Goal: Task Accomplishment & Management: Use online tool/utility

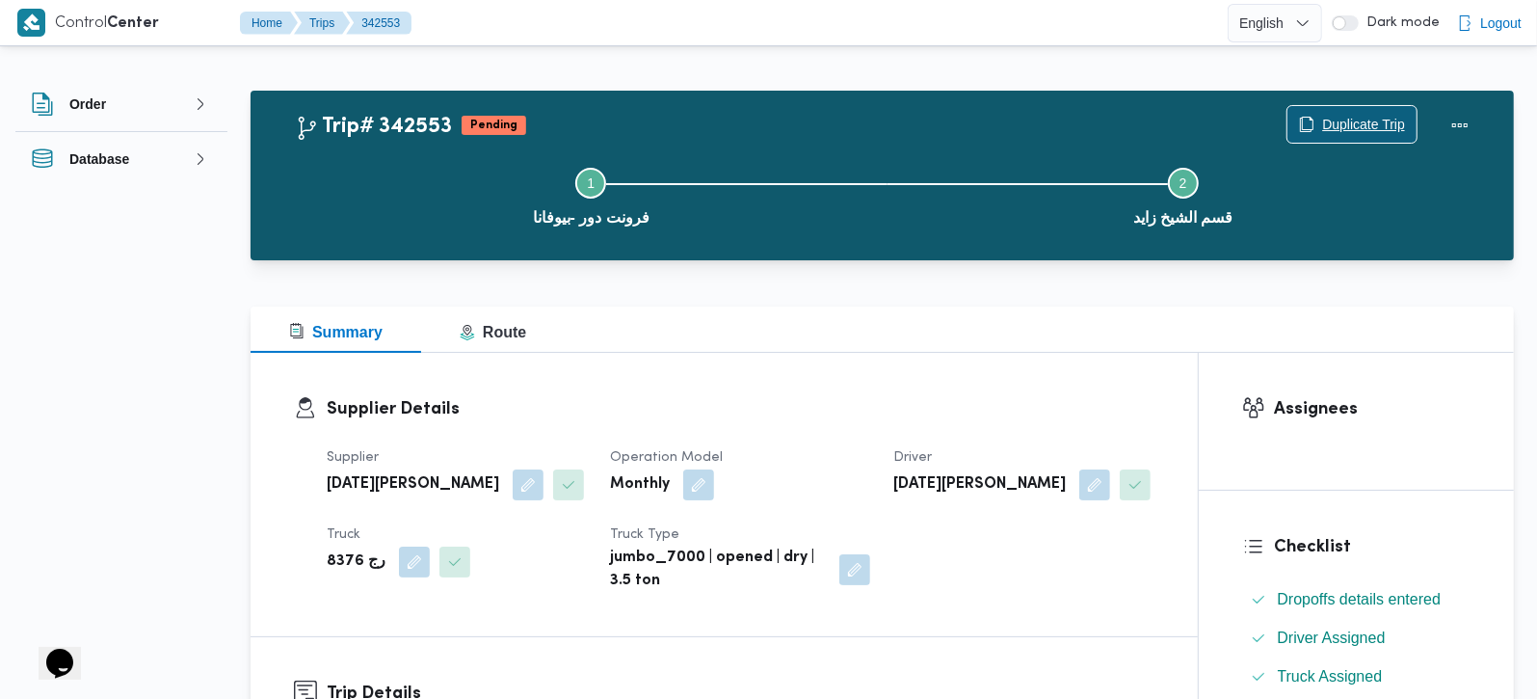
click at [1379, 119] on span "Duplicate Trip" at bounding box center [1363, 124] width 83 height 23
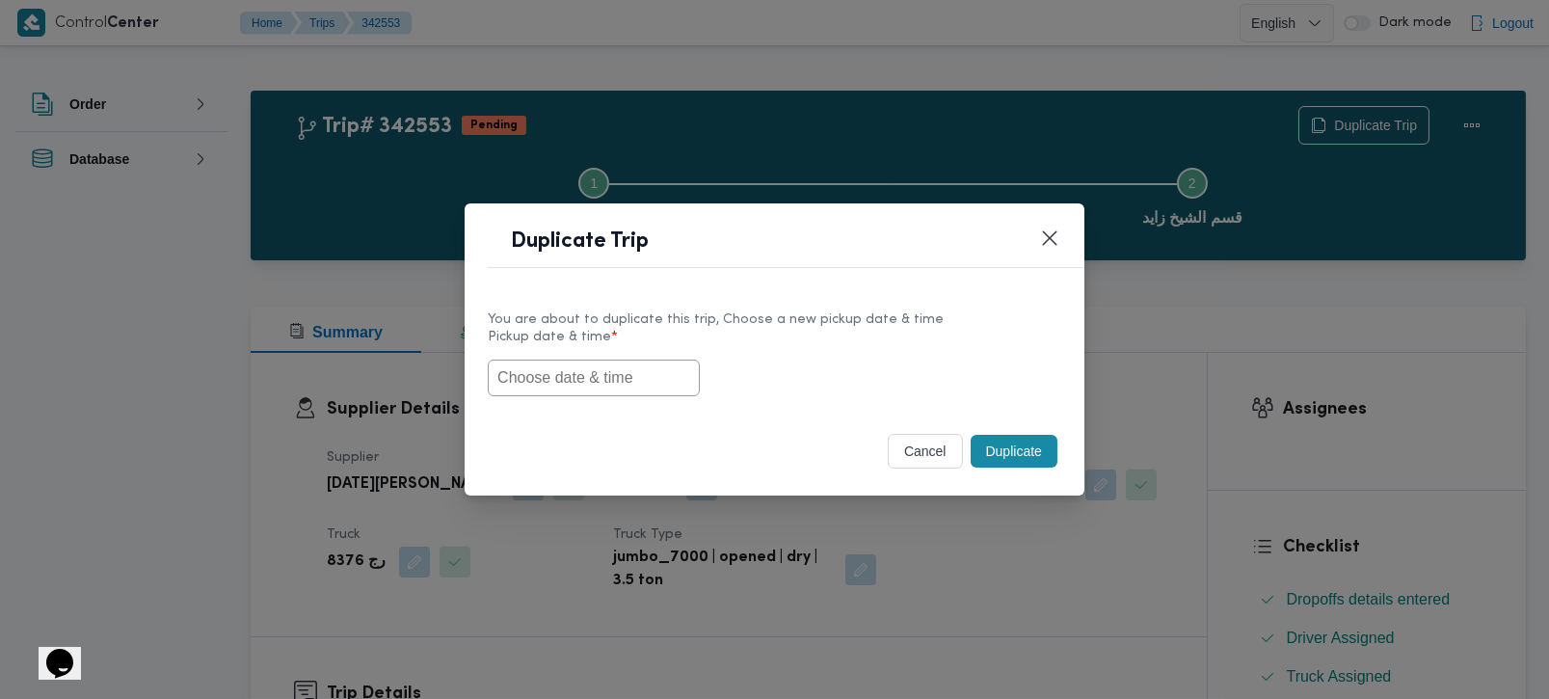
click at [604, 376] on input "text" at bounding box center [594, 378] width 212 height 37
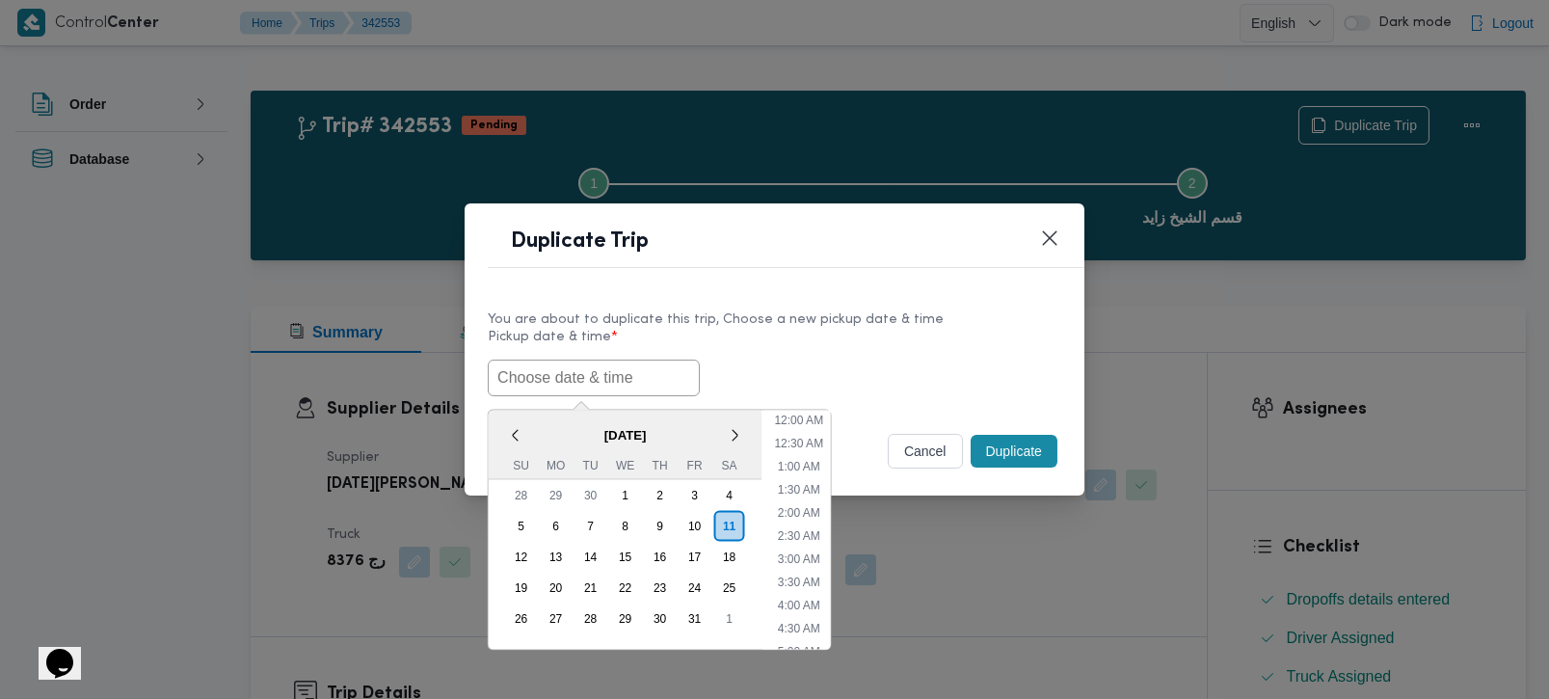
paste input "11/10/2025 7:00AM"
type input "11/10/2025 7:00AM"
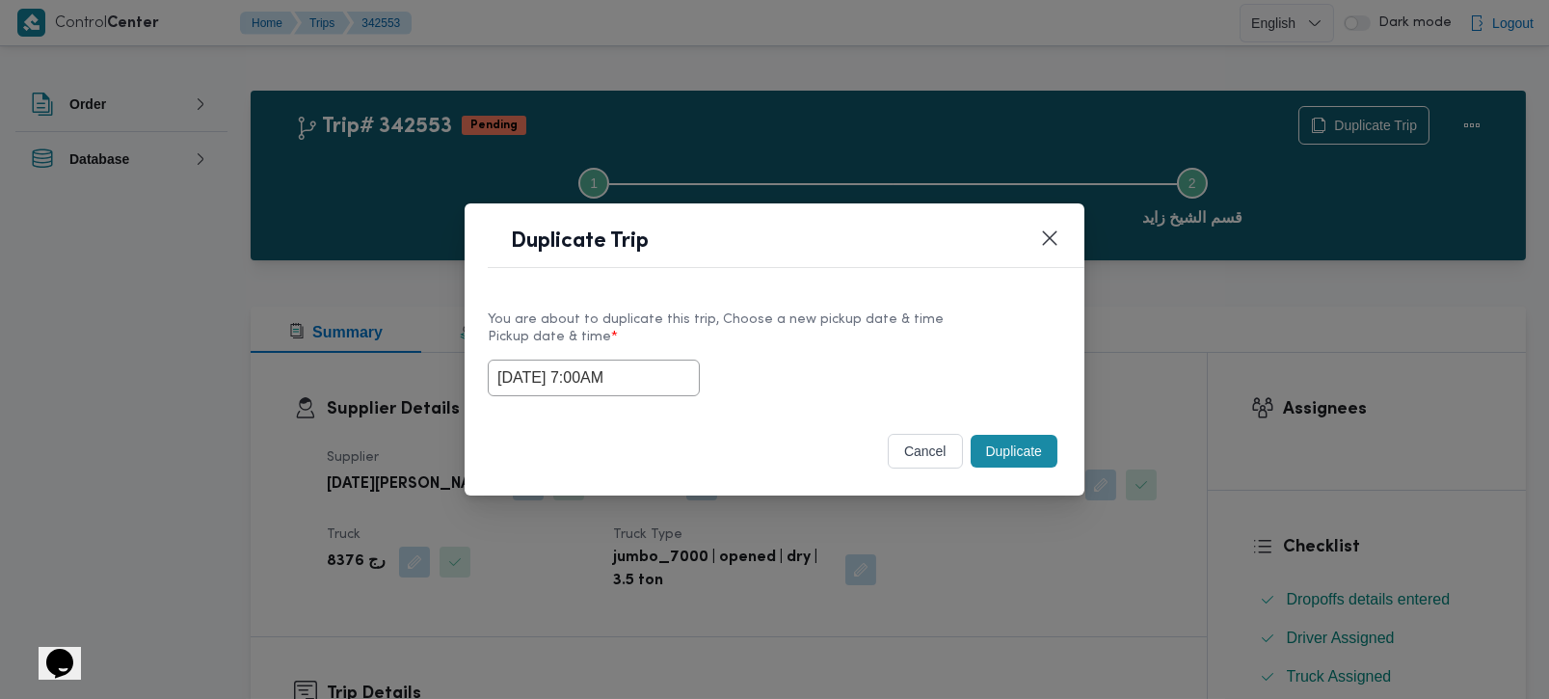
click at [871, 320] on div "You are about to duplicate this trip, Choose a new pickup date & time" at bounding box center [775, 319] width 574 height 20
click at [999, 444] on button "Duplicate" at bounding box center [1014, 451] width 87 height 33
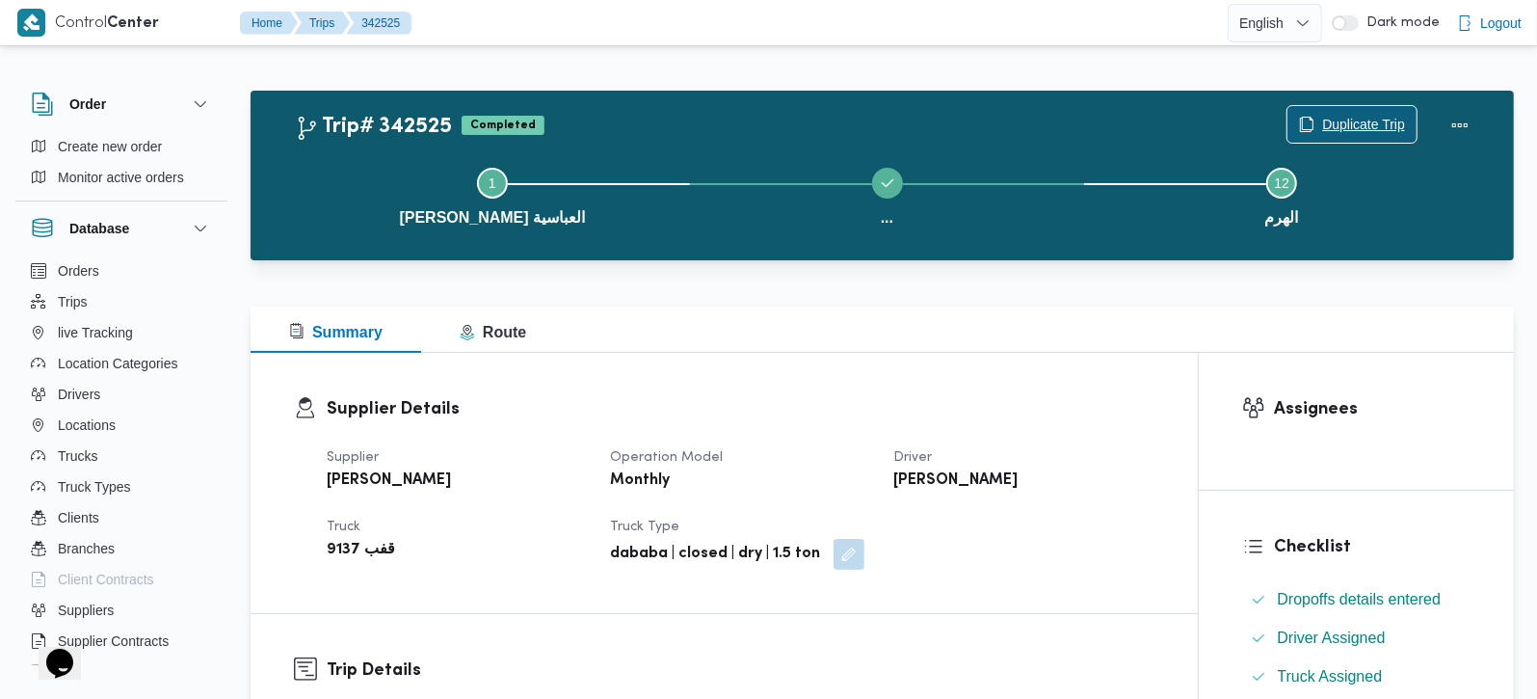
click at [1364, 110] on span "Duplicate Trip" at bounding box center [1352, 124] width 129 height 37
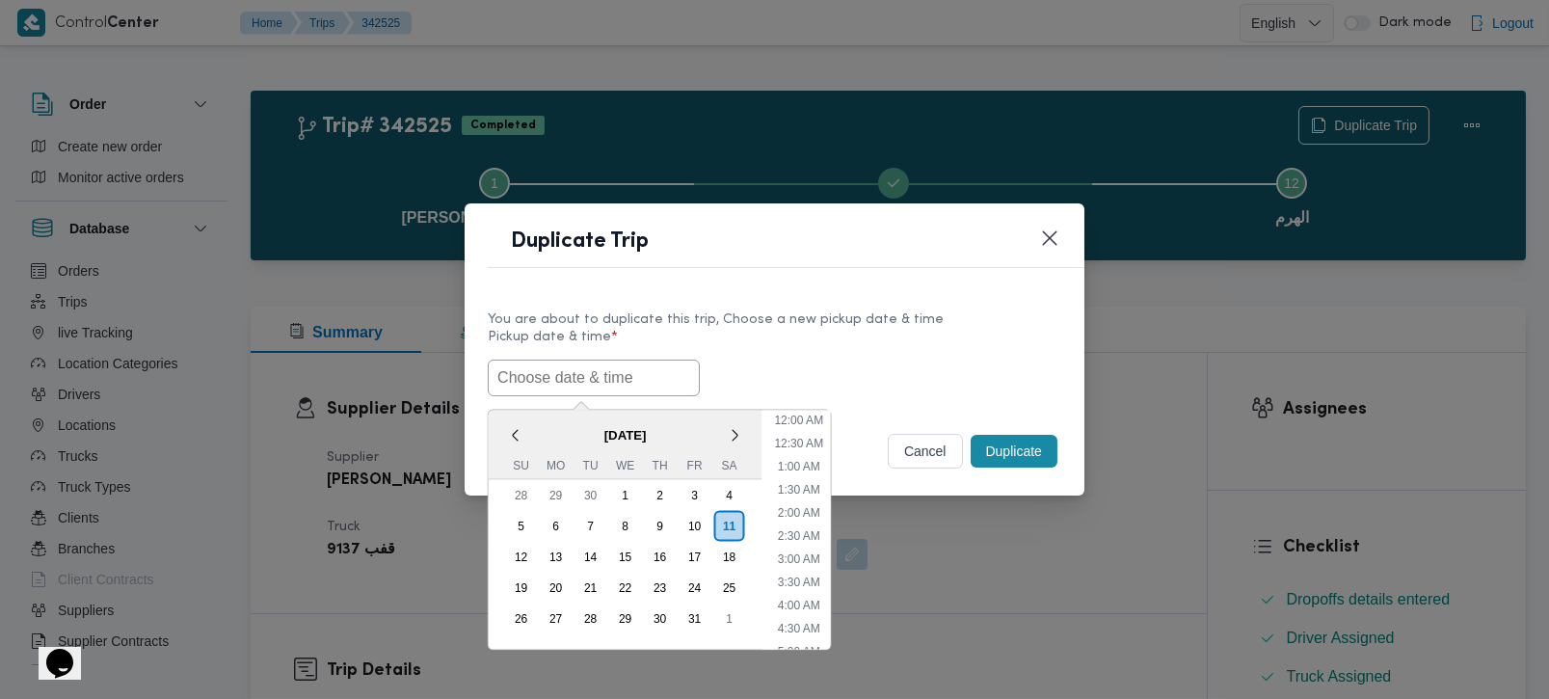
click at [588, 376] on input "text" at bounding box center [594, 378] width 212 height 37
click at [544, 410] on div "< October 2025 > Su Mo Tu We Th Fr Sa" at bounding box center [626, 444] width 274 height 69
click at [807, 602] on li "9:00 AM" at bounding box center [798, 609] width 58 height 19
type input "11/10/2025 9:00AM"
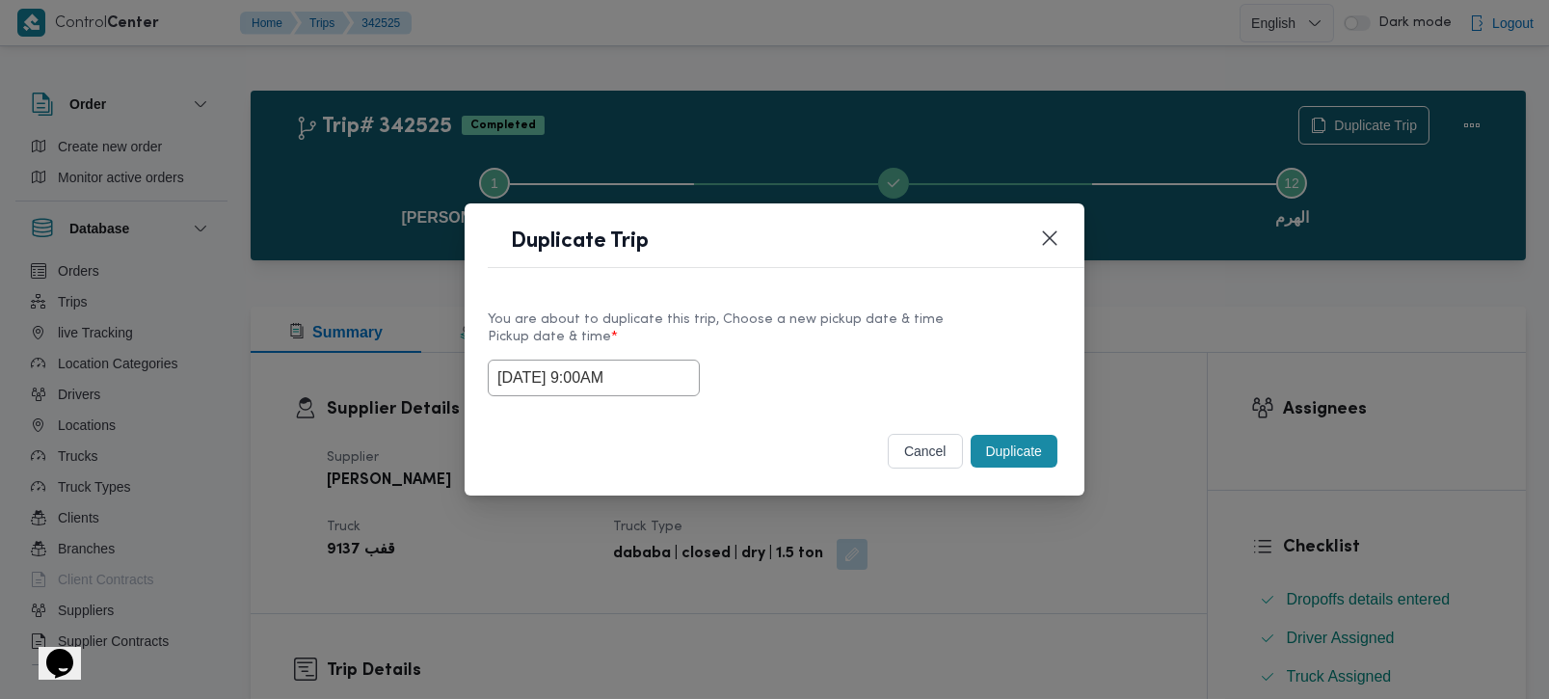
drag, startPoint x: 643, startPoint y: 384, endPoint x: 460, endPoint y: 384, distance: 183.1
click at [460, 384] on div "Duplicate Trip You are about to duplicate this trip, Choose a new pickup date &…" at bounding box center [774, 349] width 1549 height 699
click at [878, 280] on div "Duplicate Trip" at bounding box center [775, 247] width 620 height 88
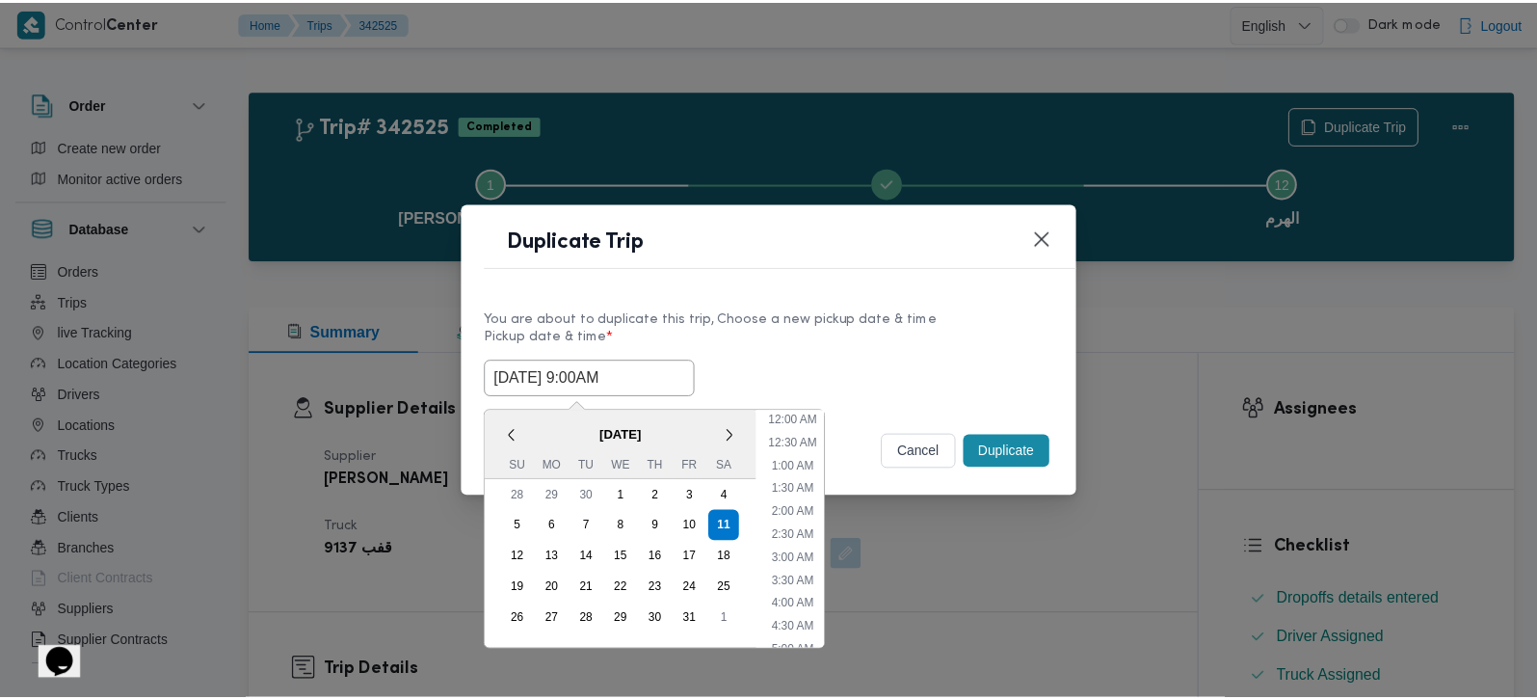
scroll to position [308, 0]
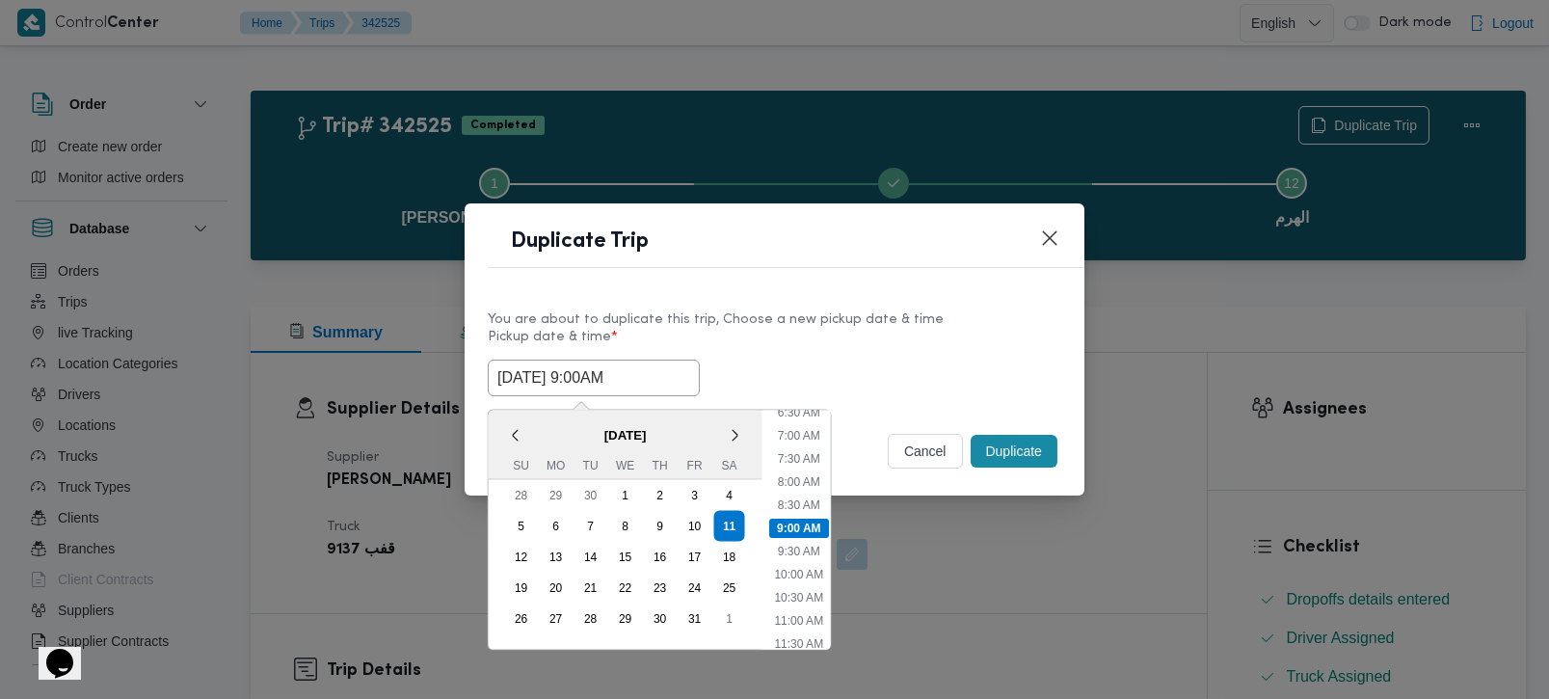
drag, startPoint x: 641, startPoint y: 374, endPoint x: 447, endPoint y: 378, distance: 193.8
click at [447, 378] on div "Duplicate Trip You are about to duplicate this trip, Choose a new pickup date &…" at bounding box center [774, 349] width 1549 height 699
click at [965, 331] on label "Pickup date & time *" at bounding box center [775, 345] width 574 height 30
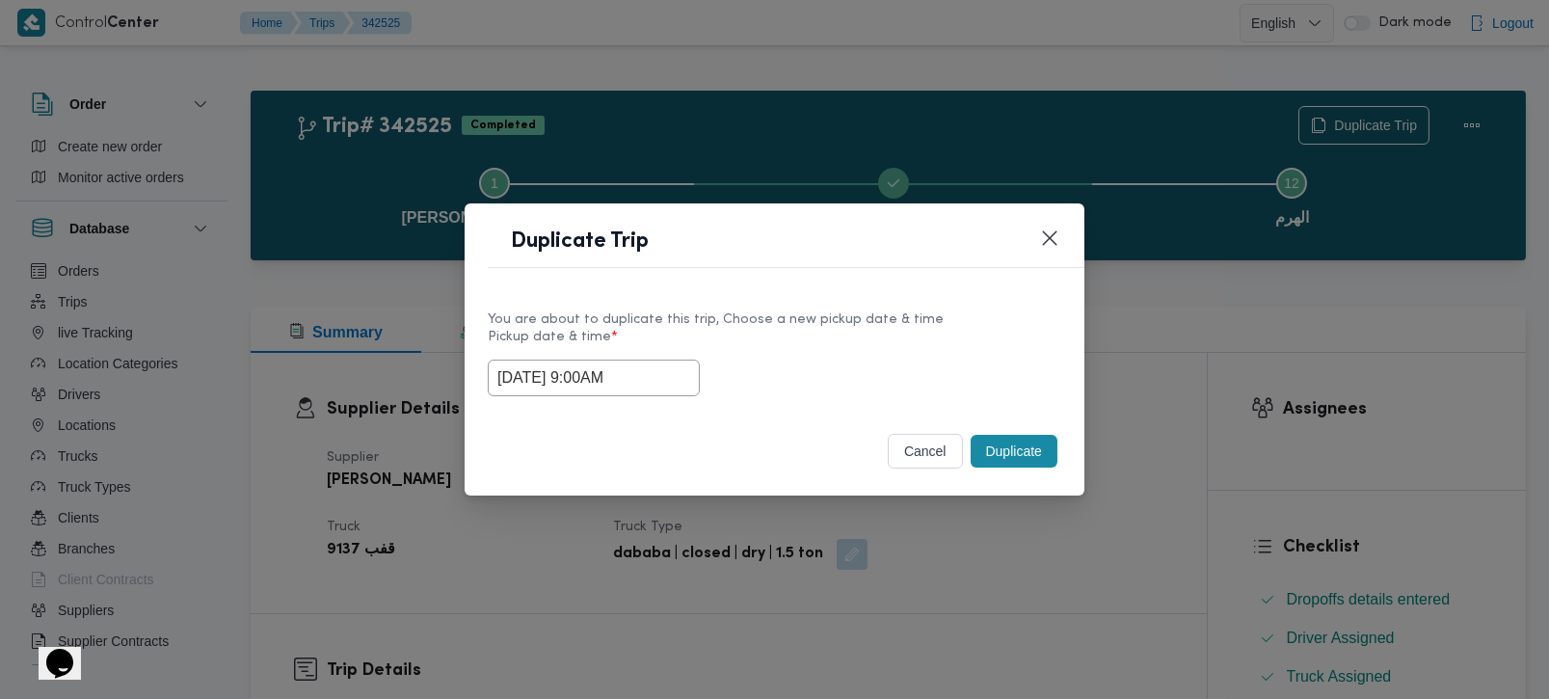
click at [907, 448] on button "cancel" at bounding box center [925, 451] width 75 height 35
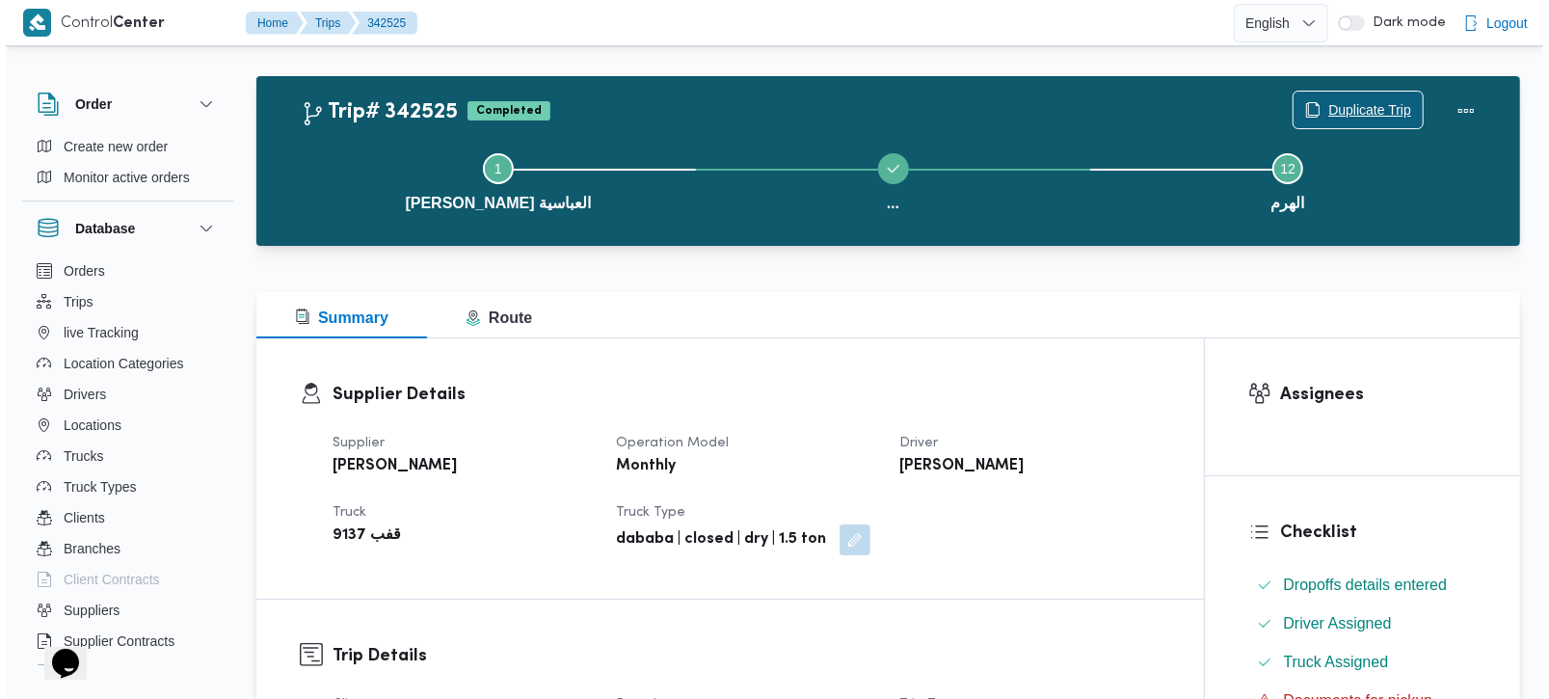
scroll to position [0, 0]
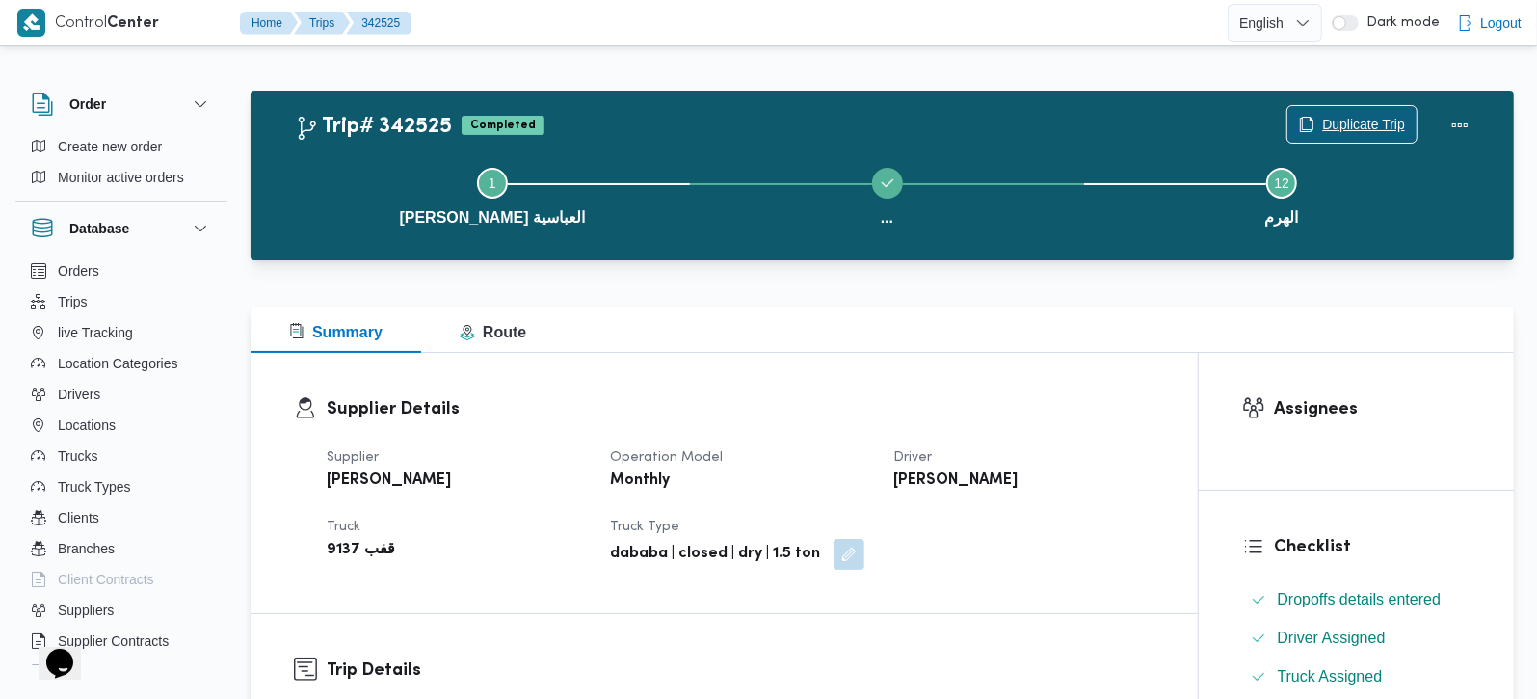
click at [1345, 122] on span "Duplicate Trip" at bounding box center [1363, 124] width 83 height 23
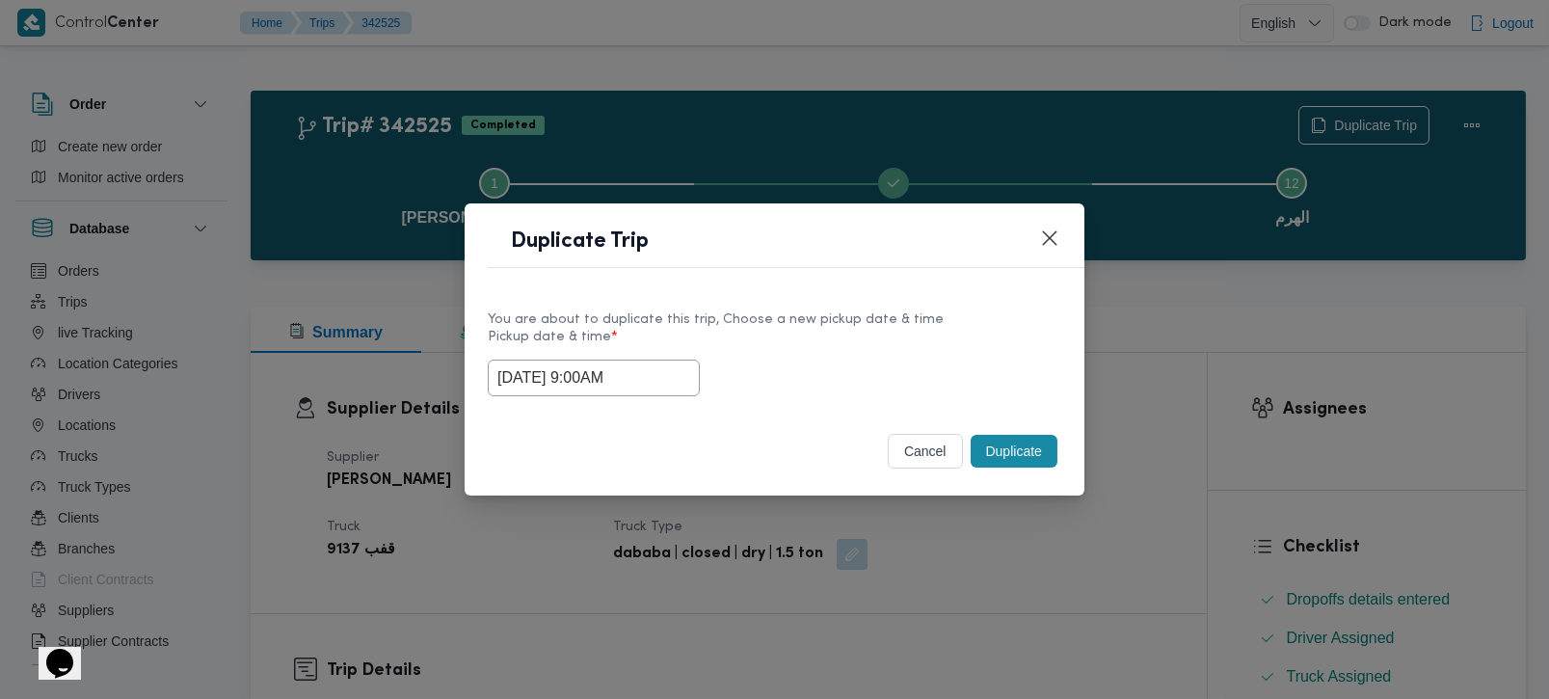
click at [994, 445] on button "Duplicate" at bounding box center [1014, 451] width 87 height 33
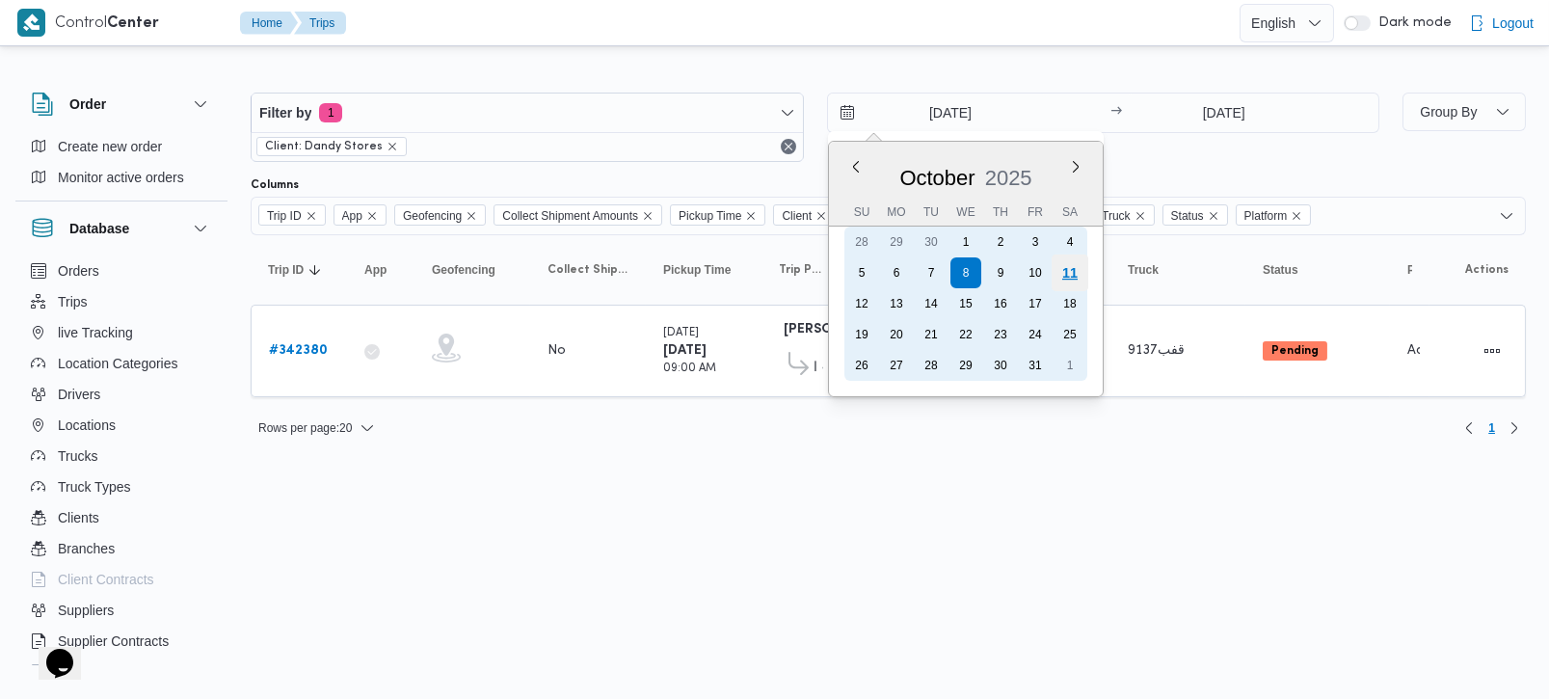
click at [1062, 272] on div "11" at bounding box center [1069, 272] width 37 height 37
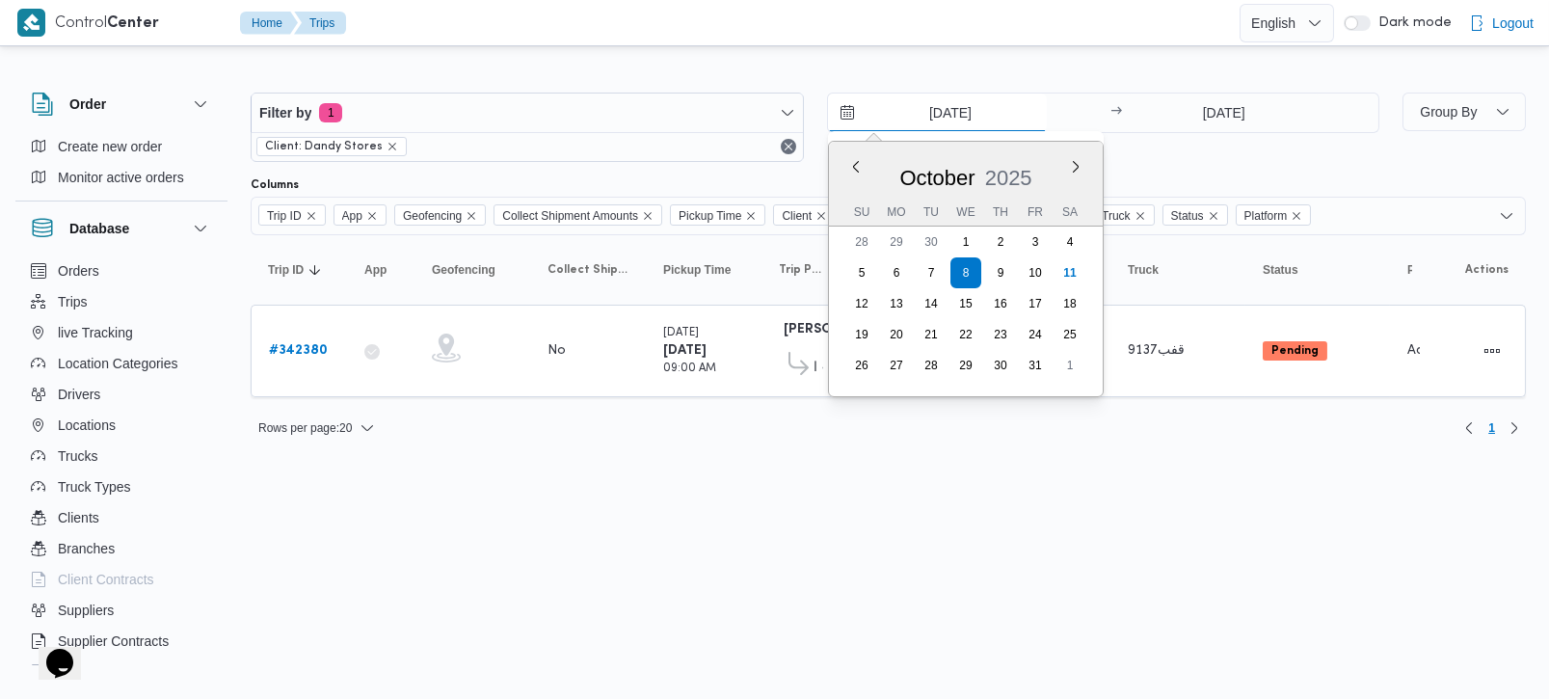
type input "11/10/2025"
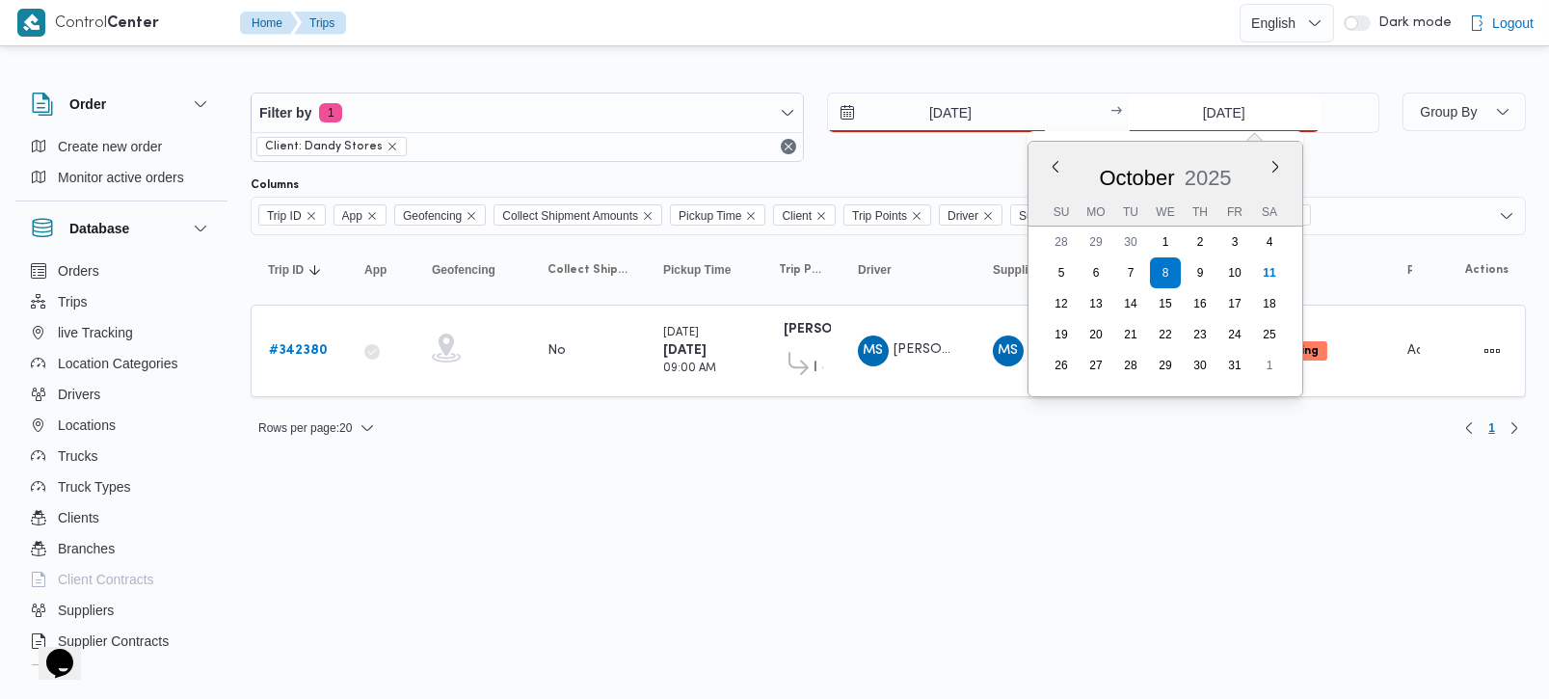
click at [1206, 129] on input "8/10/2025" at bounding box center [1224, 112] width 192 height 39
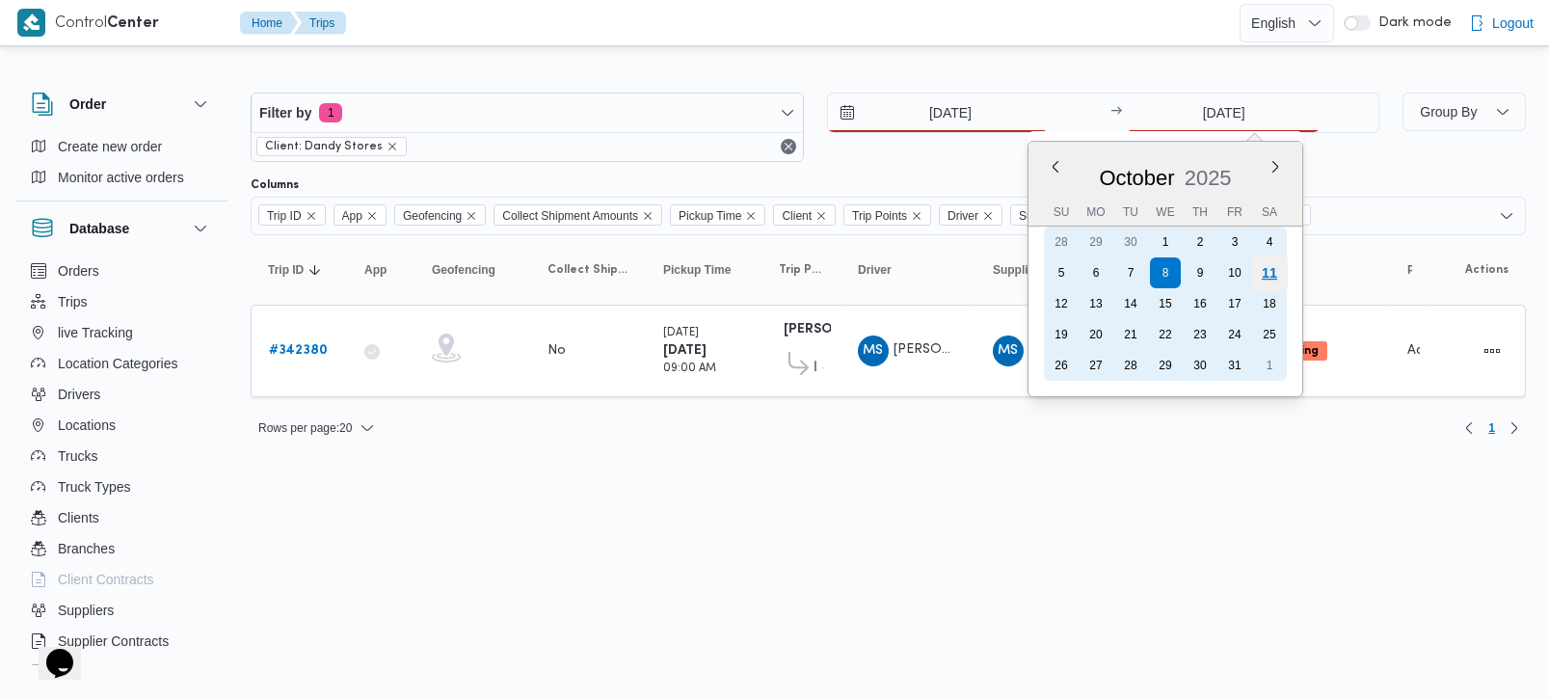
click at [1254, 269] on div "11" at bounding box center [1269, 272] width 37 height 37
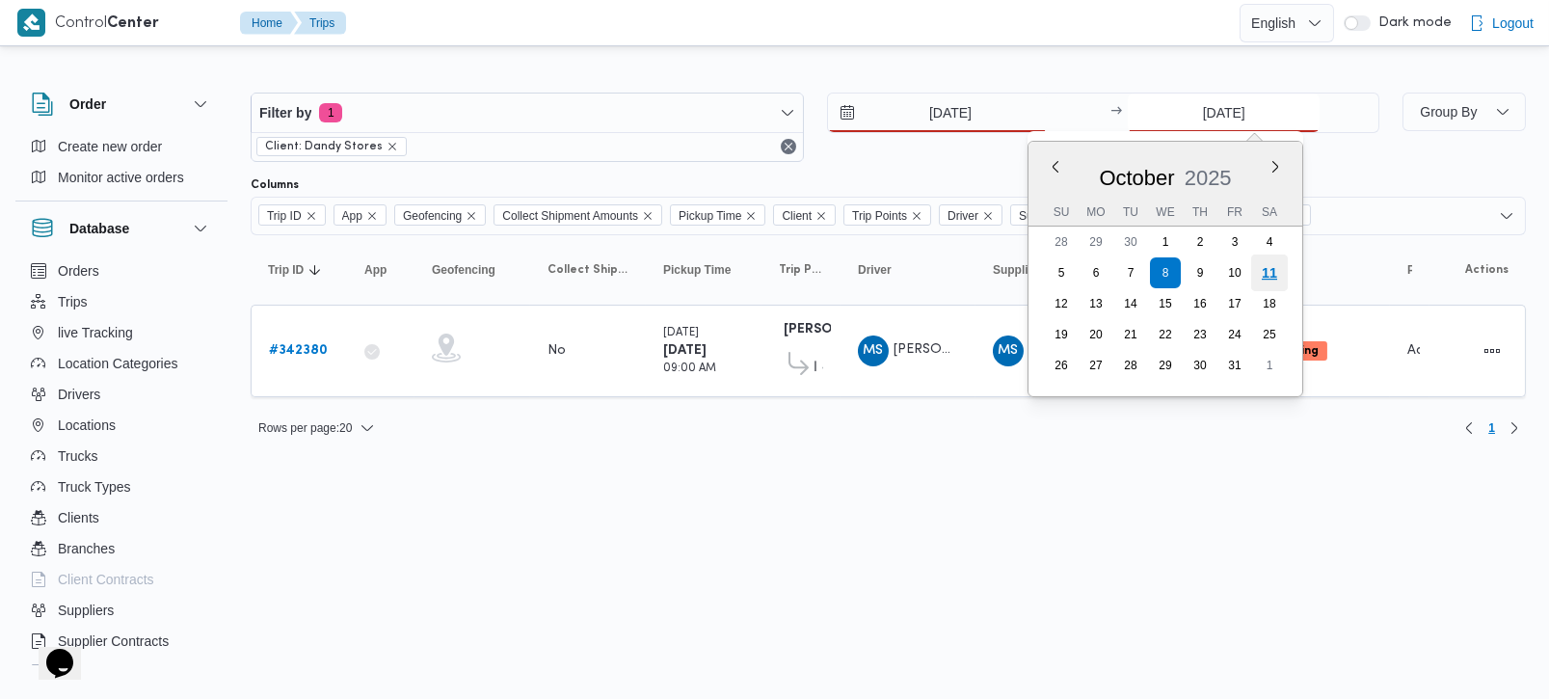
type input "11/10/2025"
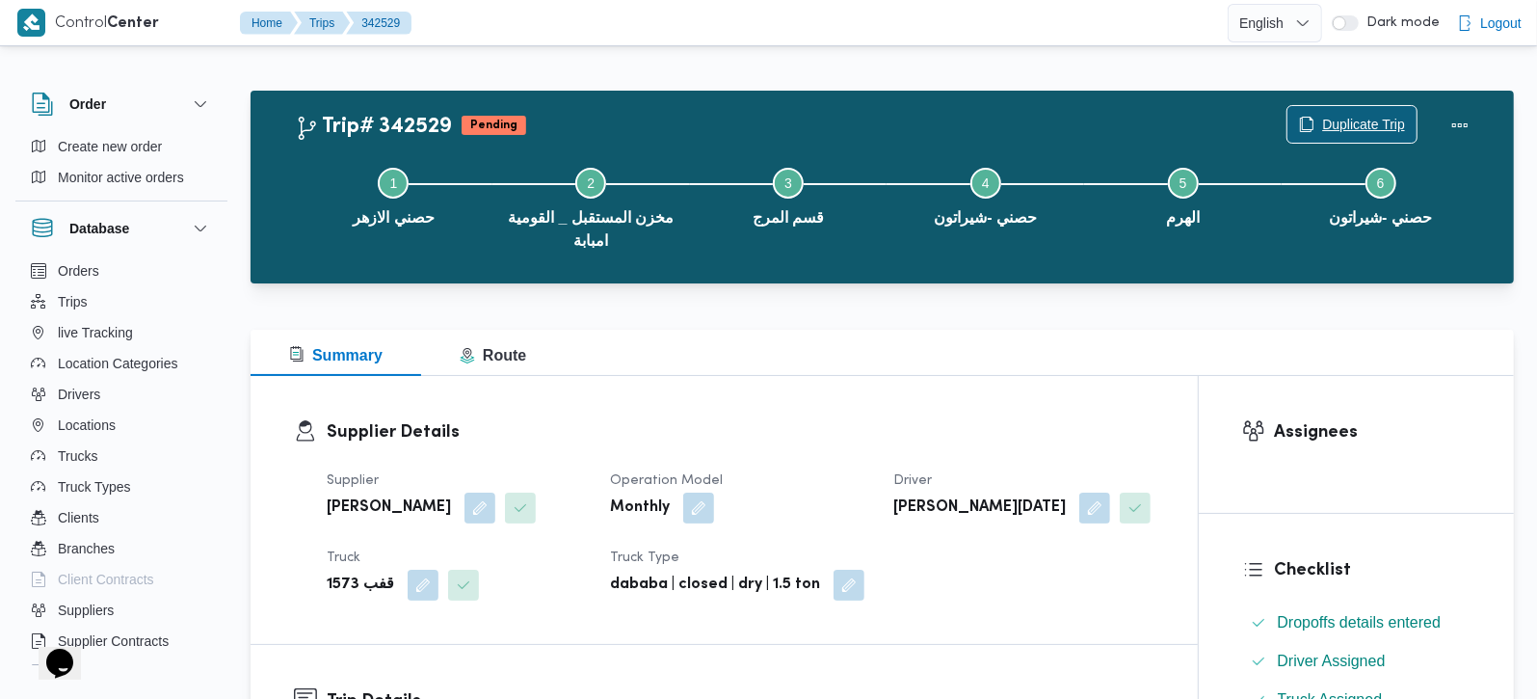
click at [1340, 125] on span "Duplicate Trip" at bounding box center [1363, 124] width 83 height 23
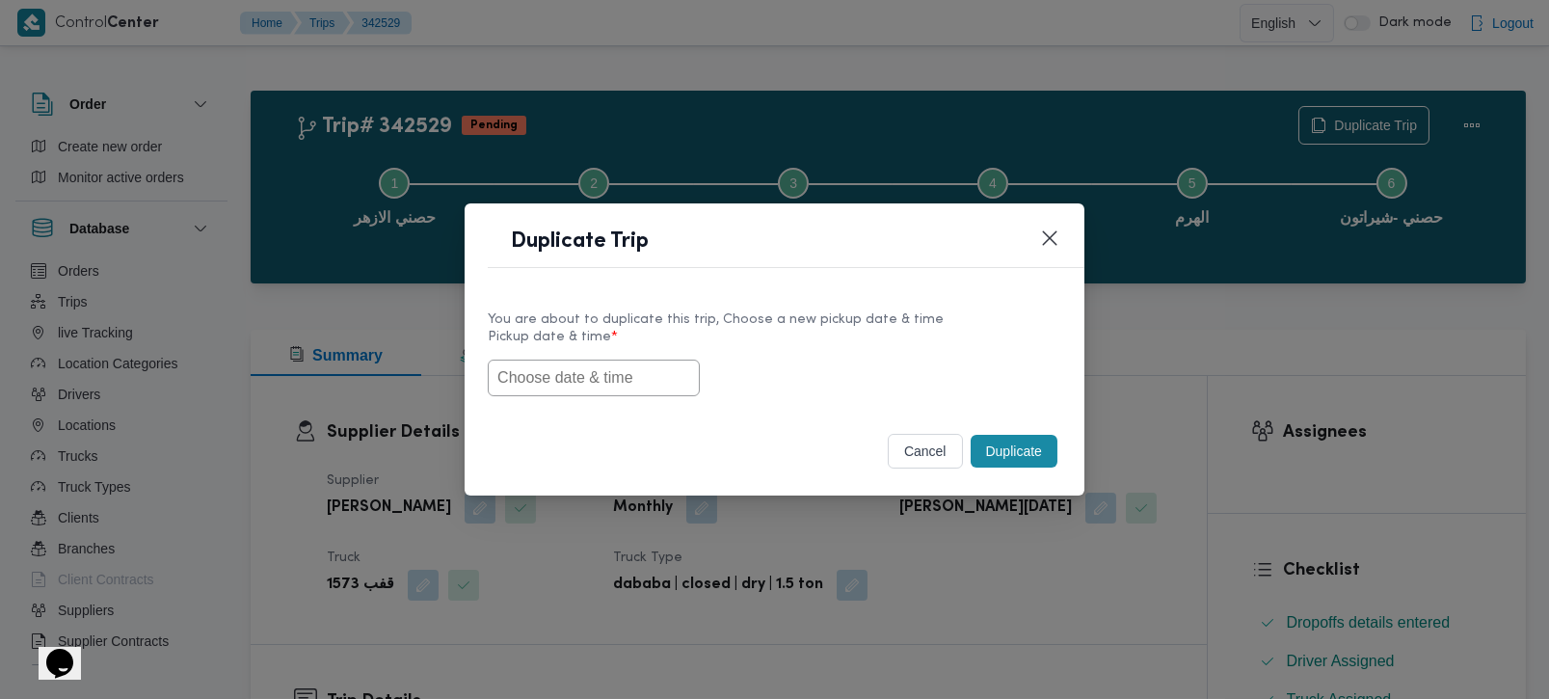
click at [592, 375] on input "text" at bounding box center [594, 378] width 212 height 37
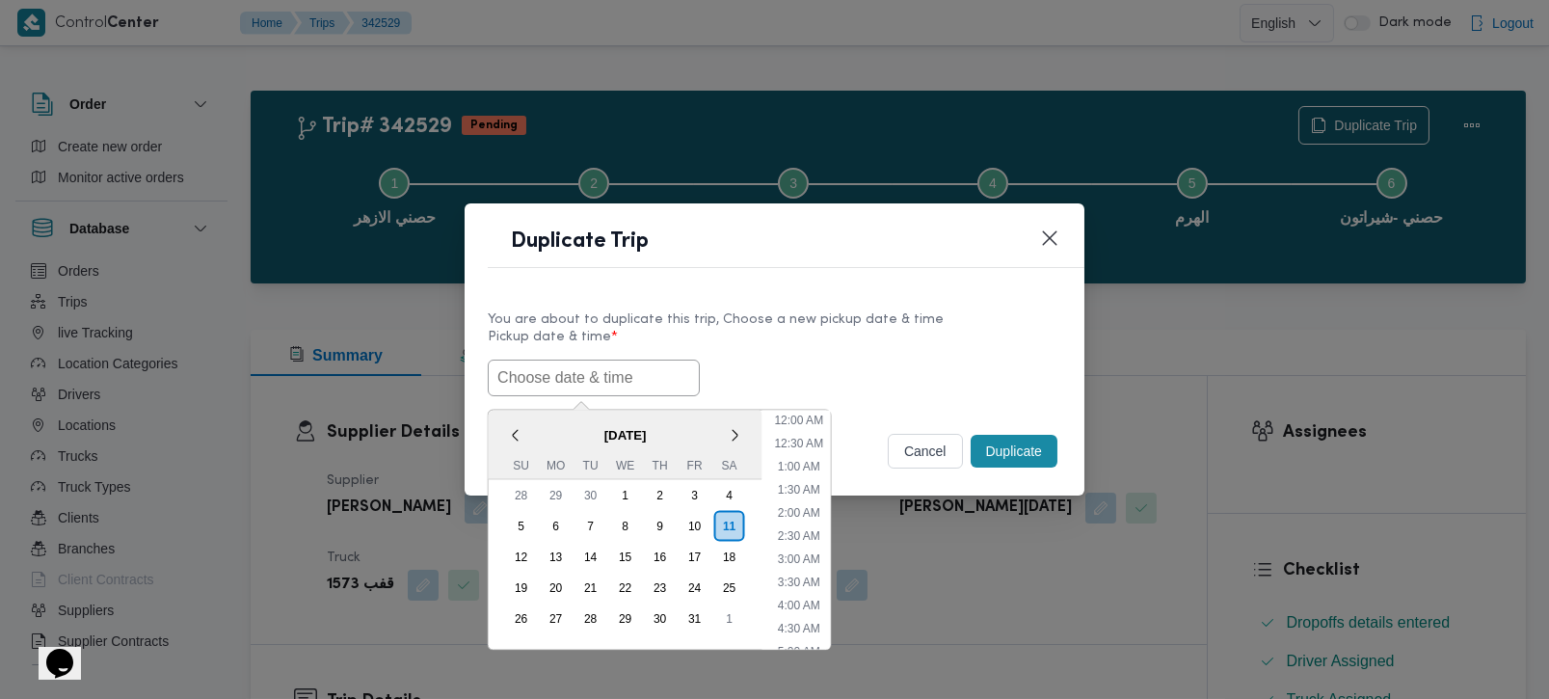
paste input "[DATE] 9:00AM"
type input "[DATE] 9:00AM"
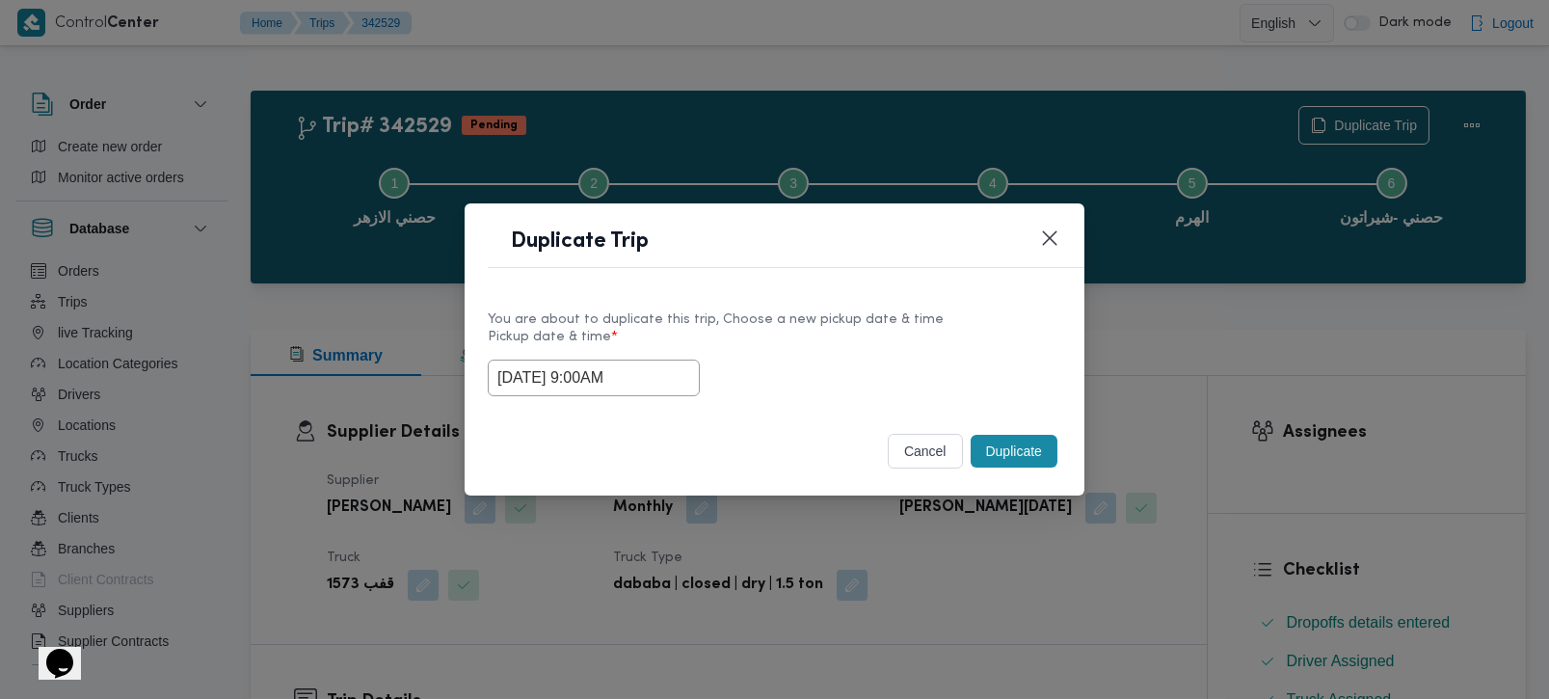
click at [801, 313] on div "You are about to duplicate this trip, Choose a new pickup date & time" at bounding box center [775, 319] width 574 height 20
click at [1001, 457] on button "Duplicate" at bounding box center [1014, 451] width 87 height 33
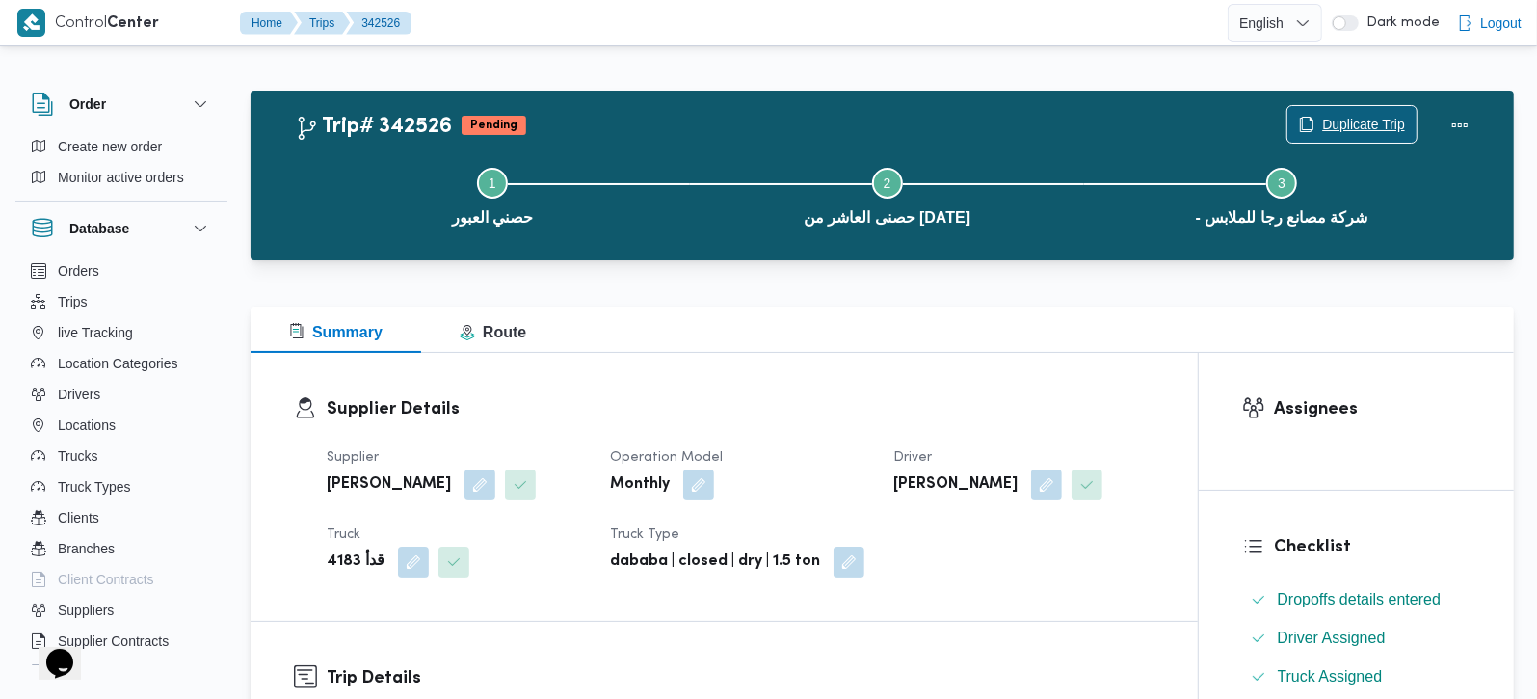
click at [1315, 124] on span "Duplicate Trip" at bounding box center [1352, 124] width 129 height 37
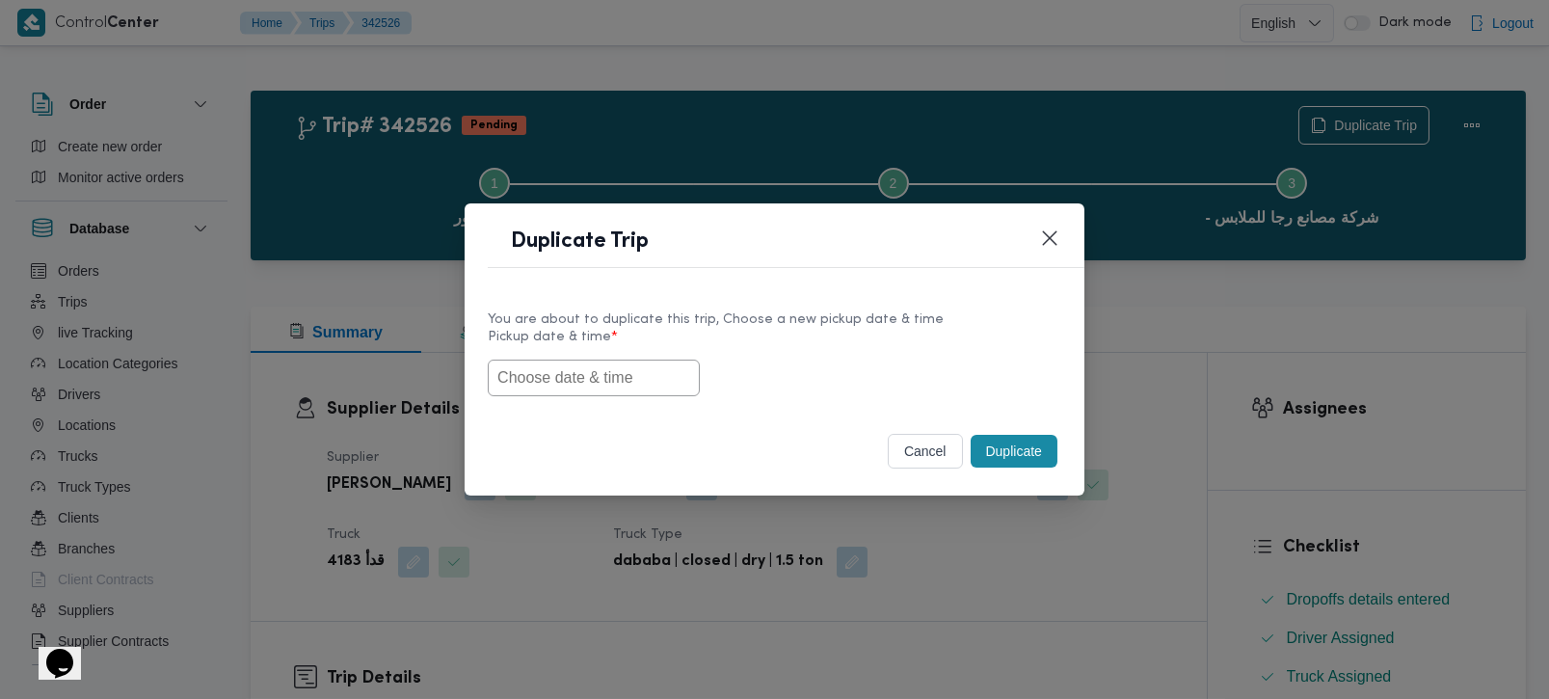
click at [599, 369] on input "text" at bounding box center [594, 378] width 212 height 37
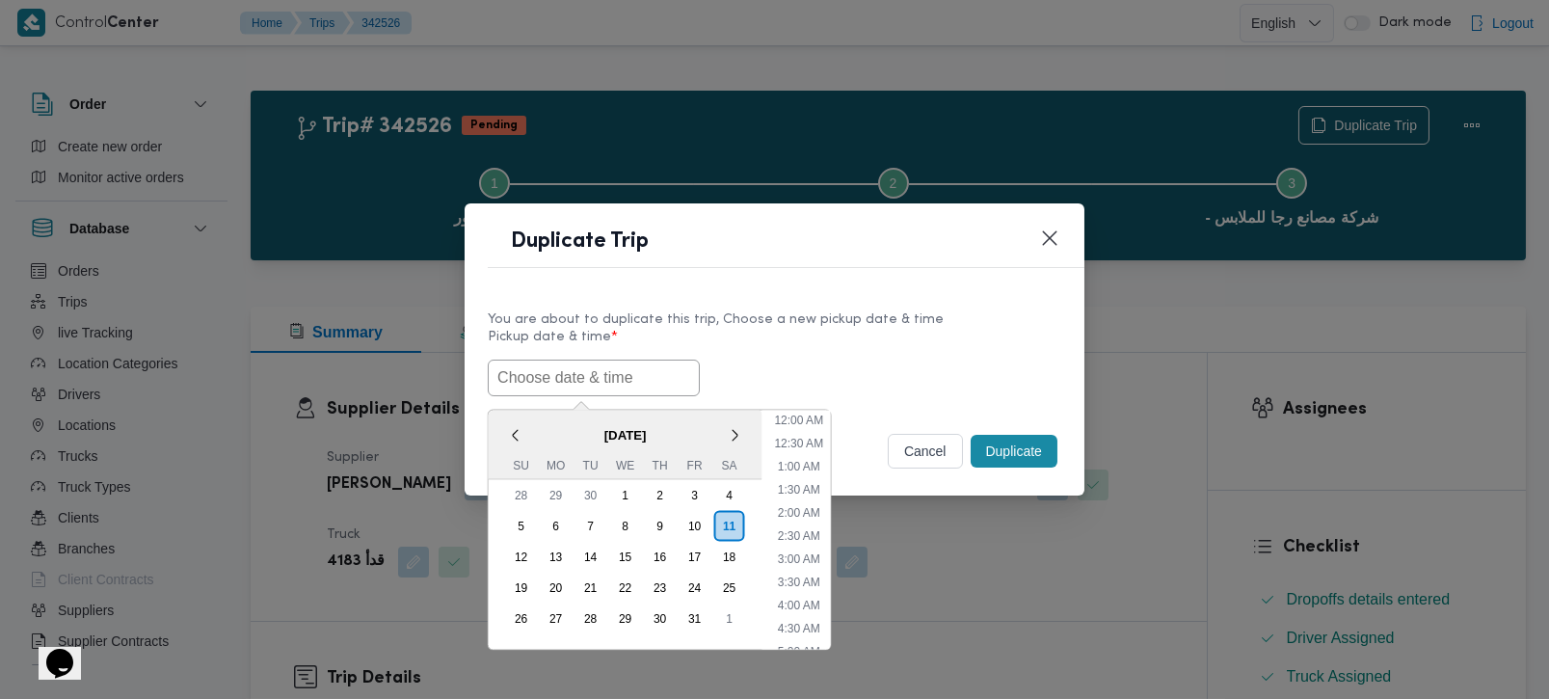
paste input "[DATE] 9:00AM"
type input "[DATE] 9:00AM"
click at [959, 332] on label "Pickup date & time *" at bounding box center [775, 345] width 574 height 30
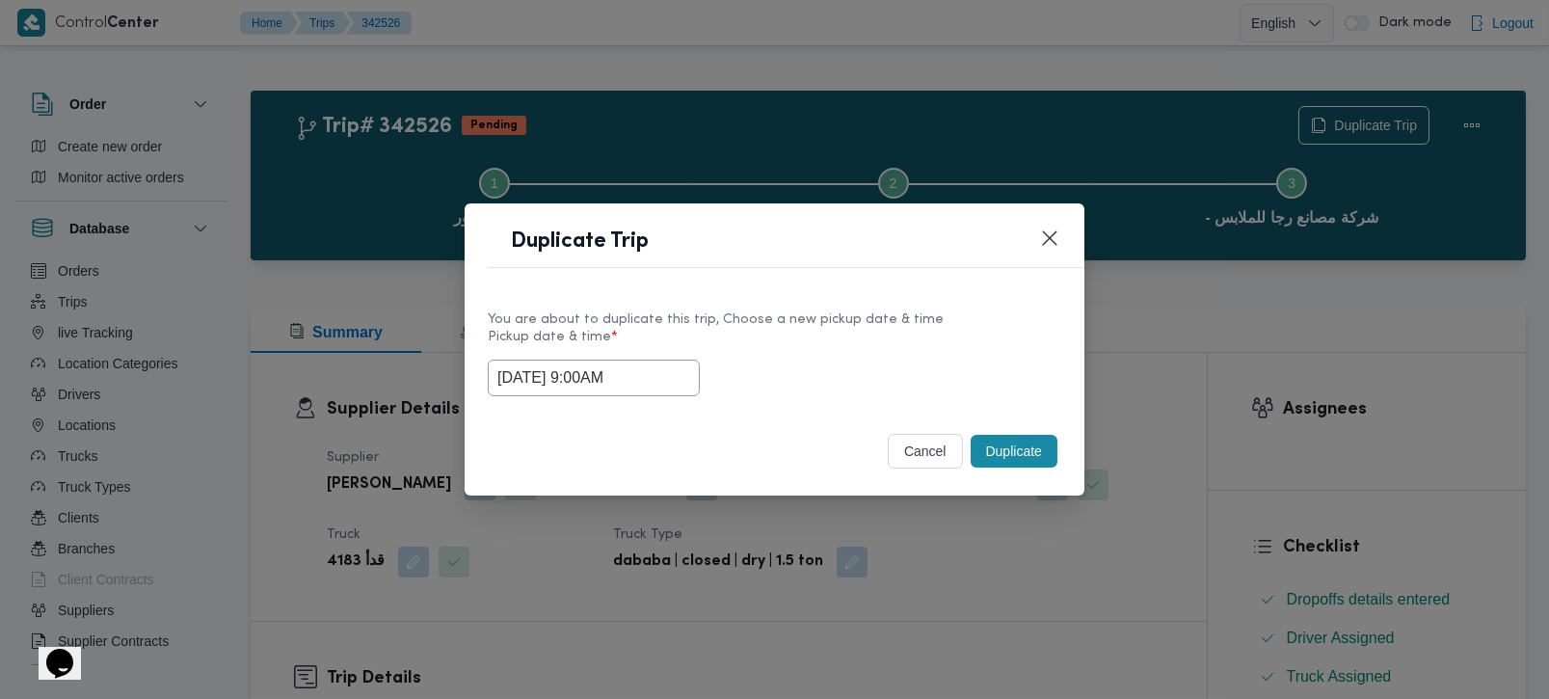
click at [1042, 467] on button "Duplicate" at bounding box center [1014, 451] width 87 height 33
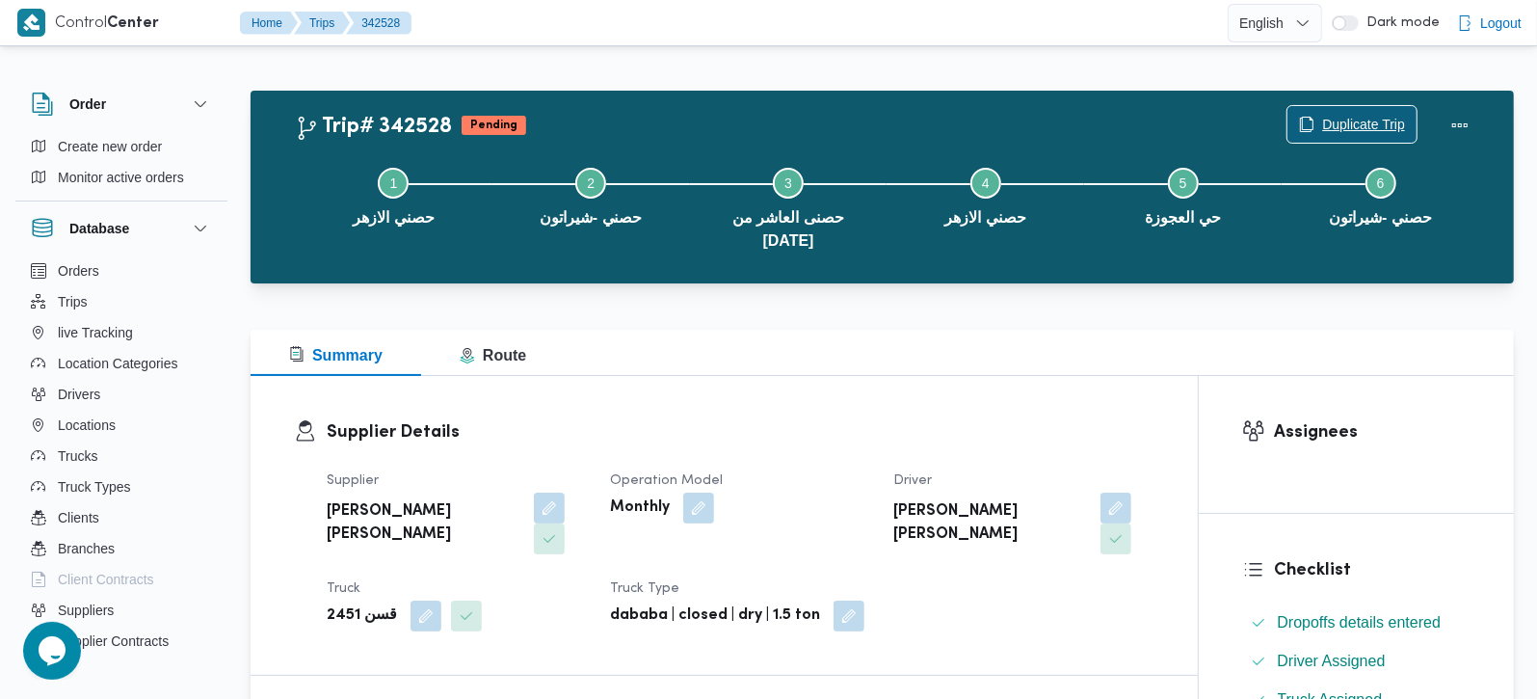
click at [1339, 117] on span "Duplicate Trip" at bounding box center [1363, 124] width 83 height 23
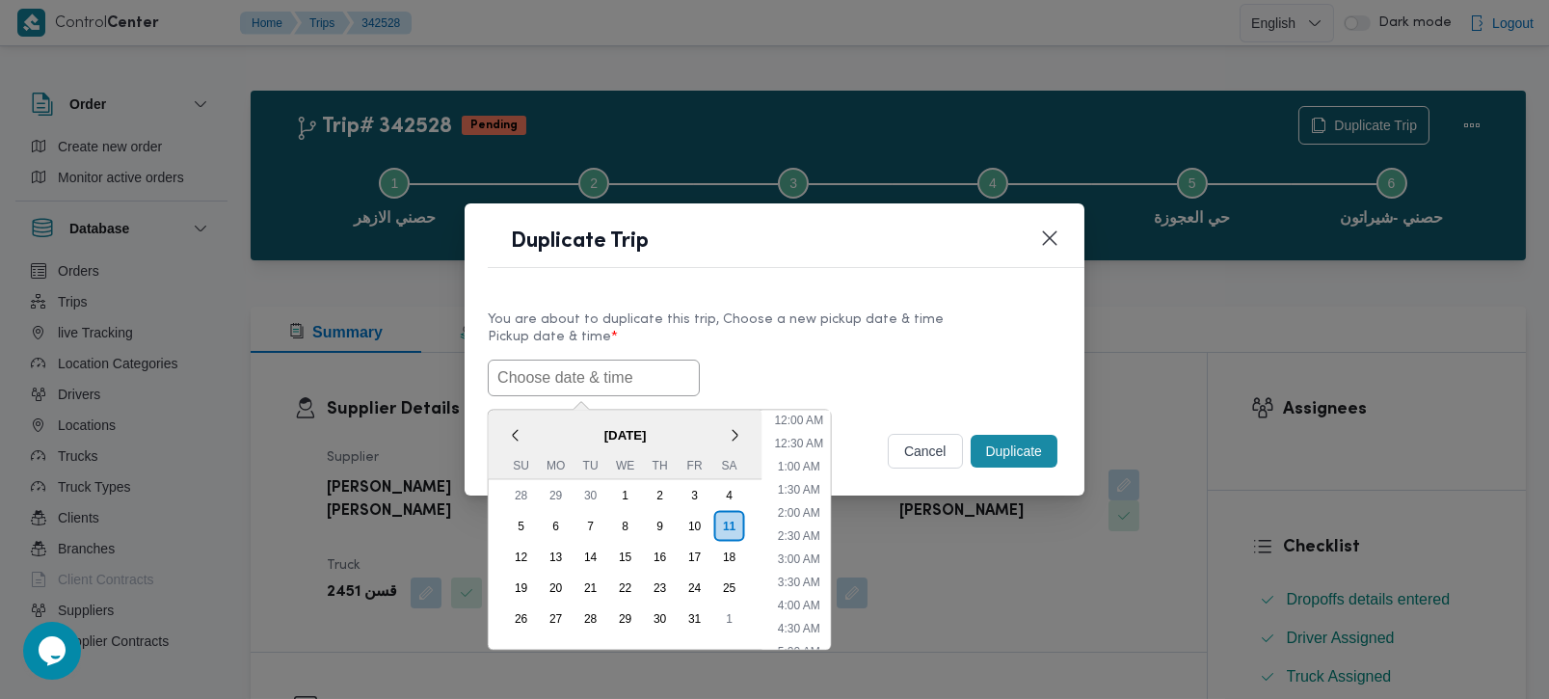
click at [534, 380] on input "text" at bounding box center [594, 378] width 212 height 37
paste input "[DATE] 9:00AM"
type input "[DATE] 9:00AM"
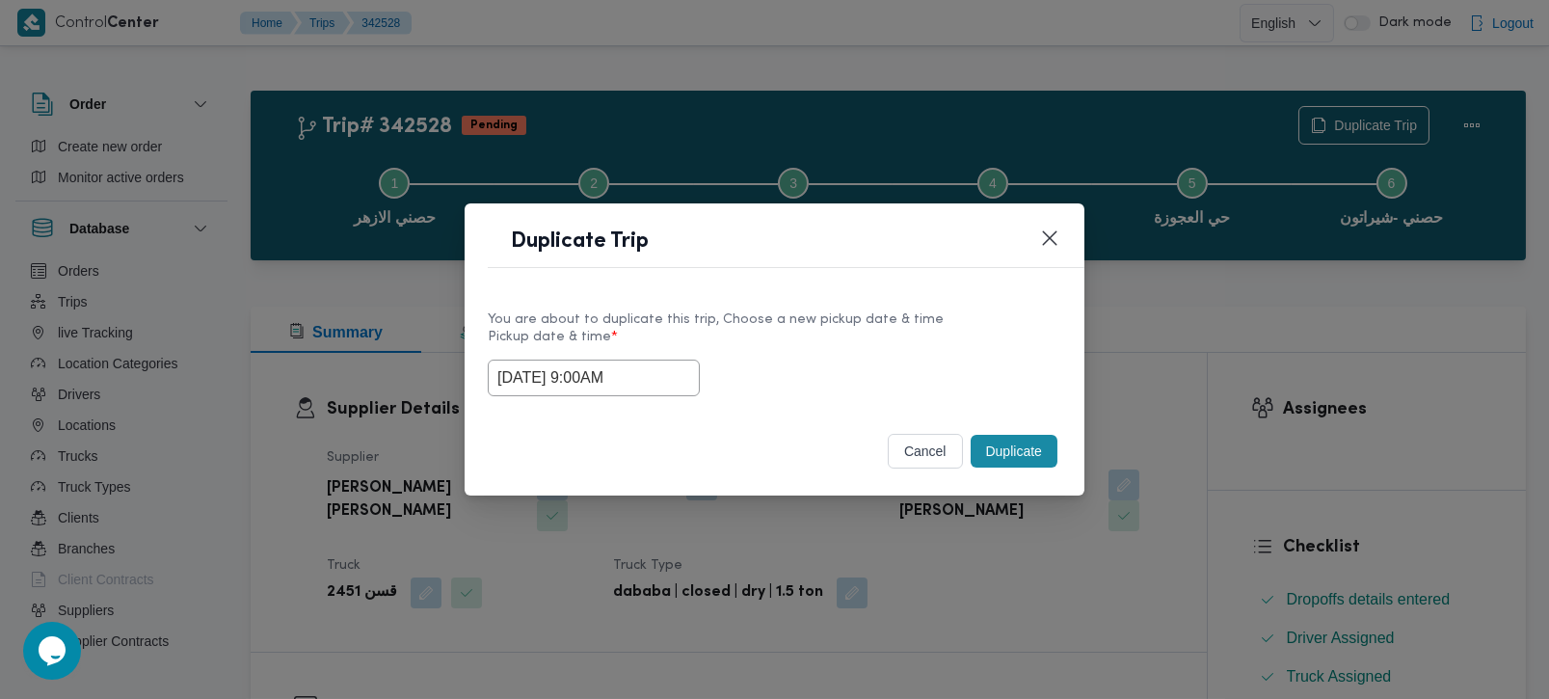
click at [832, 326] on div "You are about to duplicate this trip, Choose a new pickup date & time" at bounding box center [775, 319] width 574 height 20
click at [1005, 445] on button "Duplicate" at bounding box center [1014, 451] width 87 height 33
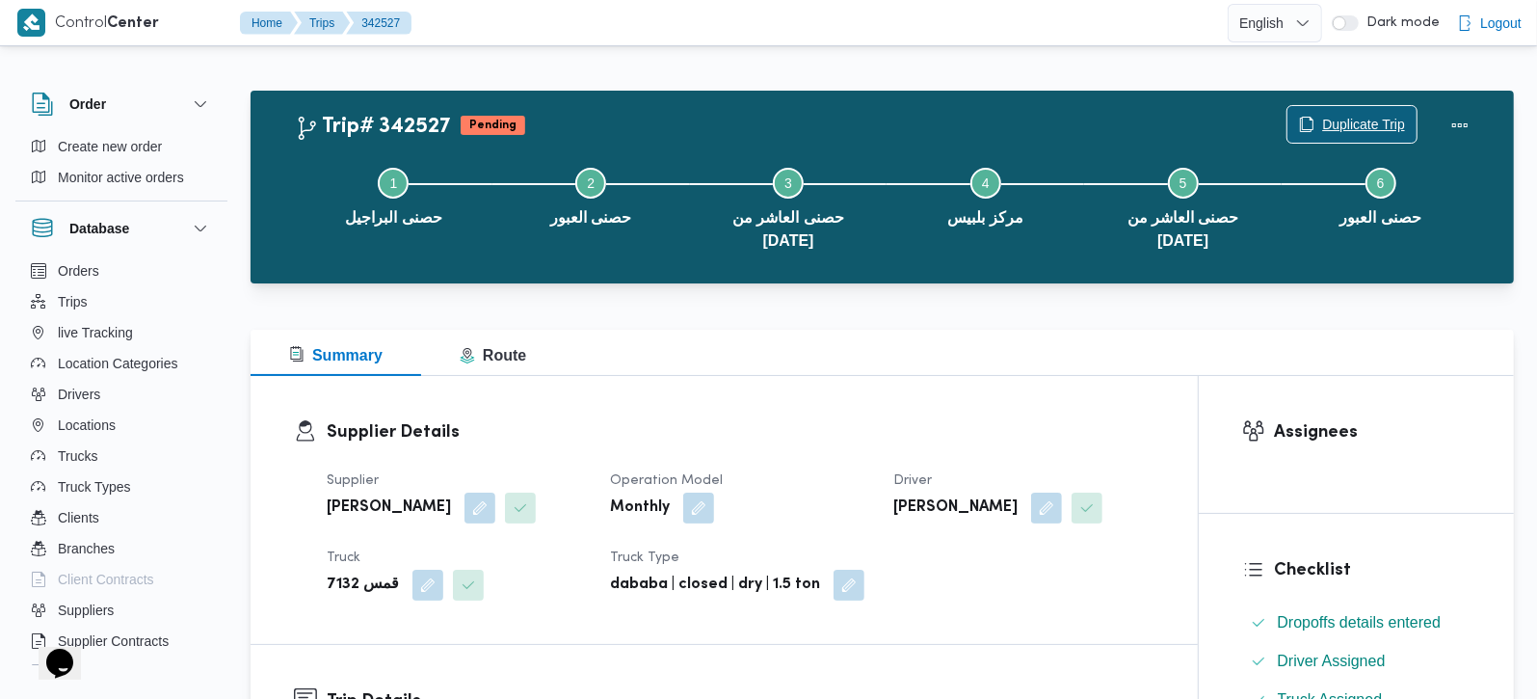
click at [1347, 120] on span "Duplicate Trip" at bounding box center [1363, 124] width 83 height 23
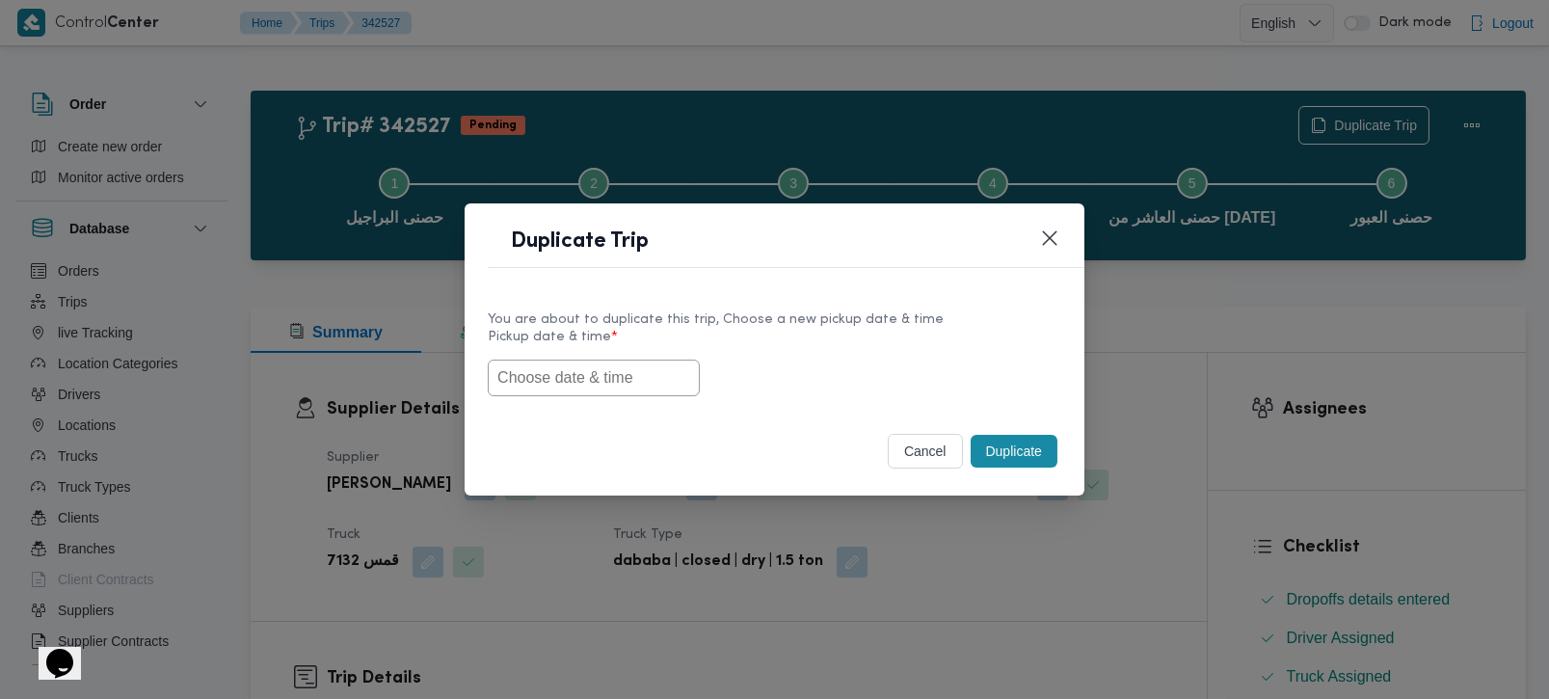
click at [558, 389] on input "text" at bounding box center [594, 378] width 212 height 37
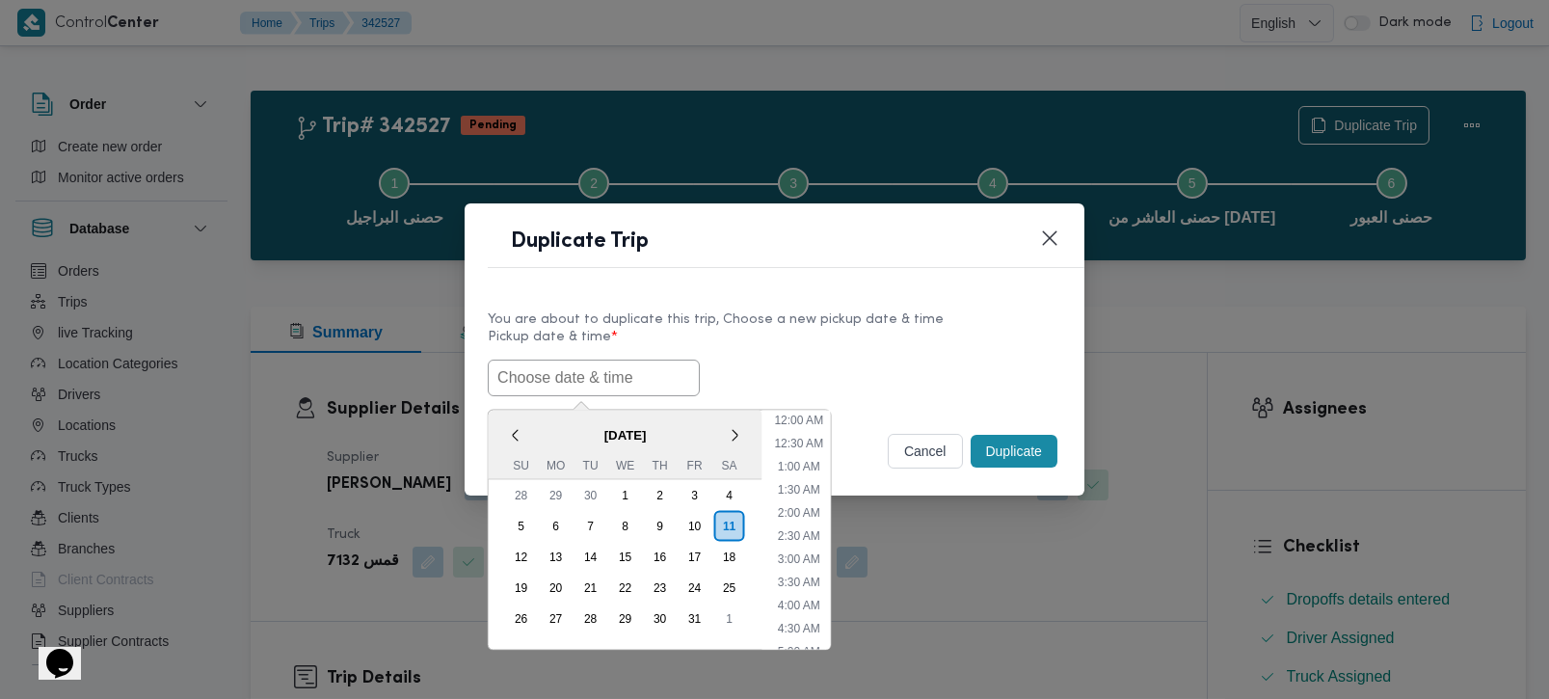
paste input "11/10/2025 9:00AM"
type input "11/10/2025 9:00AM"
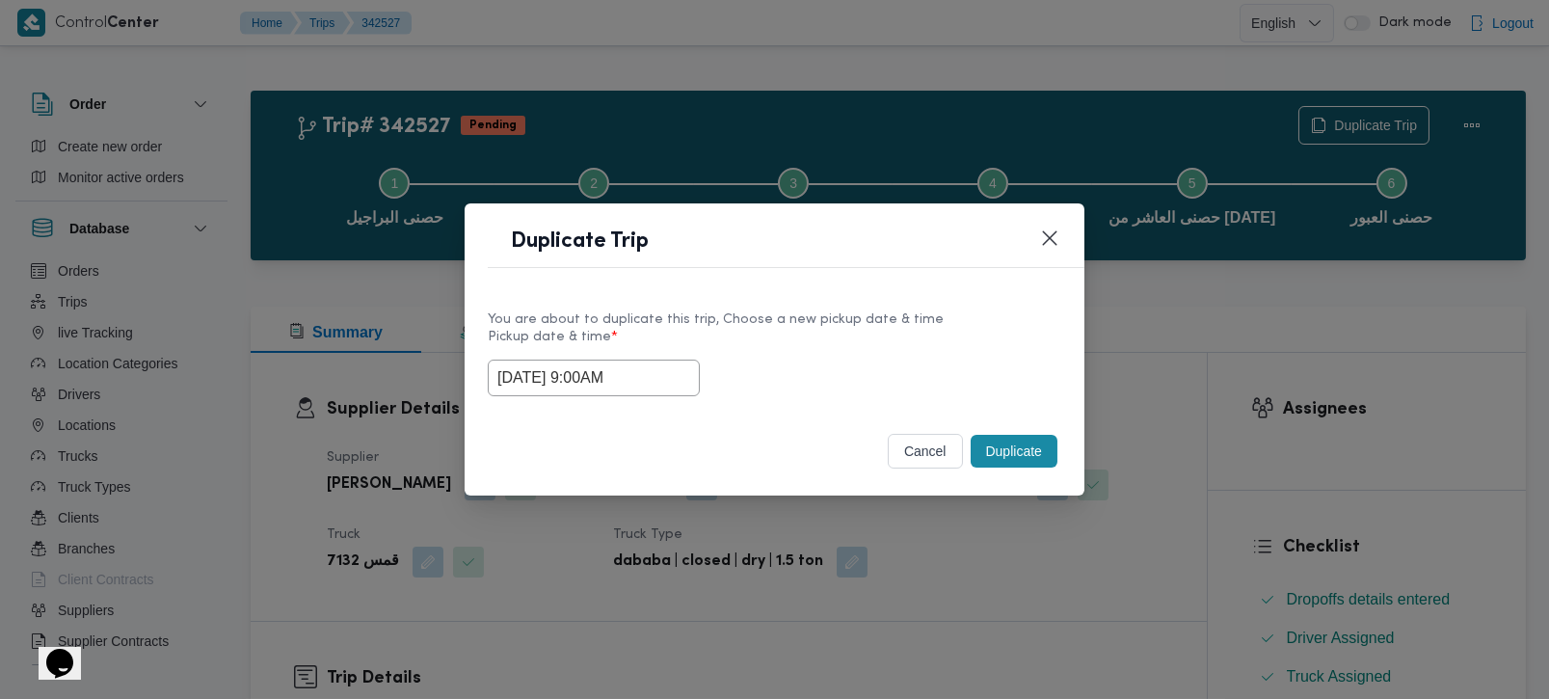
click at [882, 336] on label "Pickup date & time *" at bounding box center [775, 345] width 574 height 30
click at [1012, 446] on button "Duplicate" at bounding box center [1014, 451] width 87 height 33
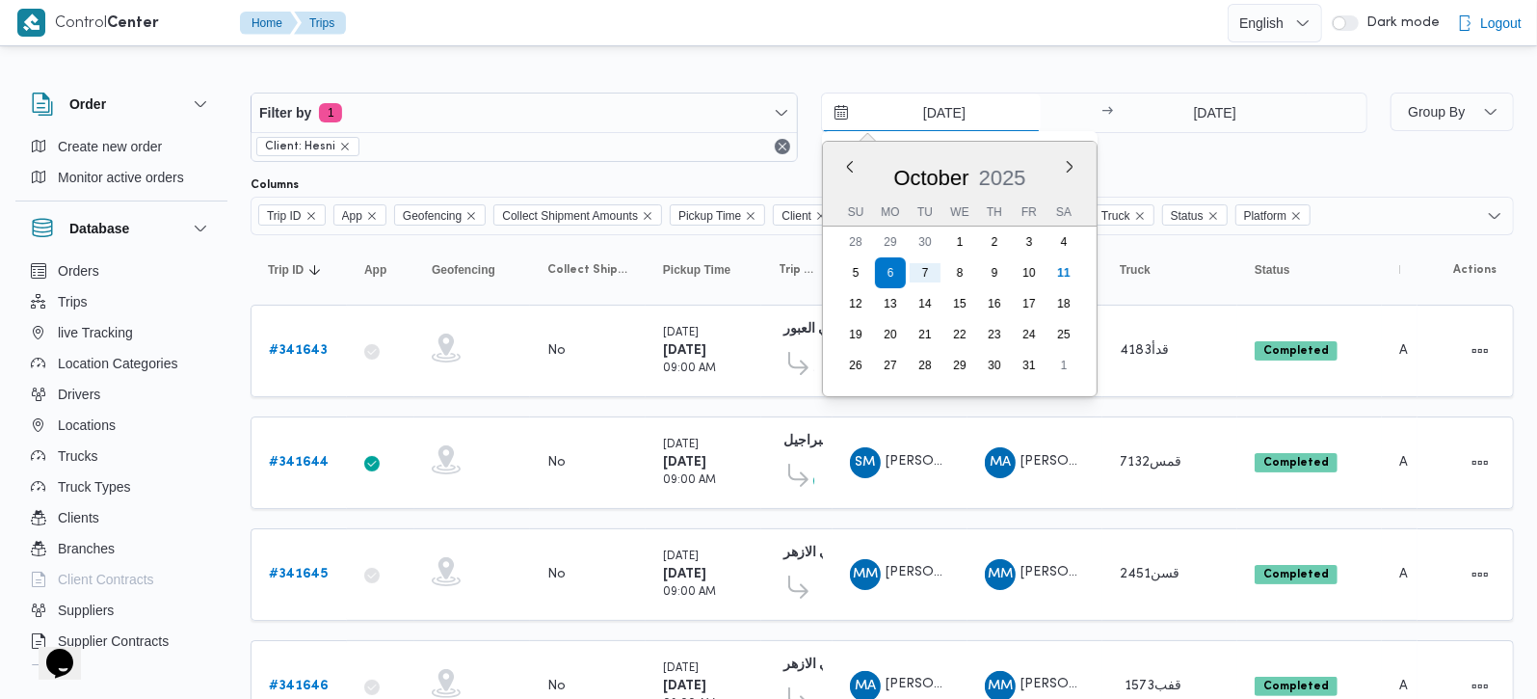
click at [930, 113] on input "6/10/2025" at bounding box center [931, 112] width 219 height 39
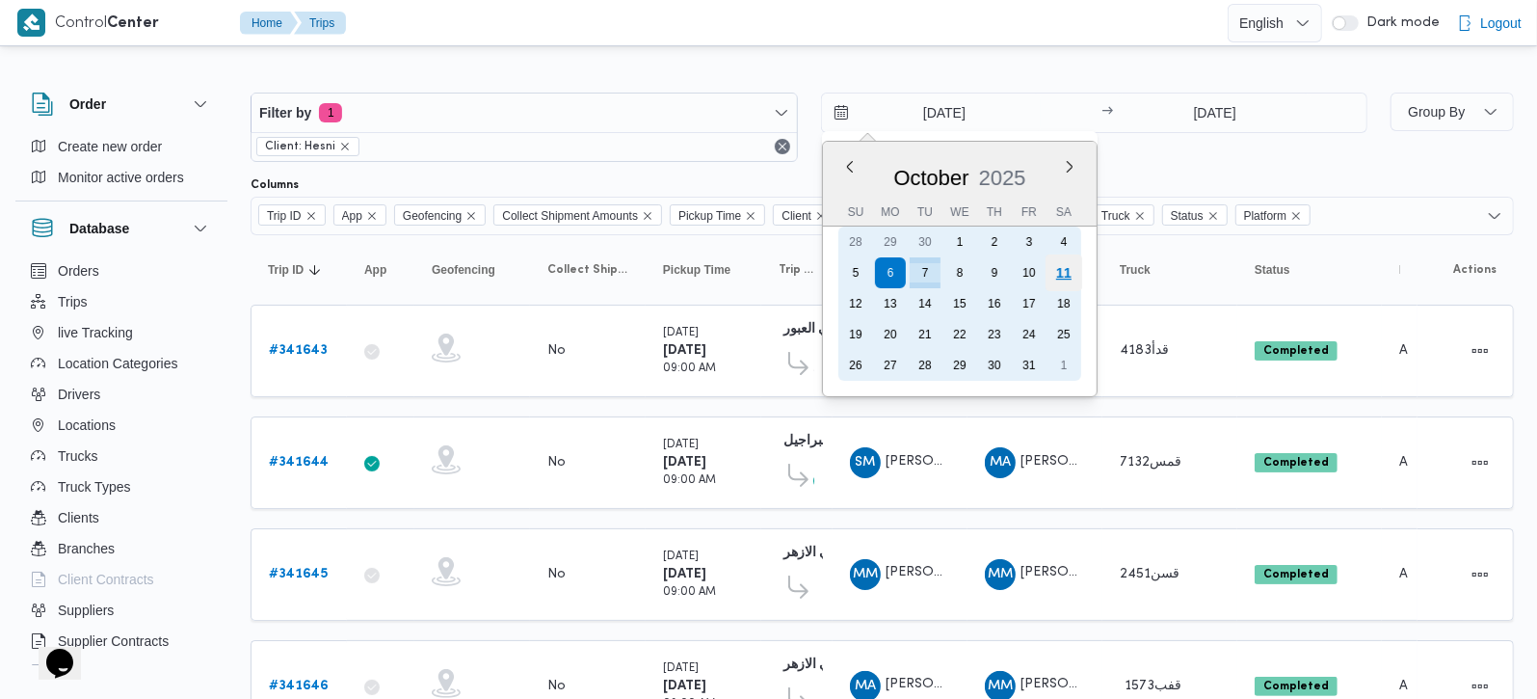
click at [1061, 272] on div "11" at bounding box center [1063, 272] width 37 height 37
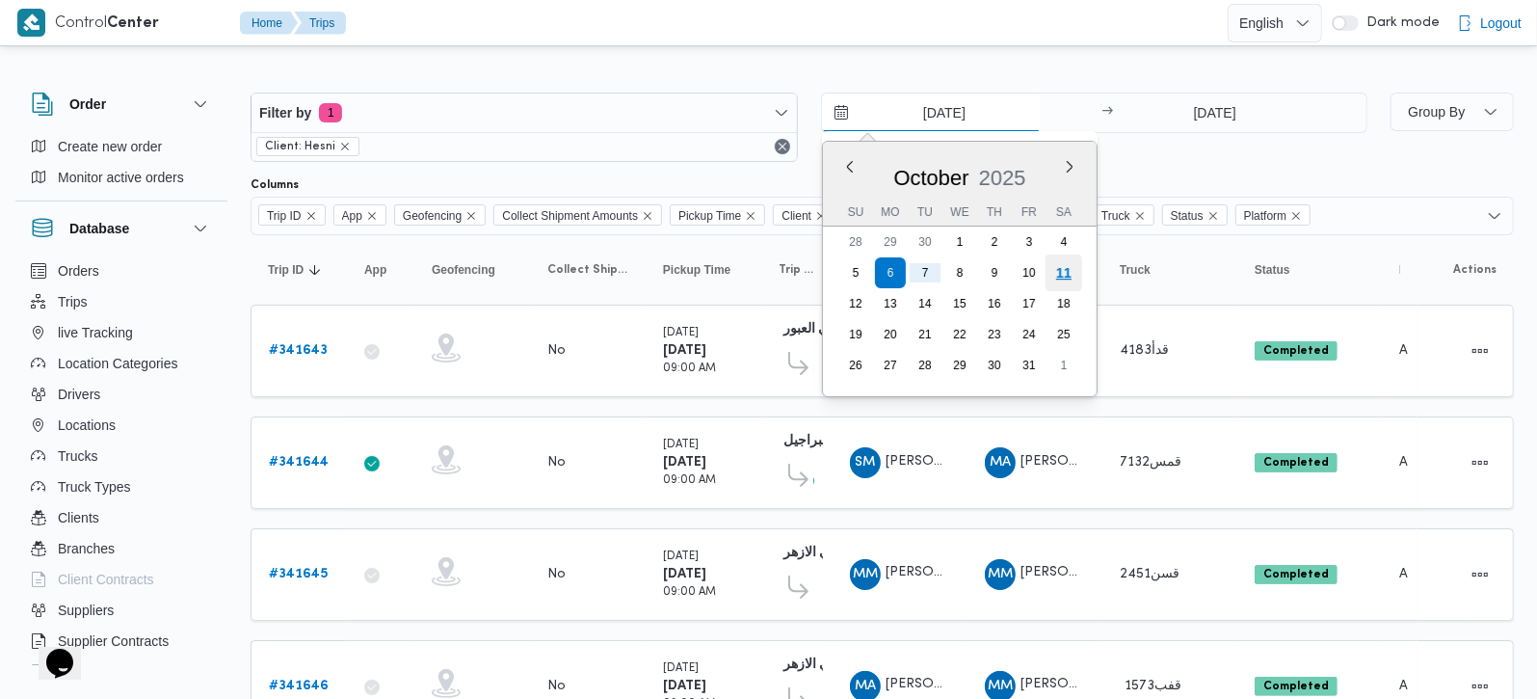
type input "11/10/2025"
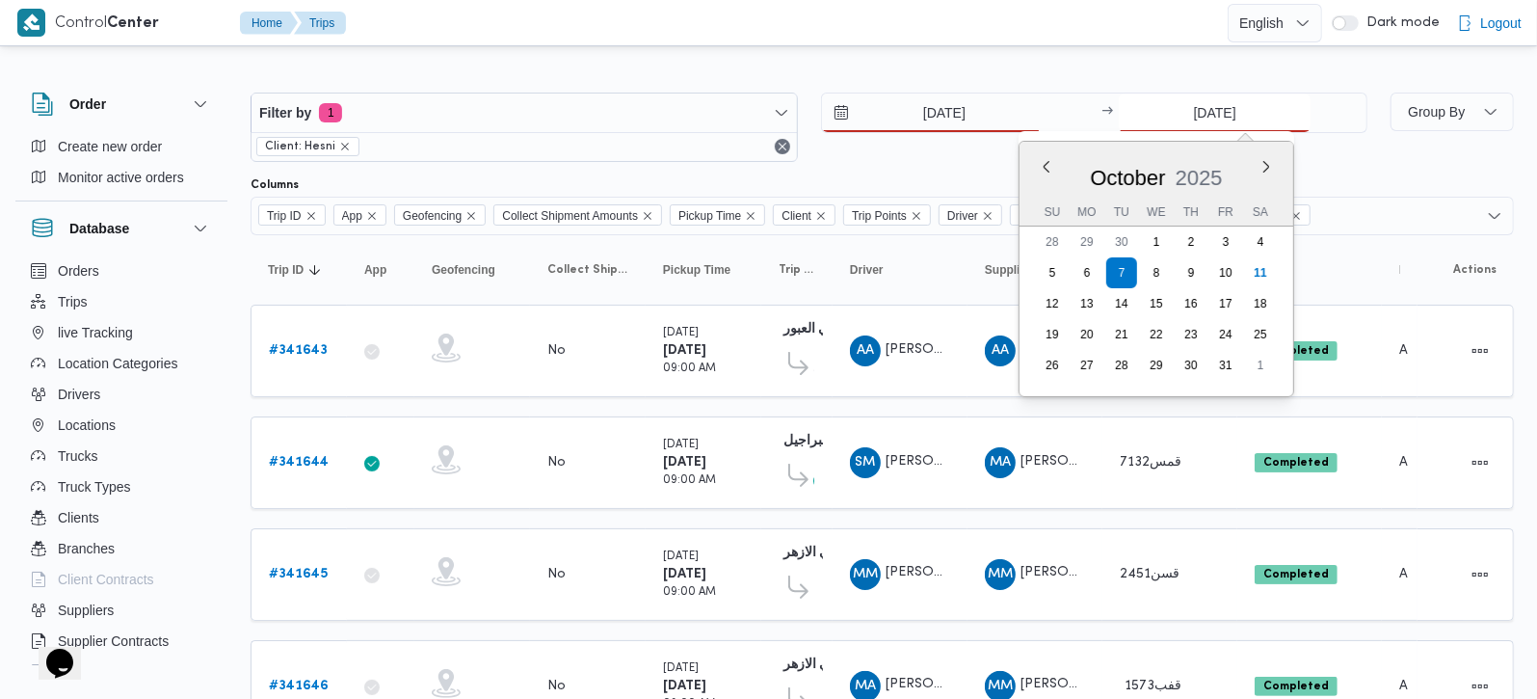
click at [1218, 115] on input "7/10/2025" at bounding box center [1215, 112] width 192 height 39
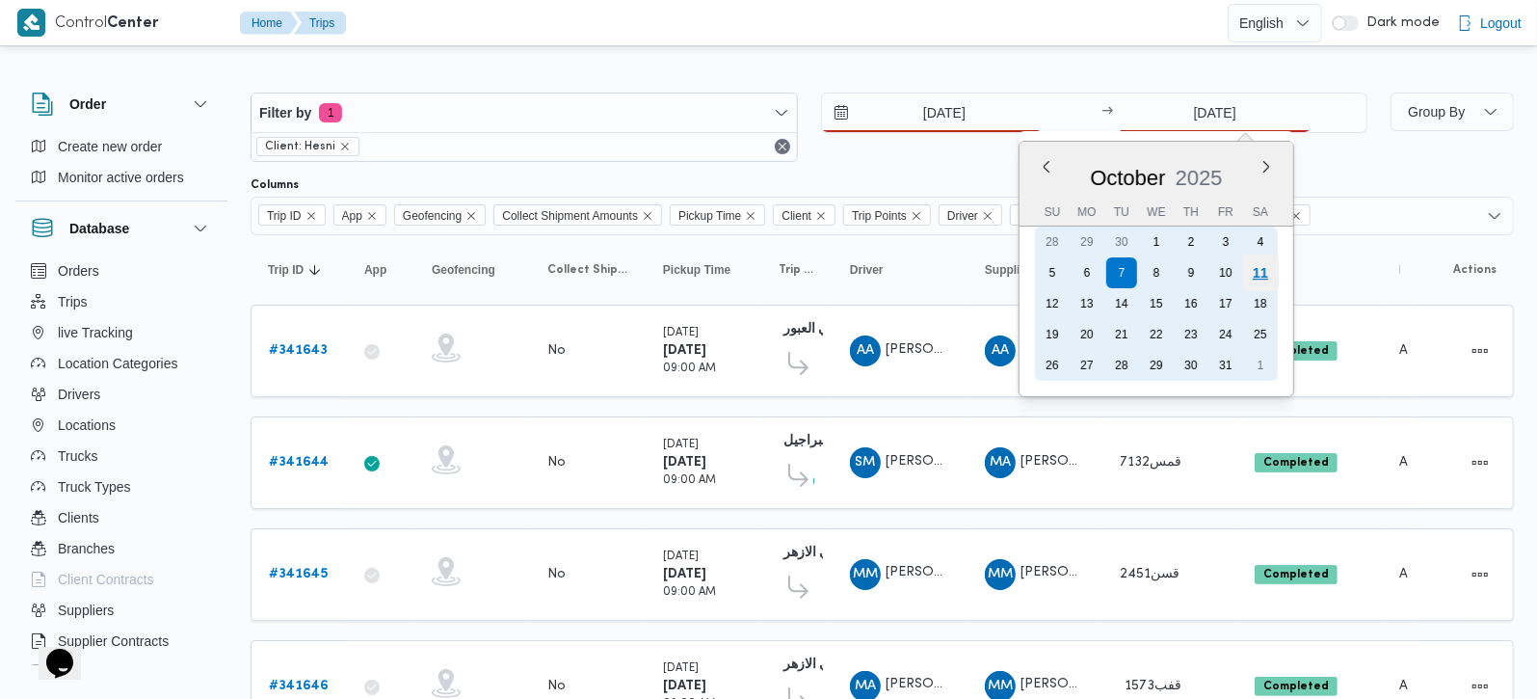
click at [1263, 273] on div "11" at bounding box center [1260, 272] width 37 height 37
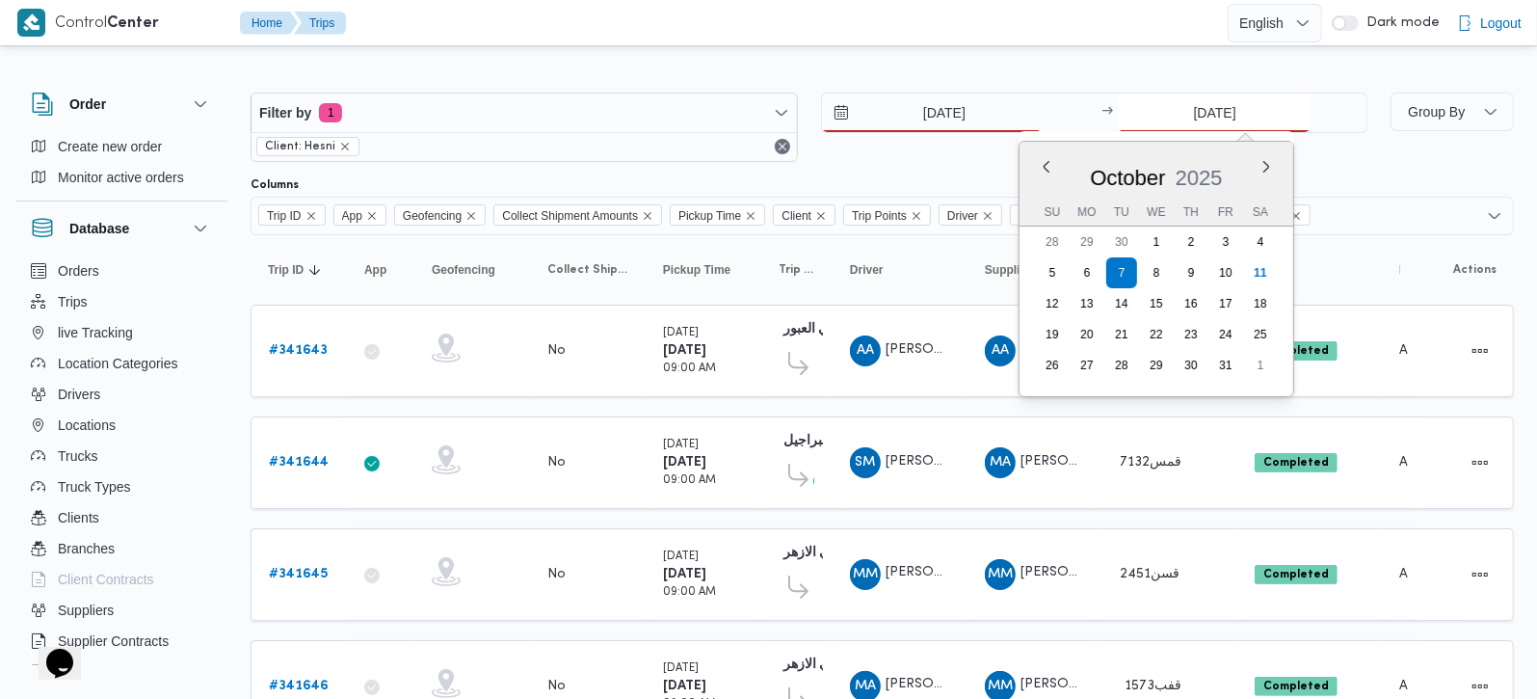
type input "11/10/2025"
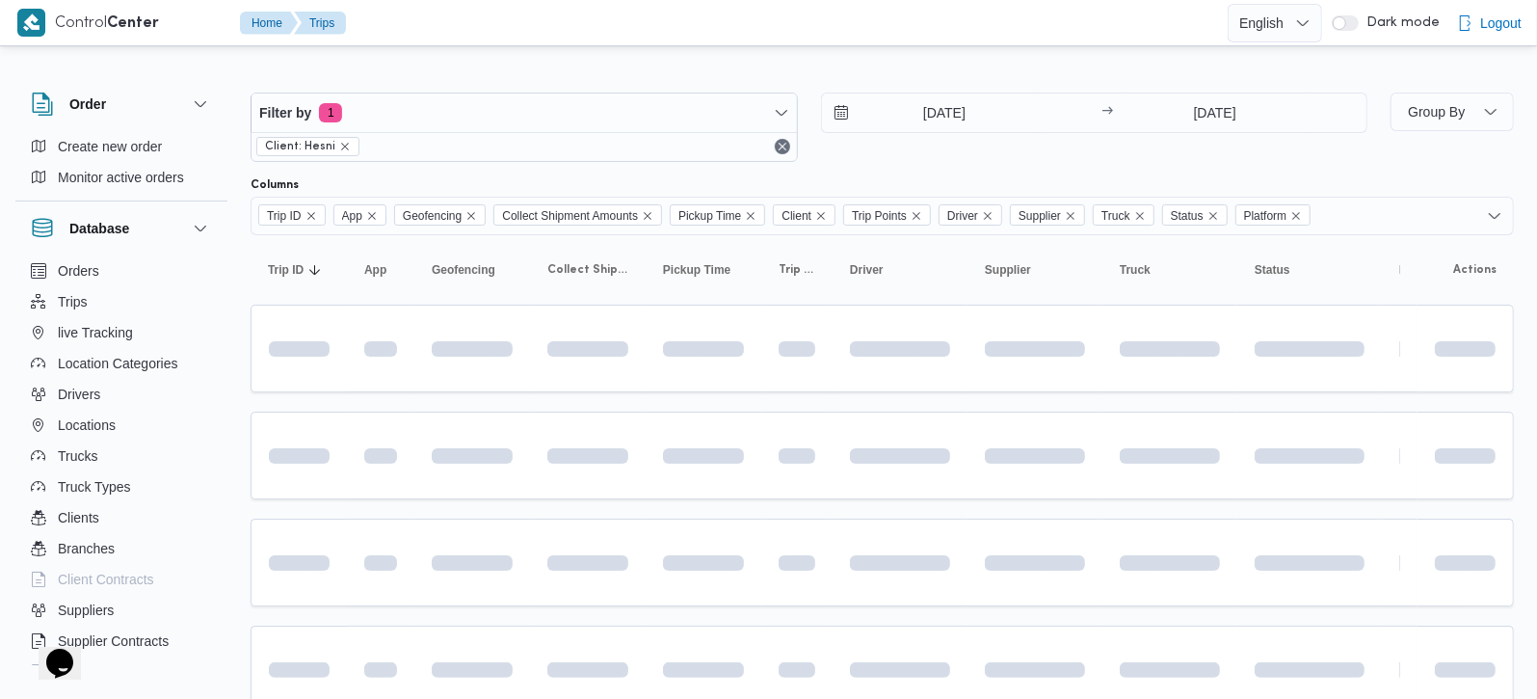
click at [1016, 73] on div at bounding box center [883, 77] width 1264 height 31
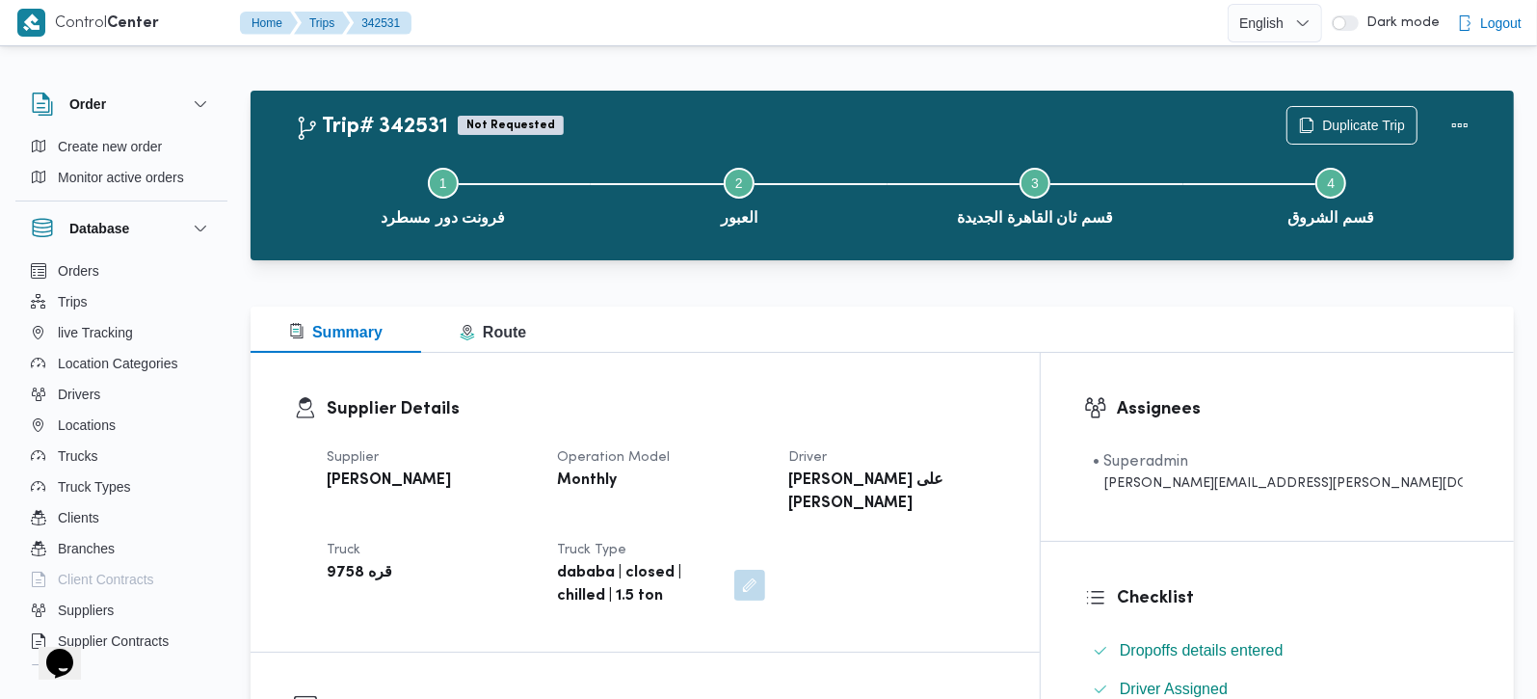
click at [1338, 133] on div "Step 1 is incomplete 1 فرونت دور مسطرد Step 2 is incomplete 2 العبور Step 3 is …" at bounding box center [887, 194] width 1208 height 123
click at [1338, 127] on span "Duplicate Trip" at bounding box center [1363, 124] width 83 height 23
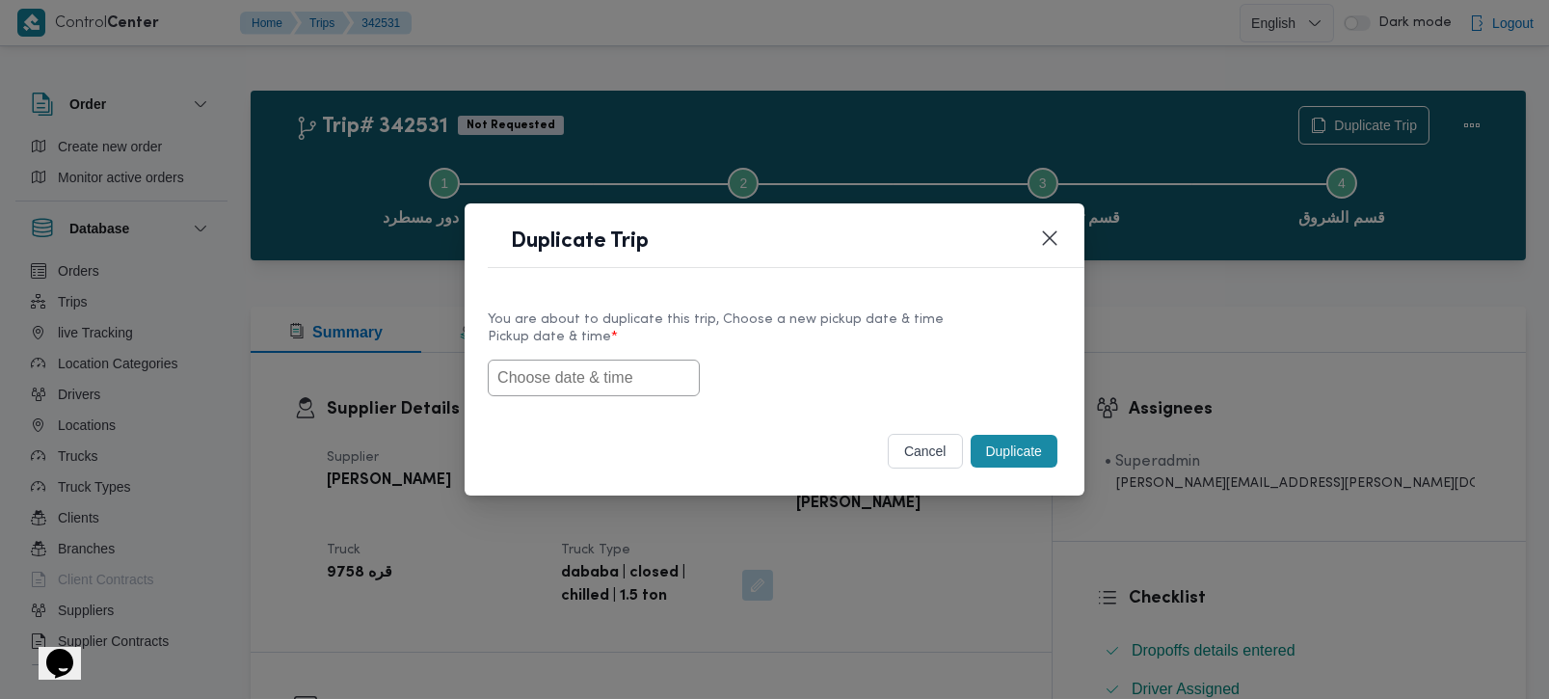
click at [662, 371] on input "text" at bounding box center [594, 378] width 212 height 37
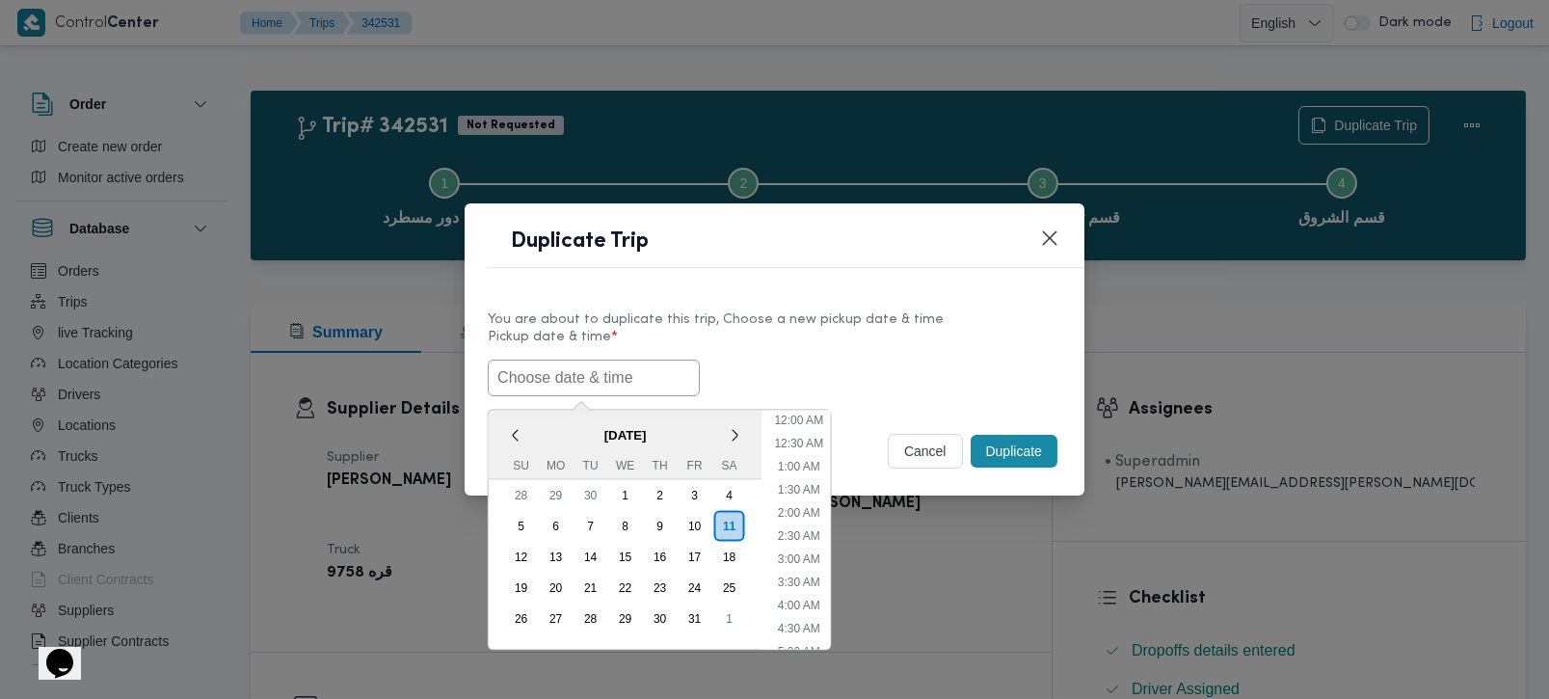
paste input "[DATE] 9:00AM"
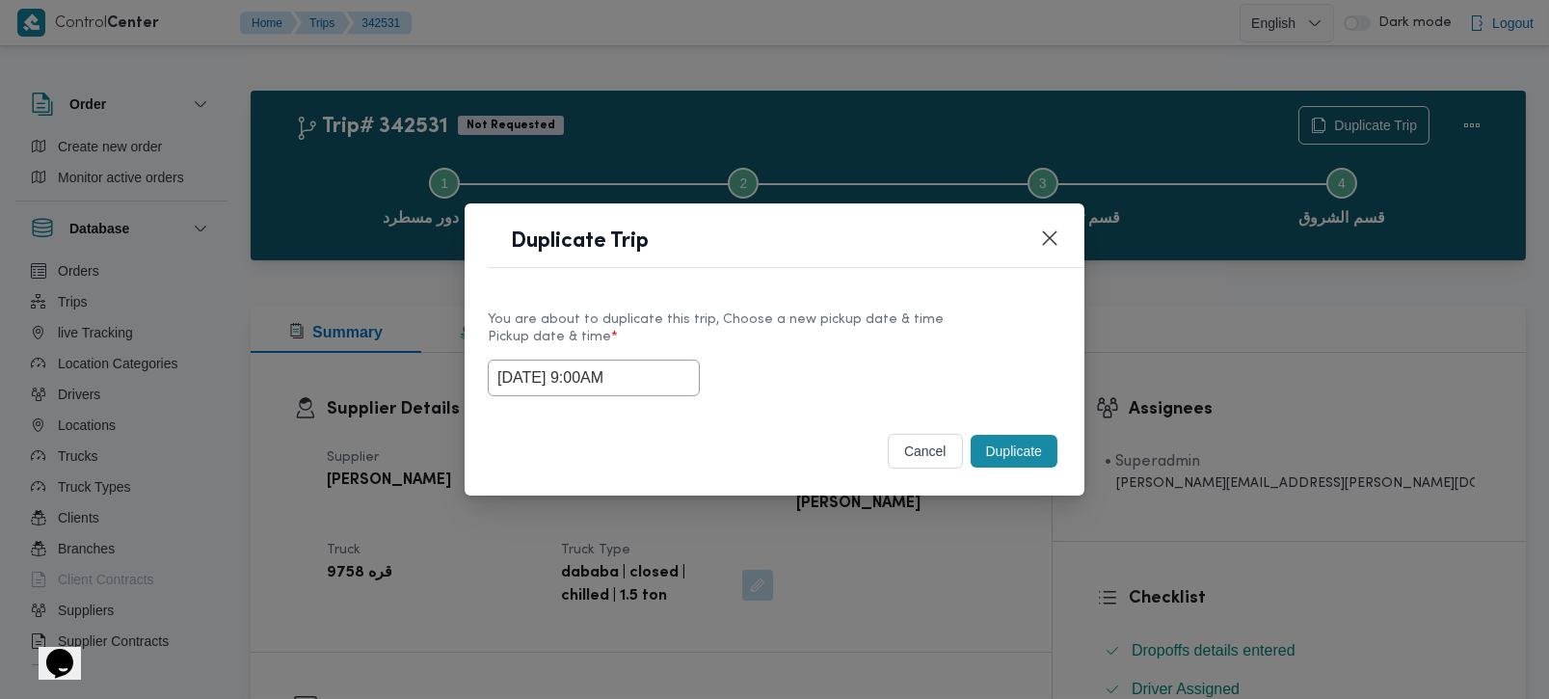
click at [704, 323] on div "You are about to duplicate this trip, Choose a new pickup date & time" at bounding box center [775, 319] width 574 height 20
click at [579, 382] on input "[DATE] 9:00AM" at bounding box center [594, 378] width 212 height 37
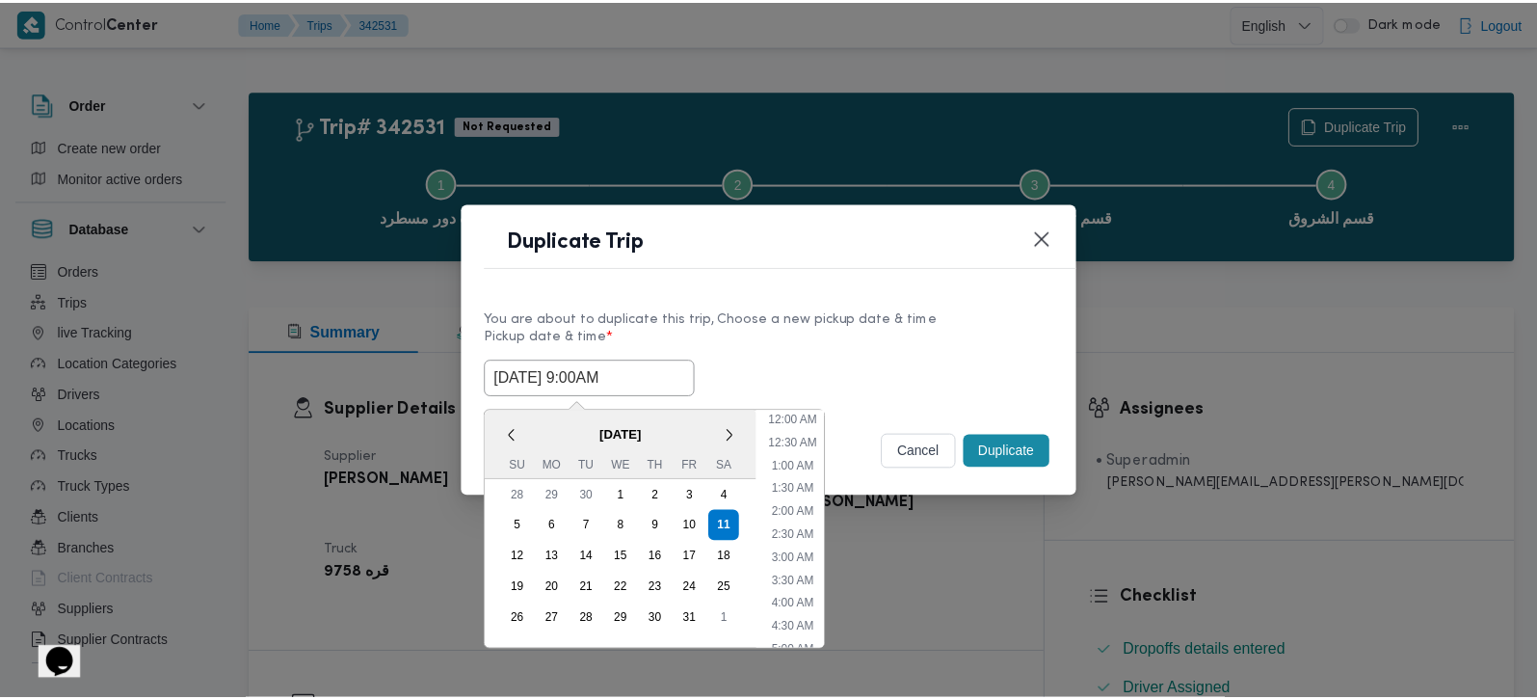
scroll to position [308, 0]
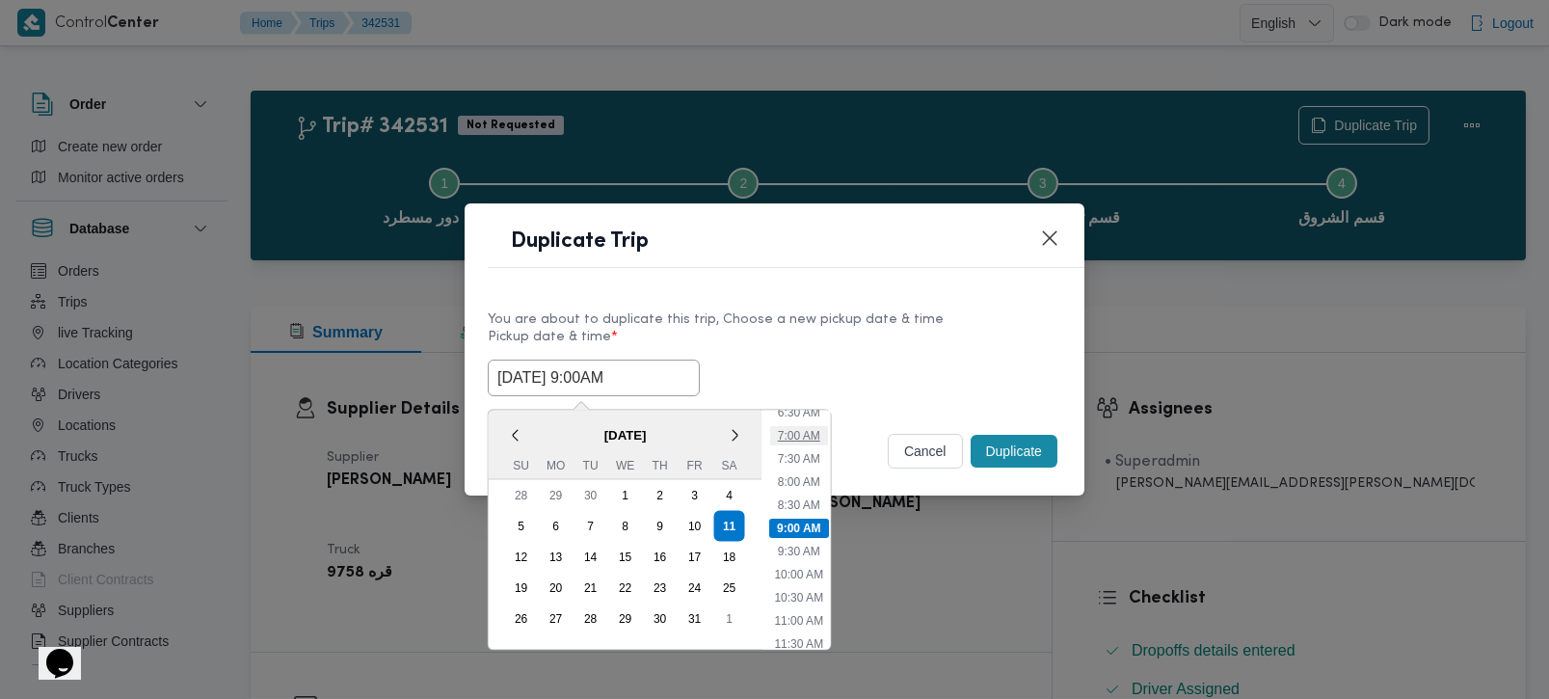
click at [788, 427] on li "7:00 AM" at bounding box center [798, 434] width 58 height 19
type input "[DATE] 7:00AM"
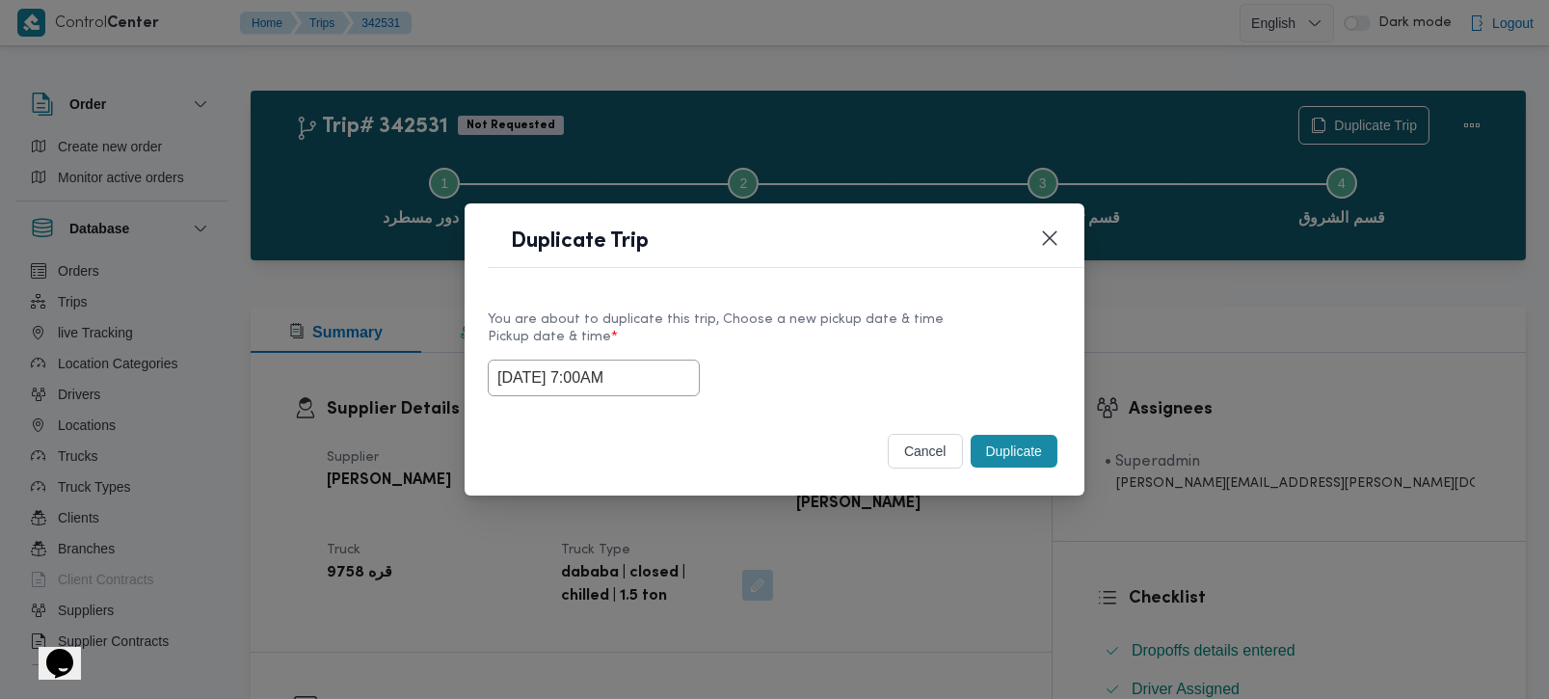
drag, startPoint x: 640, startPoint y: 377, endPoint x: 451, endPoint y: 383, distance: 189.0
click at [450, 383] on div "Duplicate Trip You are about to duplicate this trip, Choose a new pickup date &…" at bounding box center [774, 349] width 1549 height 699
click at [898, 291] on div "You are about to duplicate this trip, Choose a new pickup date & time Pickup da…" at bounding box center [775, 352] width 620 height 123
click at [1031, 442] on button "Duplicate" at bounding box center [1014, 451] width 87 height 33
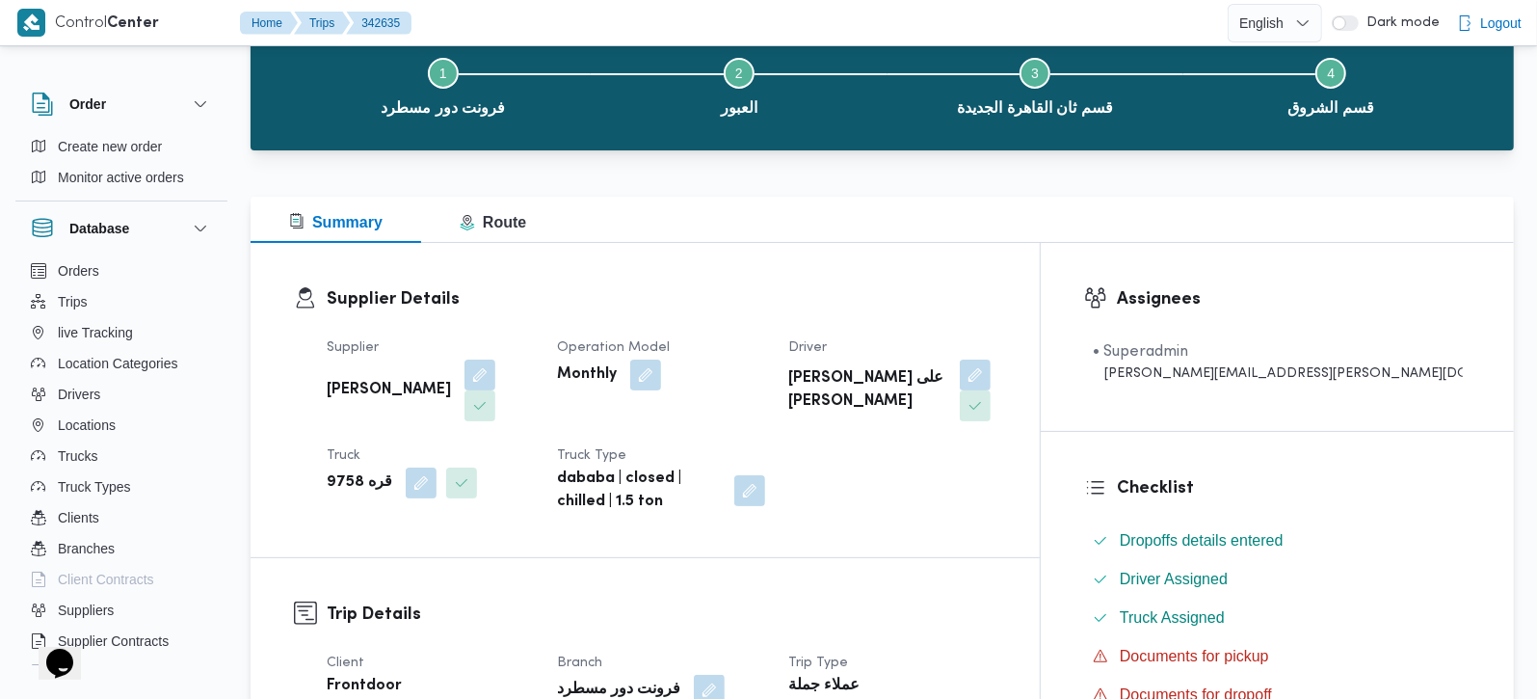
scroll to position [227, 0]
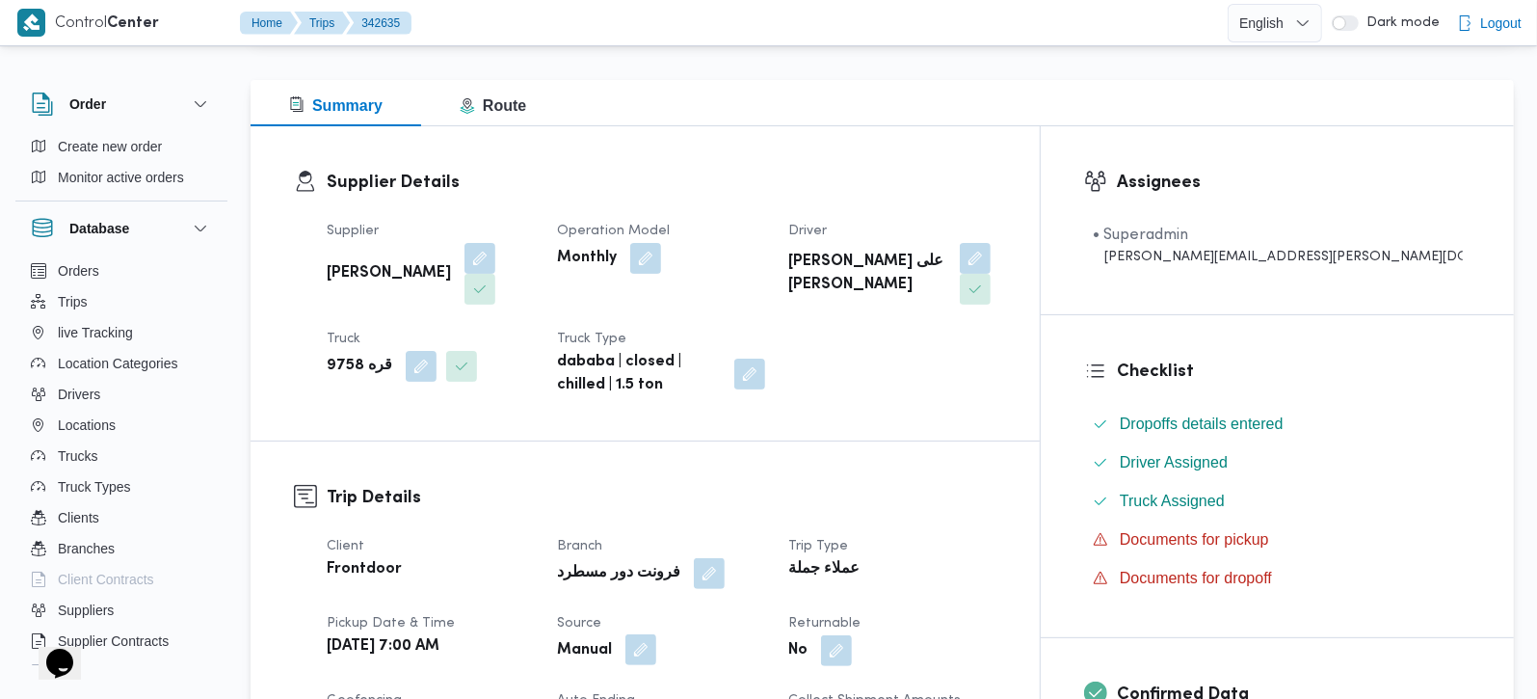
click at [656, 634] on button "button" at bounding box center [641, 649] width 31 height 31
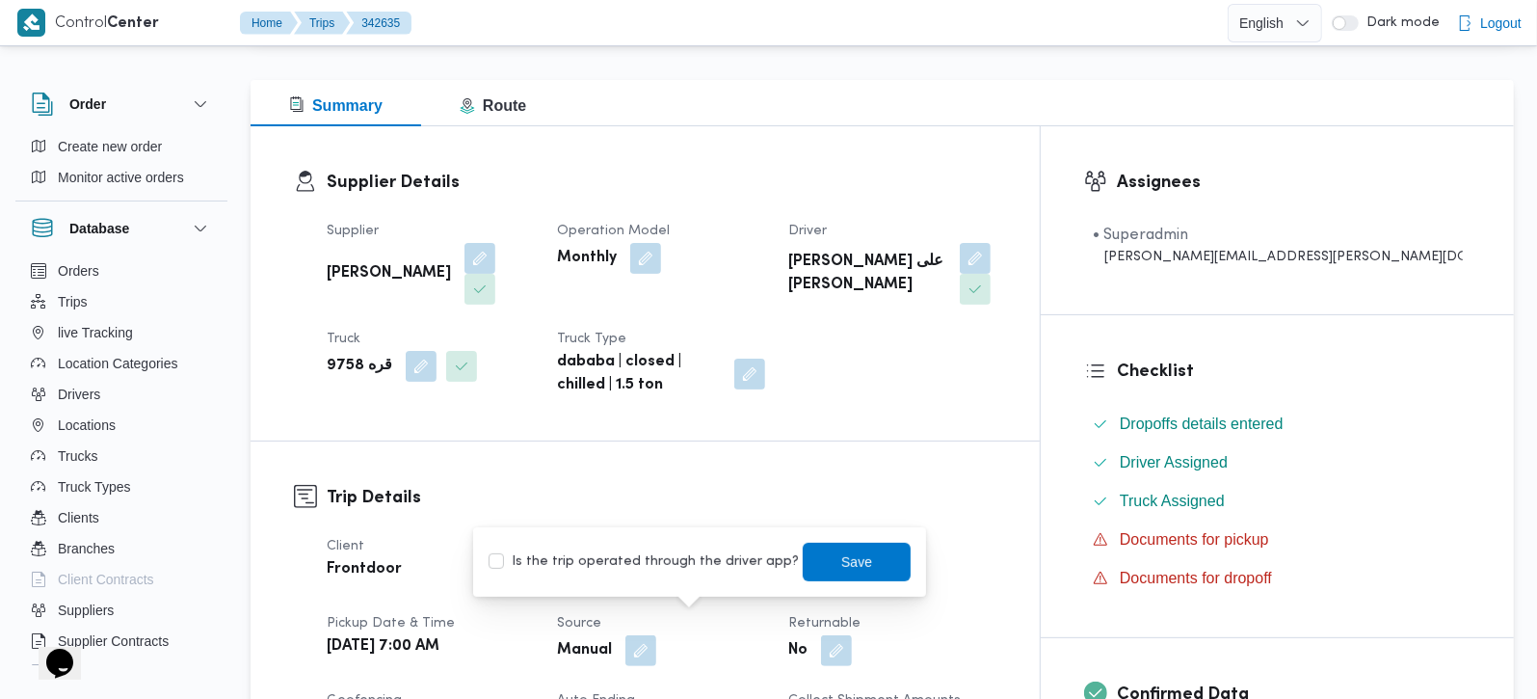
click at [669, 570] on label "Is the trip operated through the driver app?" at bounding box center [644, 561] width 310 height 23
checkbox input "true"
click at [846, 561] on span "Save" at bounding box center [856, 560] width 31 height 23
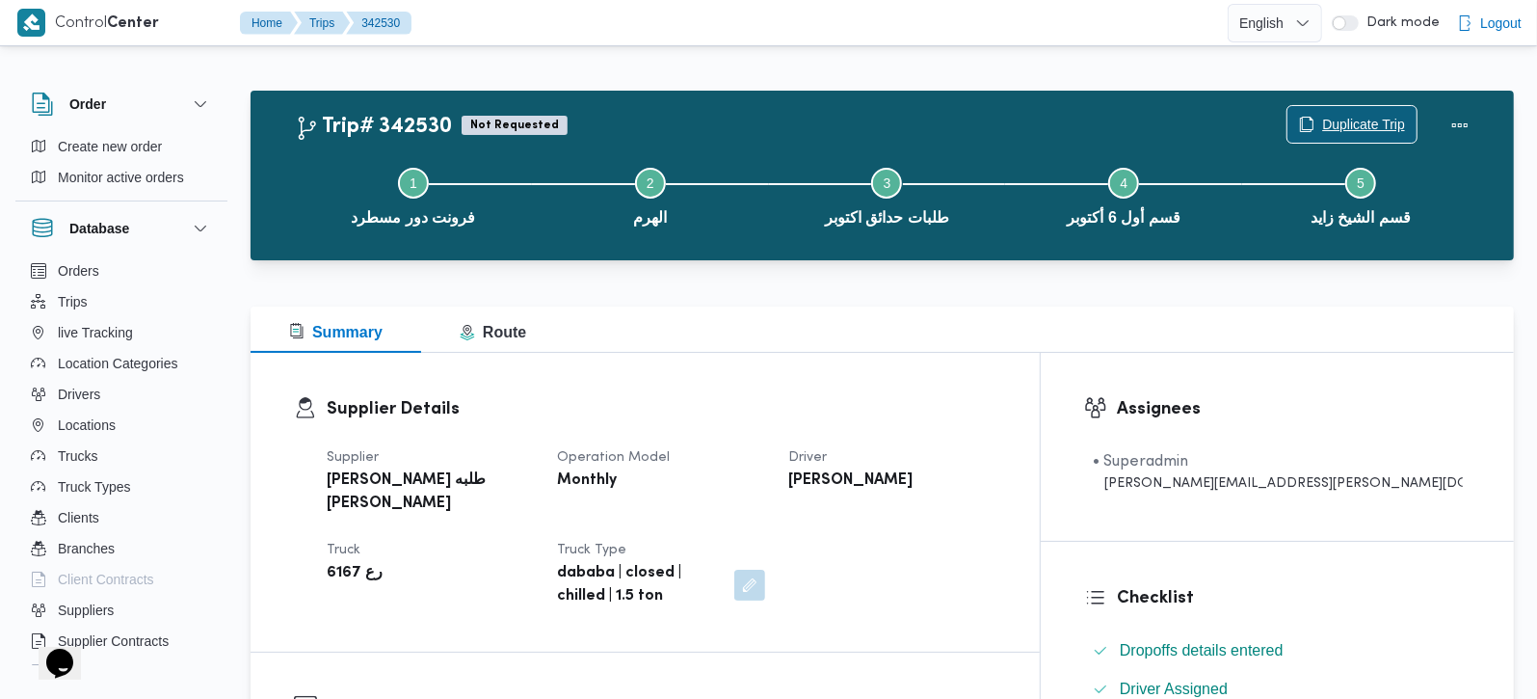
click at [1398, 119] on span "Duplicate Trip" at bounding box center [1363, 124] width 83 height 23
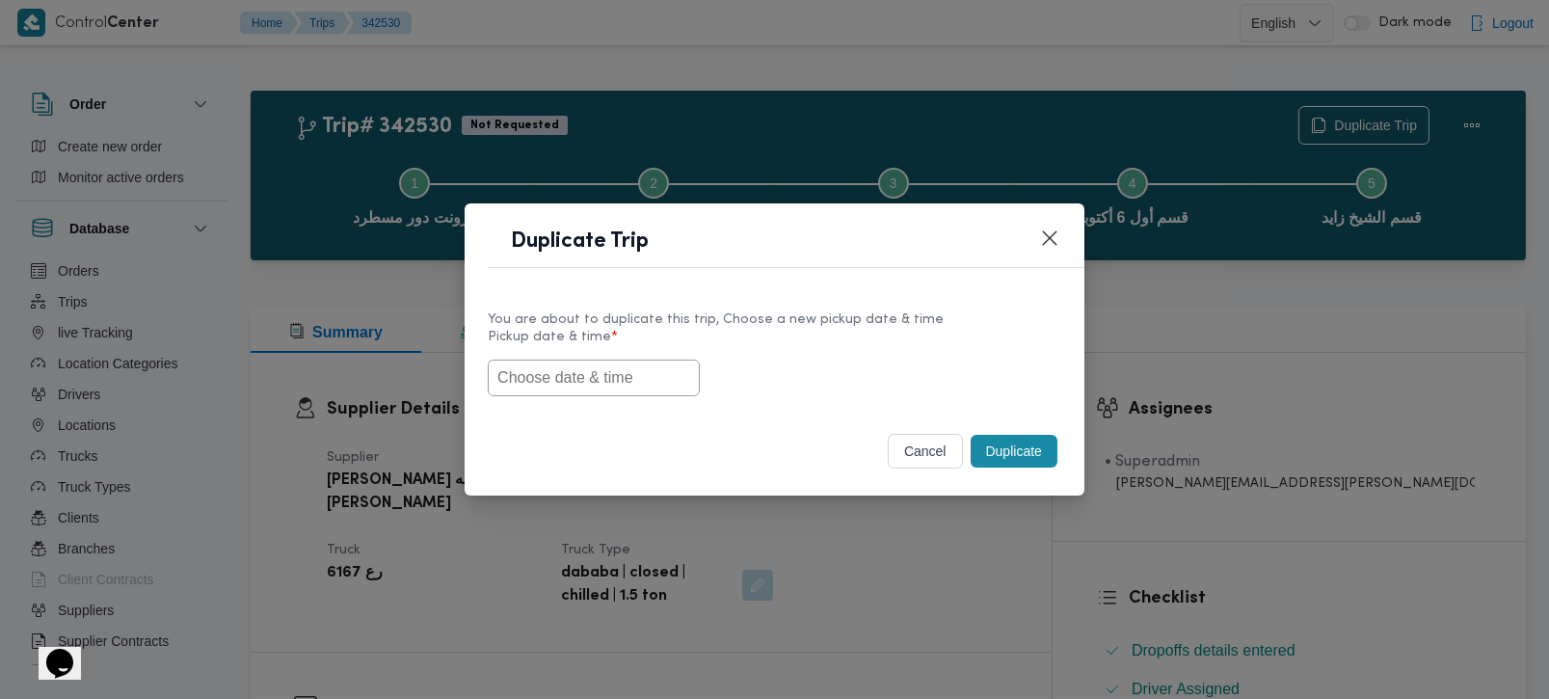
click at [643, 376] on input "text" at bounding box center [594, 378] width 212 height 37
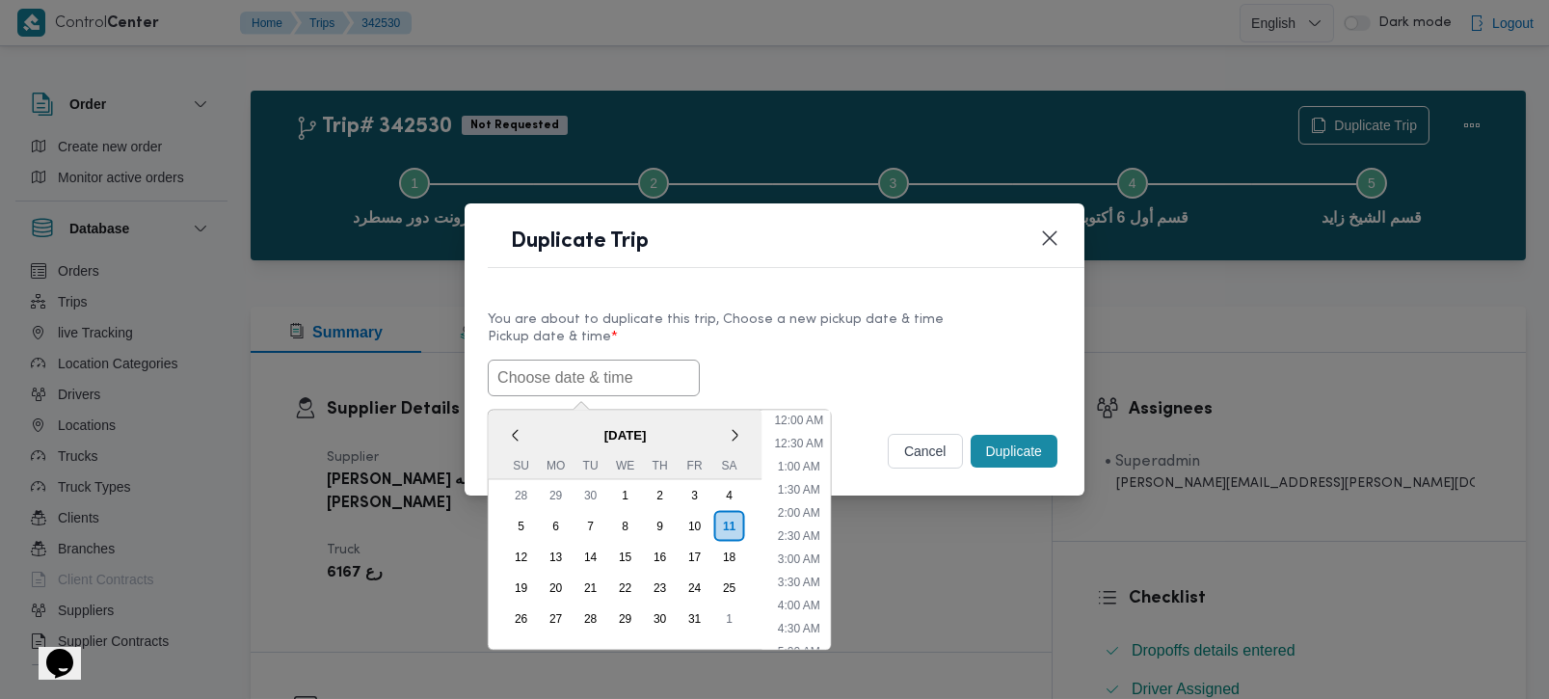
paste input "[DATE] 7:00AM"
type input "[DATE] 7:00AM"
click at [793, 336] on label "Pickup date & time *" at bounding box center [775, 345] width 574 height 30
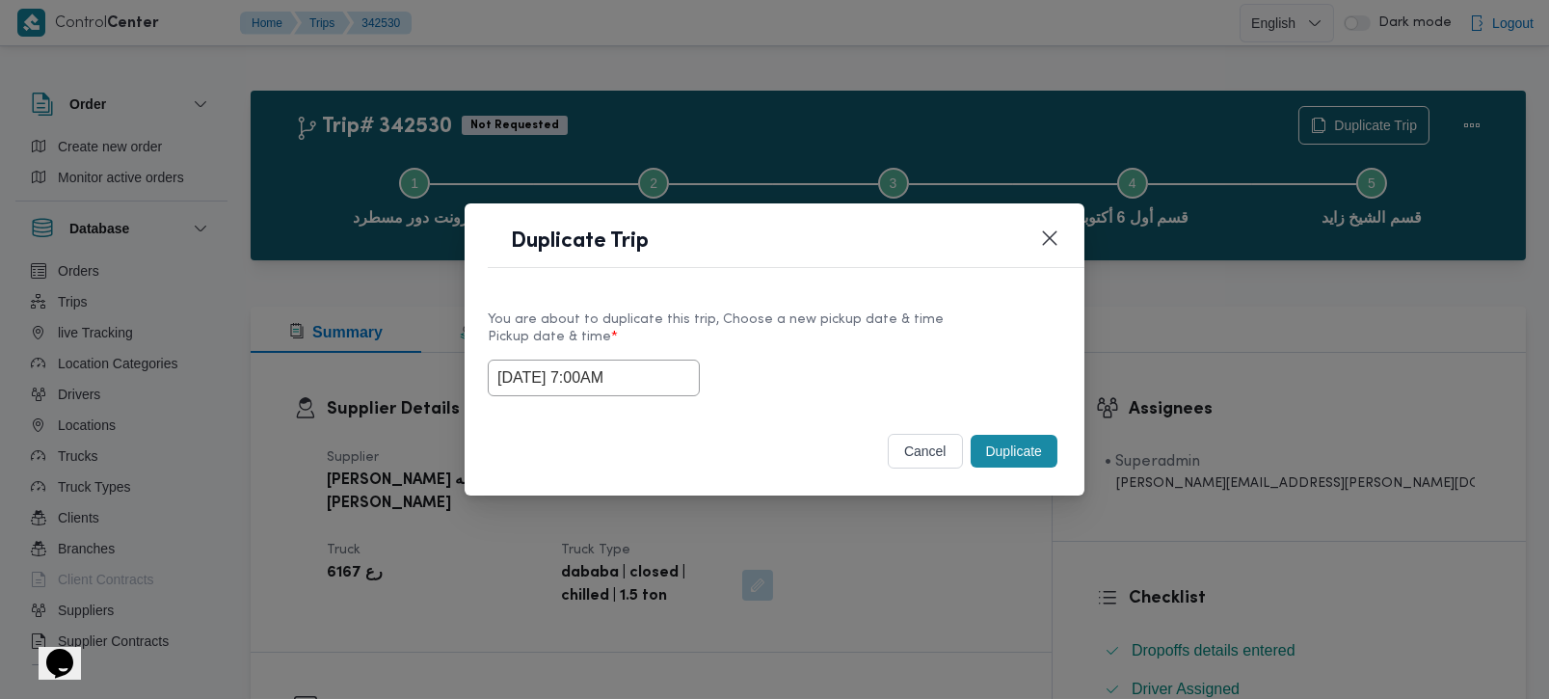
click at [1007, 461] on button "Duplicate" at bounding box center [1014, 451] width 87 height 33
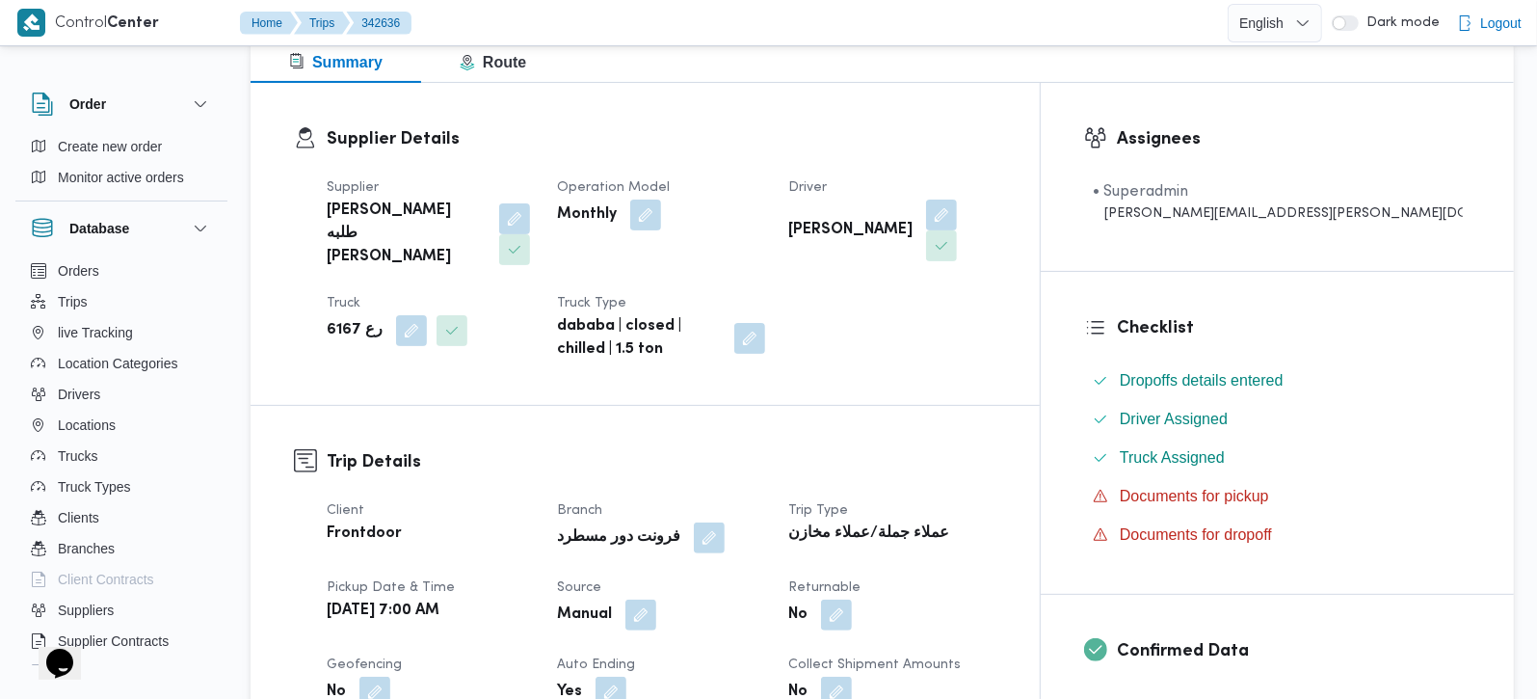
scroll to position [339, 0]
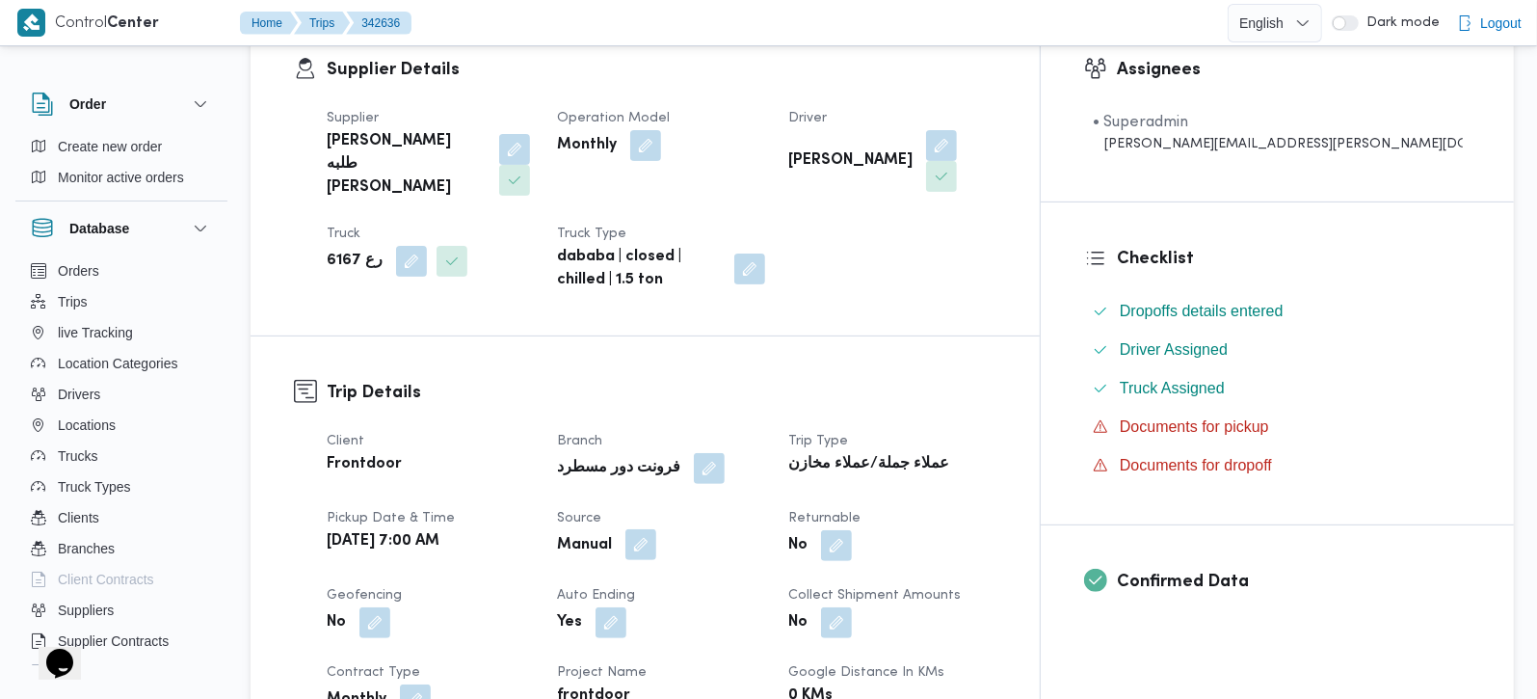
click at [656, 529] on button "button" at bounding box center [641, 544] width 31 height 31
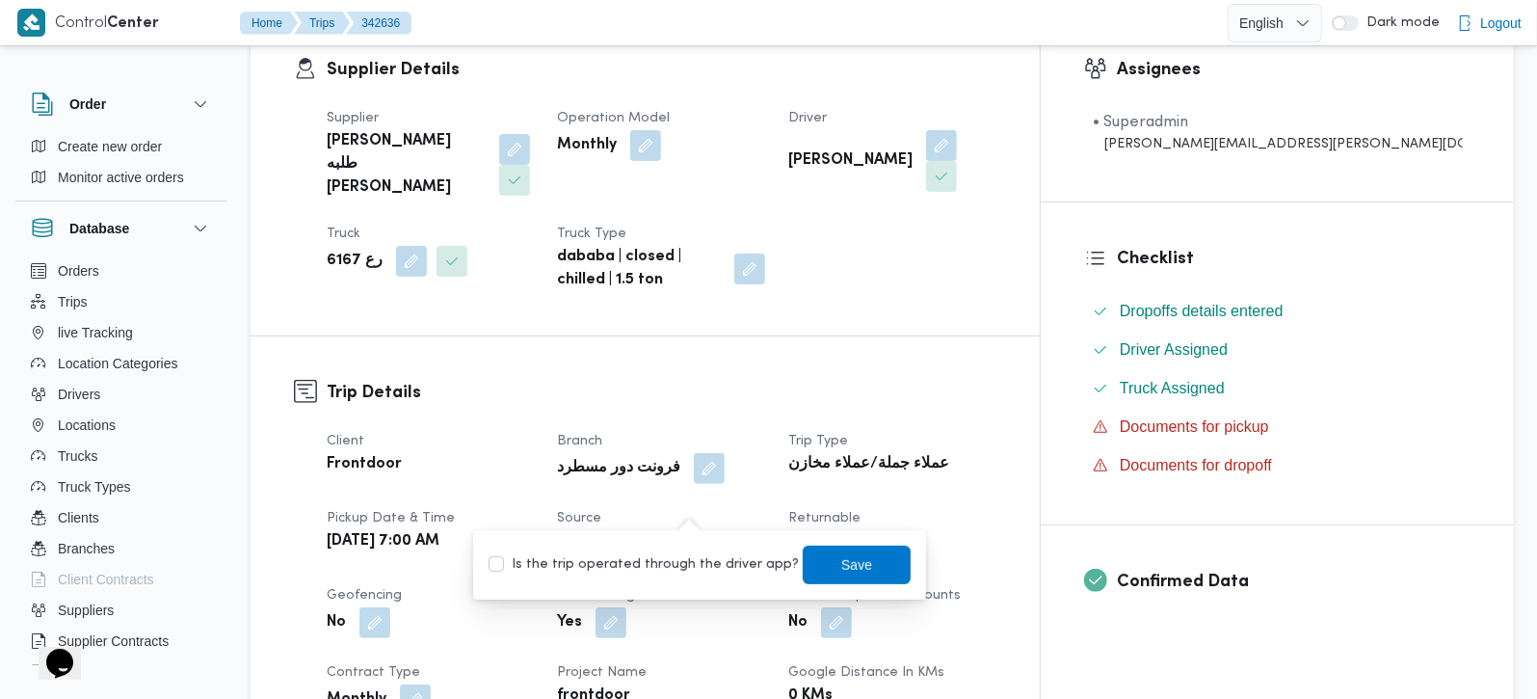
click at [680, 562] on label "Is the trip operated through the driver app?" at bounding box center [644, 564] width 310 height 23
checkbox input "true"
click at [845, 561] on span "Save" at bounding box center [856, 563] width 31 height 23
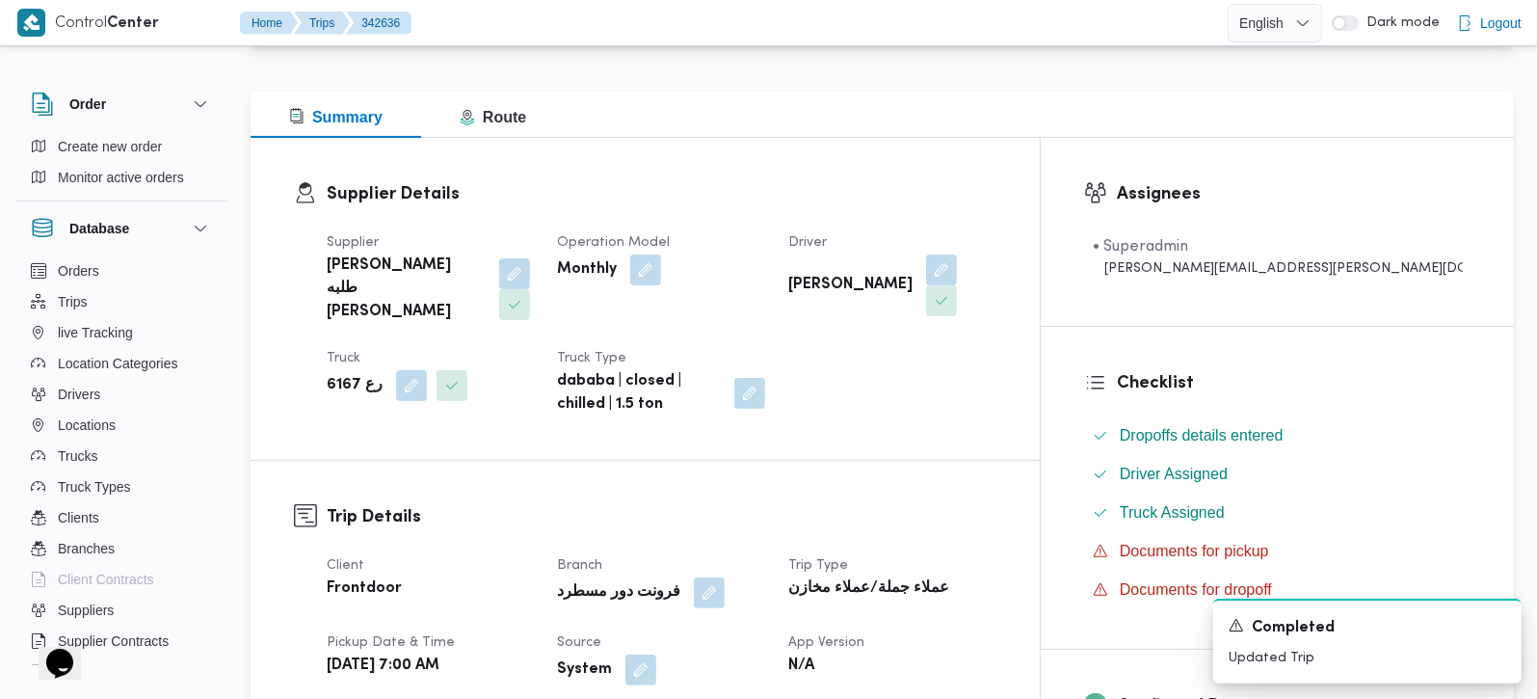
scroll to position [0, 0]
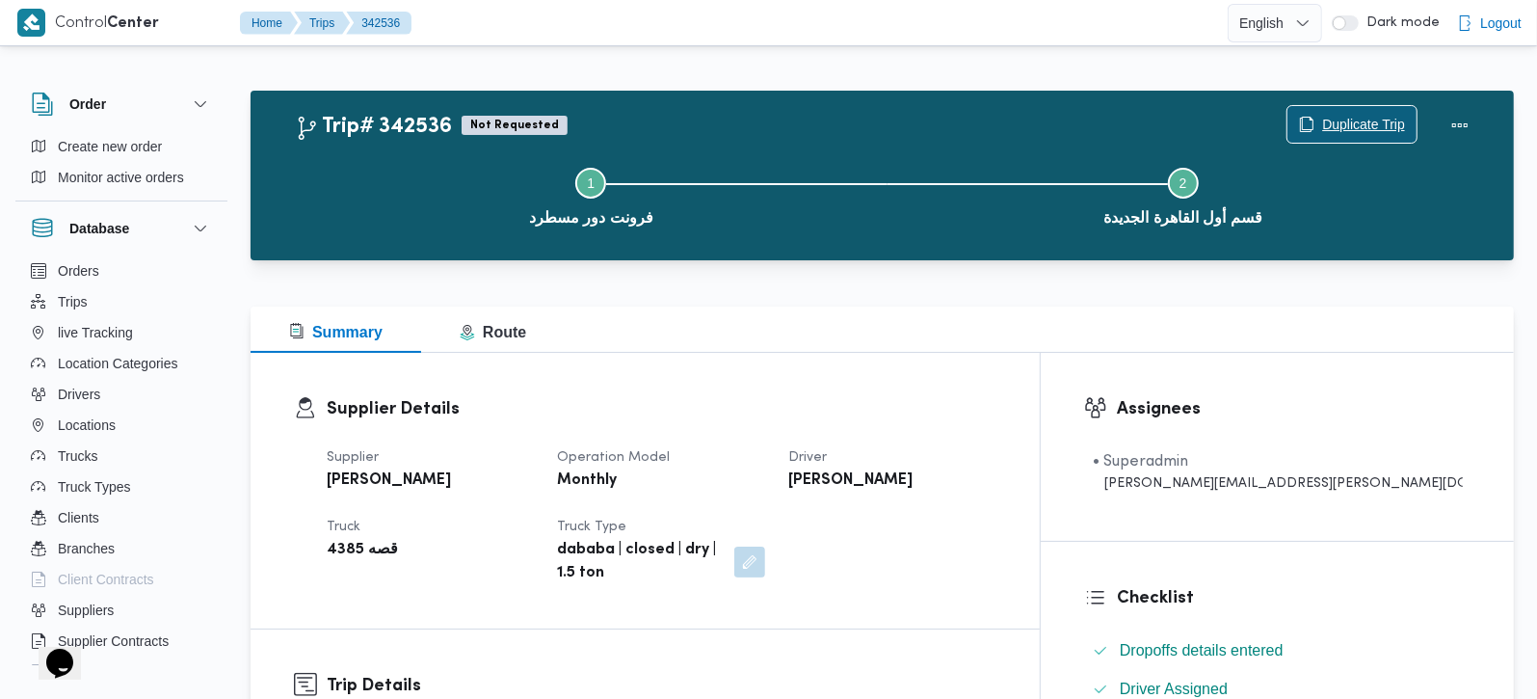
click at [1366, 114] on span "Duplicate Trip" at bounding box center [1363, 124] width 83 height 23
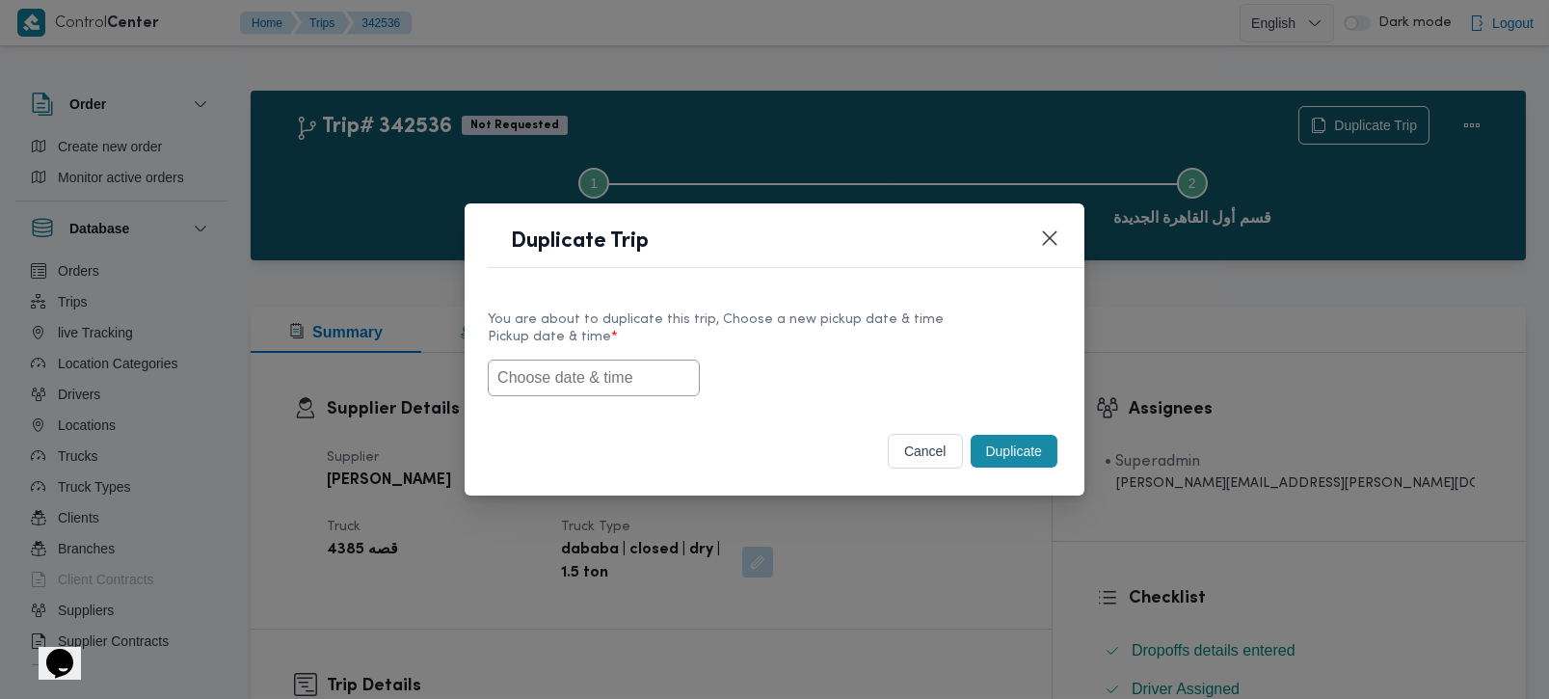
click at [557, 373] on input "text" at bounding box center [594, 378] width 212 height 37
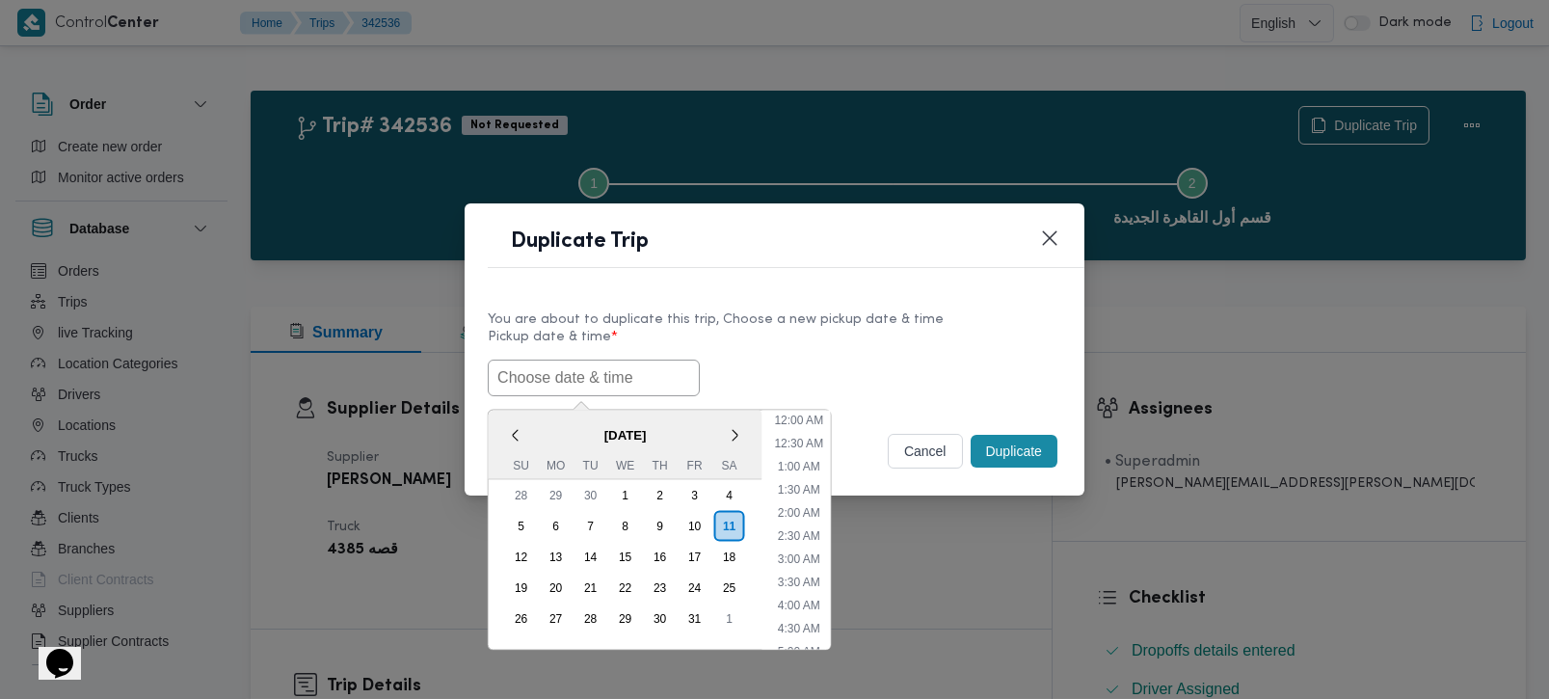
paste input "[DATE] 7:00AM"
type input "[DATE] 7:00AM"
drag, startPoint x: 768, startPoint y: 313, endPoint x: 798, endPoint y: 325, distance: 32.0
click at [770, 313] on div "You are about to duplicate this trip, Choose a new pickup date & time" at bounding box center [775, 319] width 574 height 20
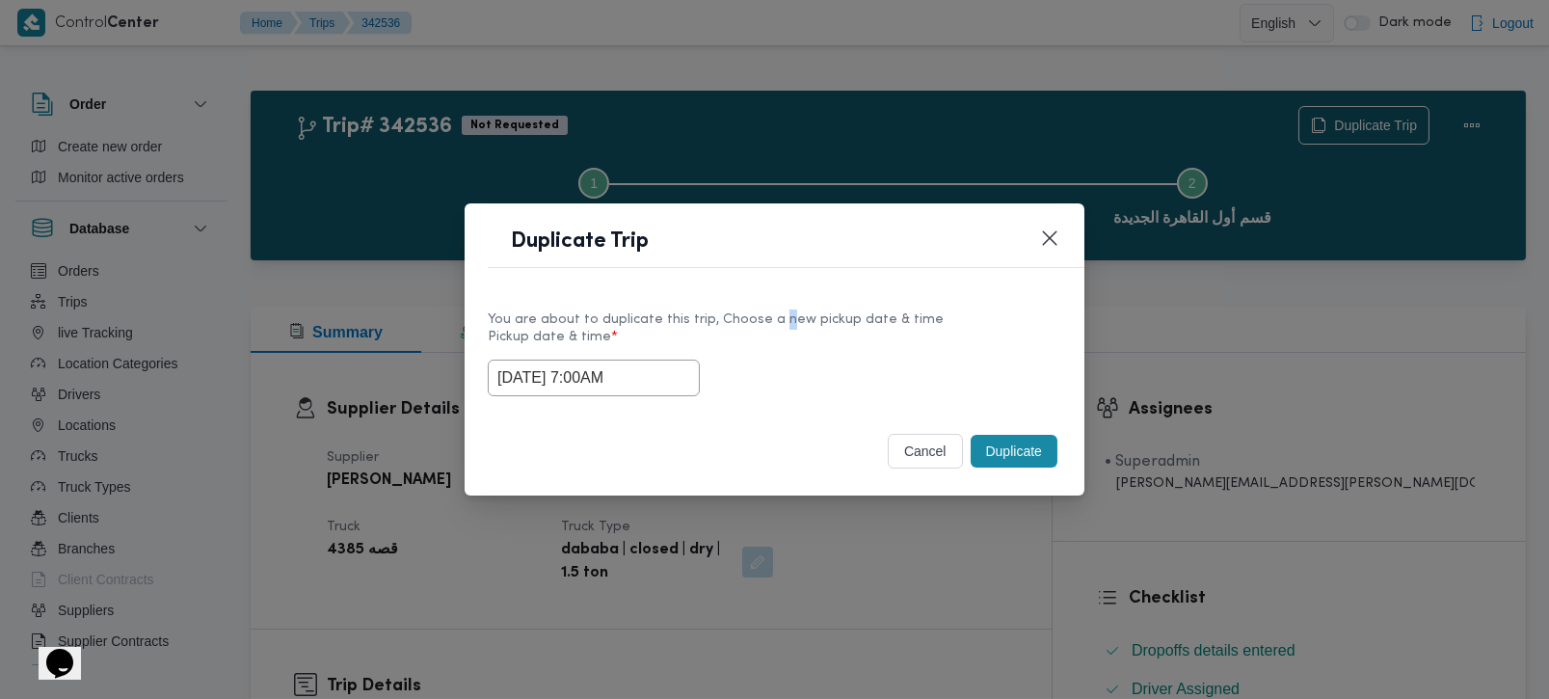
click at [944, 451] on button "cancel" at bounding box center [925, 451] width 75 height 35
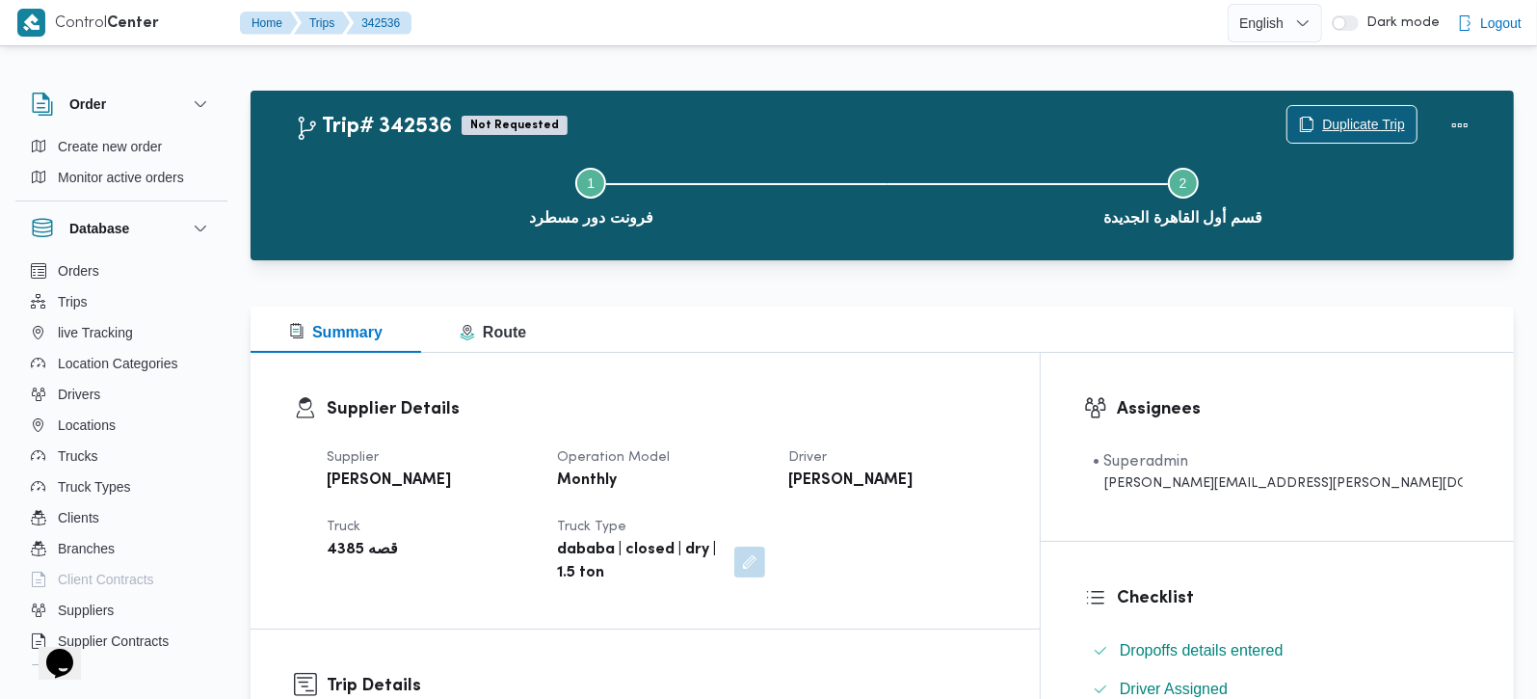
click at [1340, 120] on span "Duplicate Trip" at bounding box center [1363, 124] width 83 height 23
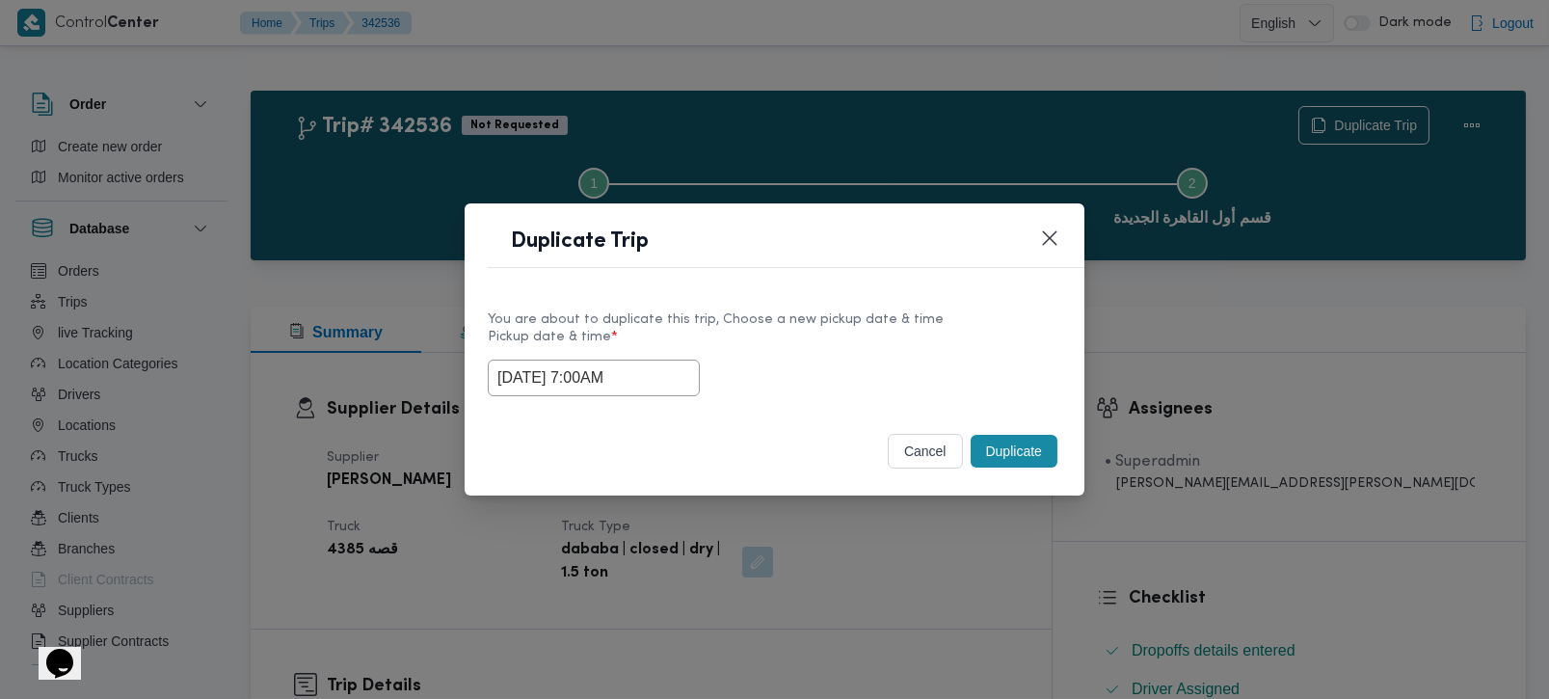
click at [1016, 445] on button "Duplicate" at bounding box center [1014, 451] width 87 height 33
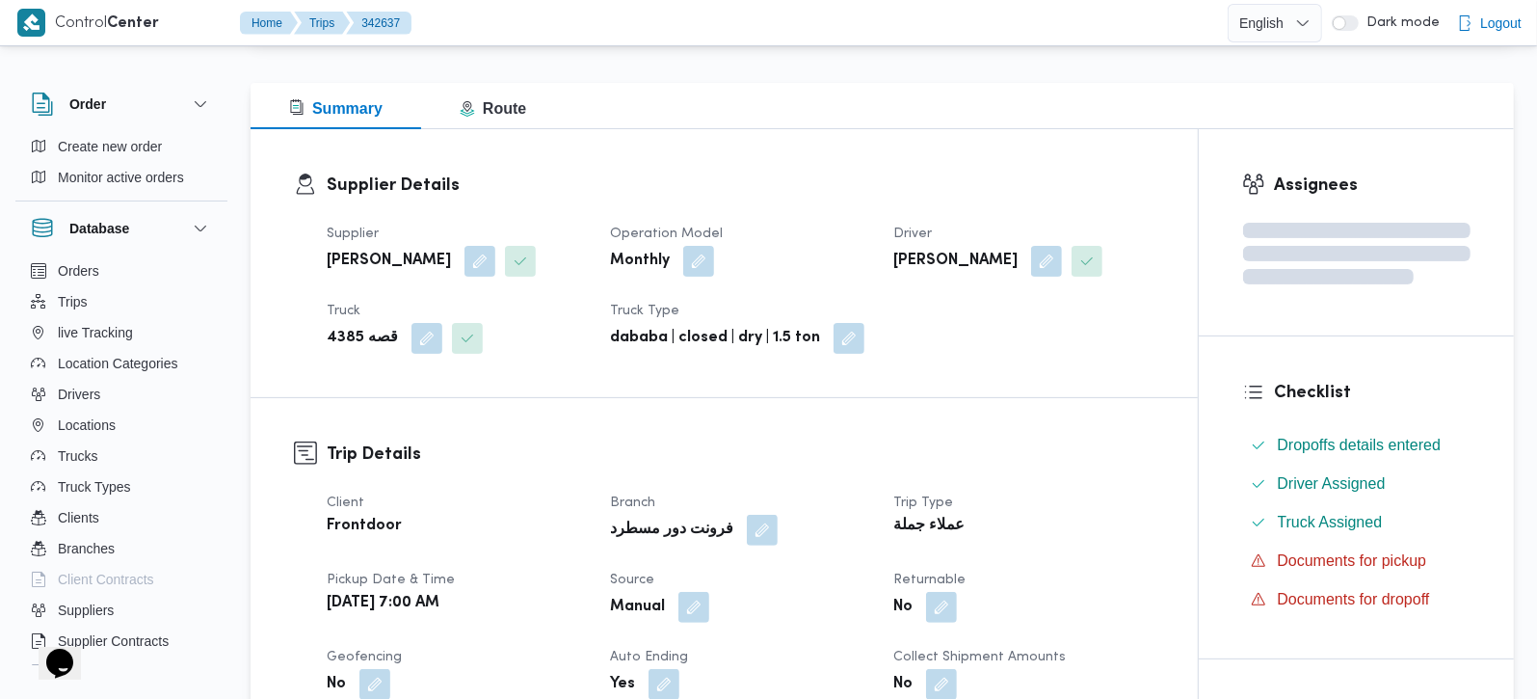
scroll to position [227, 0]
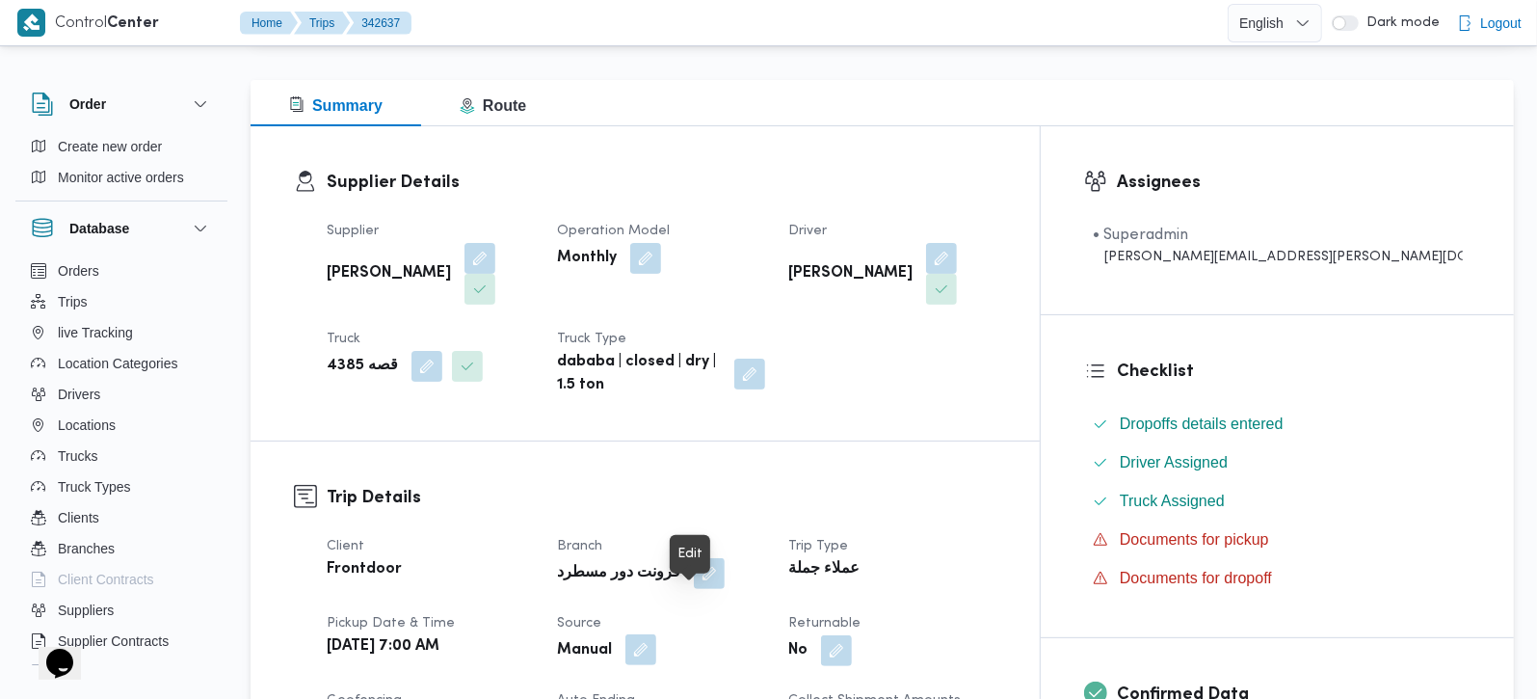
click at [656, 634] on button "button" at bounding box center [641, 649] width 31 height 31
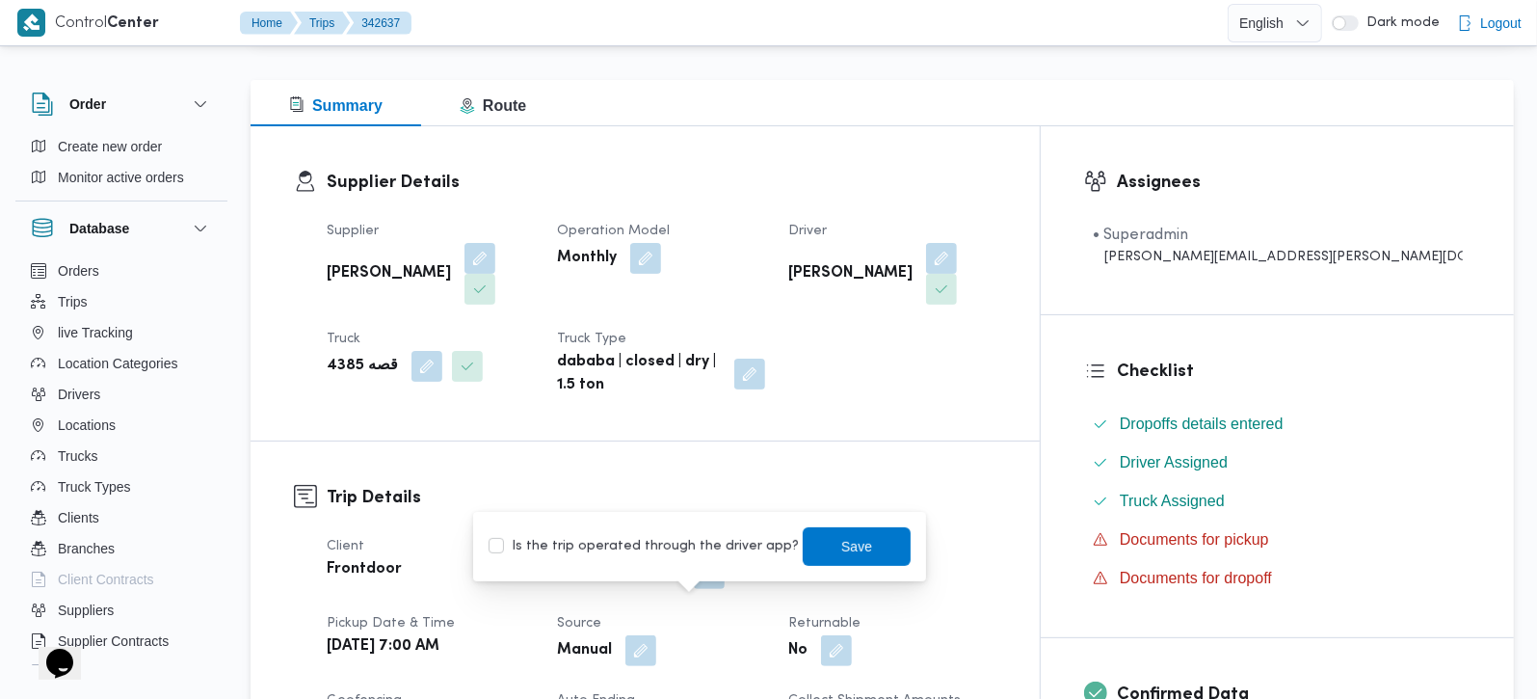
click at [670, 542] on label "Is the trip operated through the driver app?" at bounding box center [644, 546] width 310 height 23
checkbox input "true"
click at [805, 537] on span "Save" at bounding box center [857, 545] width 108 height 39
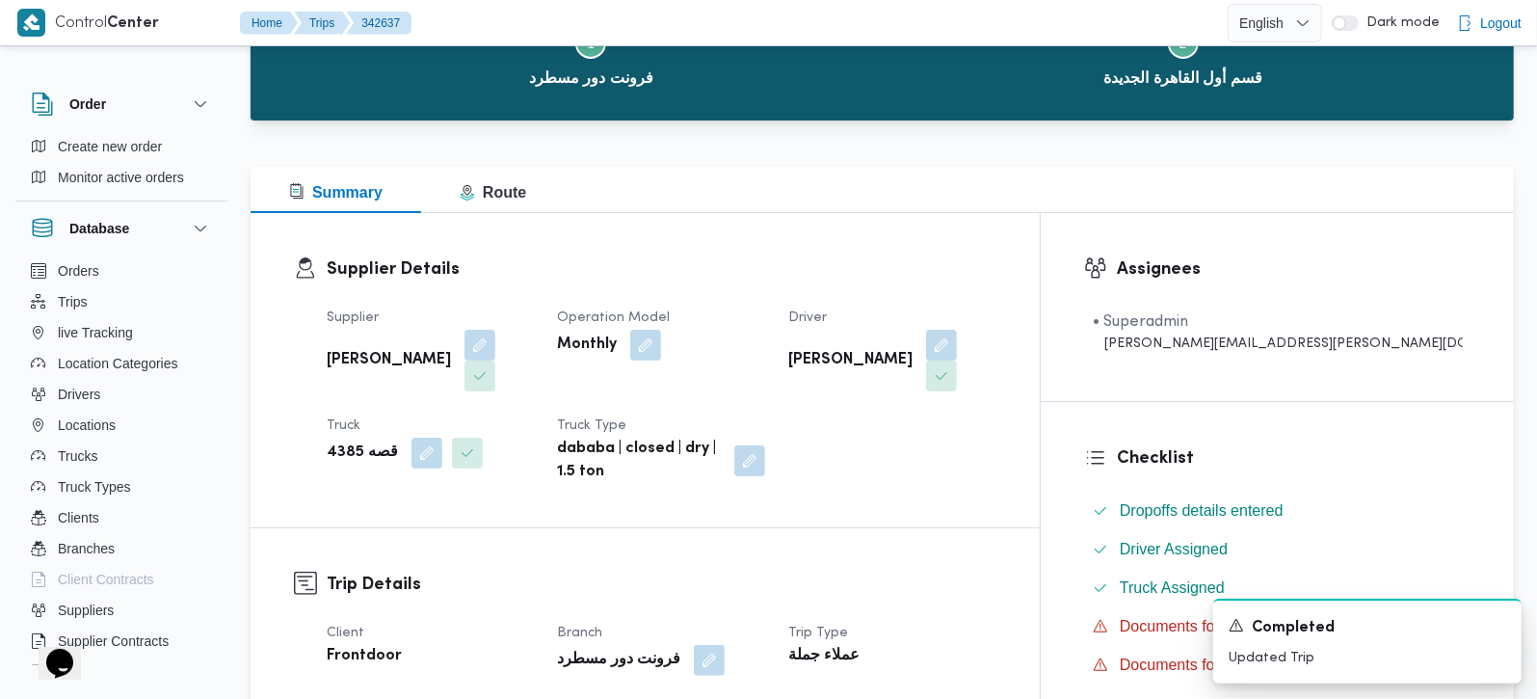
scroll to position [0, 0]
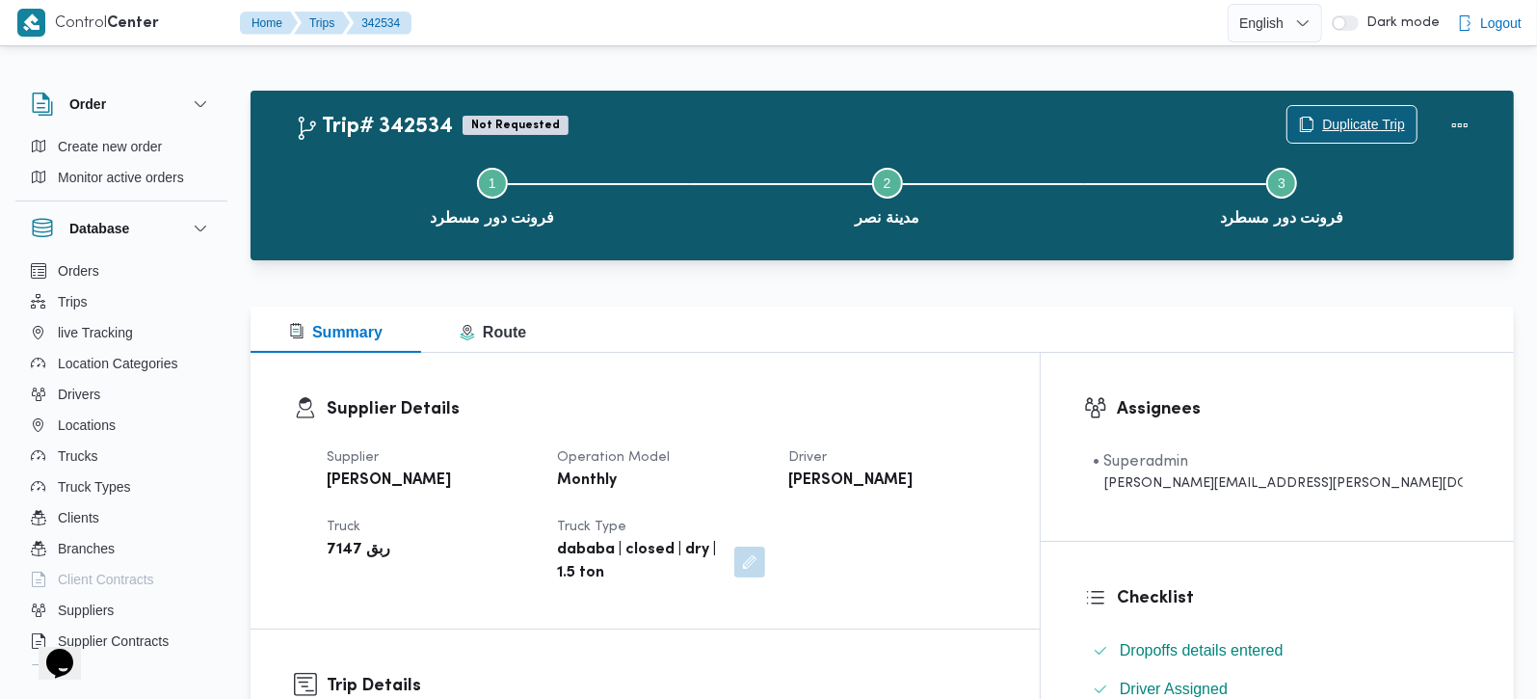
click at [1366, 119] on span "Duplicate Trip" at bounding box center [1363, 124] width 83 height 23
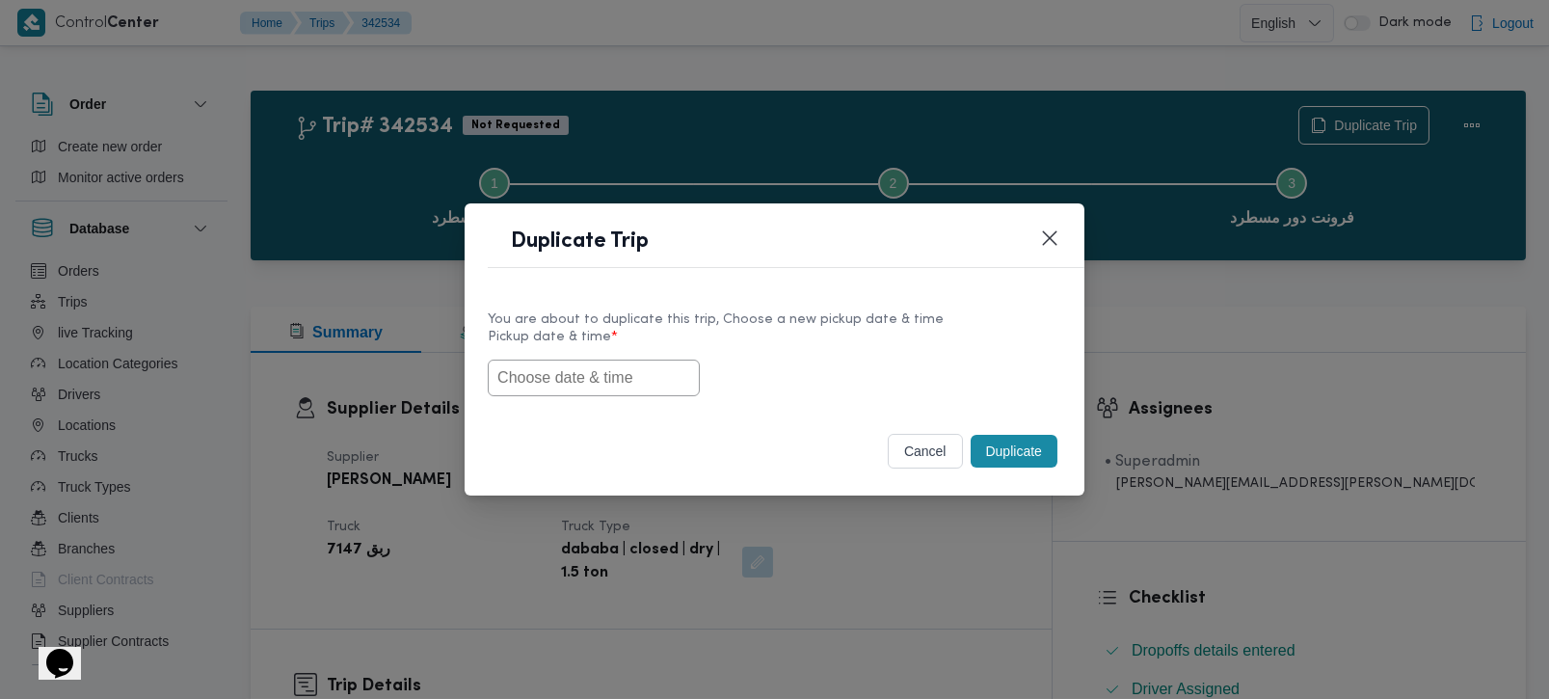
click at [594, 392] on input "text" at bounding box center [594, 378] width 212 height 37
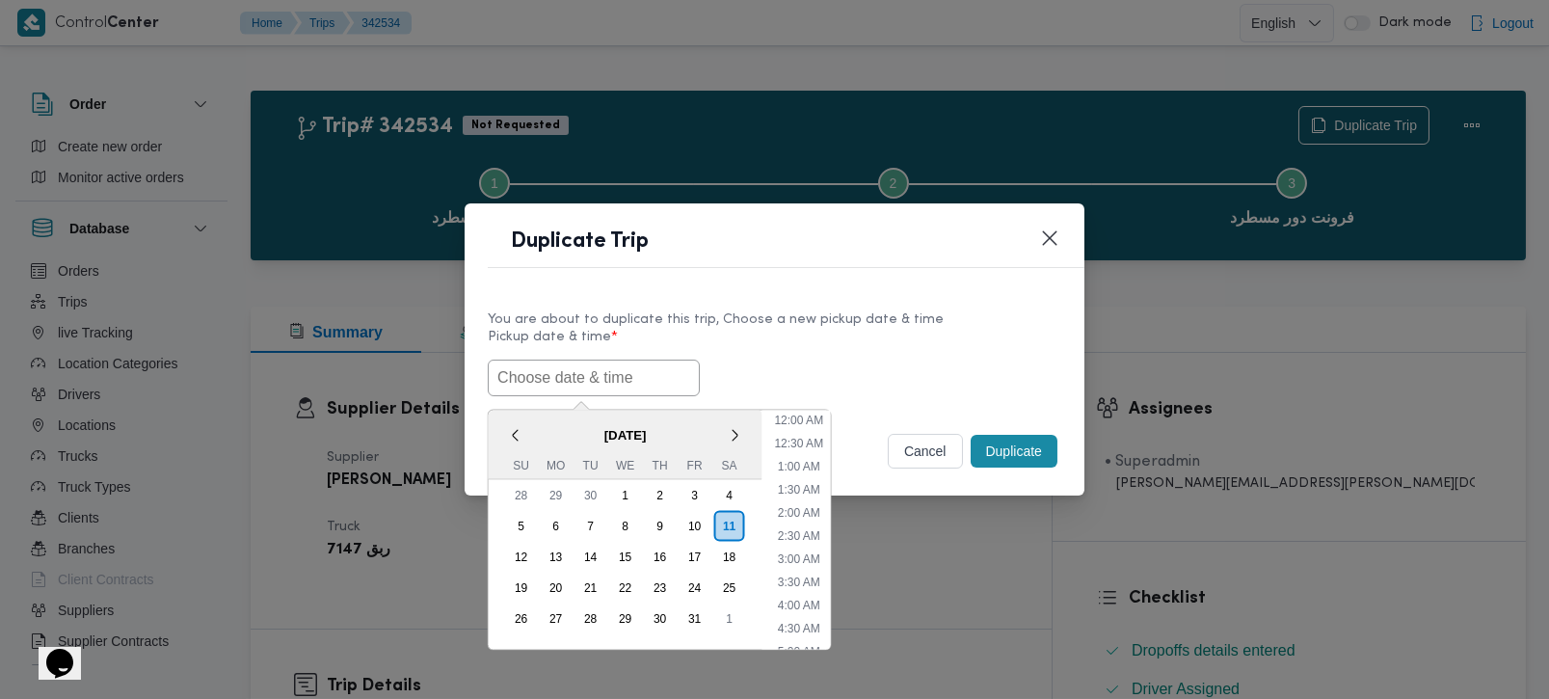
paste input "[DATE] 7:00AM"
type input "[DATE] 7:00AM"
click at [743, 337] on label "Pickup date & time *" at bounding box center [775, 345] width 574 height 30
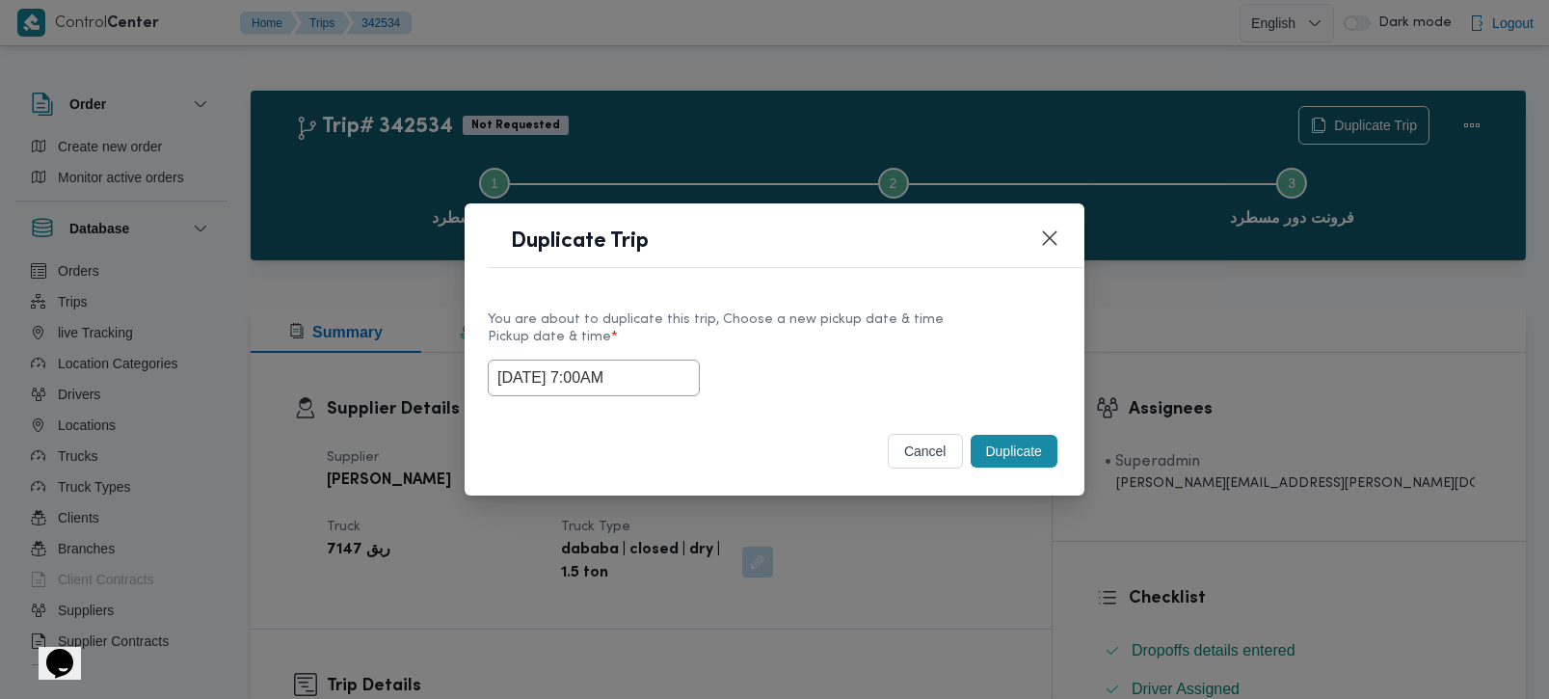
click at [1006, 458] on button "Duplicate" at bounding box center [1014, 451] width 87 height 33
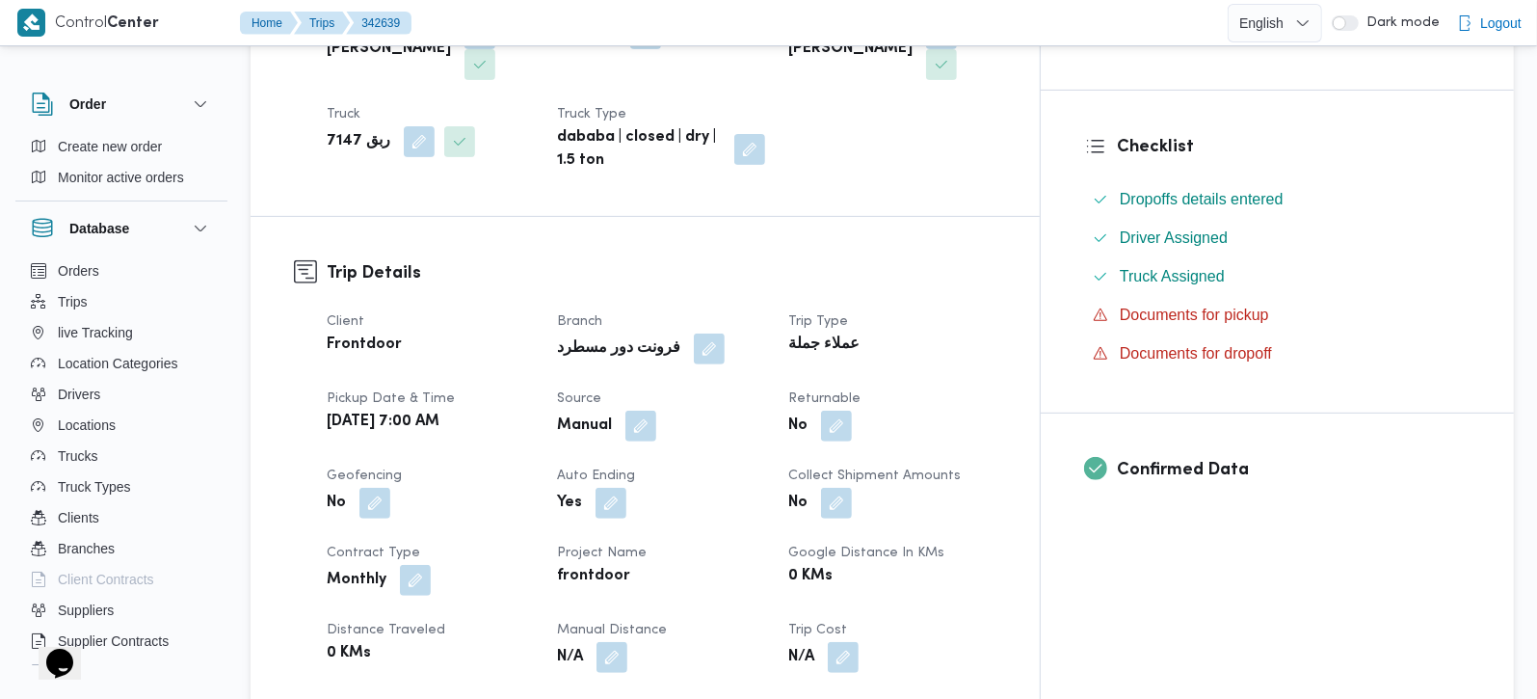
scroll to position [453, 0]
click at [656, 408] on button "button" at bounding box center [641, 423] width 31 height 31
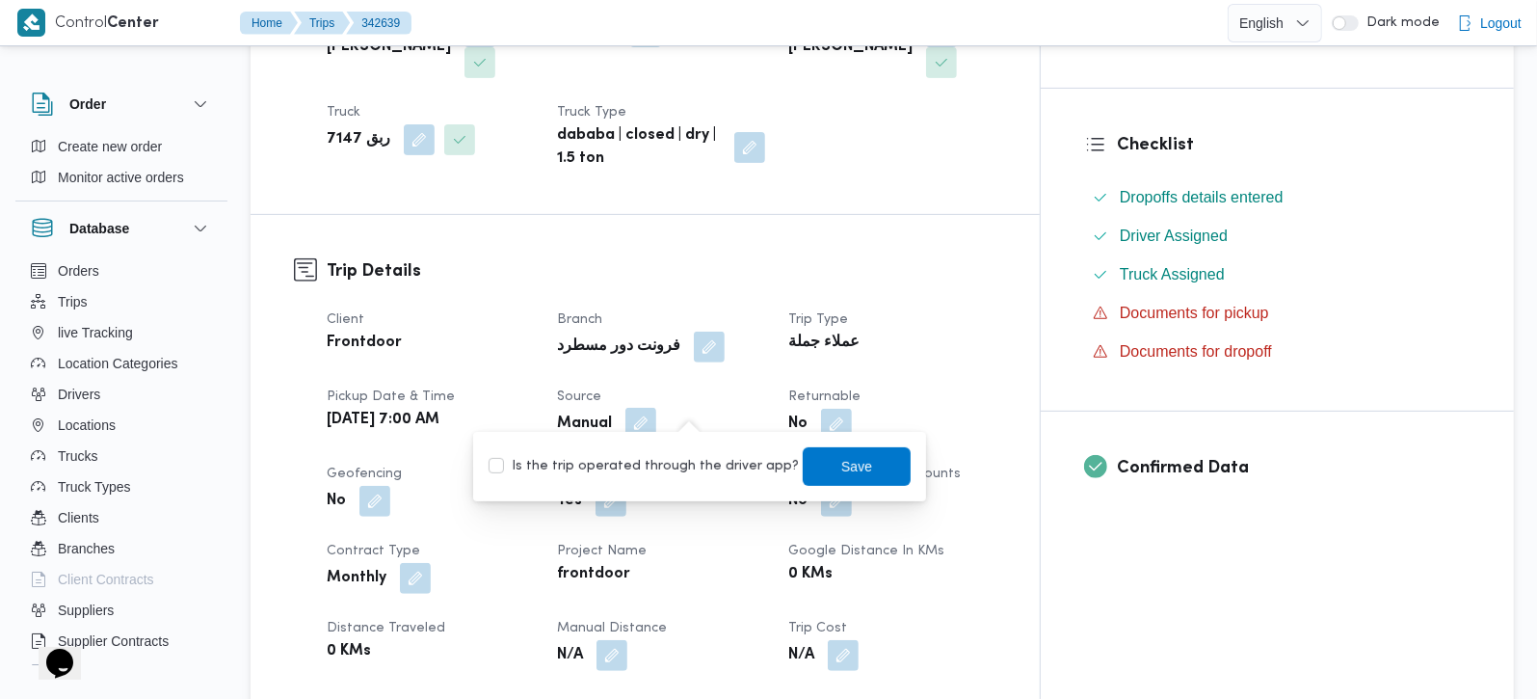
click at [663, 473] on label "Is the trip operated through the driver app?" at bounding box center [644, 466] width 310 height 23
checkbox input "true"
click at [803, 459] on span "Save" at bounding box center [857, 465] width 108 height 39
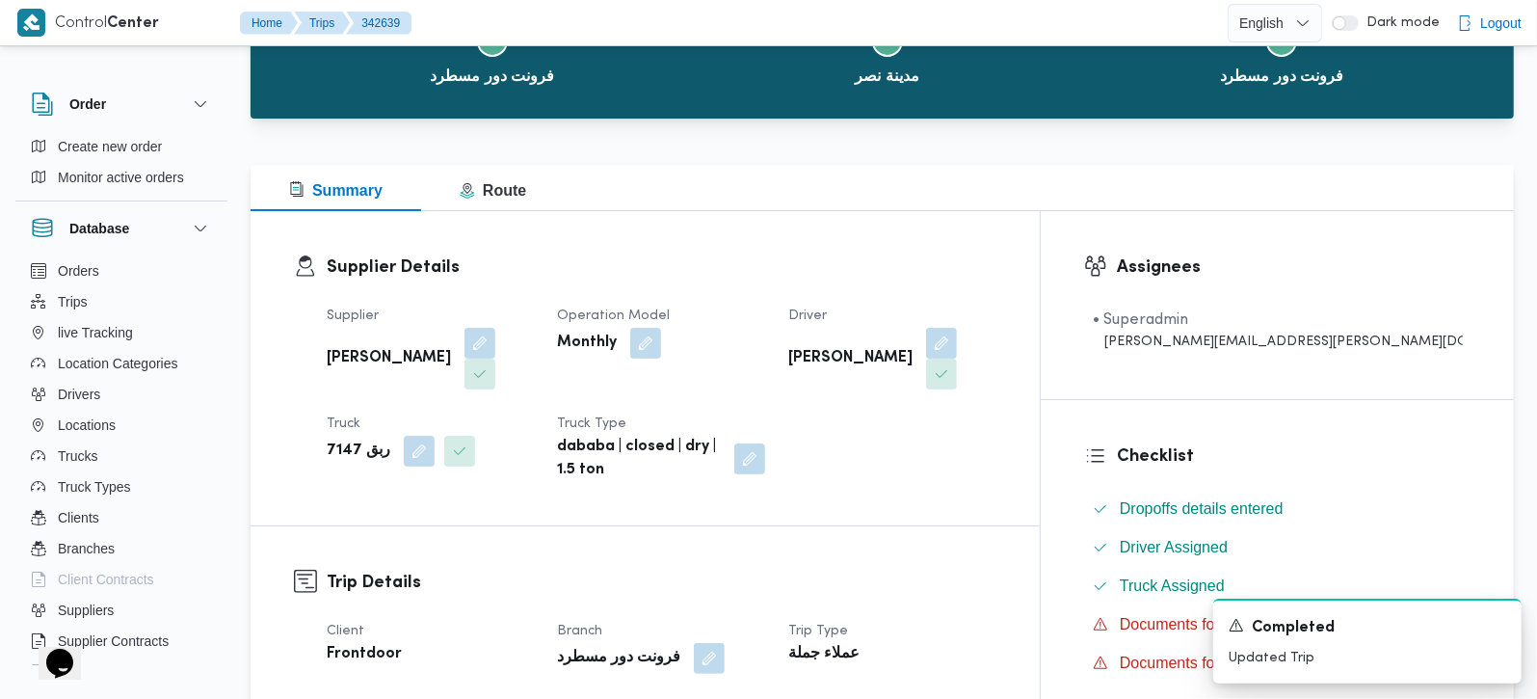
scroll to position [0, 0]
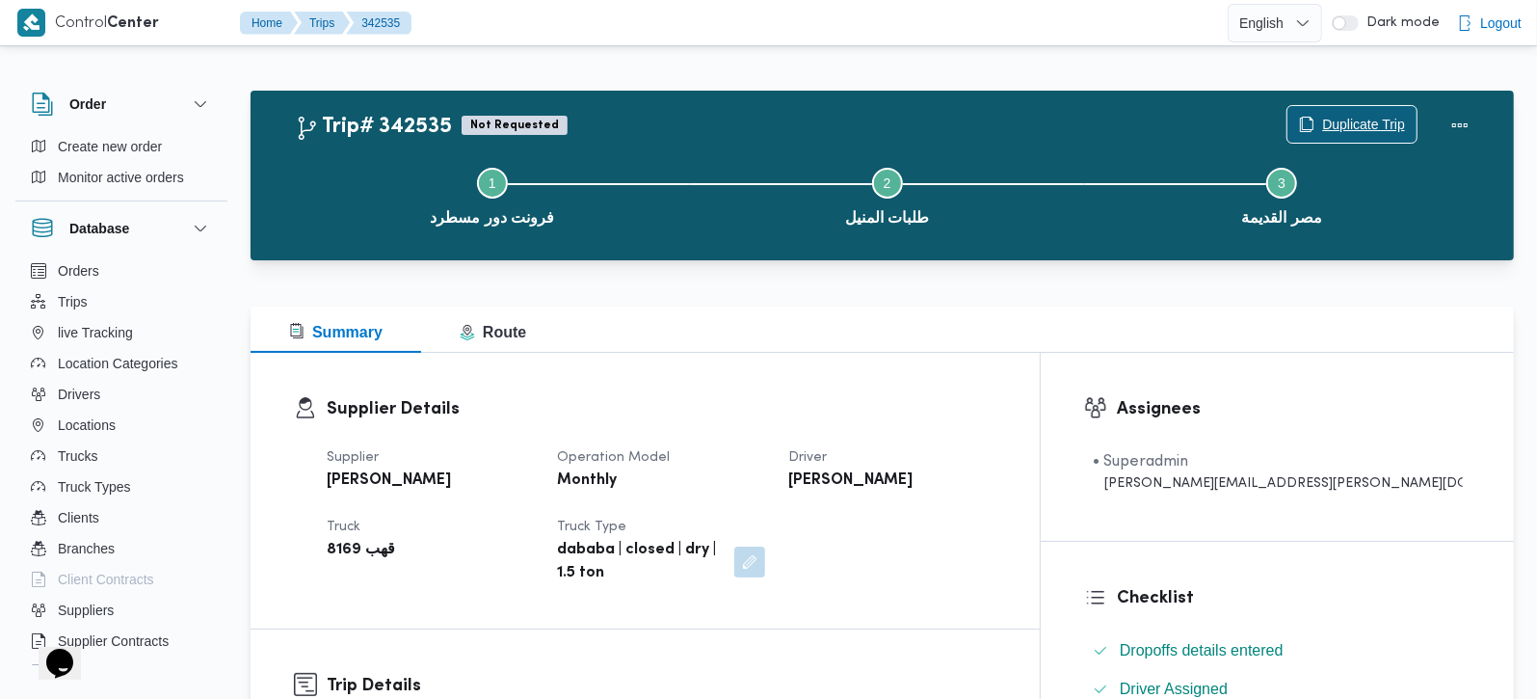
click at [1378, 127] on span "Duplicate Trip" at bounding box center [1363, 124] width 83 height 23
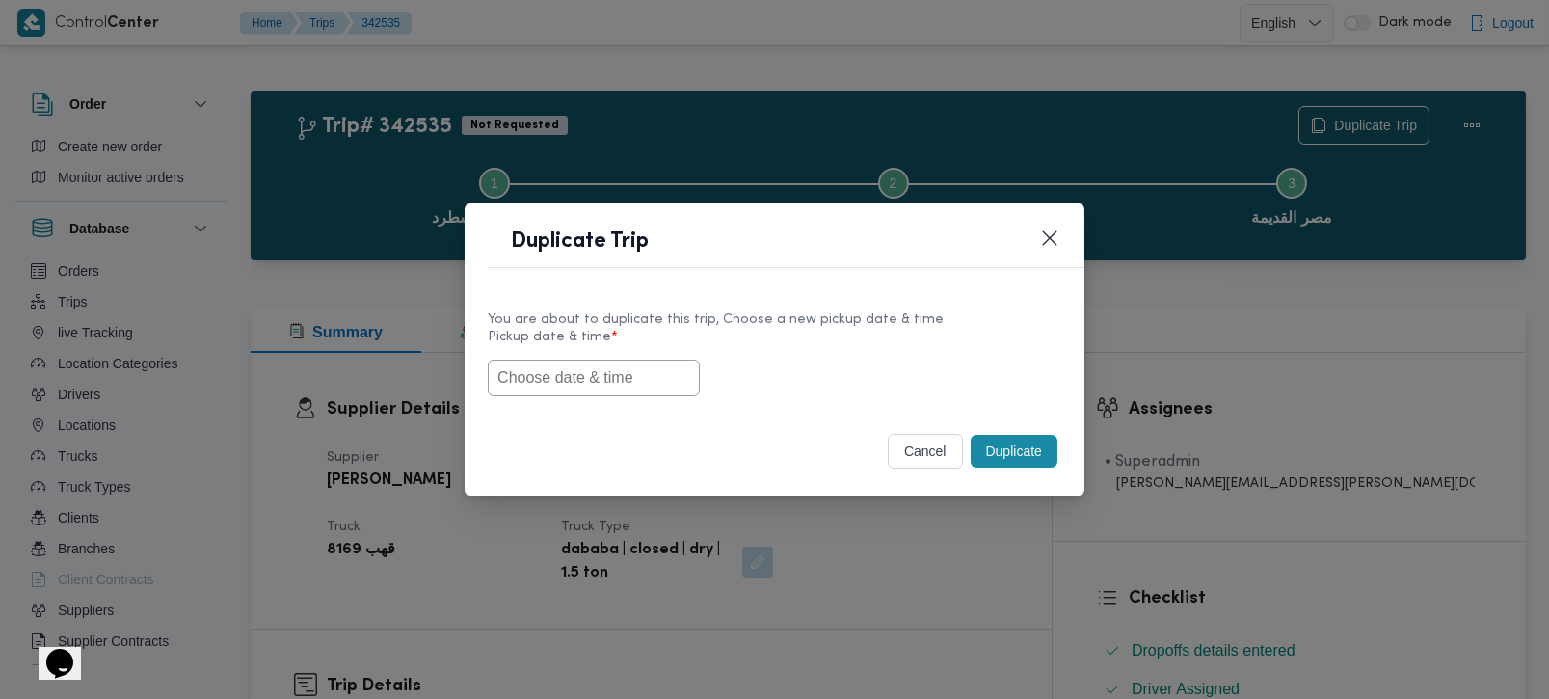
click at [614, 384] on input "text" at bounding box center [594, 378] width 212 height 37
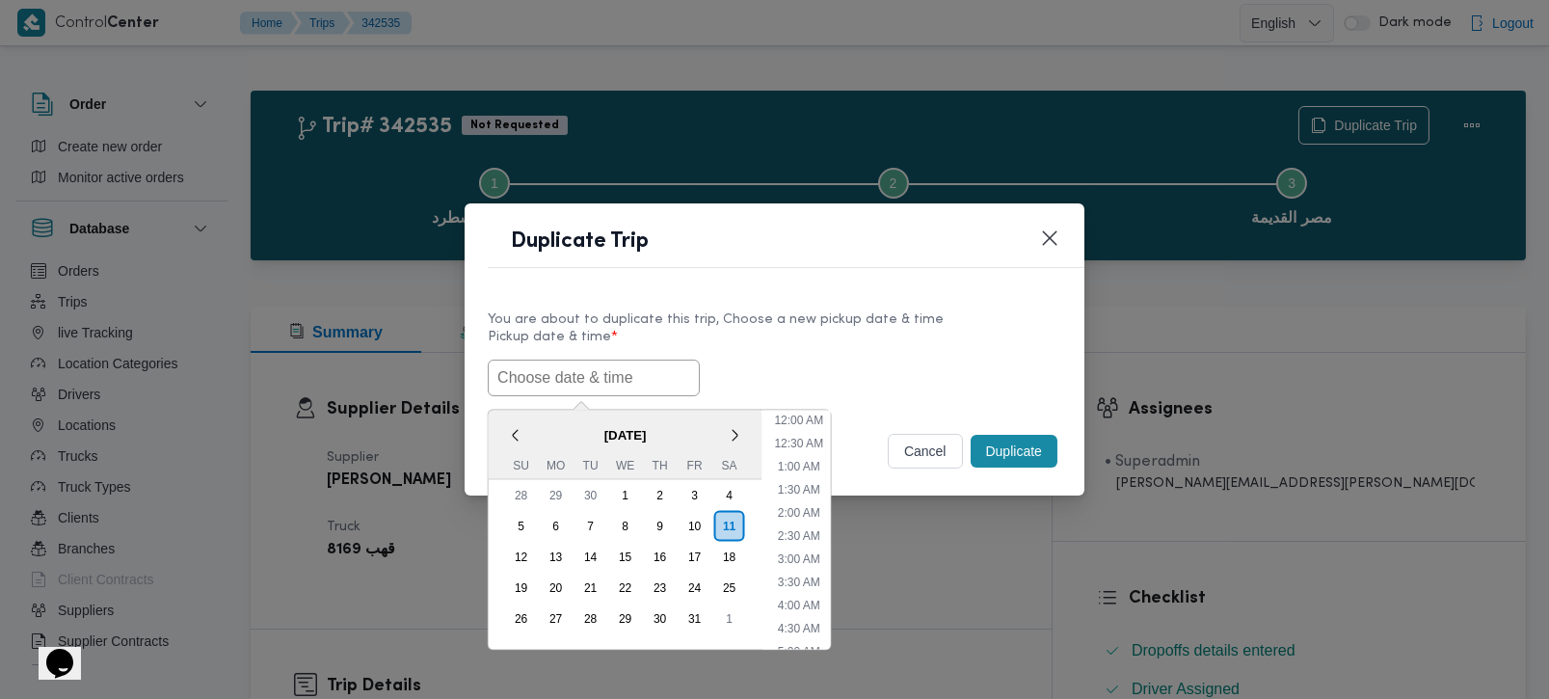
paste input "[DATE] 7:00AM"
type input "[DATE] 7:00AM"
click at [902, 309] on div "You are about to duplicate this trip, Choose a new pickup date & time" at bounding box center [775, 319] width 574 height 20
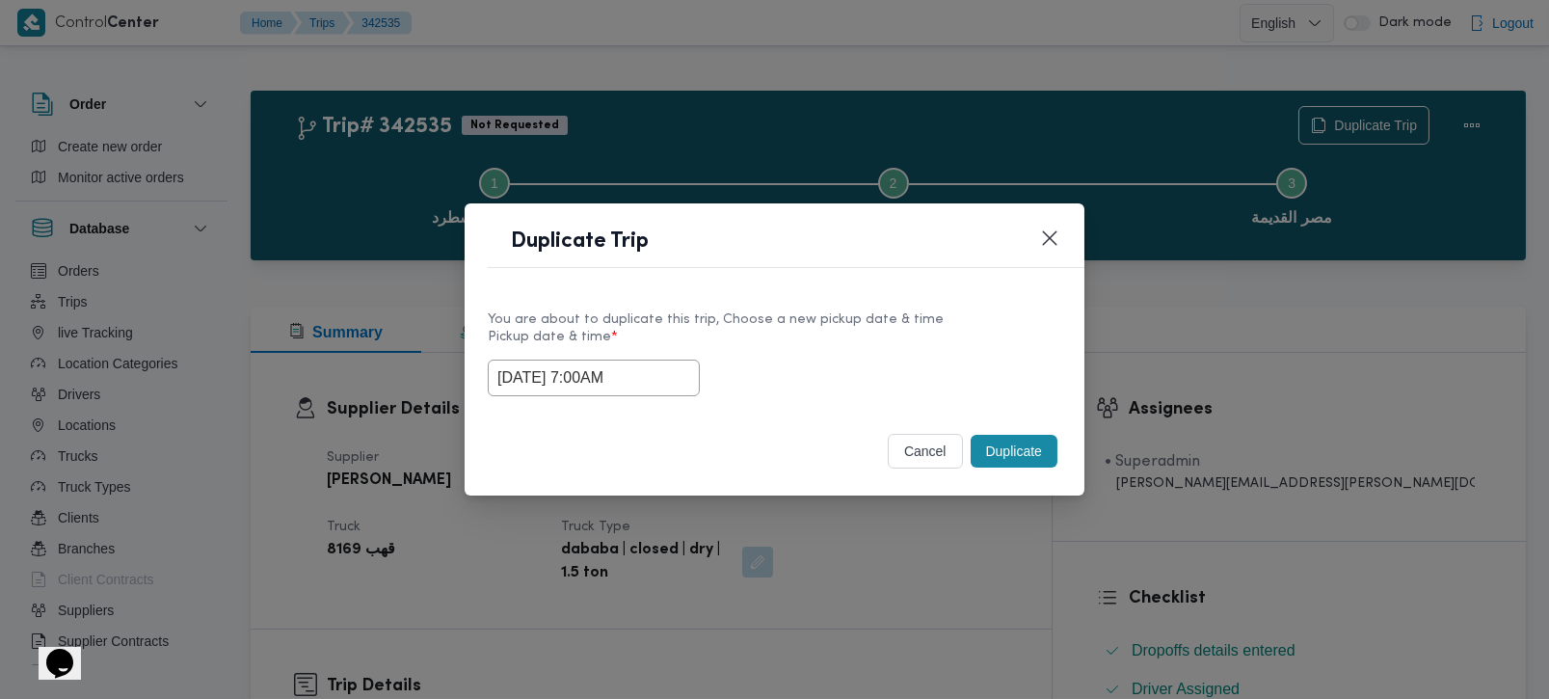
click at [1017, 457] on button "Duplicate" at bounding box center [1014, 451] width 87 height 33
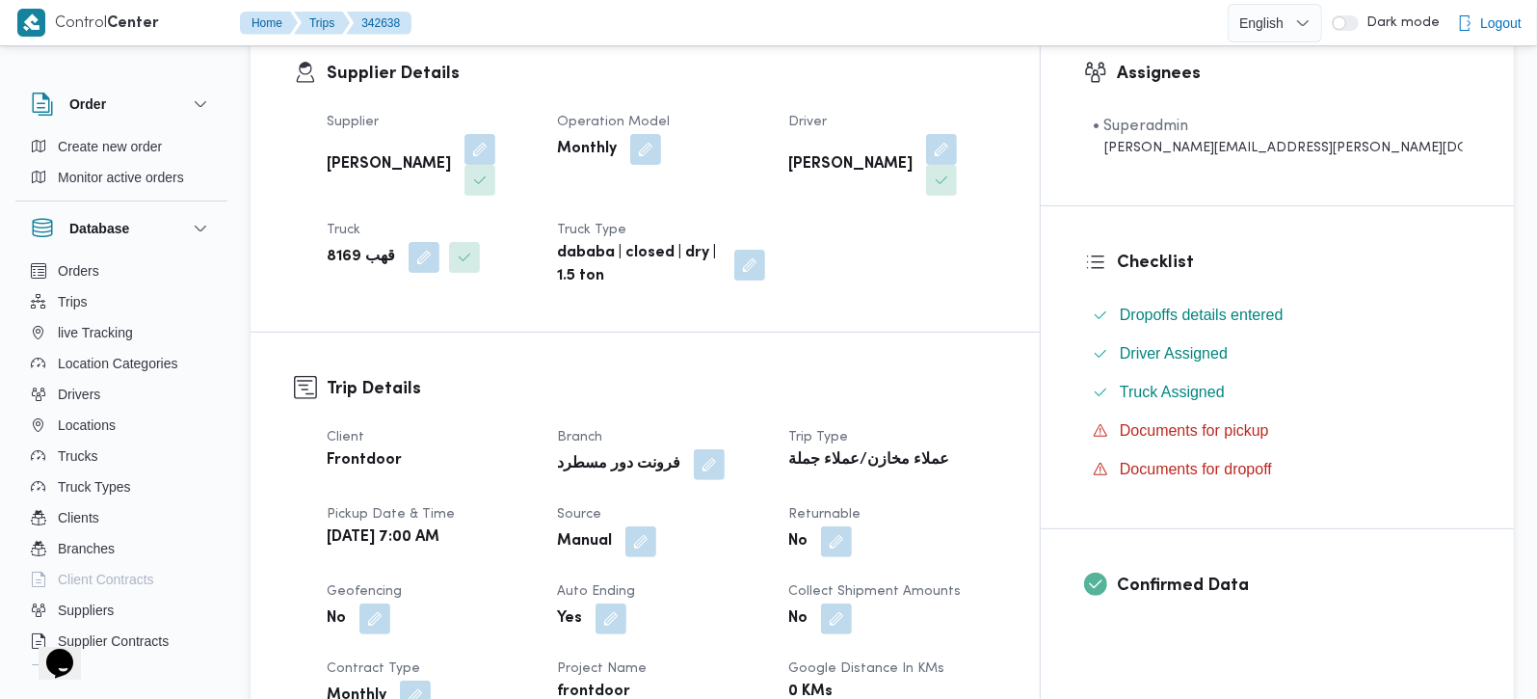
scroll to position [339, 0]
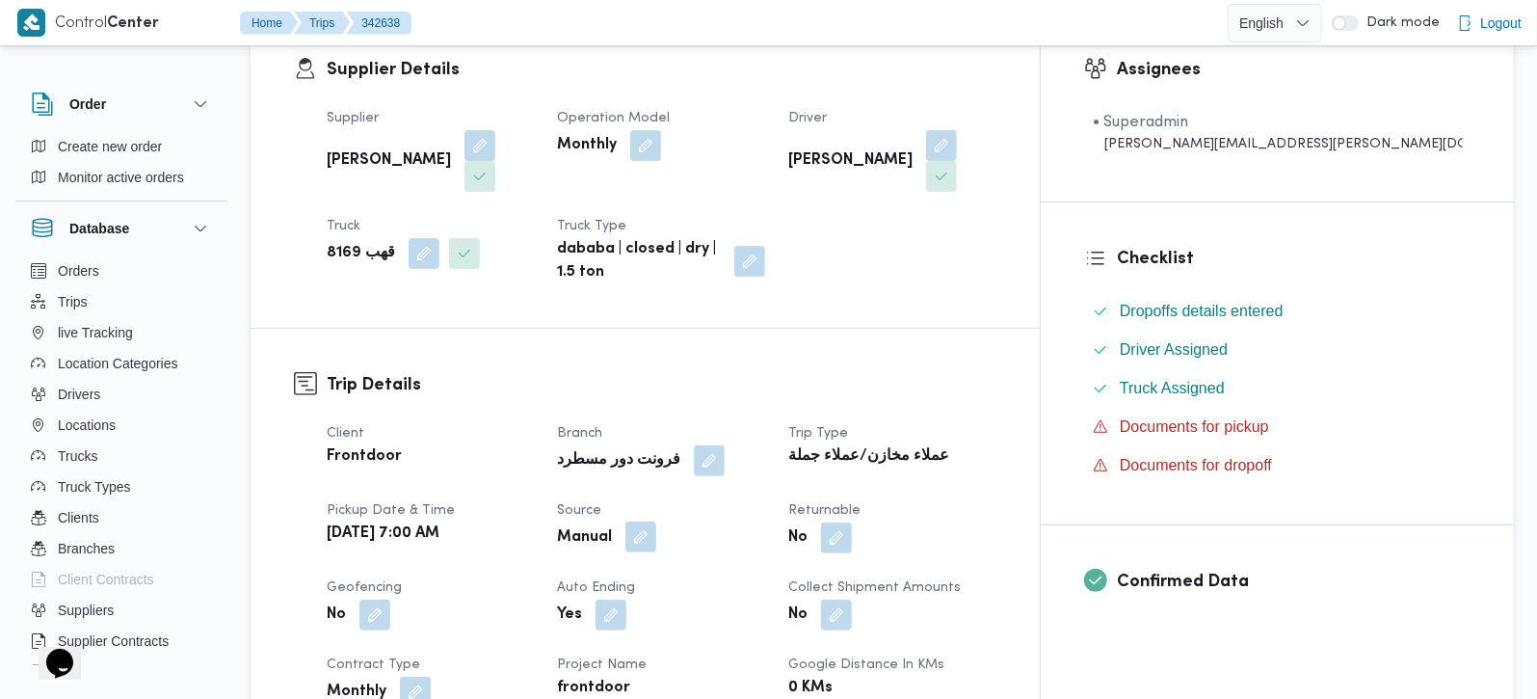
click at [656, 521] on button "button" at bounding box center [641, 536] width 31 height 31
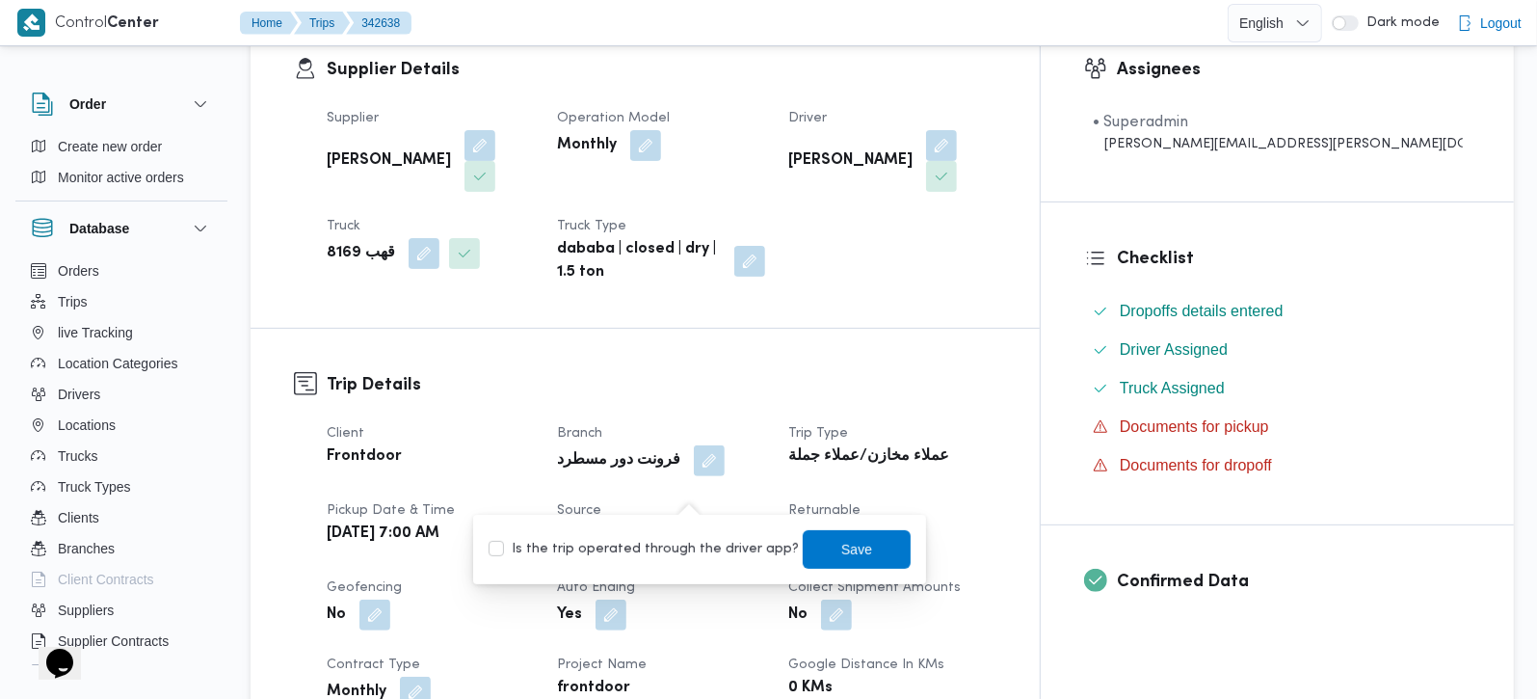
click at [691, 524] on div "You are in a dialog. To close this dialog, hit escape. Is the trip operated thr…" at bounding box center [699, 549] width 453 height 69
click at [710, 545] on label "Is the trip operated through the driver app?" at bounding box center [644, 549] width 310 height 23
checkbox input "true"
click at [812, 547] on span "Save" at bounding box center [857, 548] width 108 height 39
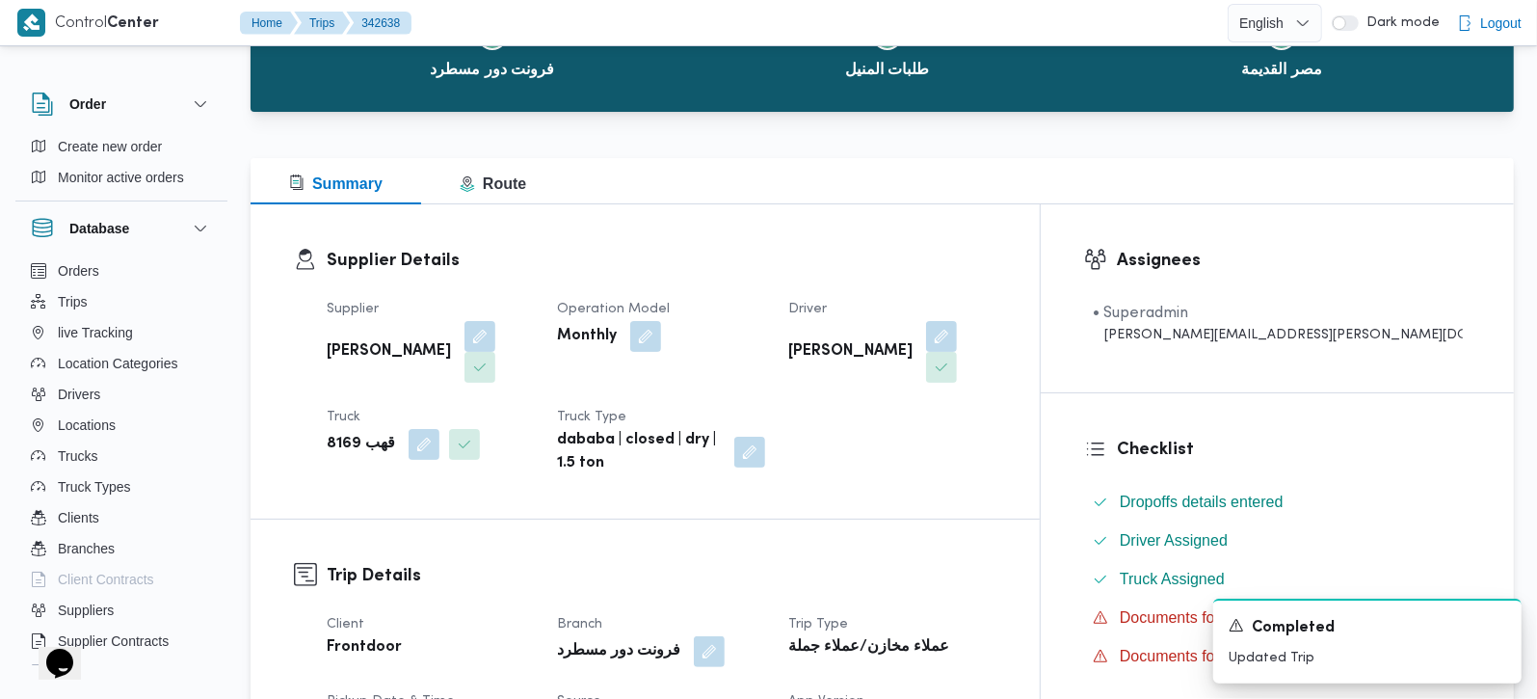
scroll to position [0, 0]
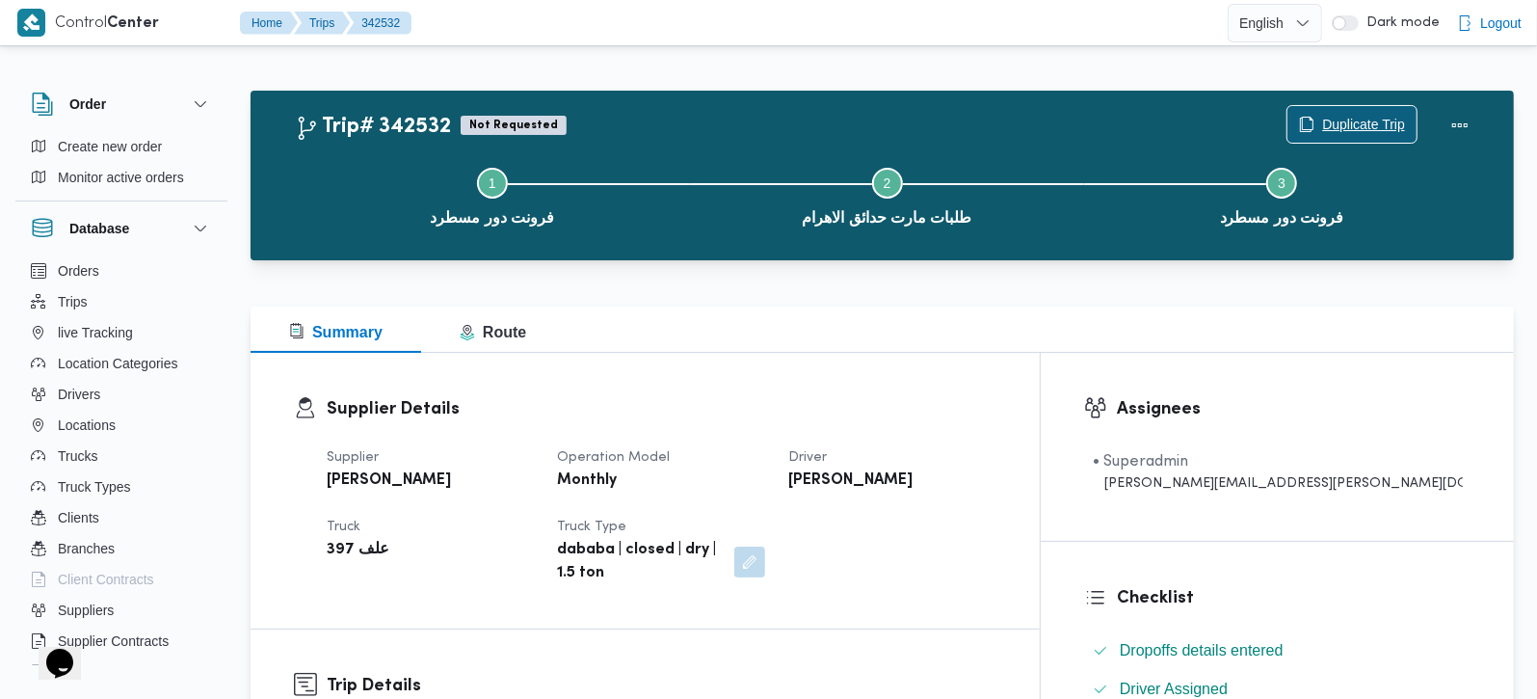
click at [1358, 110] on span "Duplicate Trip" at bounding box center [1352, 124] width 129 height 37
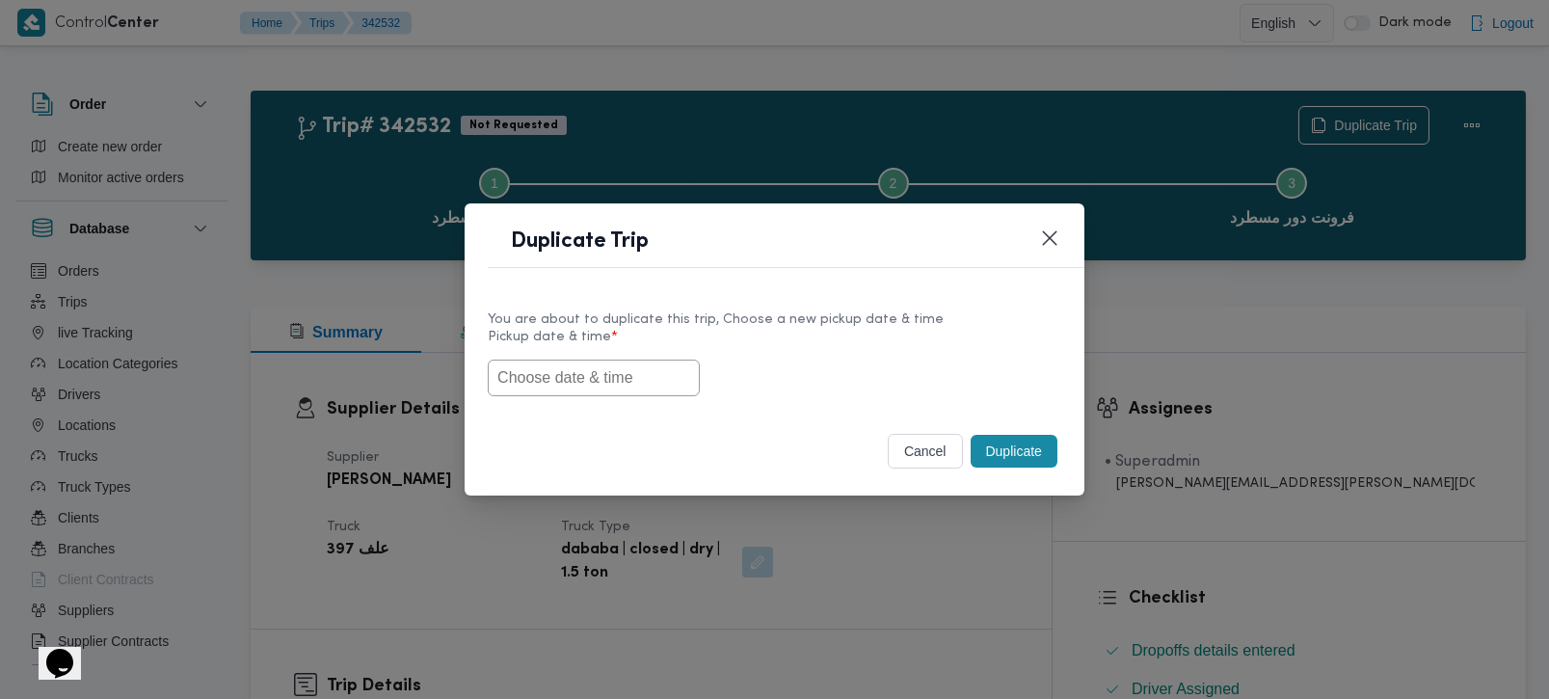
click at [621, 360] on input "text" at bounding box center [594, 378] width 212 height 37
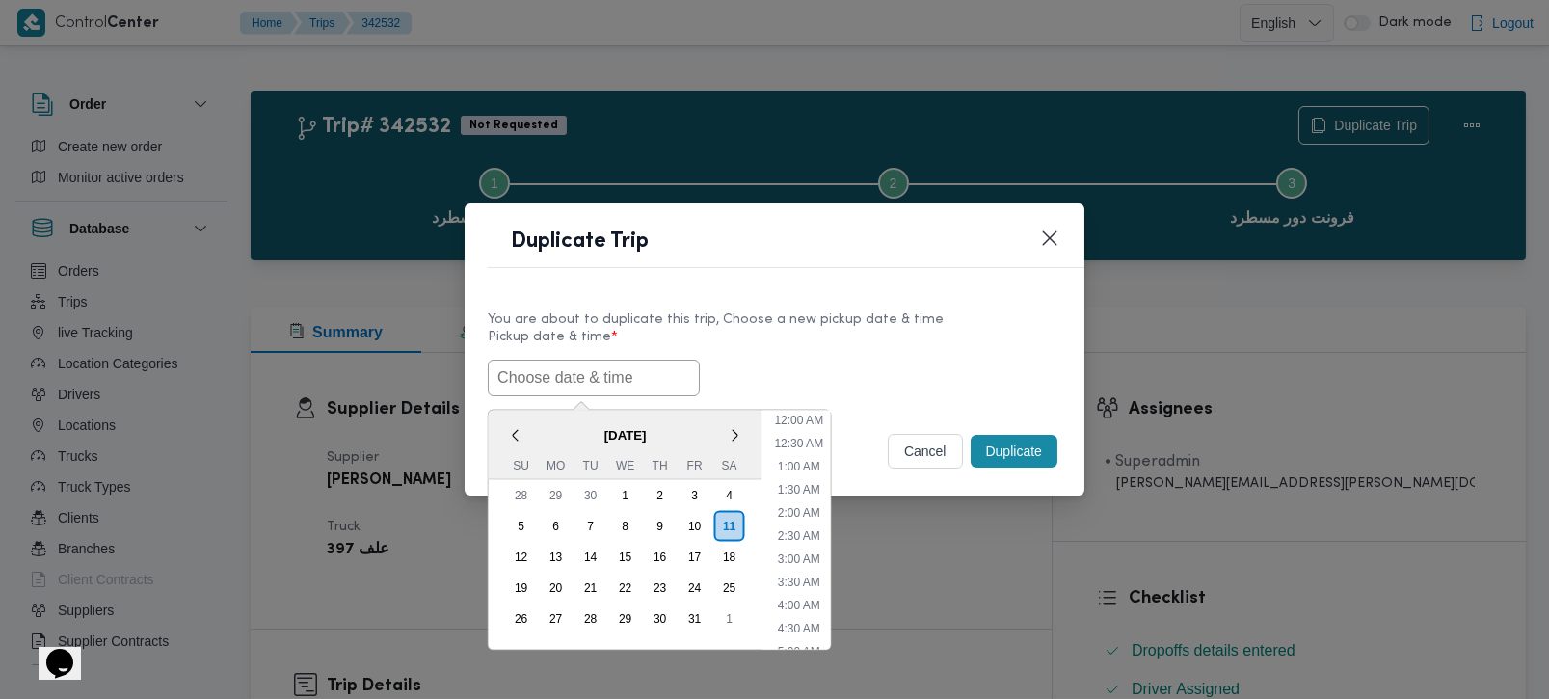
paste input "[DATE] 7:00AM"
type input "[DATE] 7:00AM"
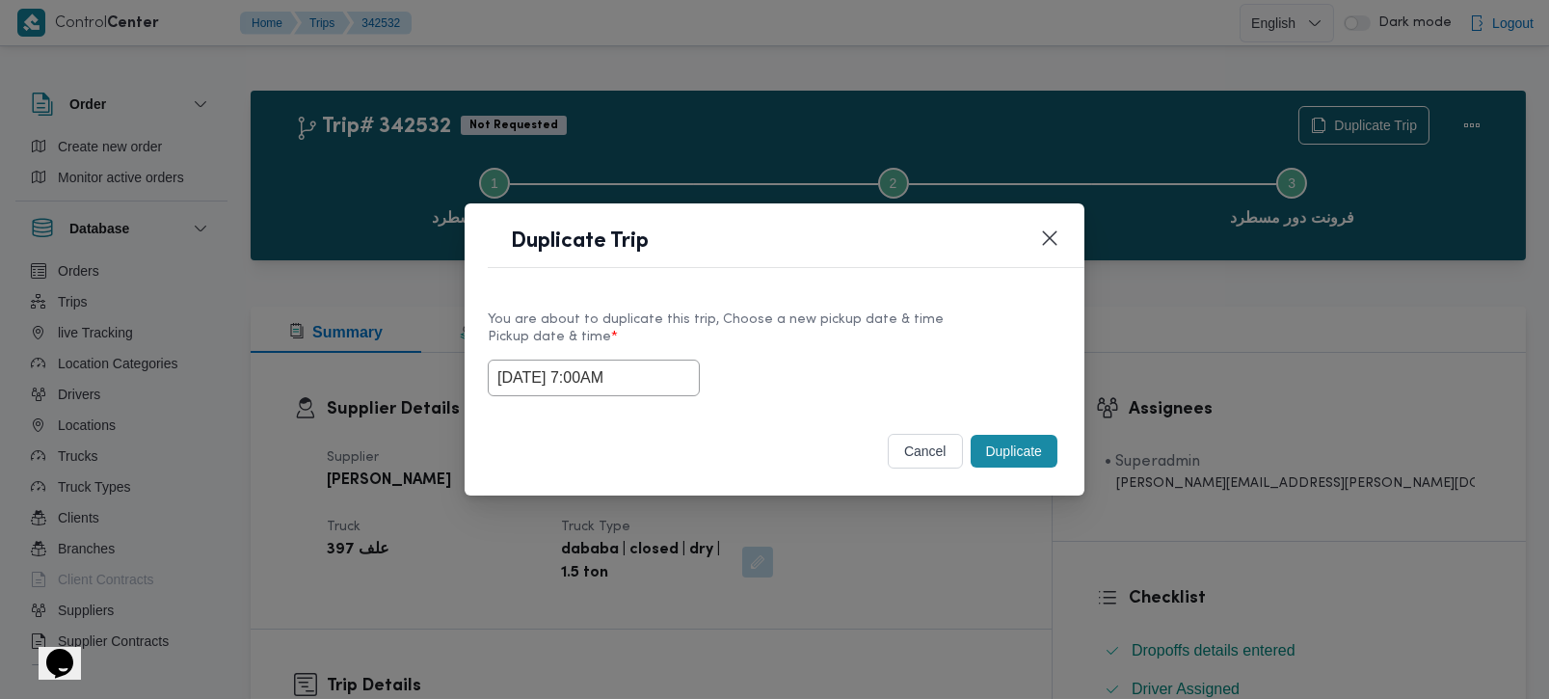
click at [780, 343] on label "Pickup date & time *" at bounding box center [775, 345] width 574 height 30
click at [1024, 444] on button "Duplicate" at bounding box center [1014, 451] width 87 height 33
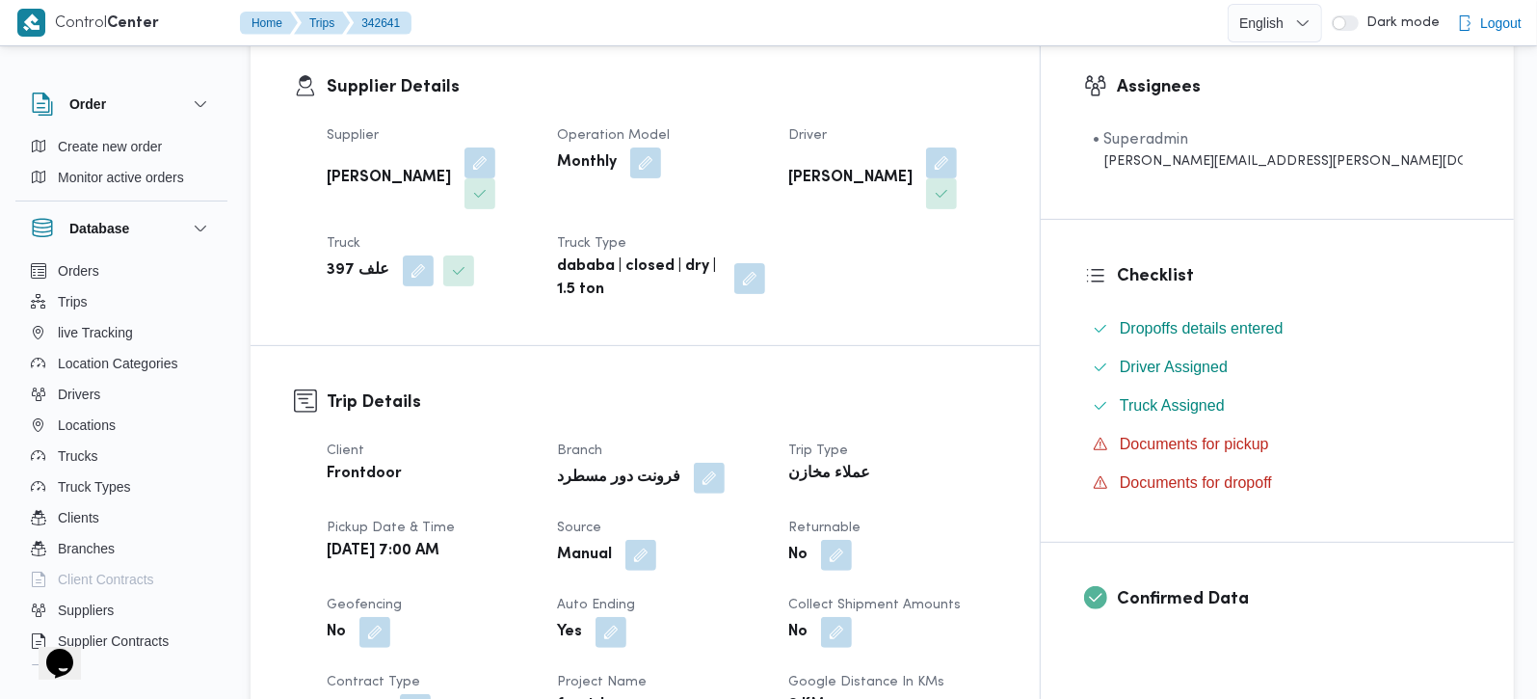
scroll to position [339, 0]
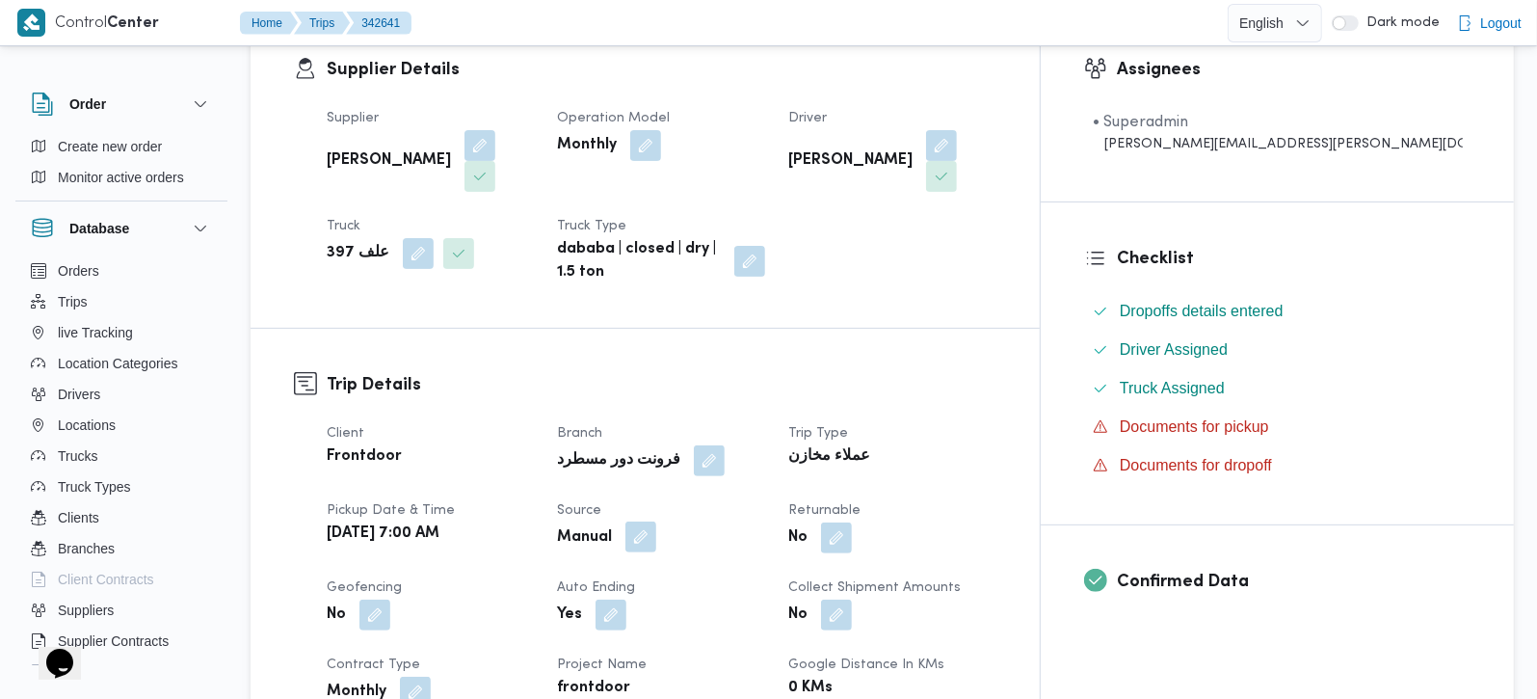
drag, startPoint x: 689, startPoint y: 486, endPoint x: 690, endPoint y: 503, distance: 17.4
click at [656, 521] on button "button" at bounding box center [641, 536] width 31 height 31
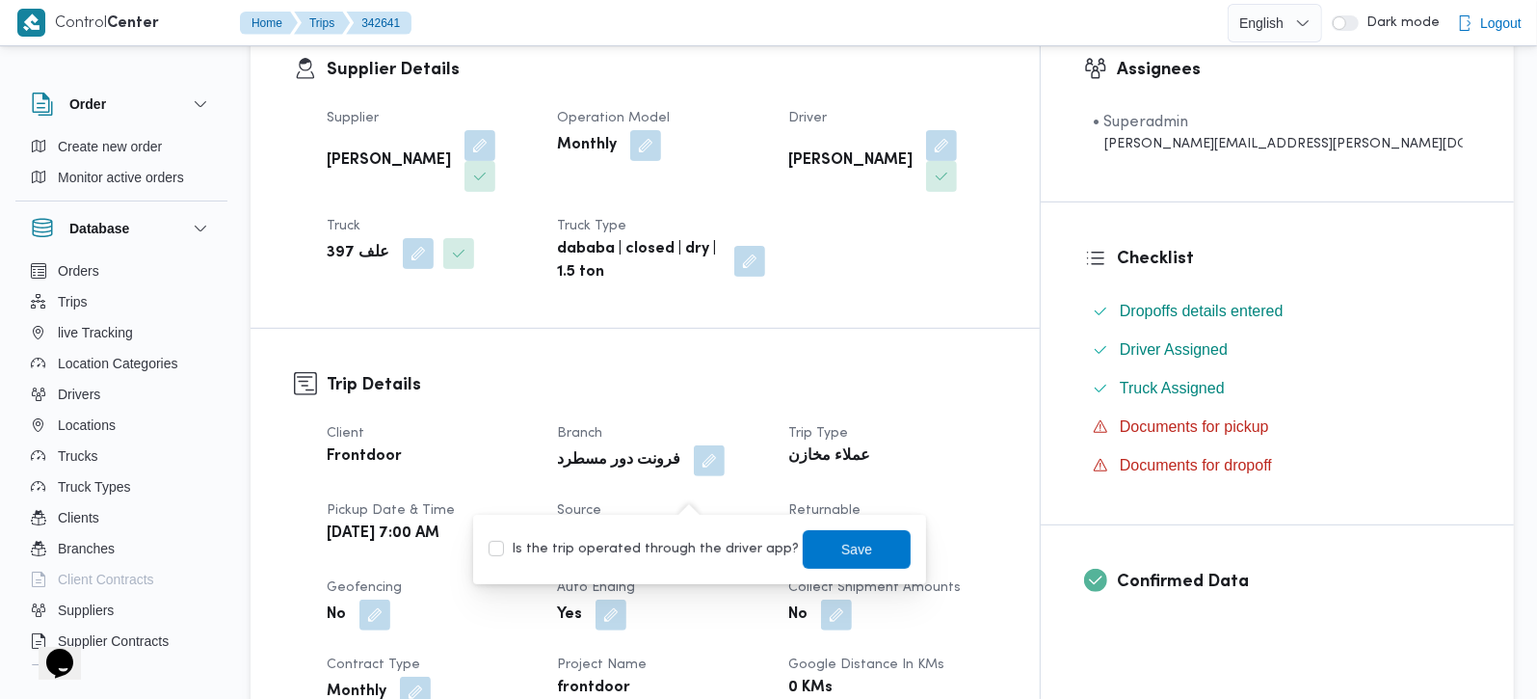
click at [681, 539] on label "Is the trip operated through the driver app?" at bounding box center [644, 549] width 310 height 23
checkbox input "true"
click at [850, 563] on span "Save" at bounding box center [857, 548] width 108 height 39
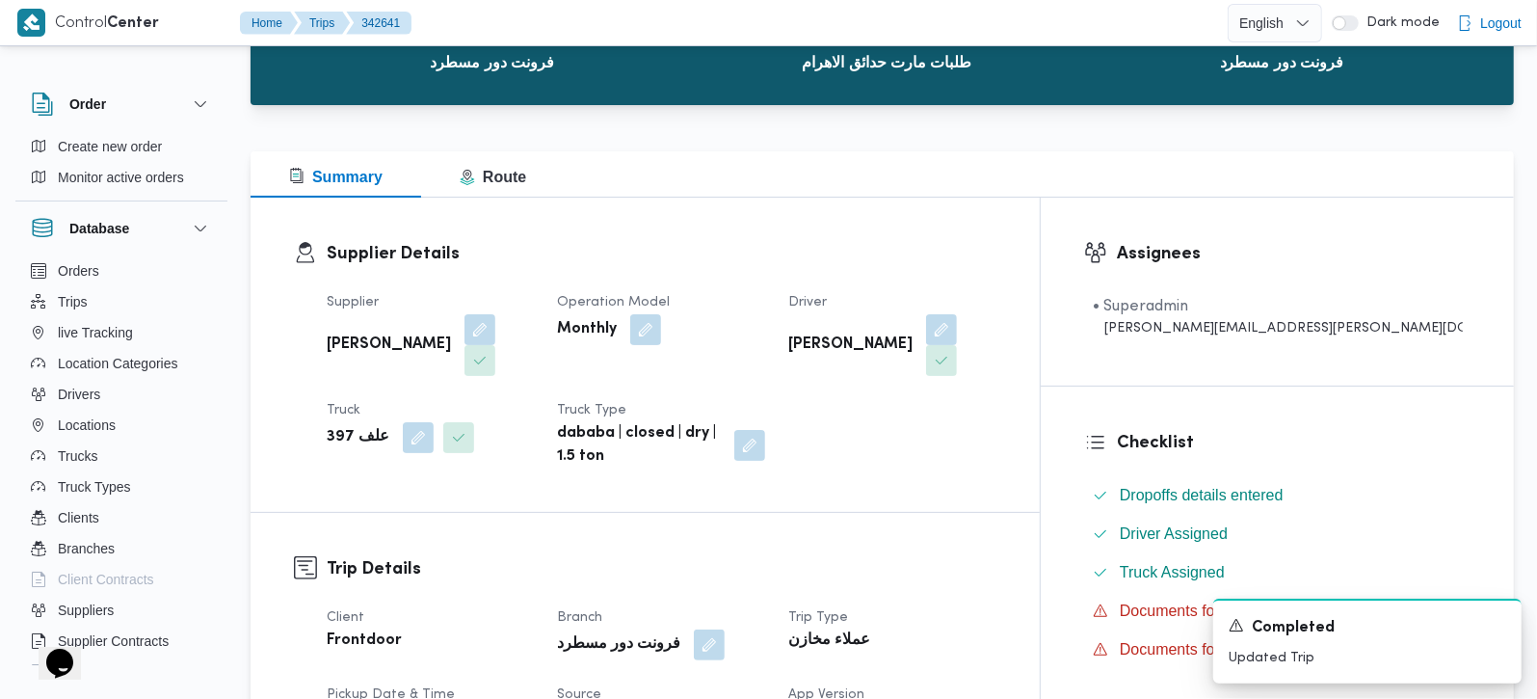
scroll to position [0, 0]
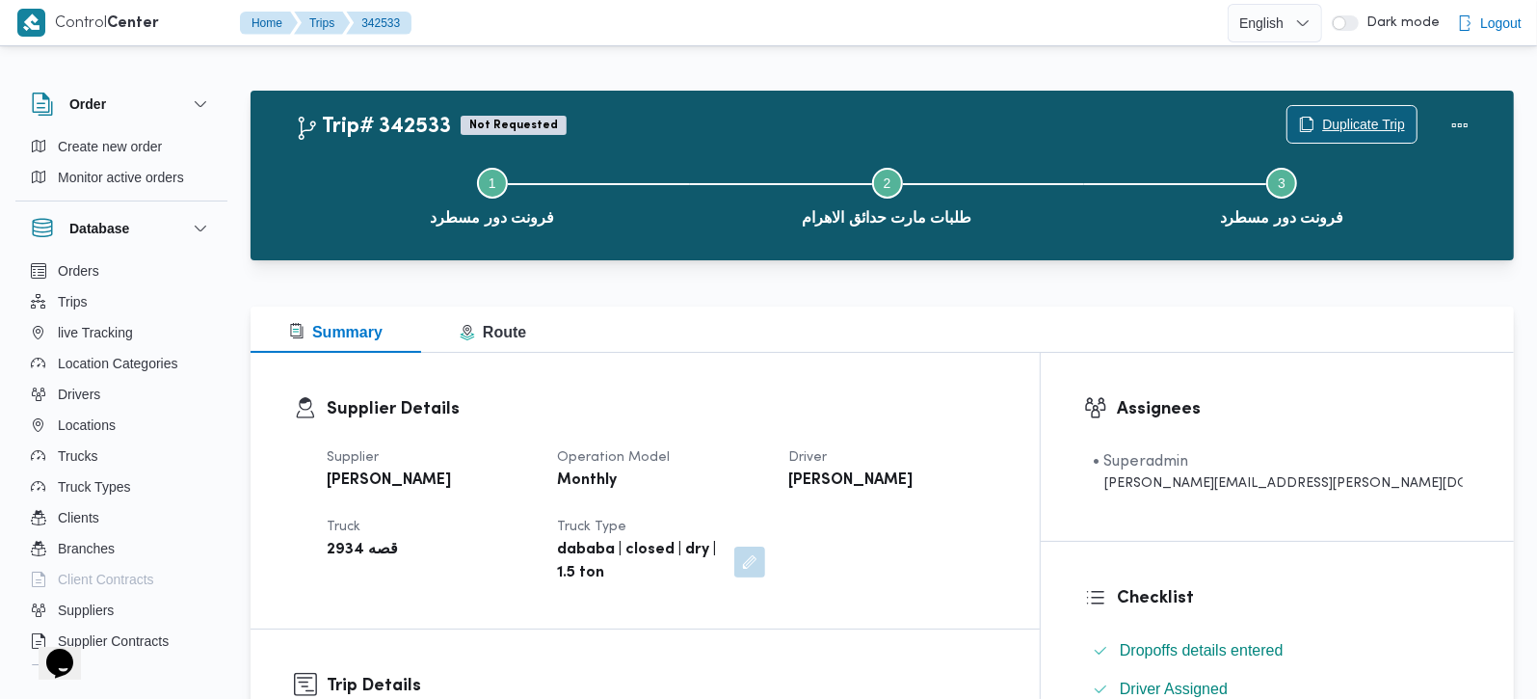
click at [1377, 118] on span "Duplicate Trip" at bounding box center [1363, 124] width 83 height 23
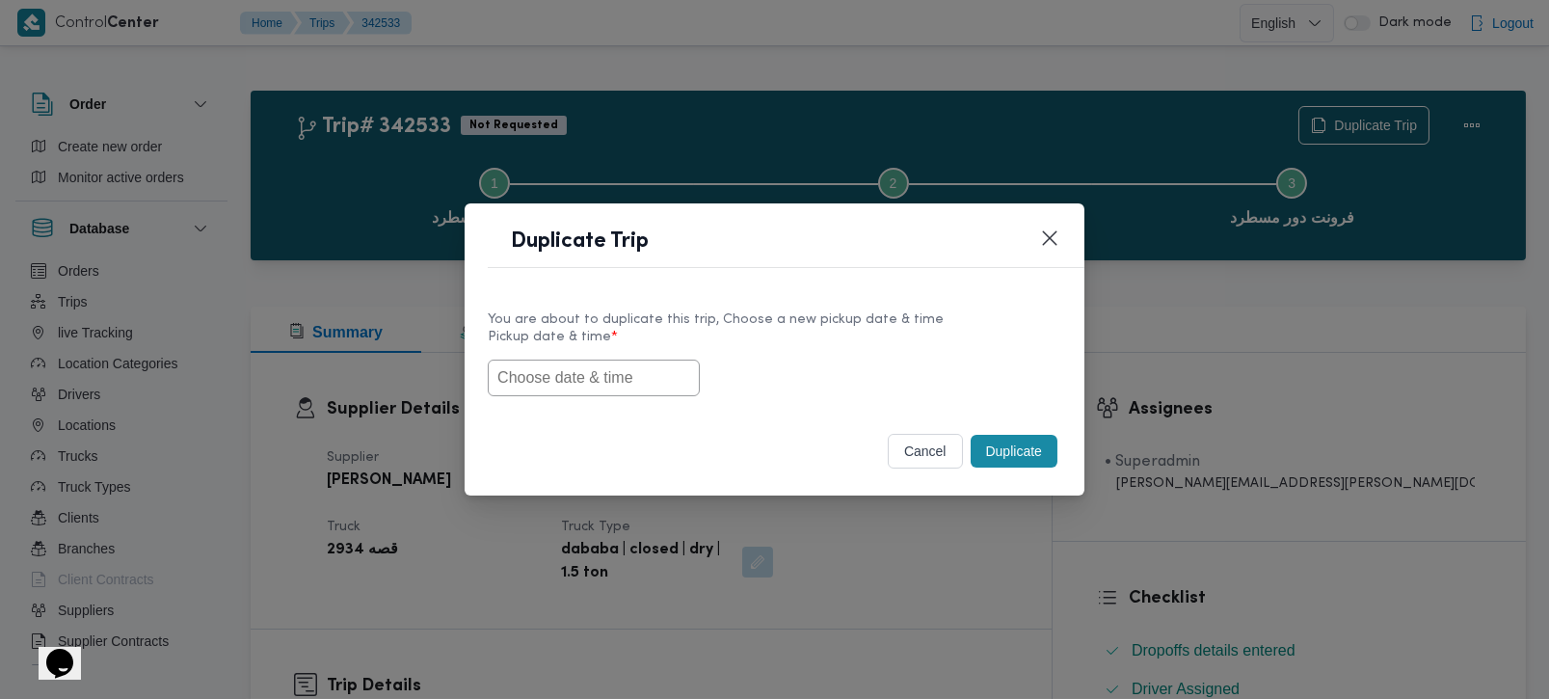
click at [551, 375] on input "text" at bounding box center [594, 378] width 212 height 37
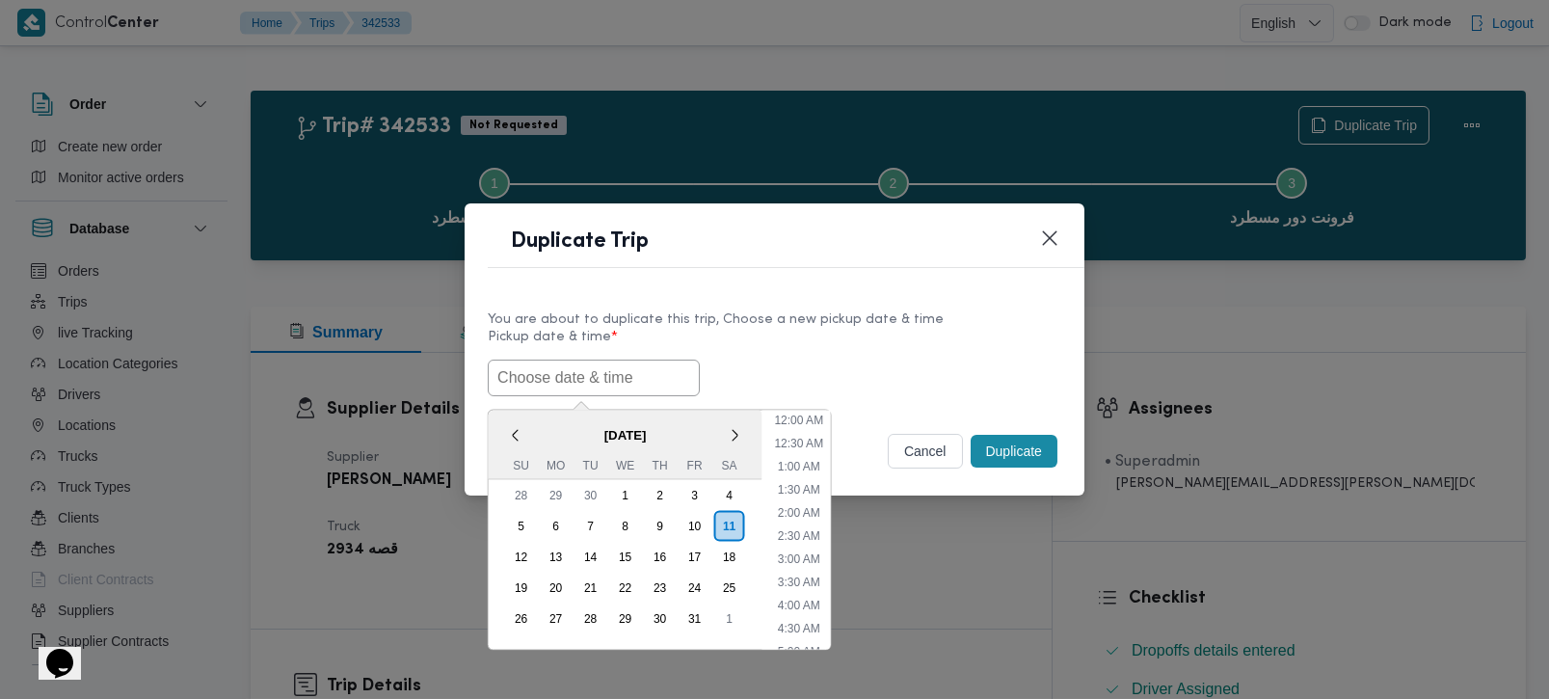
paste input "[DATE] 7:00AM"
type input "[DATE] 7:00AM"
click at [934, 354] on label "Pickup date & time *" at bounding box center [775, 345] width 574 height 30
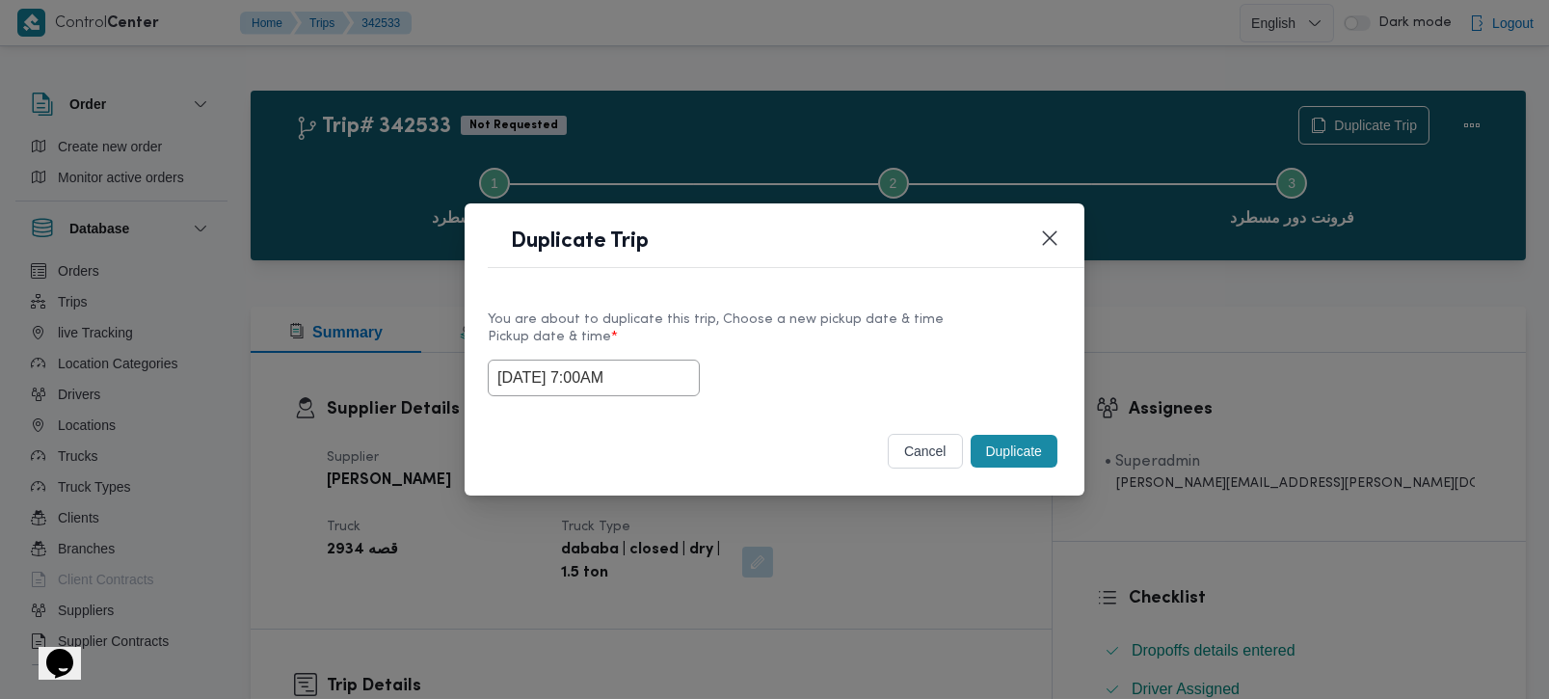
click at [1050, 436] on button "Duplicate" at bounding box center [1014, 451] width 87 height 33
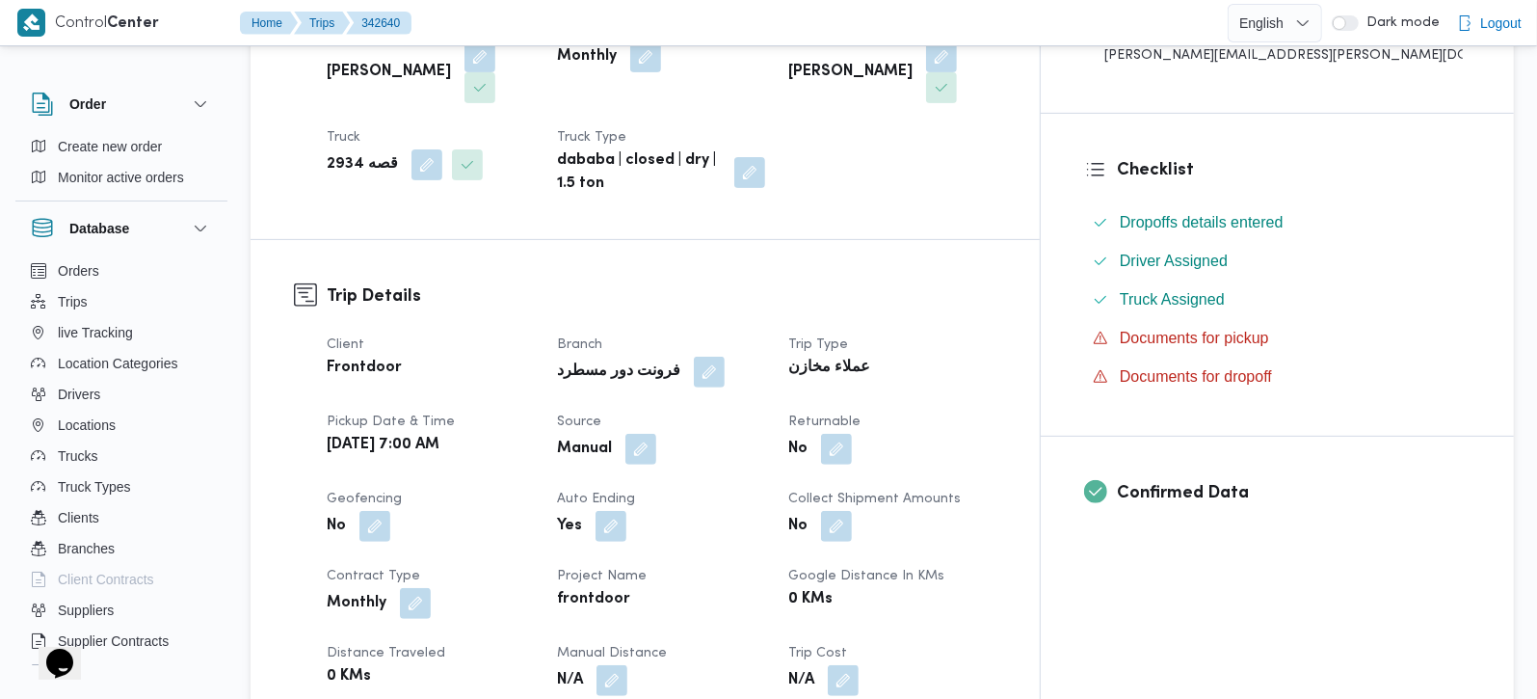
scroll to position [453, 0]
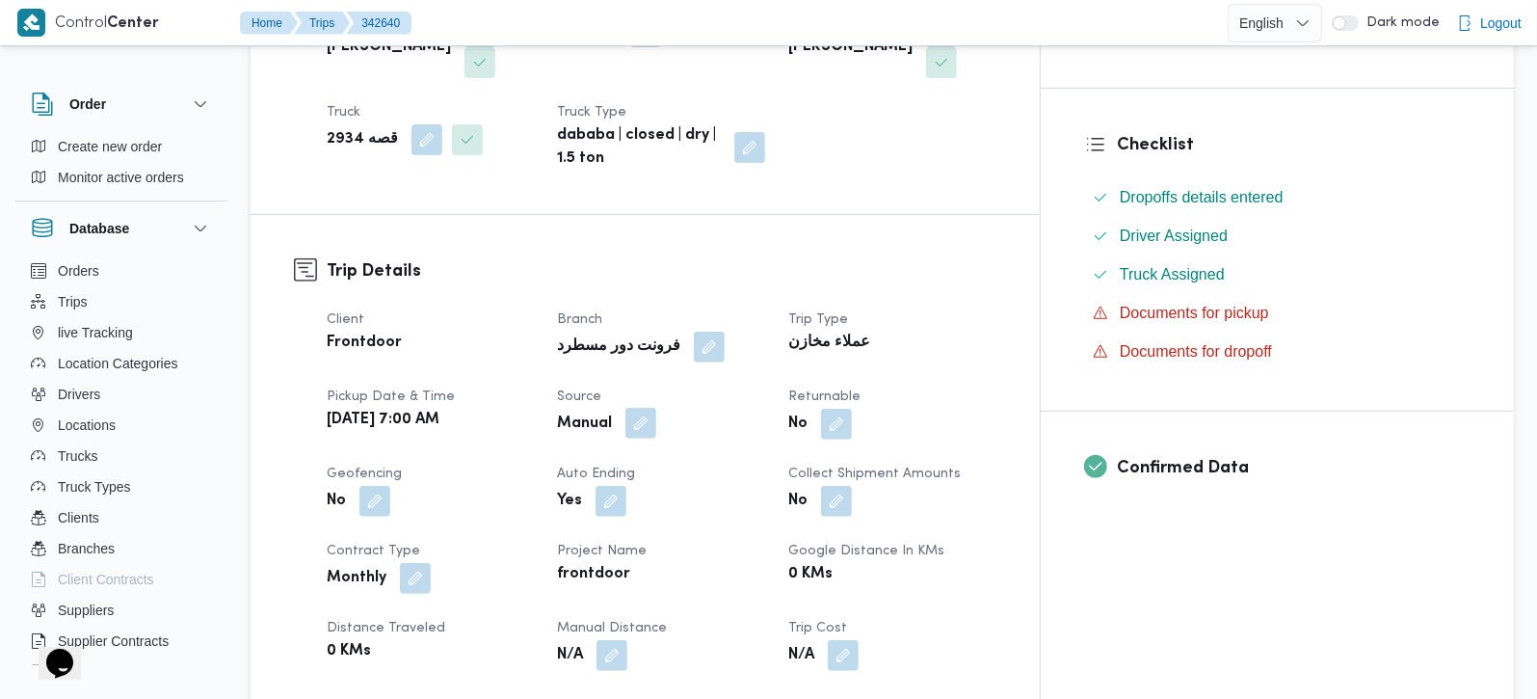
click at [656, 408] on button "button" at bounding box center [641, 423] width 31 height 31
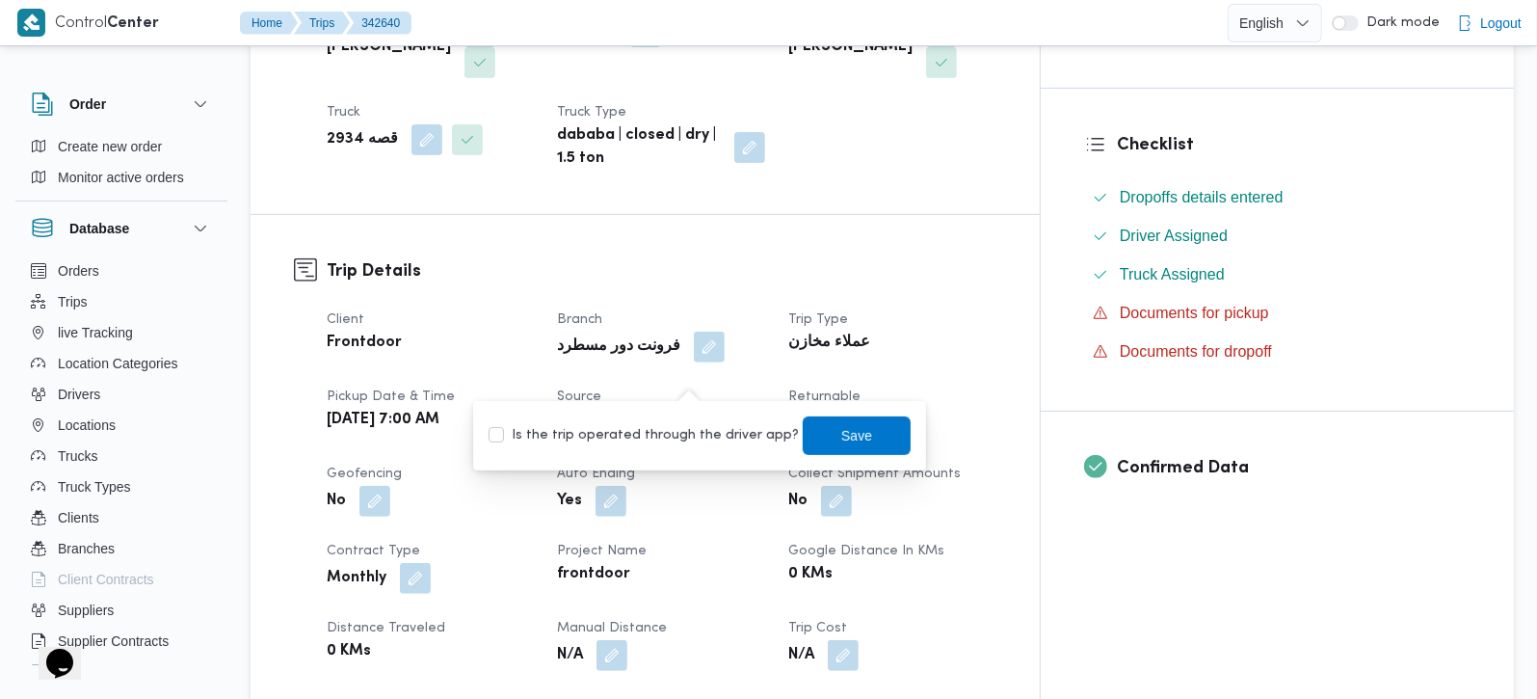
click at [666, 436] on label "Is the trip operated through the driver app?" at bounding box center [644, 435] width 310 height 23
checkbox input "true"
click at [841, 440] on span "Save" at bounding box center [856, 434] width 31 height 23
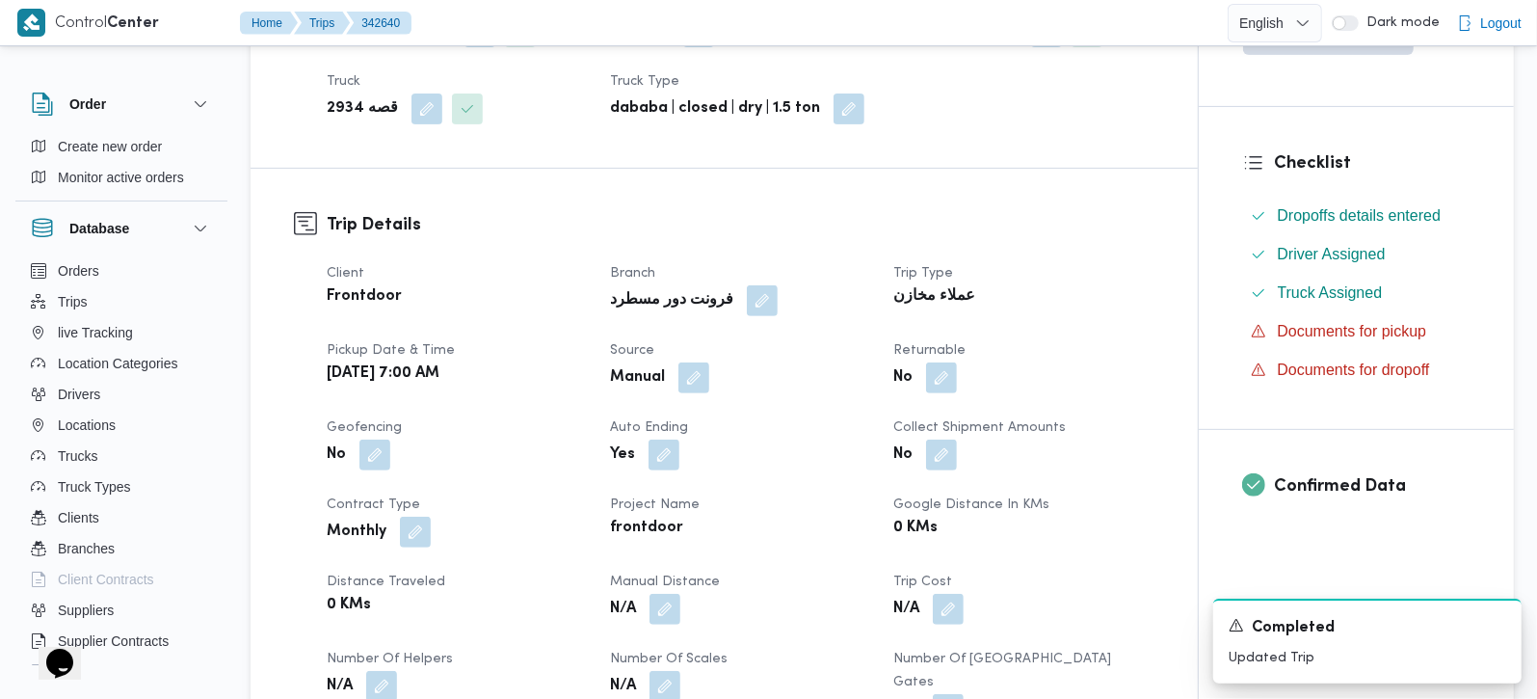
scroll to position [0, 0]
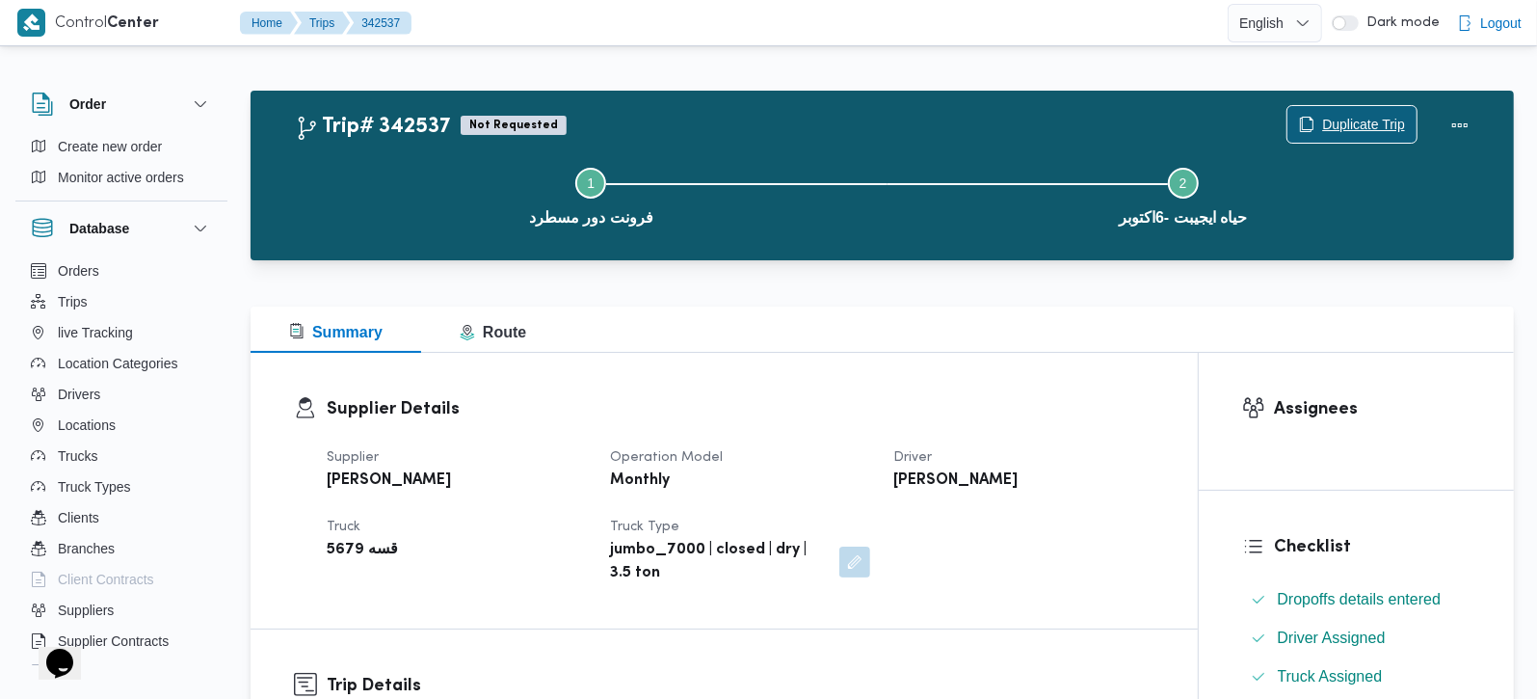
click at [1332, 120] on span "Duplicate Trip" at bounding box center [1363, 124] width 83 height 23
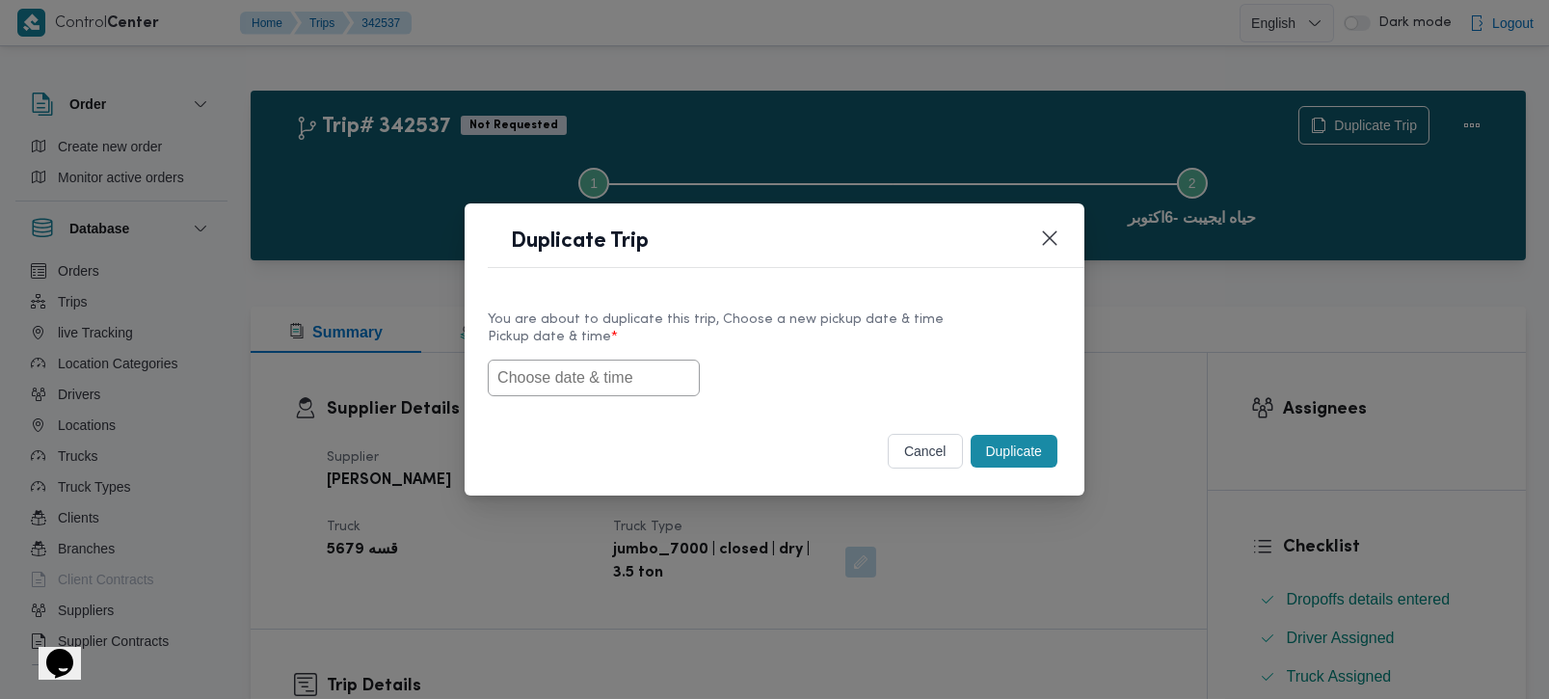
click at [545, 384] on input "text" at bounding box center [594, 378] width 212 height 37
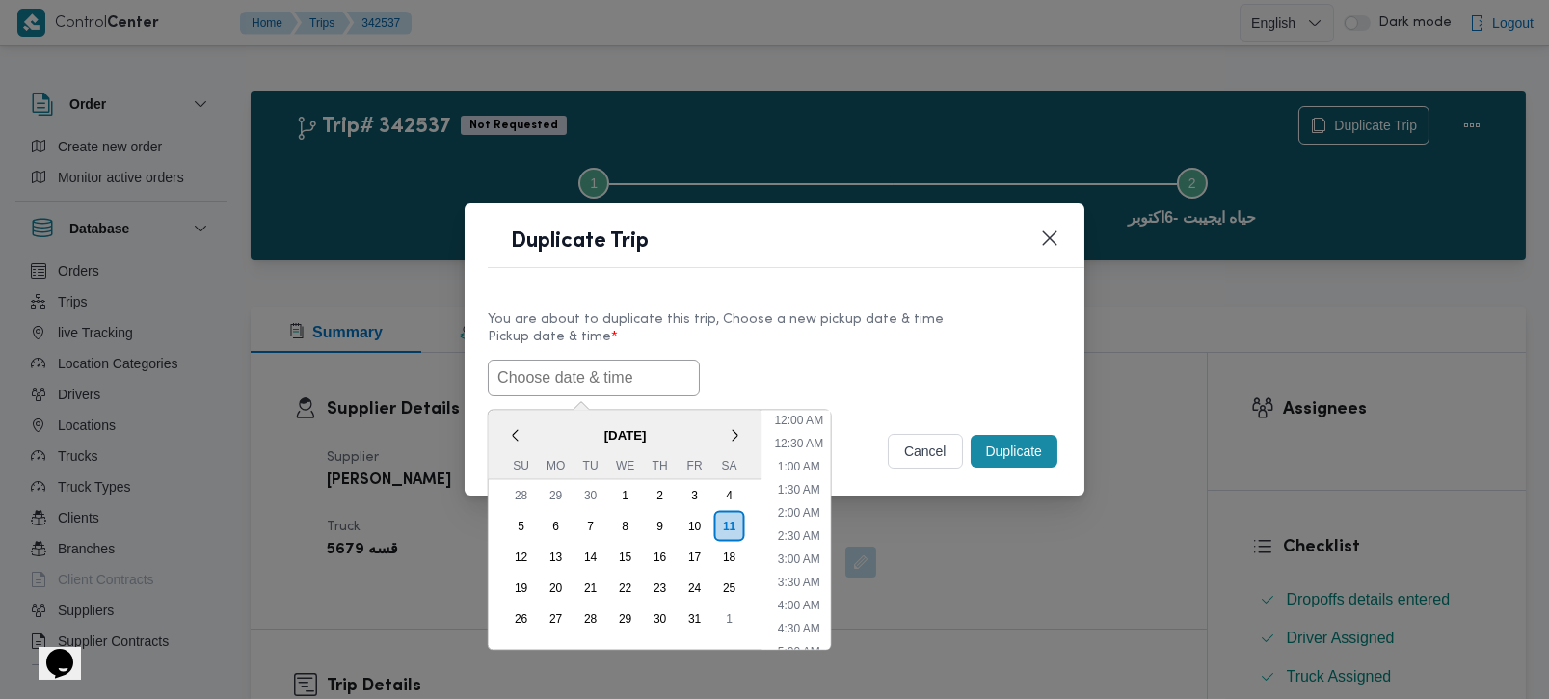
paste input "[DATE] 7:00AM"
type input "[DATE] 7:00AM"
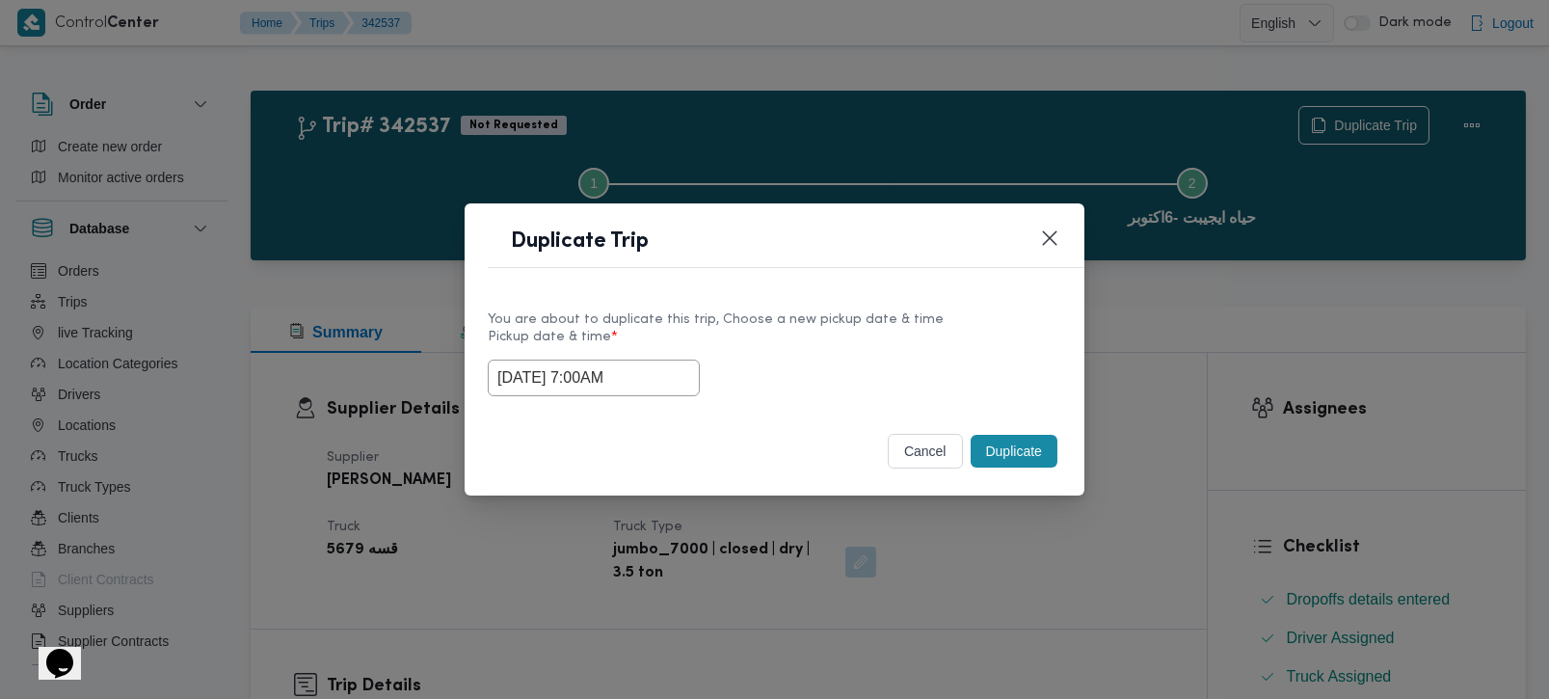
click at [799, 342] on label "Pickup date & time *" at bounding box center [775, 345] width 574 height 30
click at [1031, 461] on button "Duplicate" at bounding box center [1014, 451] width 87 height 33
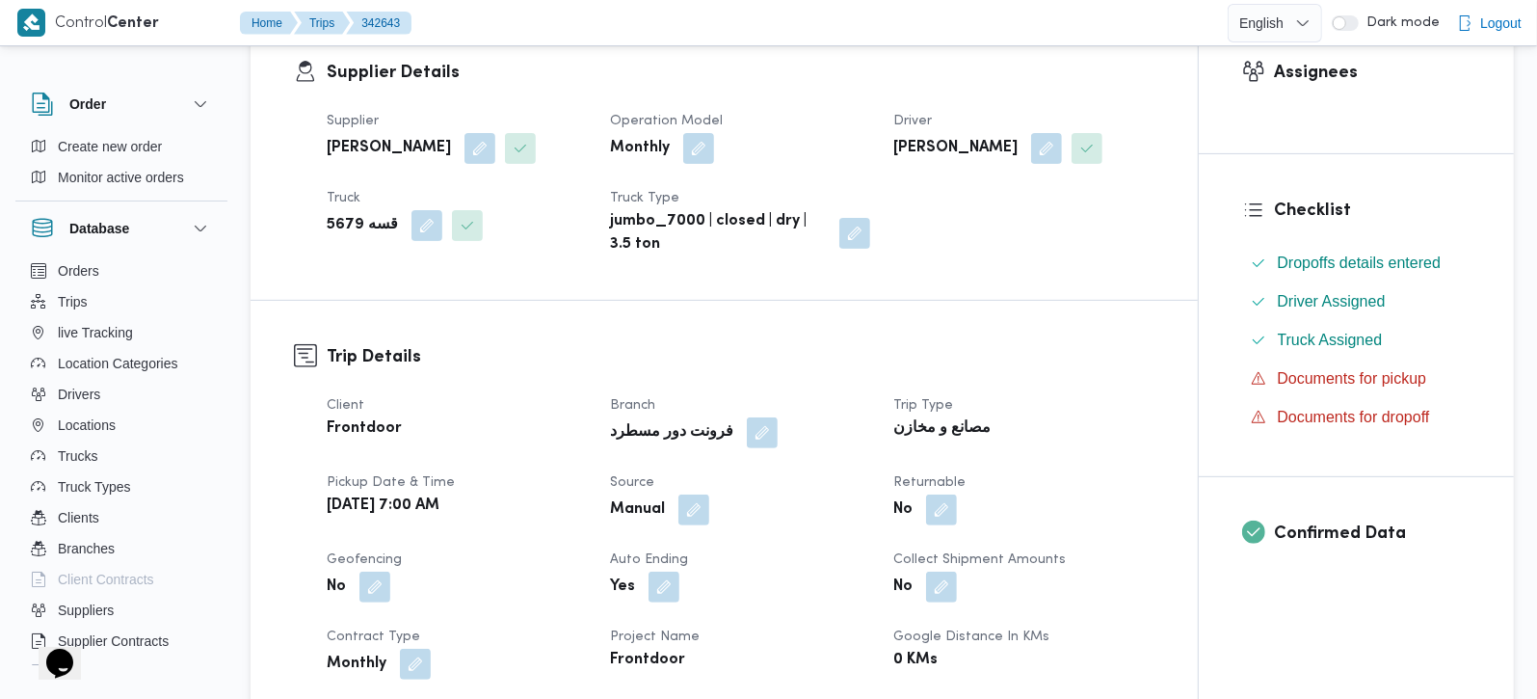
scroll to position [339, 0]
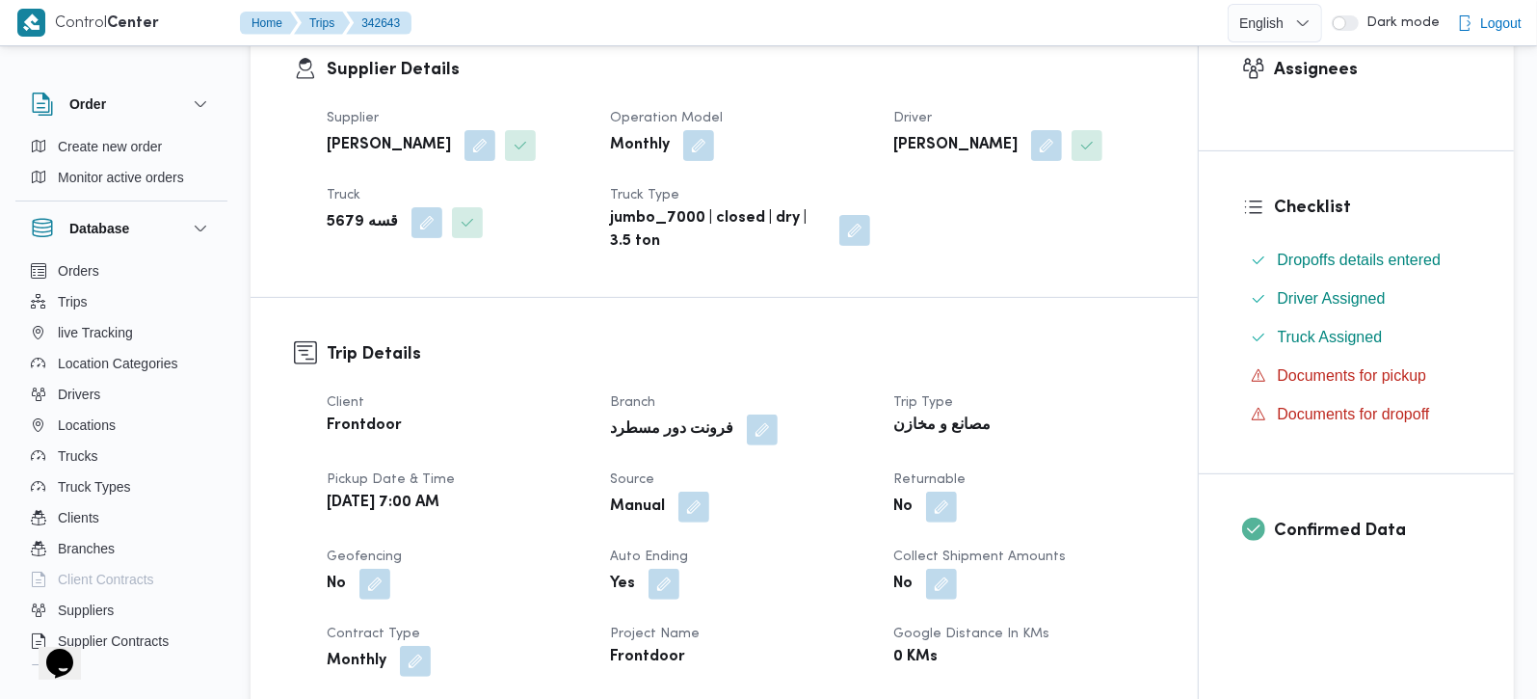
click at [712, 511] on div "Manual" at bounding box center [740, 507] width 264 height 35
click at [706, 511] on button "button" at bounding box center [694, 506] width 31 height 31
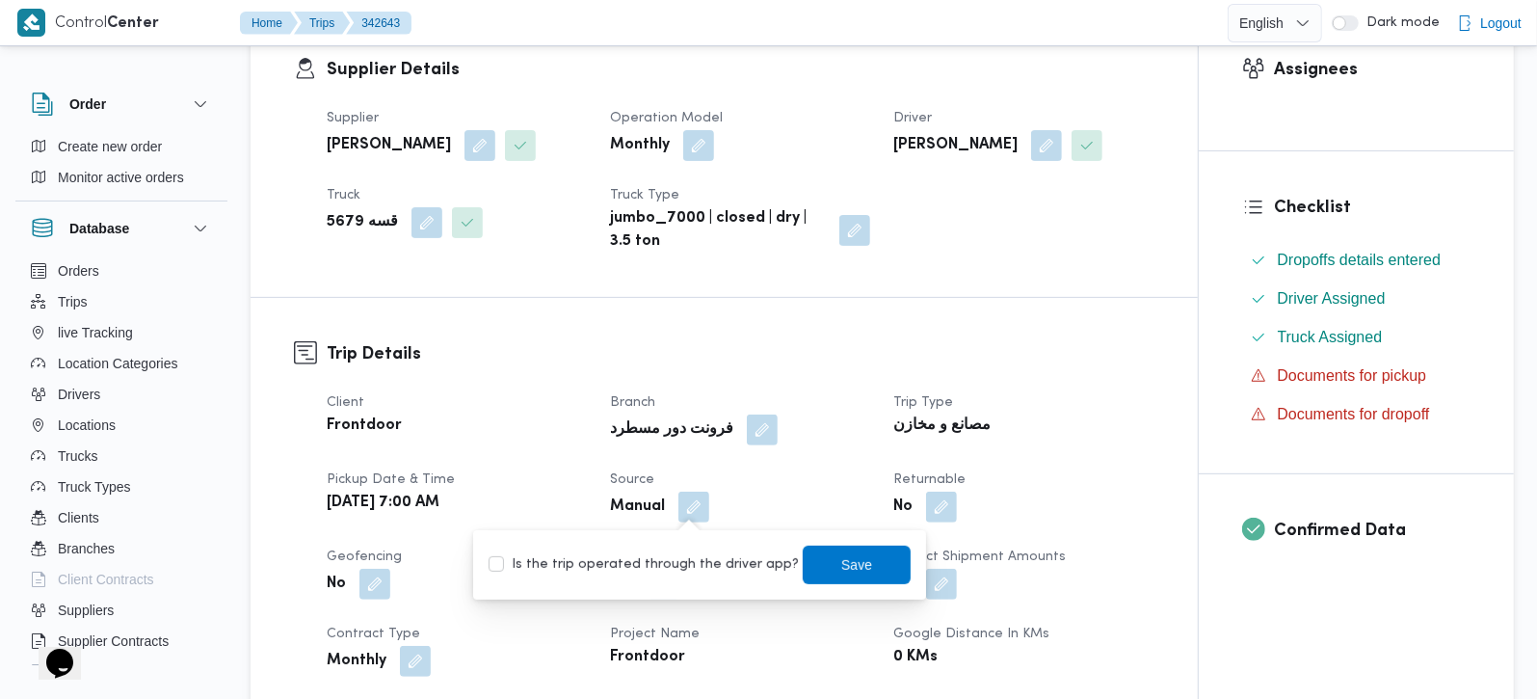
click at [701, 569] on label "Is the trip operated through the driver app?" at bounding box center [644, 564] width 310 height 23
checkbox input "true"
click at [871, 569] on span "Save" at bounding box center [857, 564] width 108 height 39
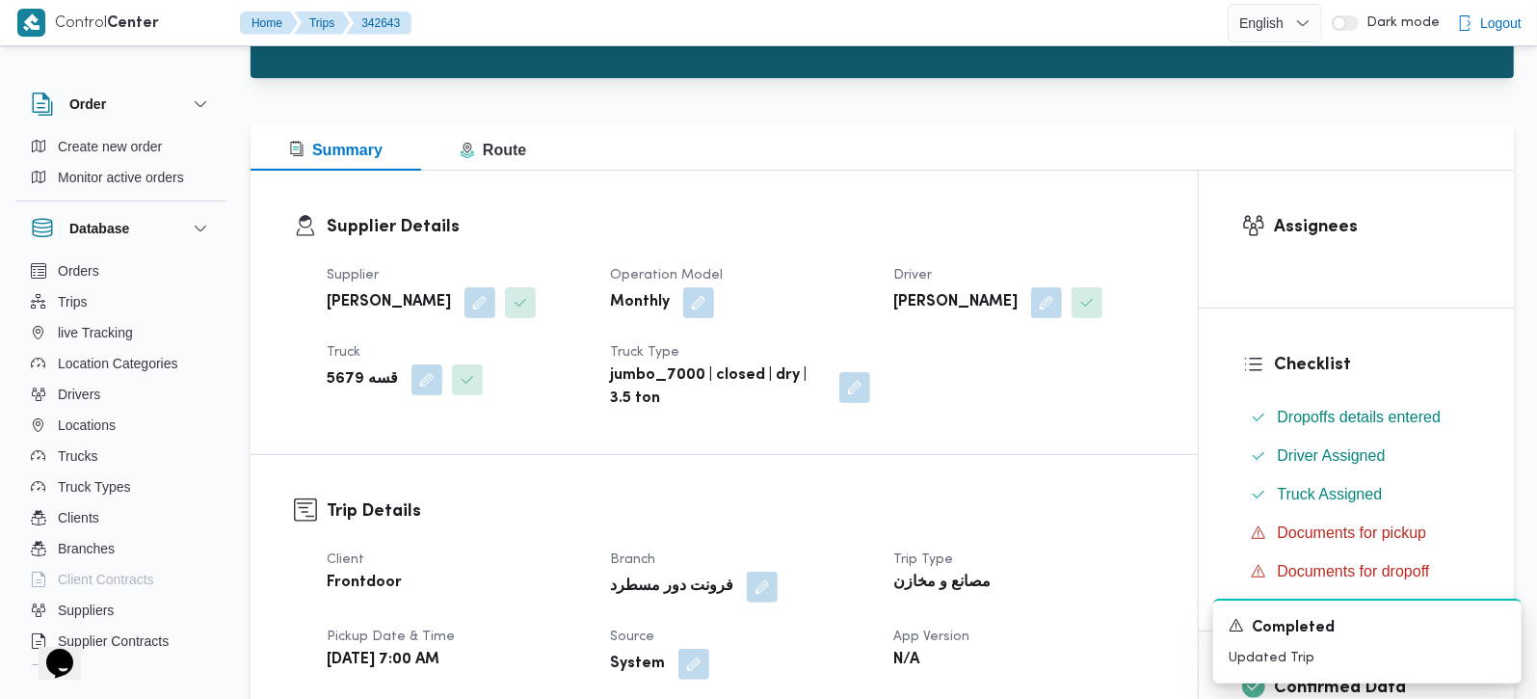
scroll to position [0, 0]
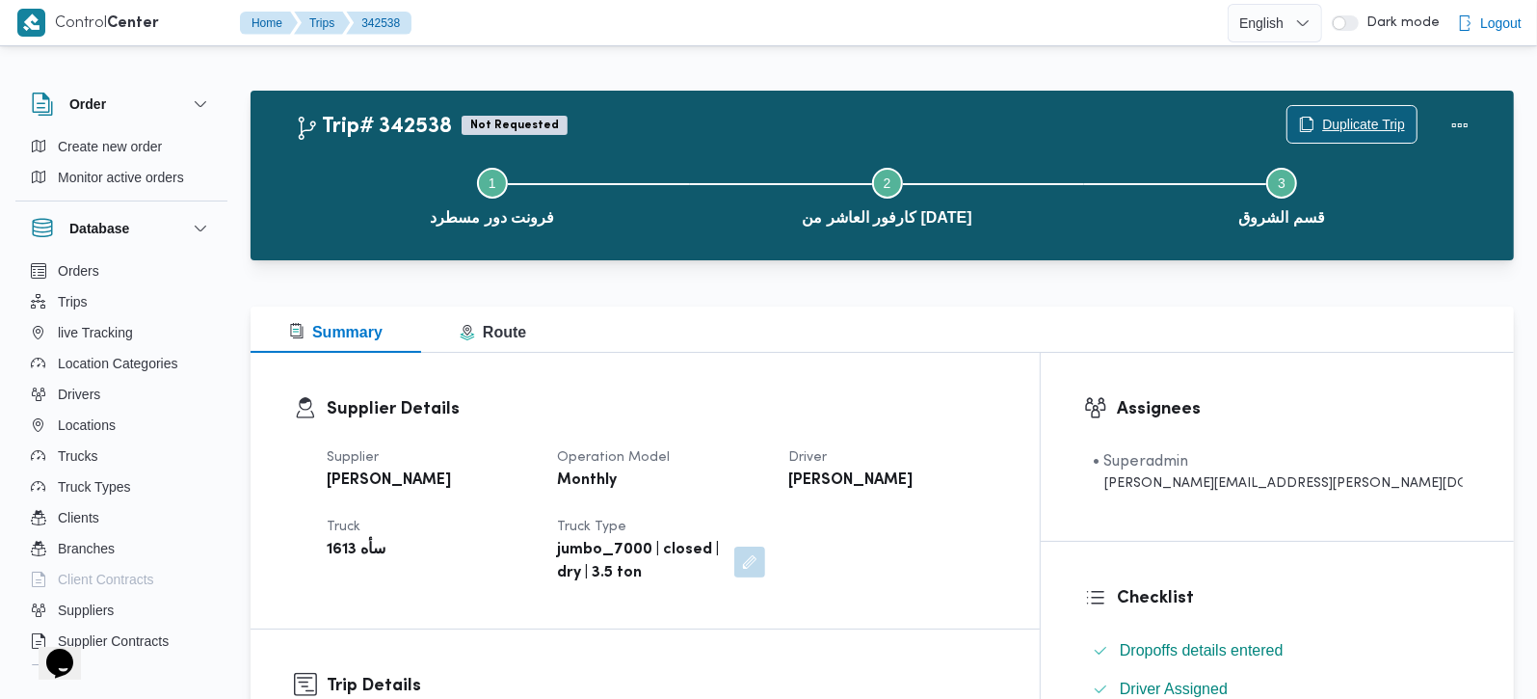
click at [1373, 119] on span "Duplicate Trip" at bounding box center [1363, 124] width 83 height 23
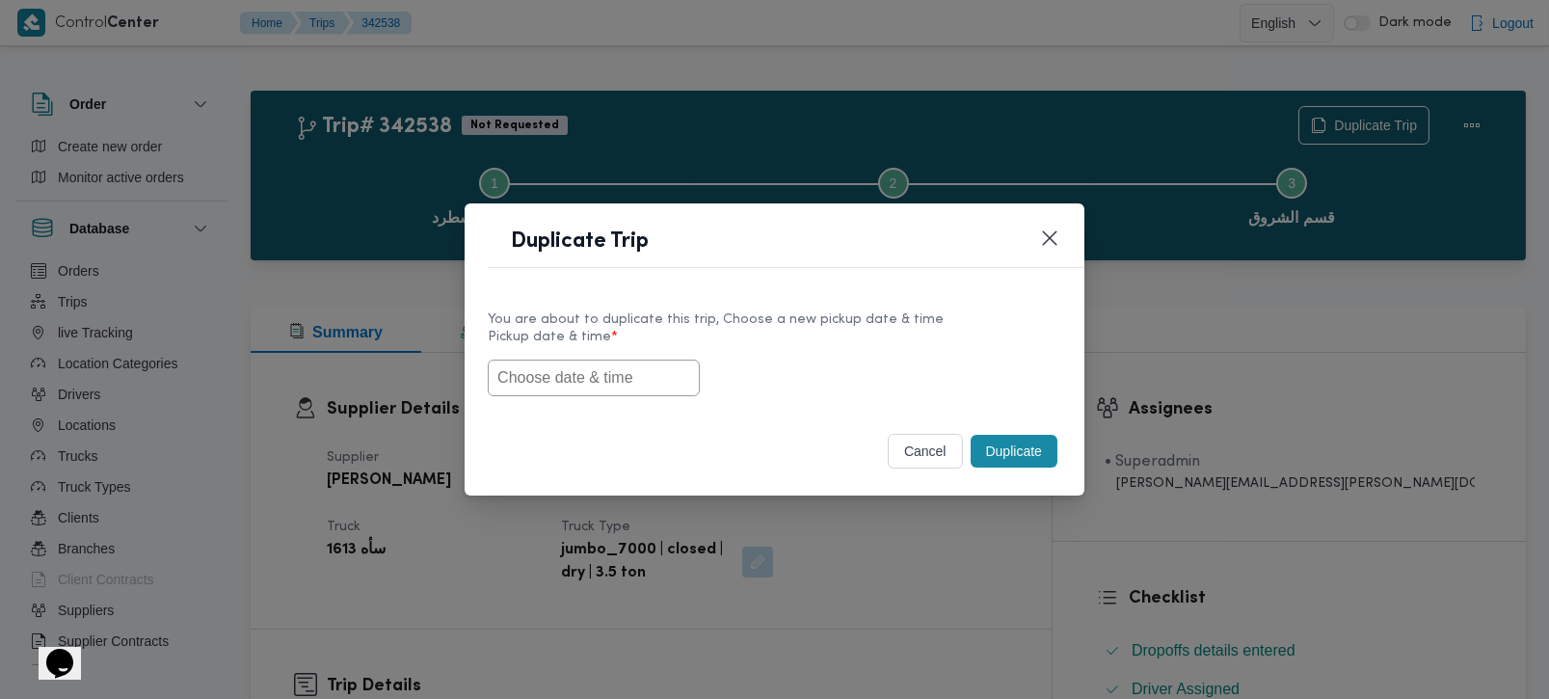
click at [615, 380] on input "text" at bounding box center [594, 378] width 212 height 37
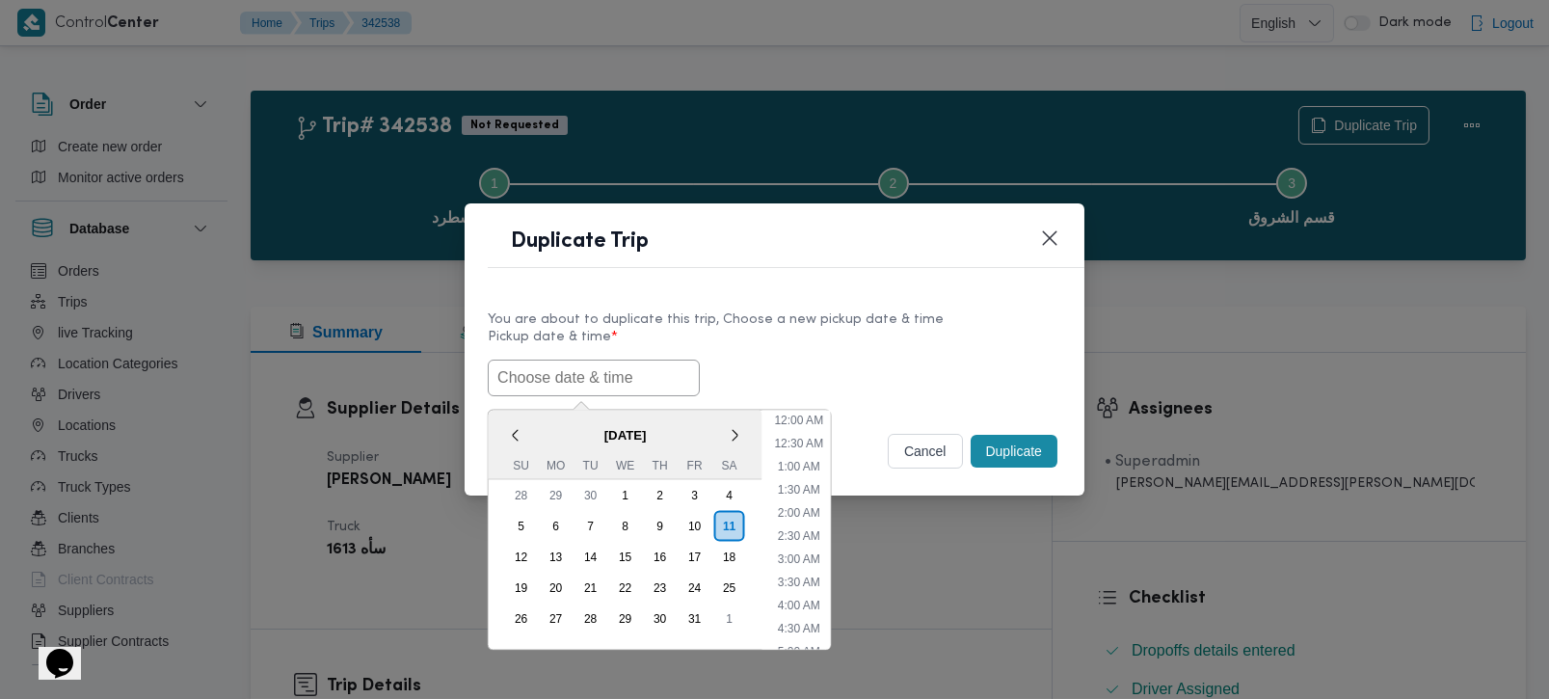
paste input "[DATE] 7:00AM"
type input "[DATE] 7:00AM"
click at [962, 292] on div "You are about to duplicate this trip, Choose a new pickup date & time Pickup da…" at bounding box center [775, 352] width 620 height 123
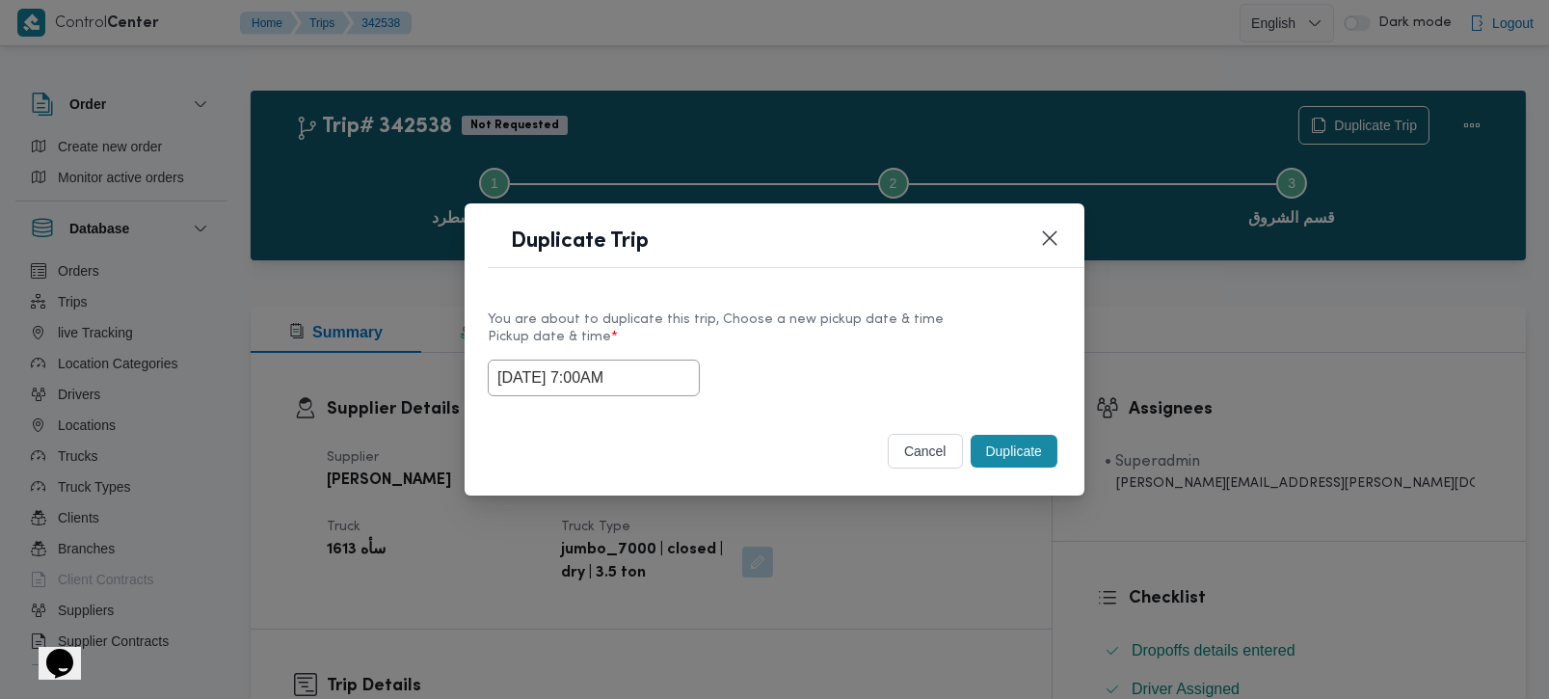
click at [1017, 453] on button "Duplicate" at bounding box center [1014, 451] width 87 height 33
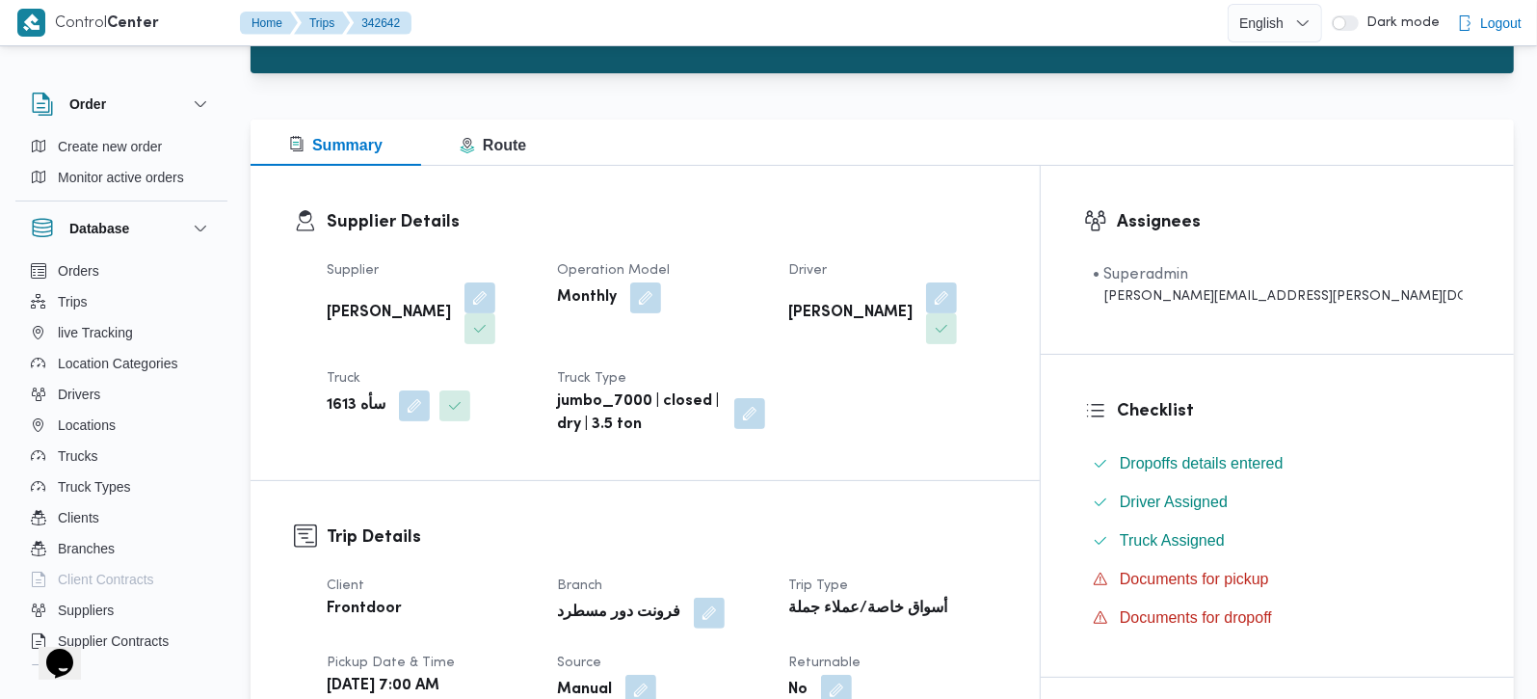
scroll to position [227, 0]
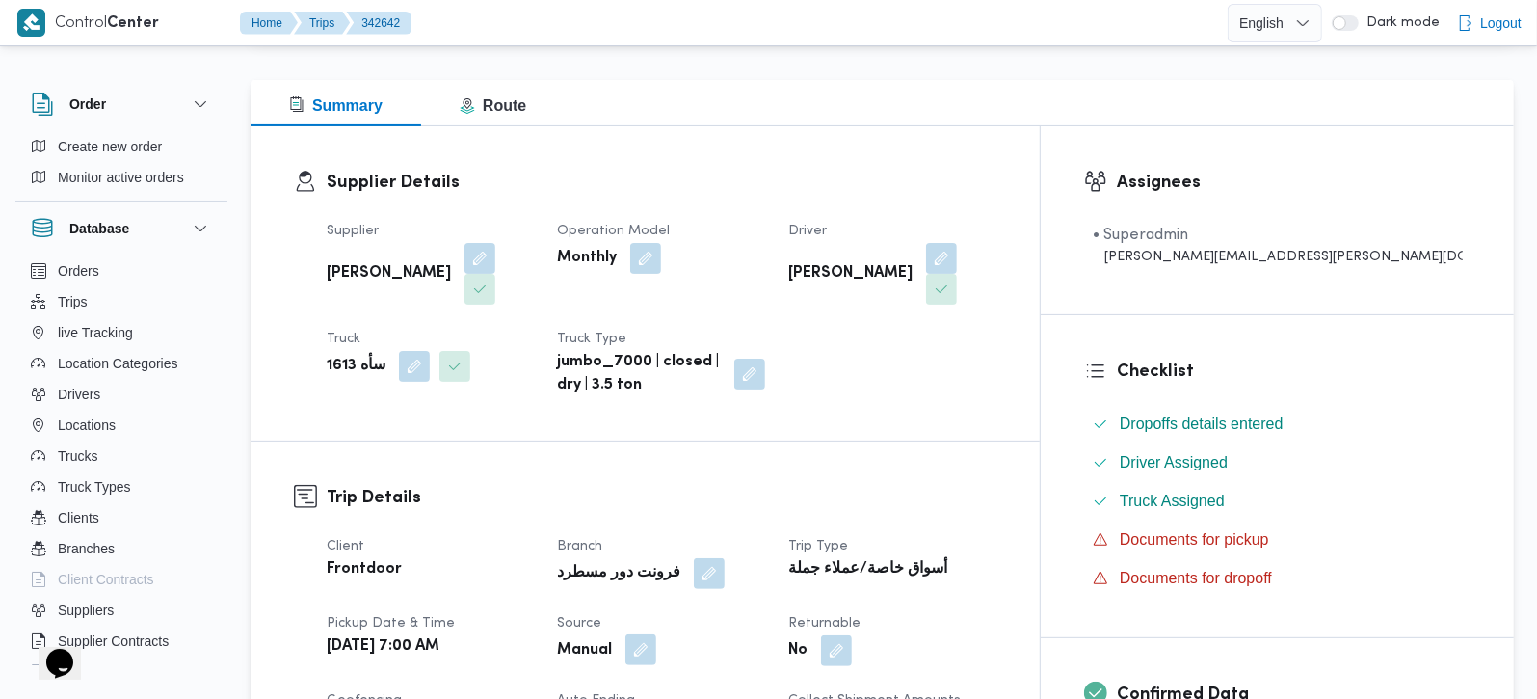
click at [656, 634] on button "button" at bounding box center [641, 649] width 31 height 31
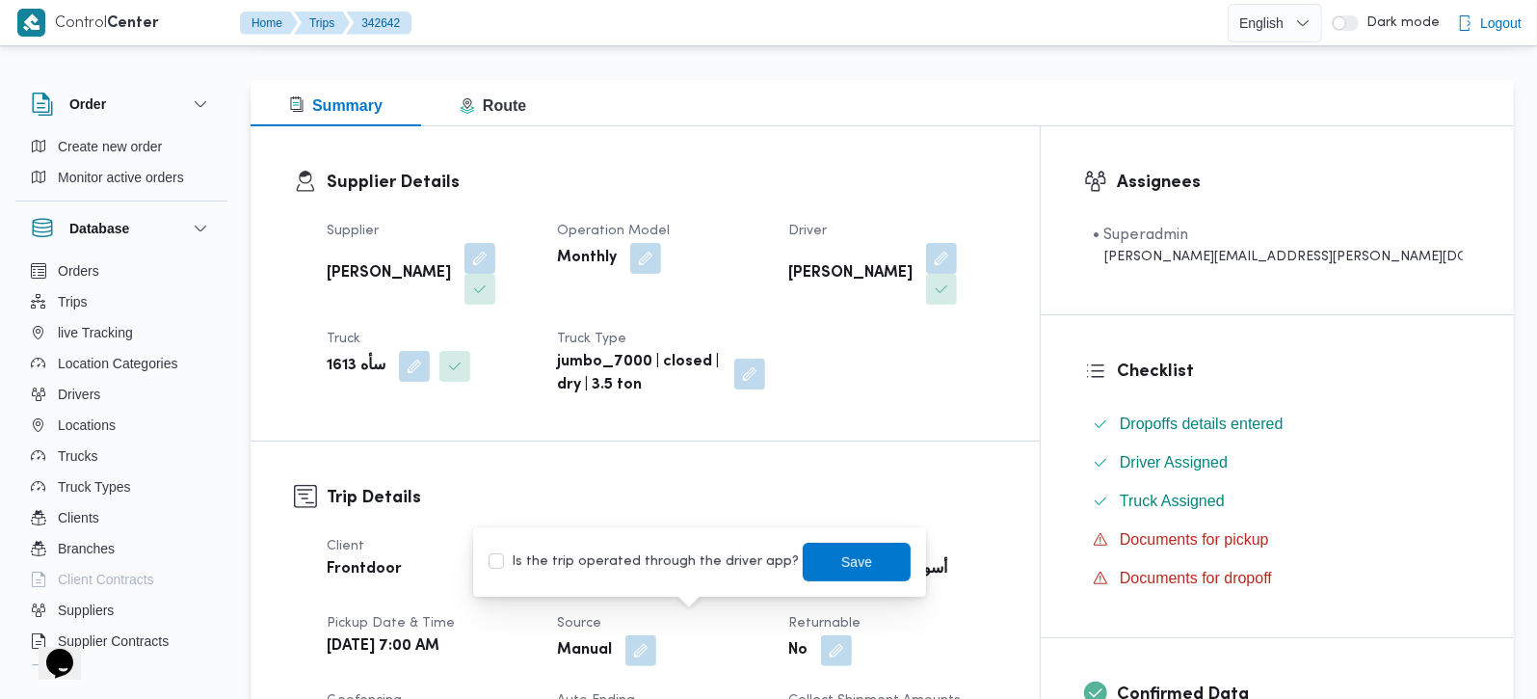
click at [688, 561] on label "Is the trip operated through the driver app?" at bounding box center [644, 561] width 310 height 23
checkbox input "true"
click at [825, 573] on span "Save" at bounding box center [857, 561] width 108 height 39
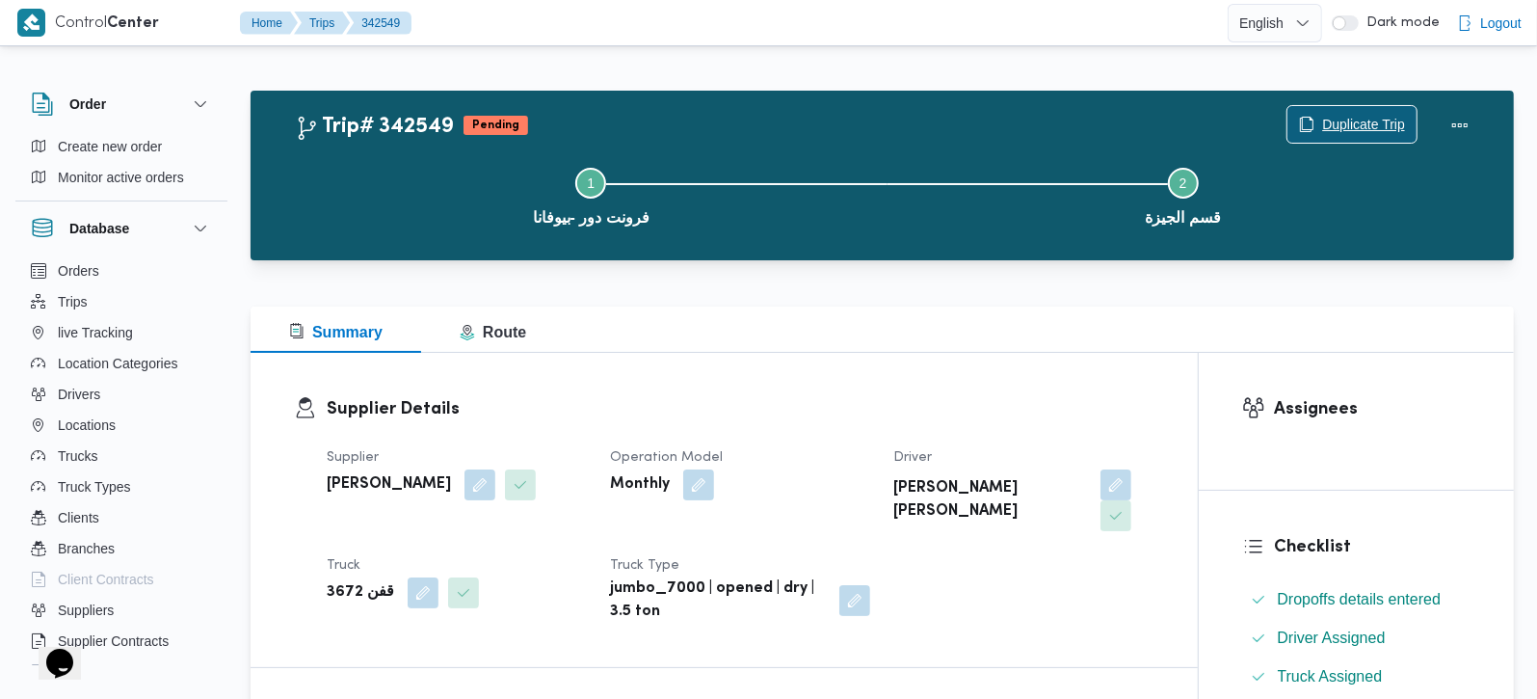
click at [1339, 118] on span "Duplicate Trip" at bounding box center [1363, 124] width 83 height 23
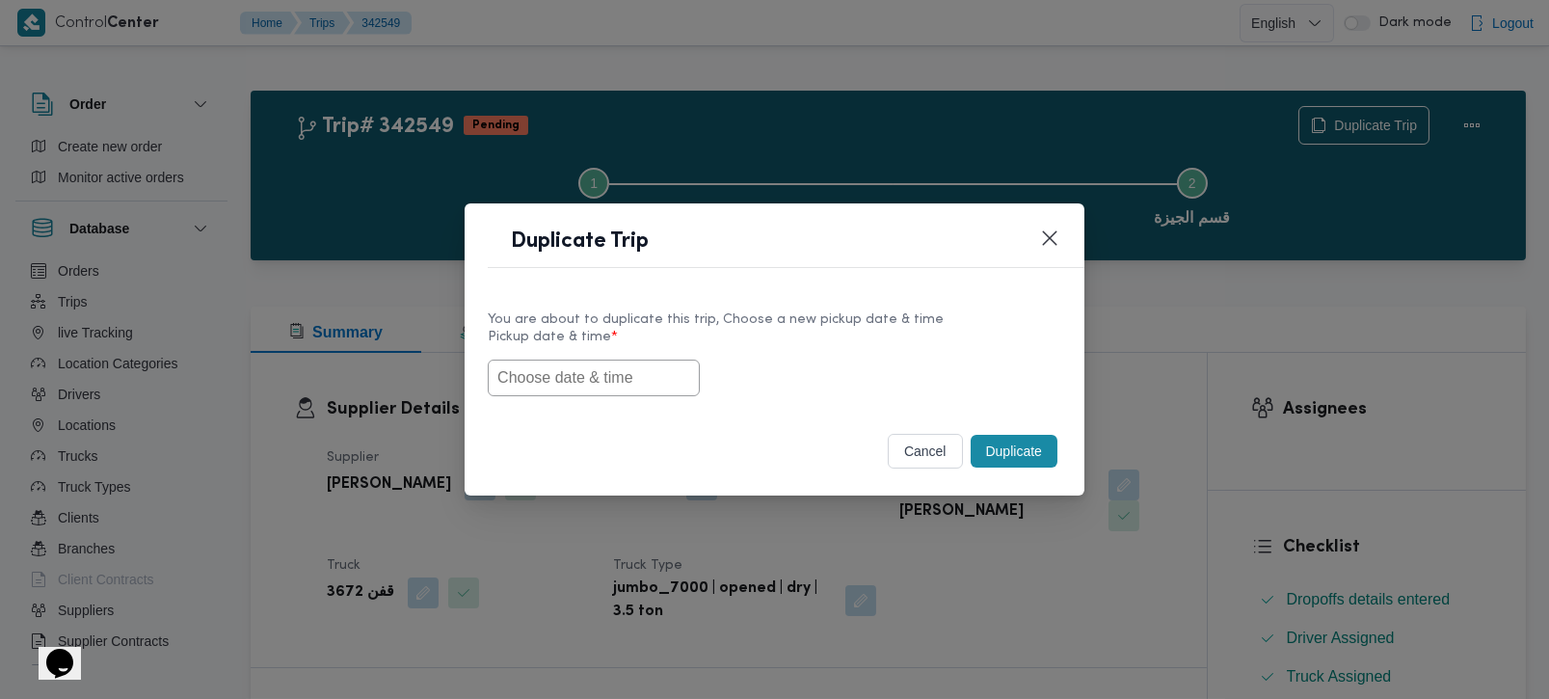
click at [595, 371] on input "text" at bounding box center [594, 378] width 212 height 37
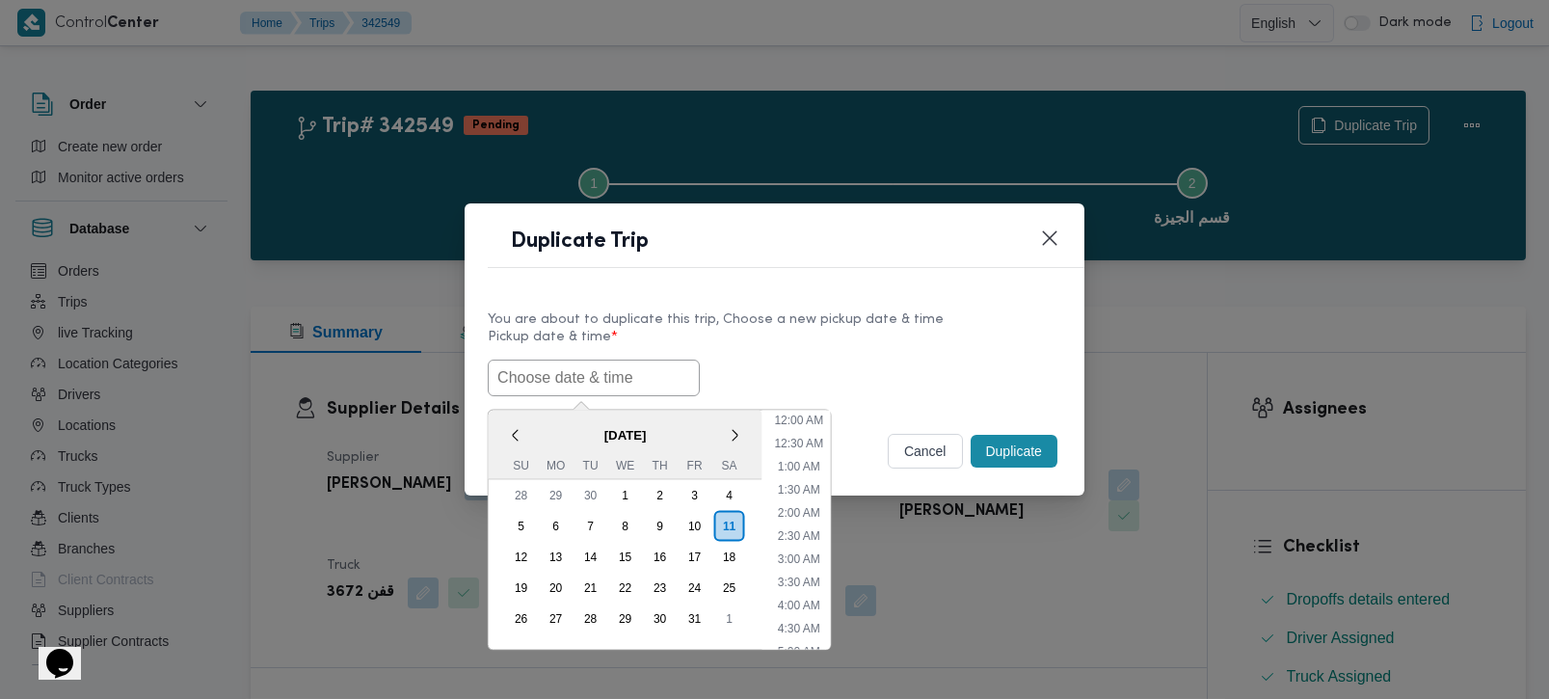
paste input "[DATE] 7:00AM"
type input "[DATE] 7:00AM"
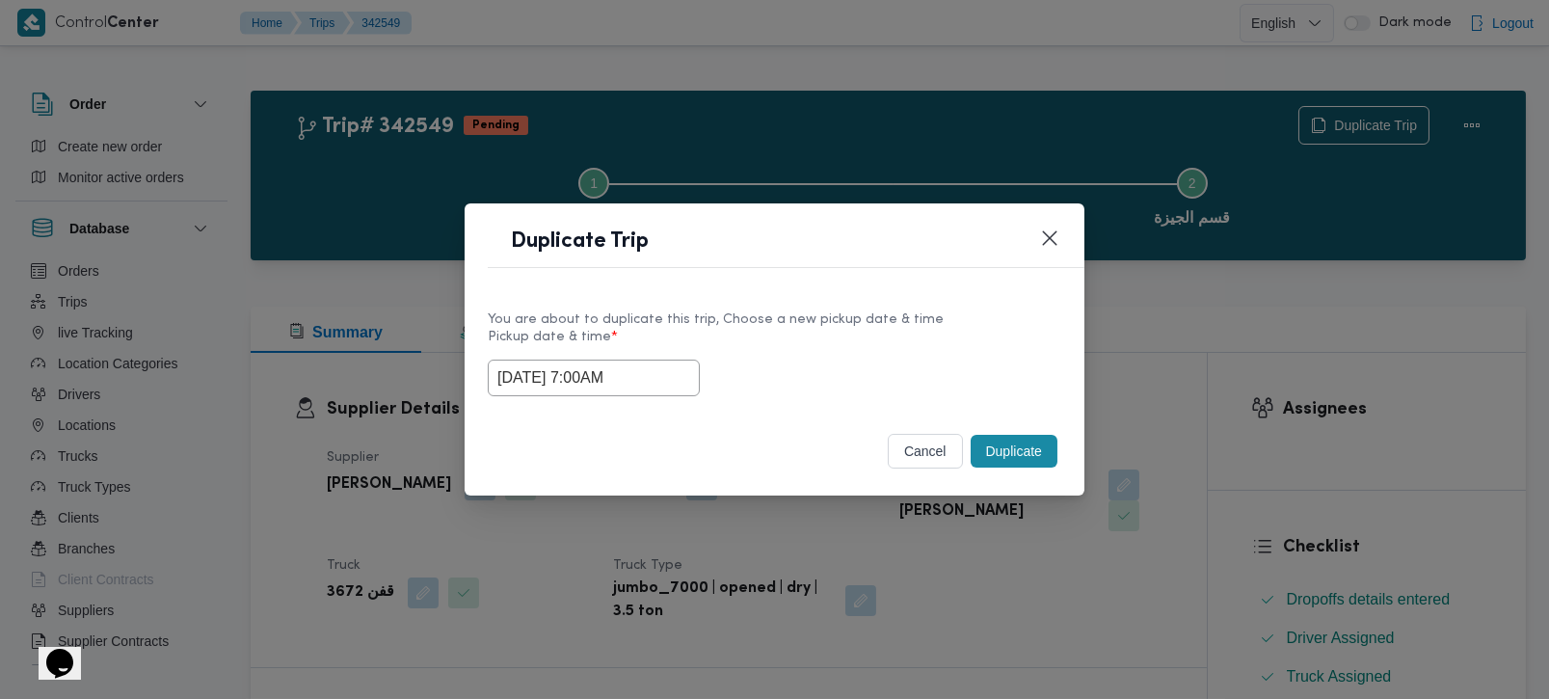
click at [836, 360] on div "[DATE] 7:00AM" at bounding box center [775, 378] width 574 height 37
click at [999, 446] on button "Duplicate" at bounding box center [1014, 451] width 87 height 33
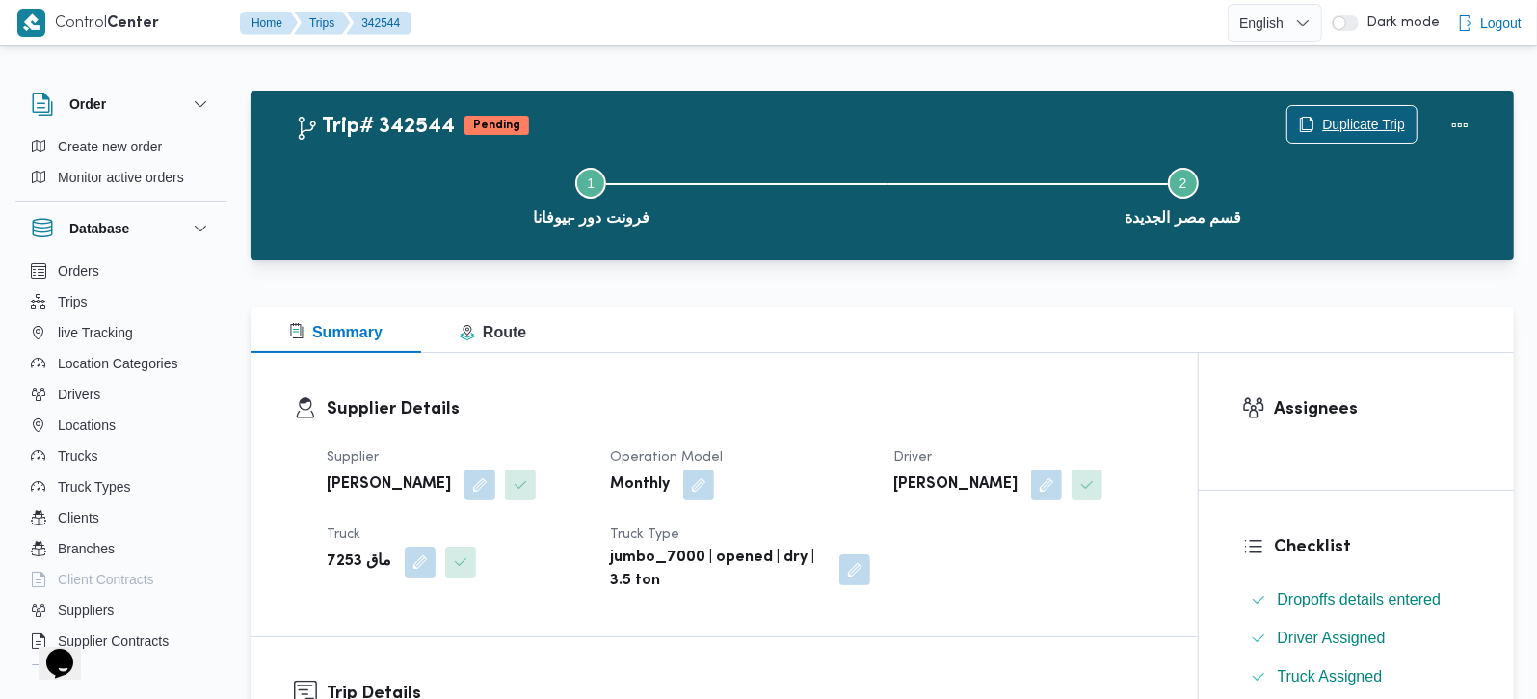
click at [1318, 113] on span "Duplicate Trip" at bounding box center [1352, 124] width 129 height 37
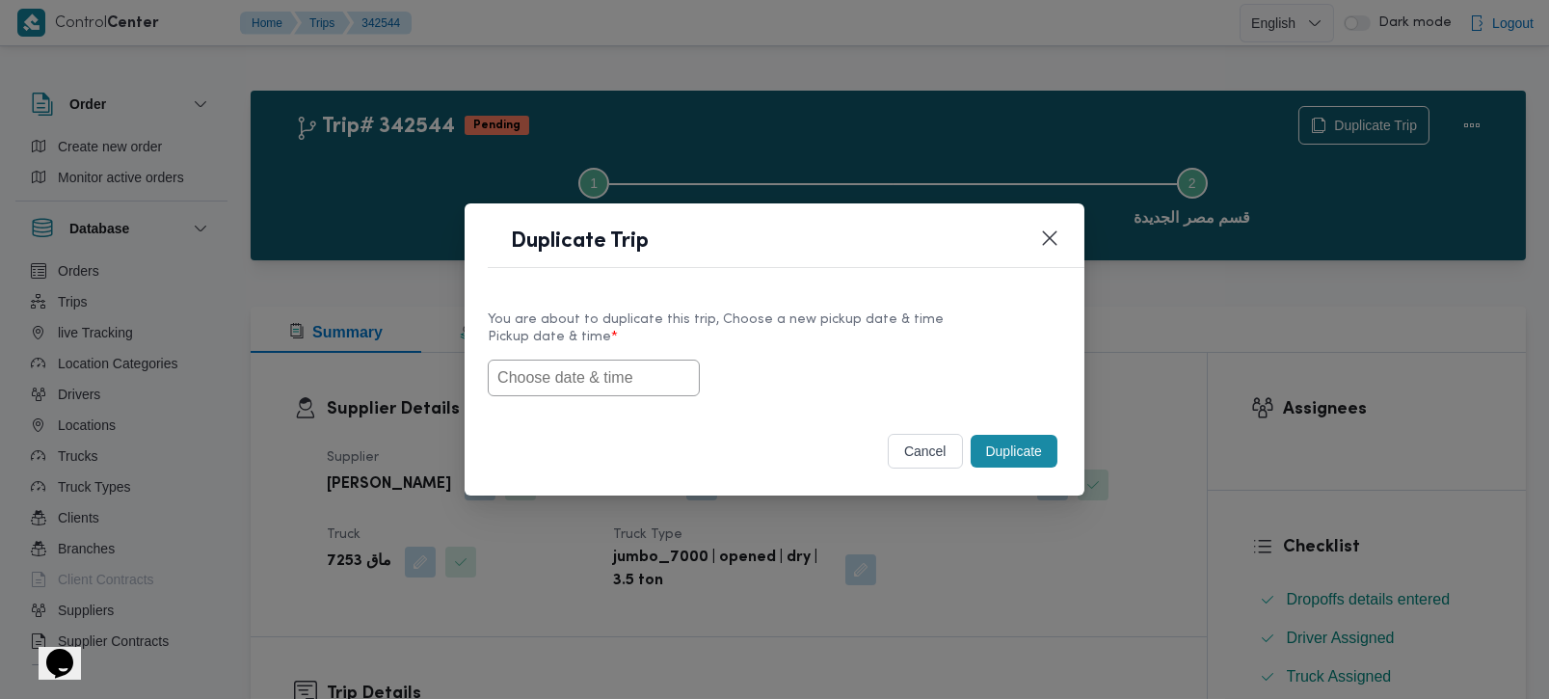
click at [602, 392] on input "text" at bounding box center [594, 378] width 212 height 37
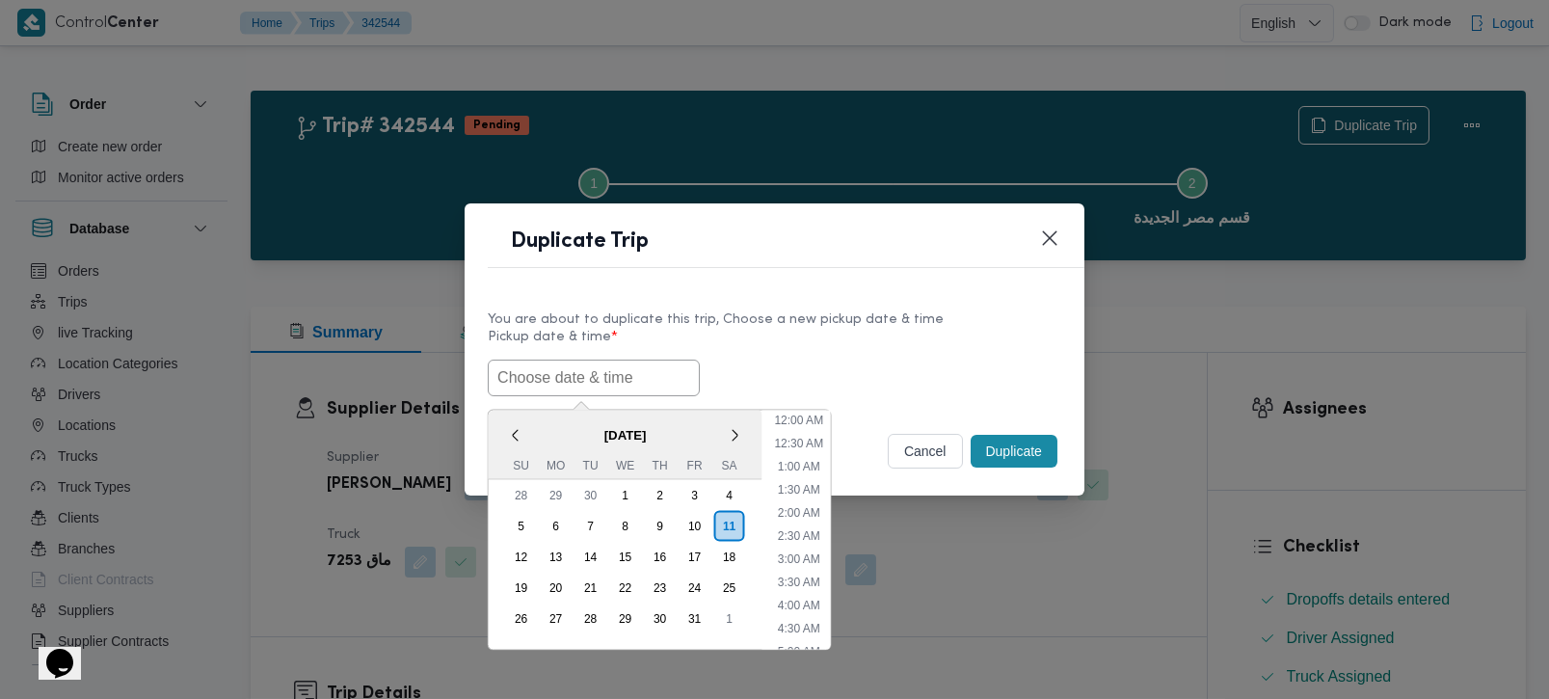
paste input "[DATE] 7:00AM"
type input "[DATE] 7:00AM"
click at [761, 339] on label "Pickup date & time *" at bounding box center [775, 345] width 574 height 30
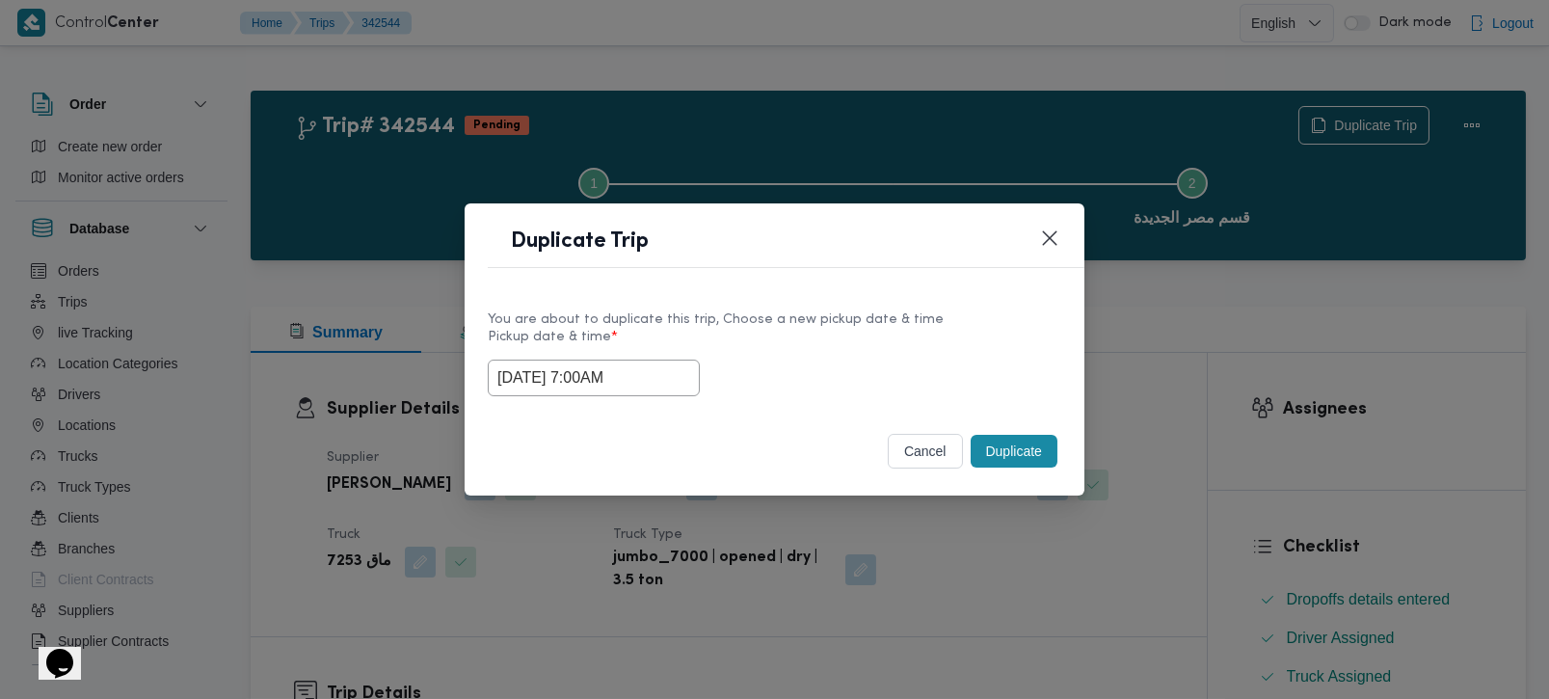
click at [1042, 436] on button "Duplicate" at bounding box center [1014, 451] width 87 height 33
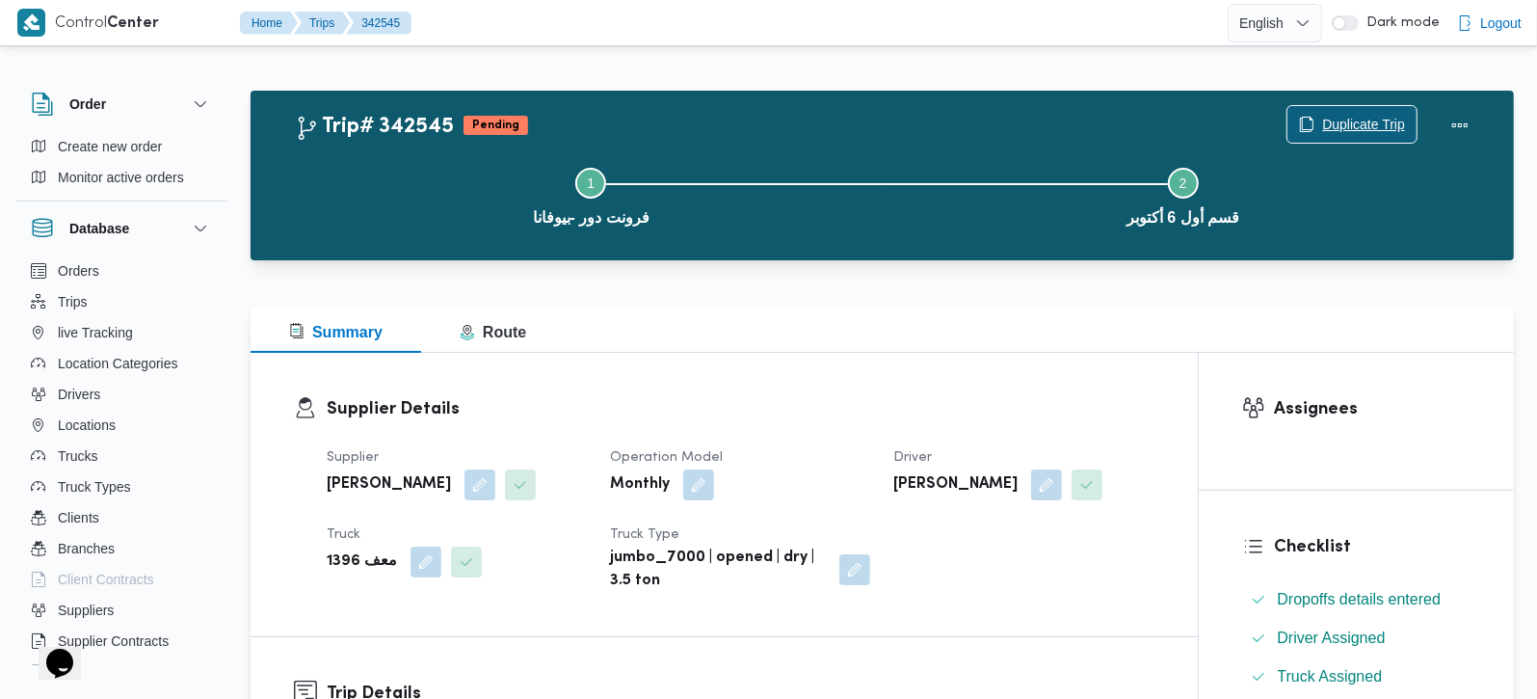
click at [1335, 119] on span "Duplicate Trip" at bounding box center [1363, 124] width 83 height 23
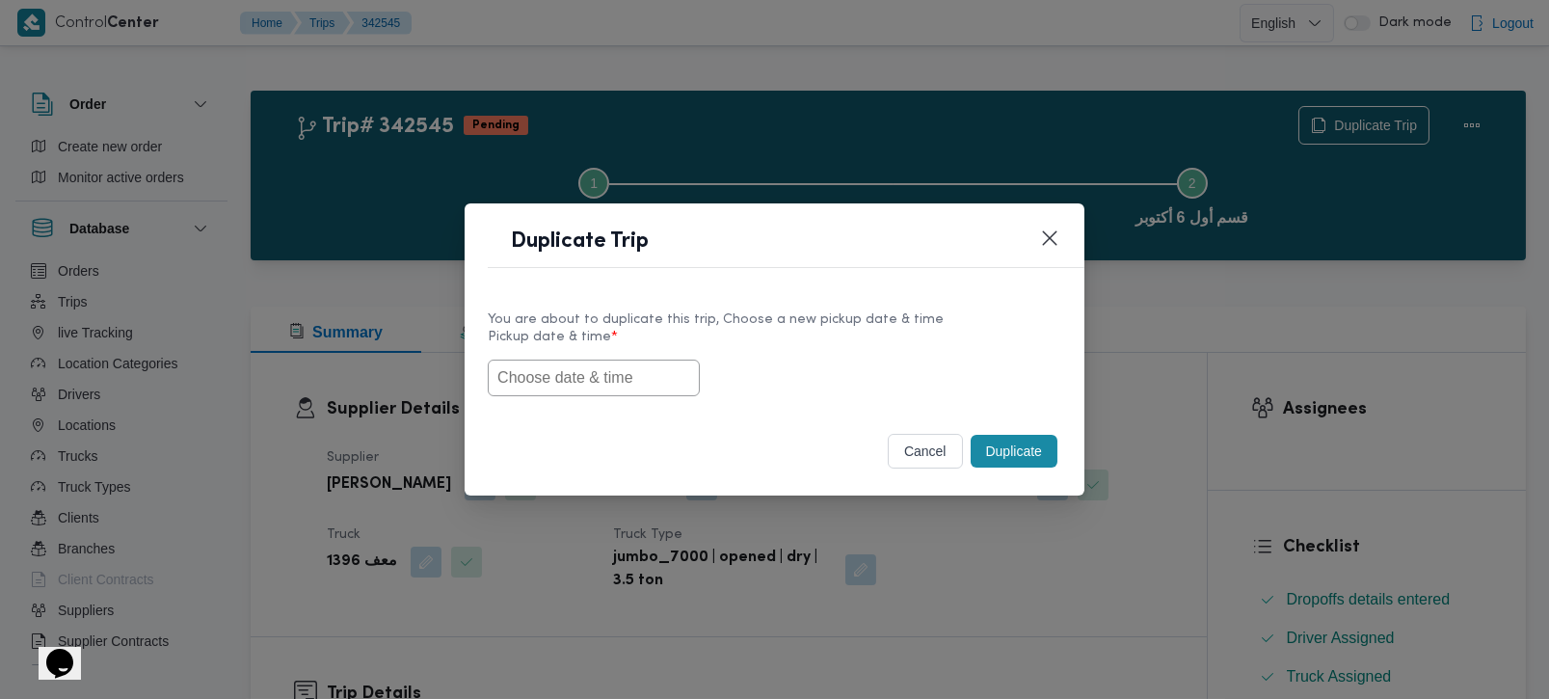
click at [566, 387] on input "text" at bounding box center [594, 378] width 212 height 37
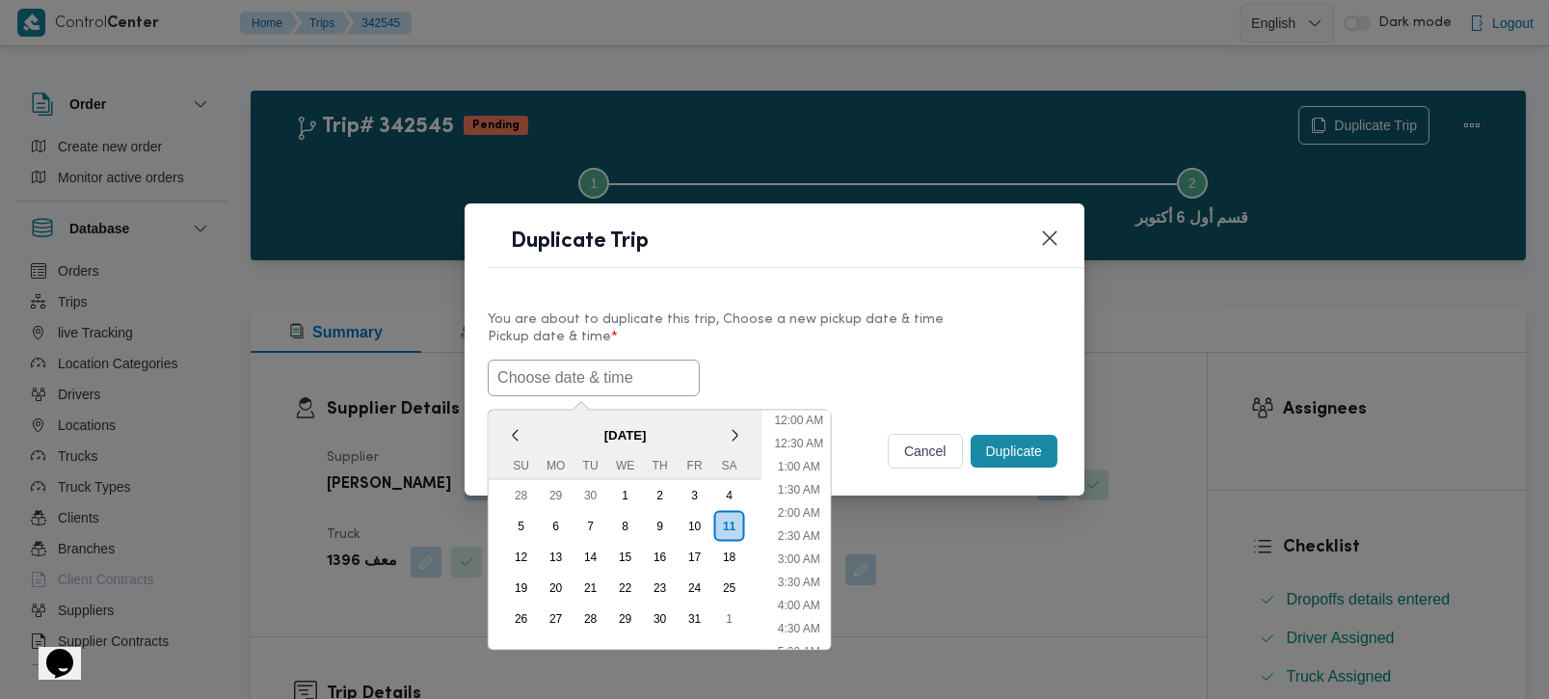
paste input "[DATE] 7:00AM"
type input "[DATE] 7:00AM"
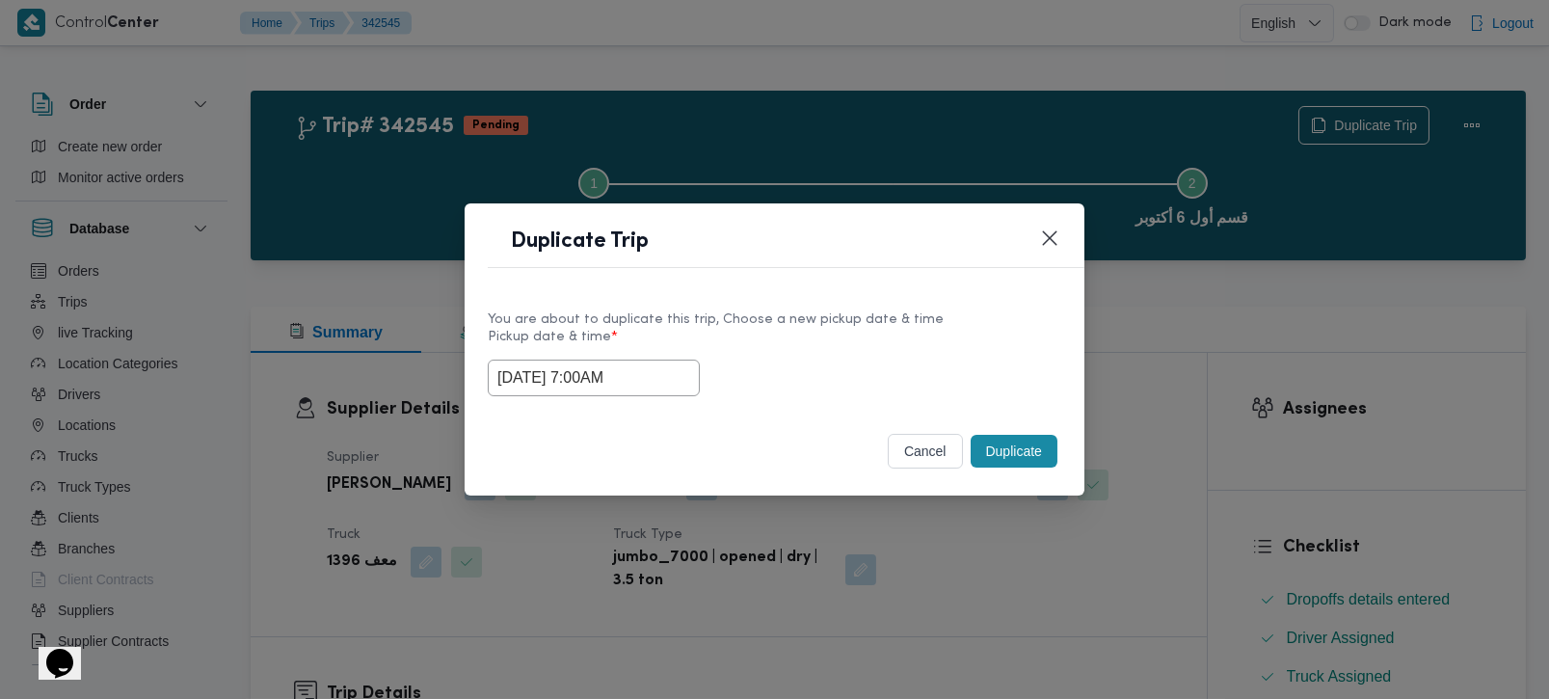
click at [846, 360] on div "[DATE] 7:00AM" at bounding box center [775, 378] width 574 height 37
click at [1001, 445] on button "Duplicate" at bounding box center [1014, 451] width 87 height 33
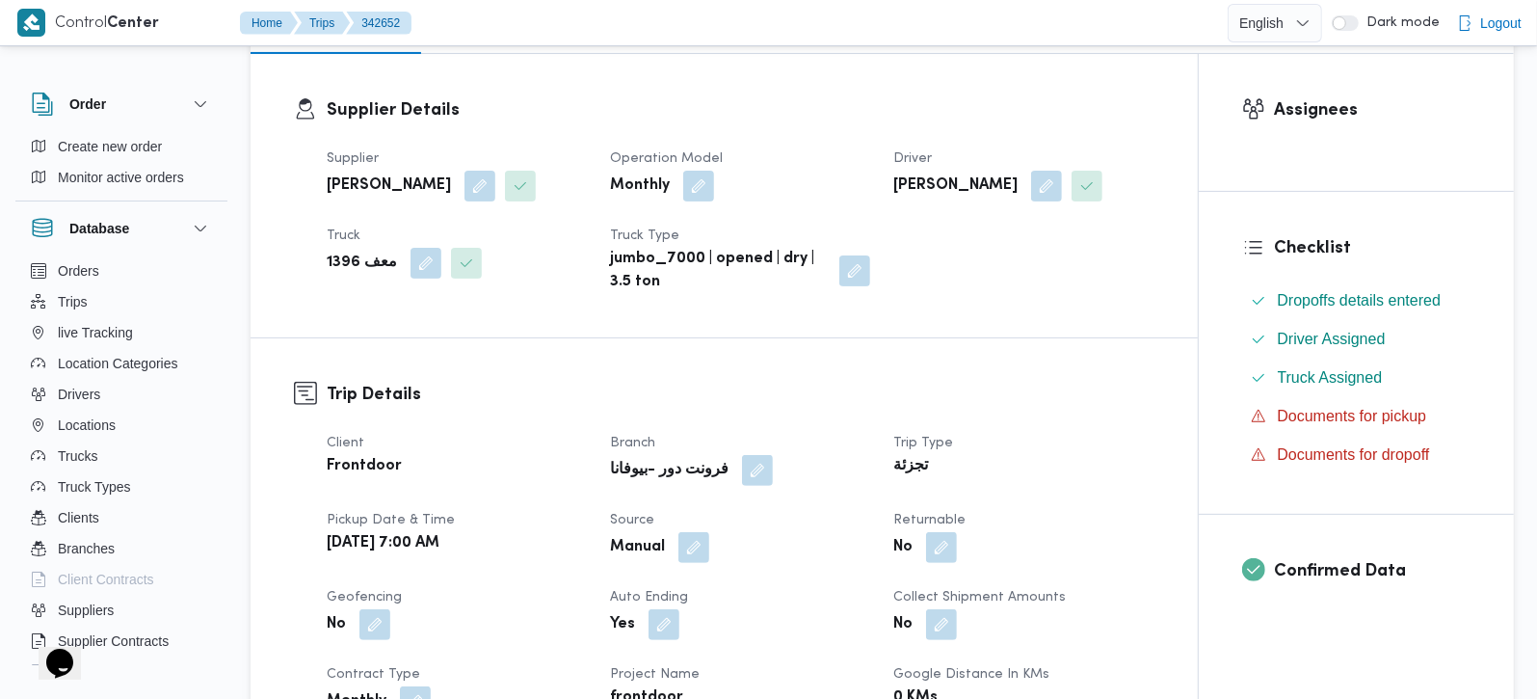
scroll to position [339, 0]
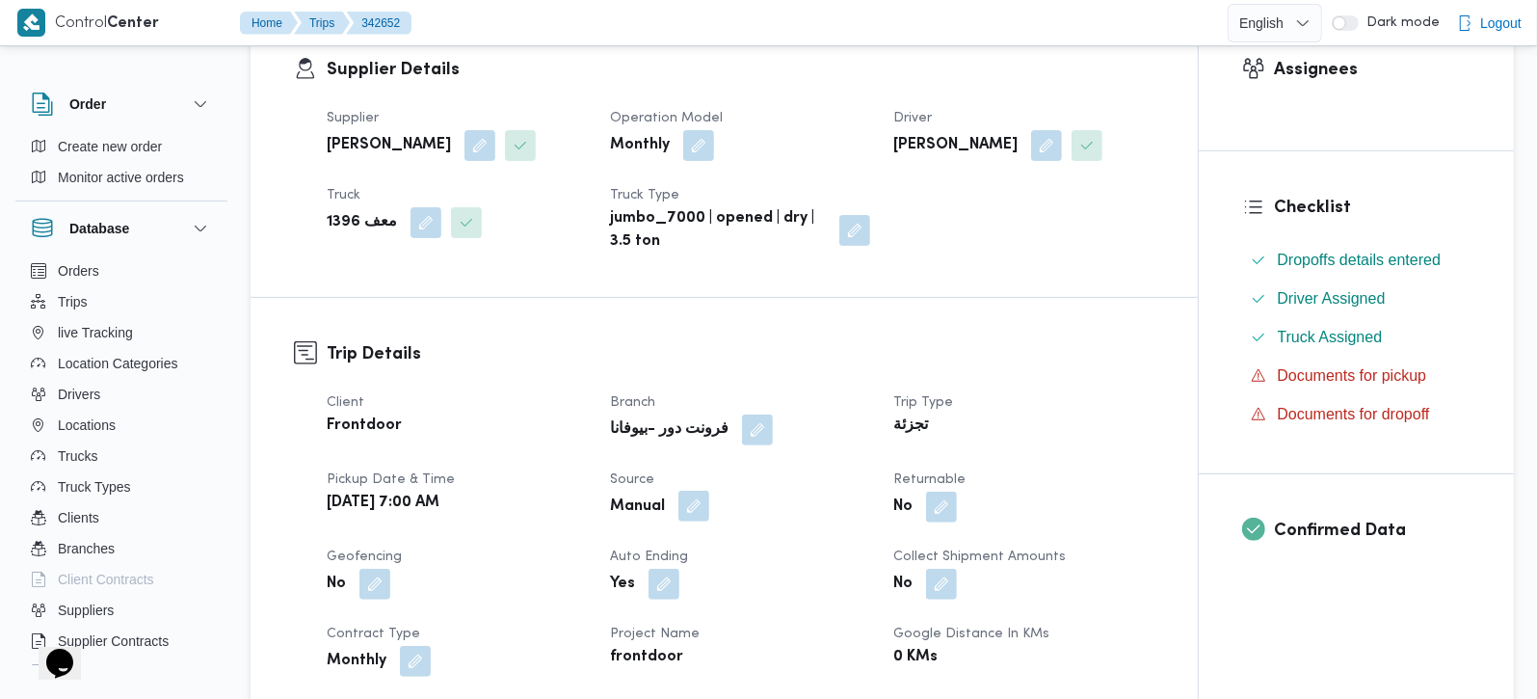
click at [693, 491] on button "button" at bounding box center [694, 506] width 31 height 31
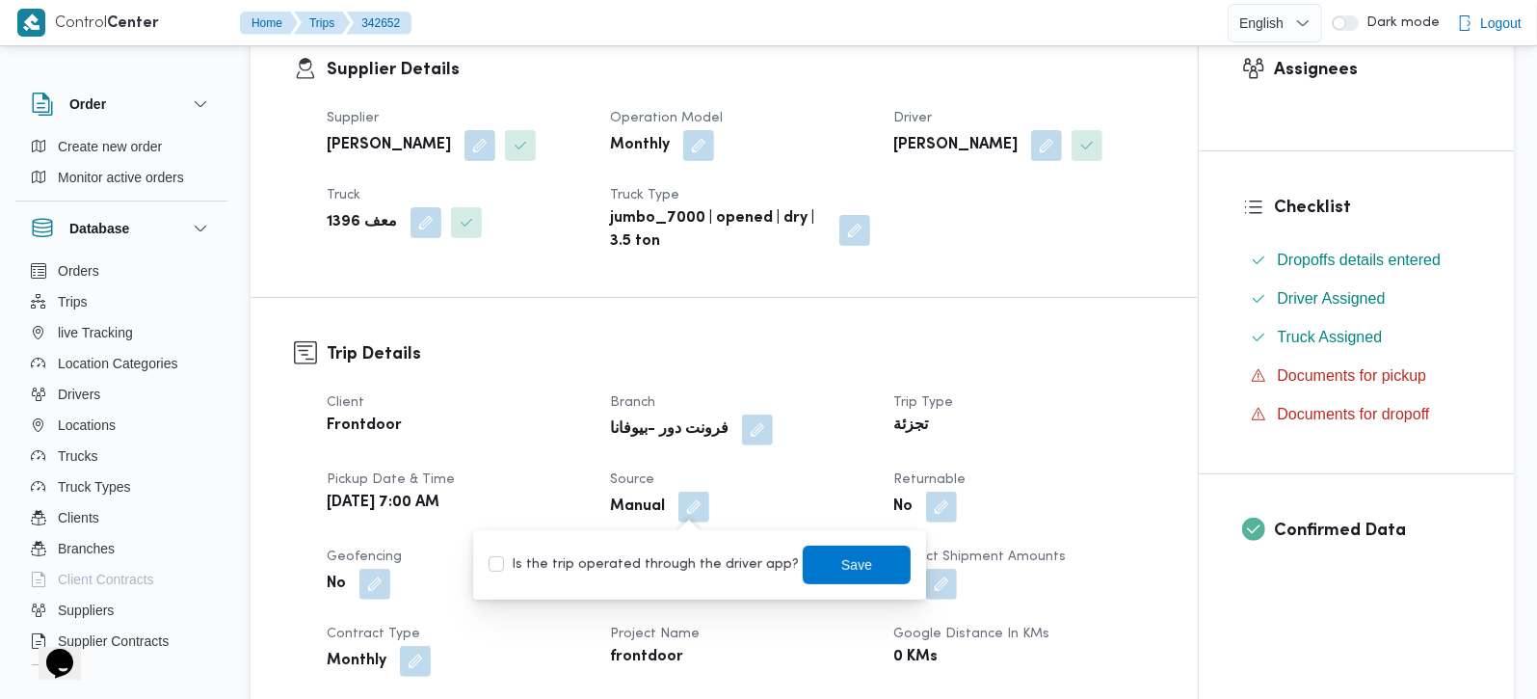
click at [685, 563] on label "Is the trip operated through the driver app?" at bounding box center [644, 564] width 310 height 23
checkbox input "true"
click at [841, 567] on span "Save" at bounding box center [856, 563] width 31 height 23
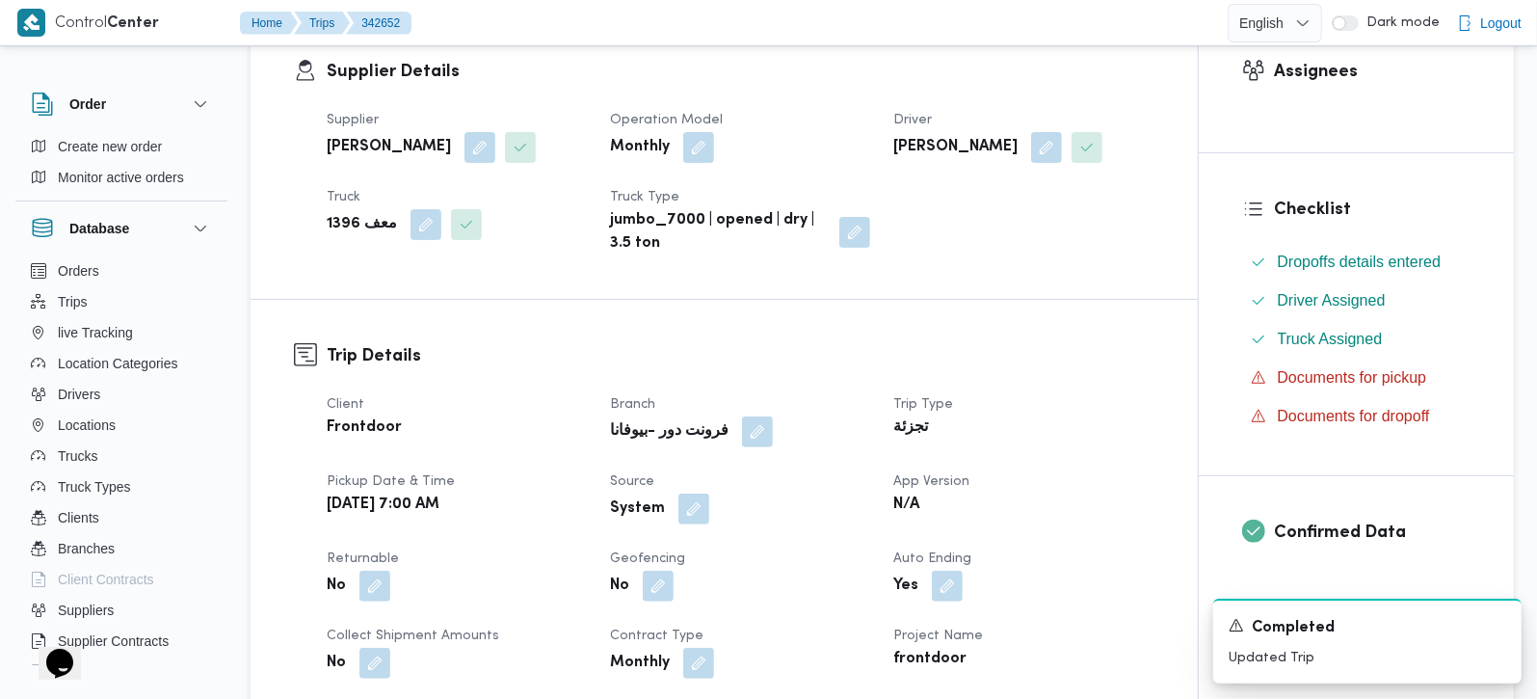
scroll to position [113, 0]
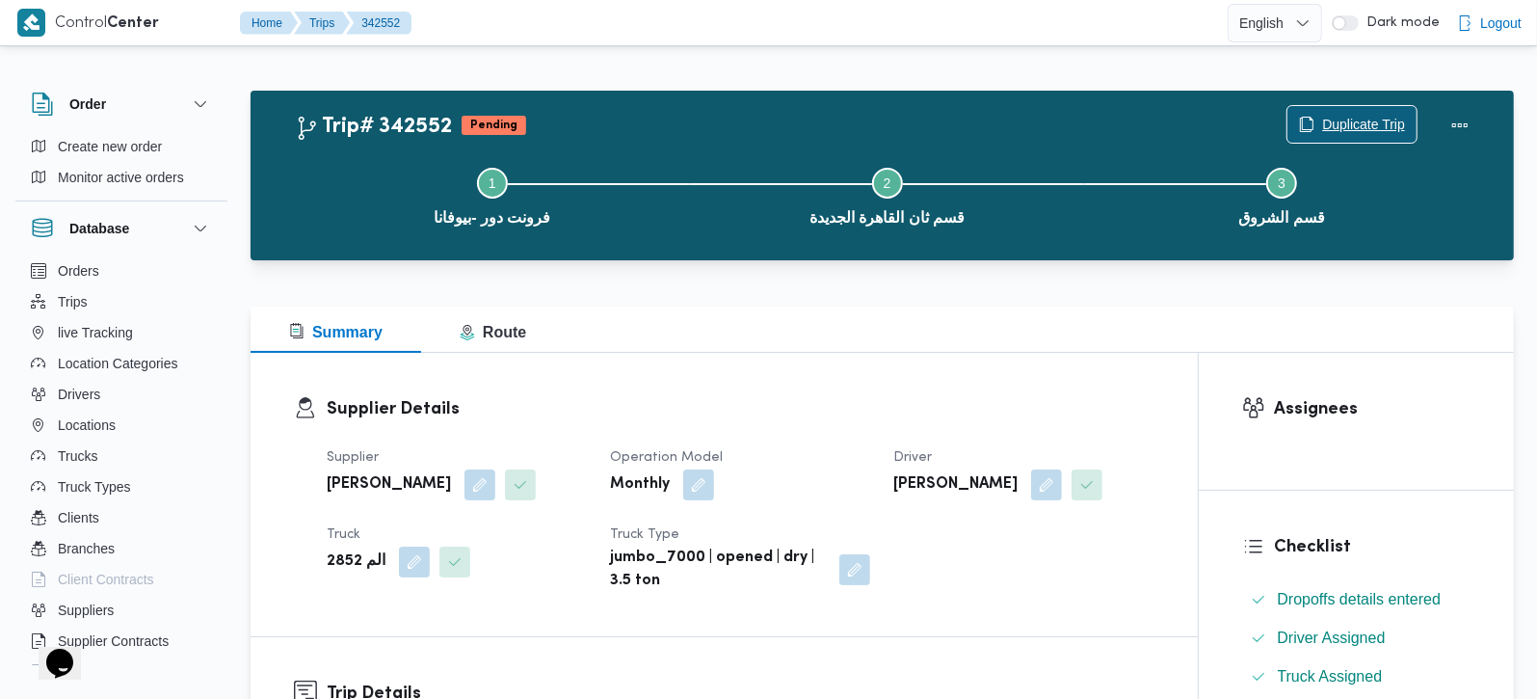
click at [1365, 112] on span "Duplicate Trip" at bounding box center [1352, 124] width 129 height 37
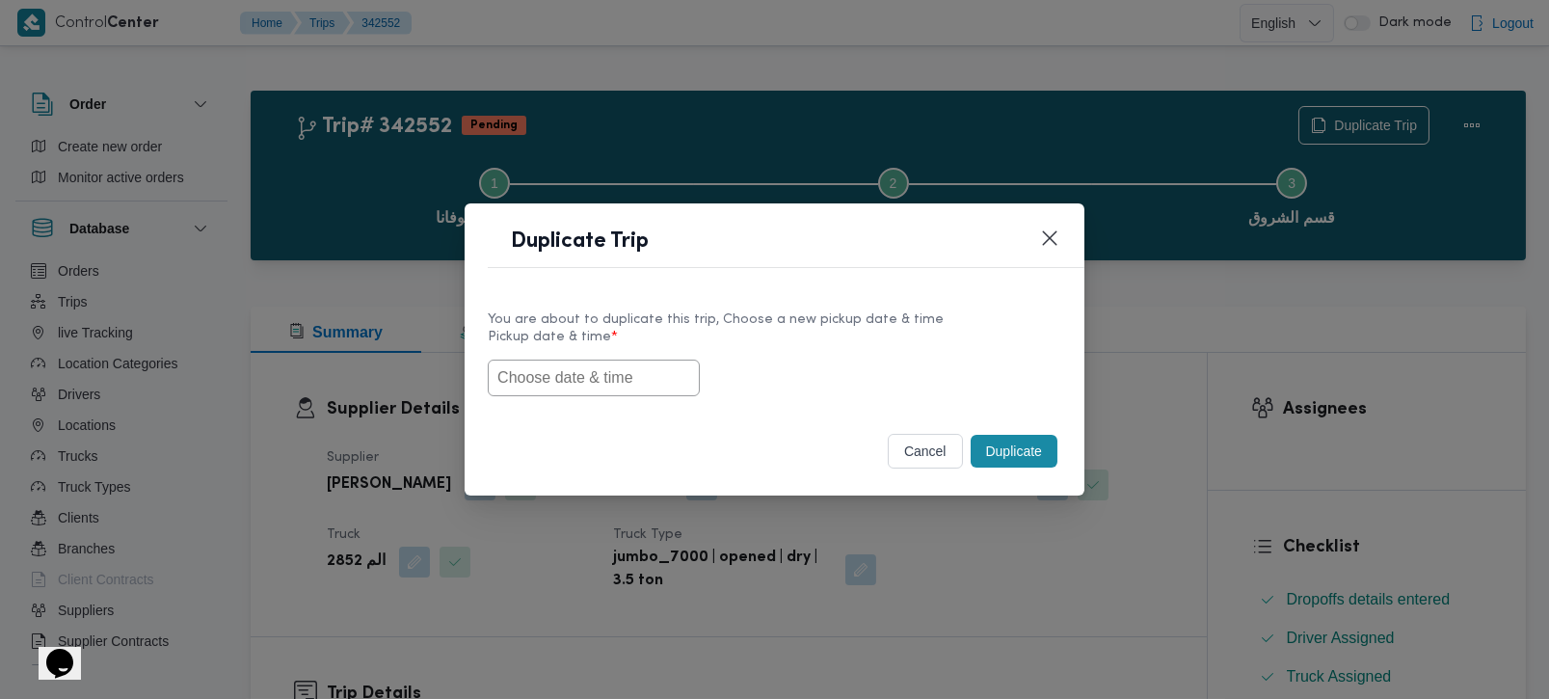
click at [570, 377] on input "text" at bounding box center [594, 378] width 212 height 37
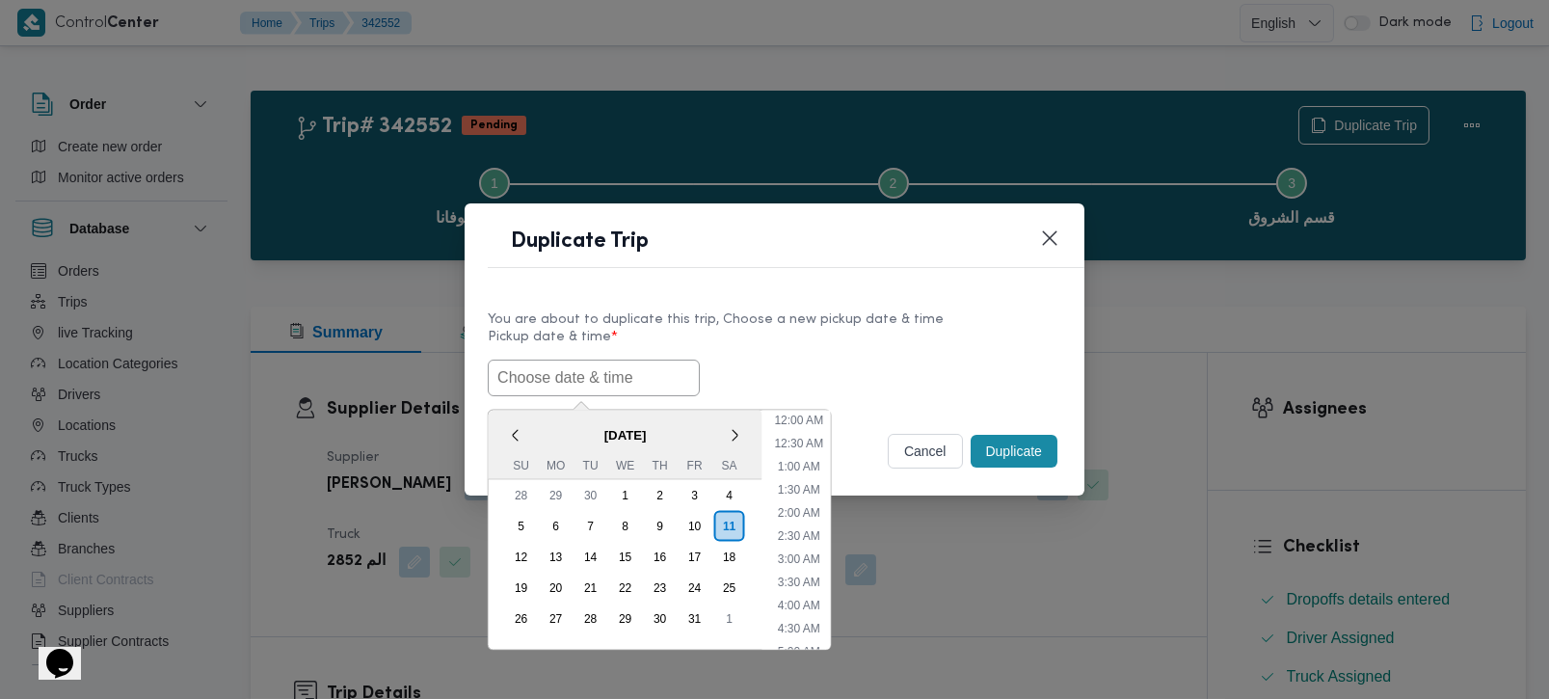
paste input "[DATE] 7:00AM"
type input "[DATE] 7:00AM"
click at [797, 325] on div "You are about to duplicate this trip, Choose a new pickup date & time" at bounding box center [775, 319] width 574 height 20
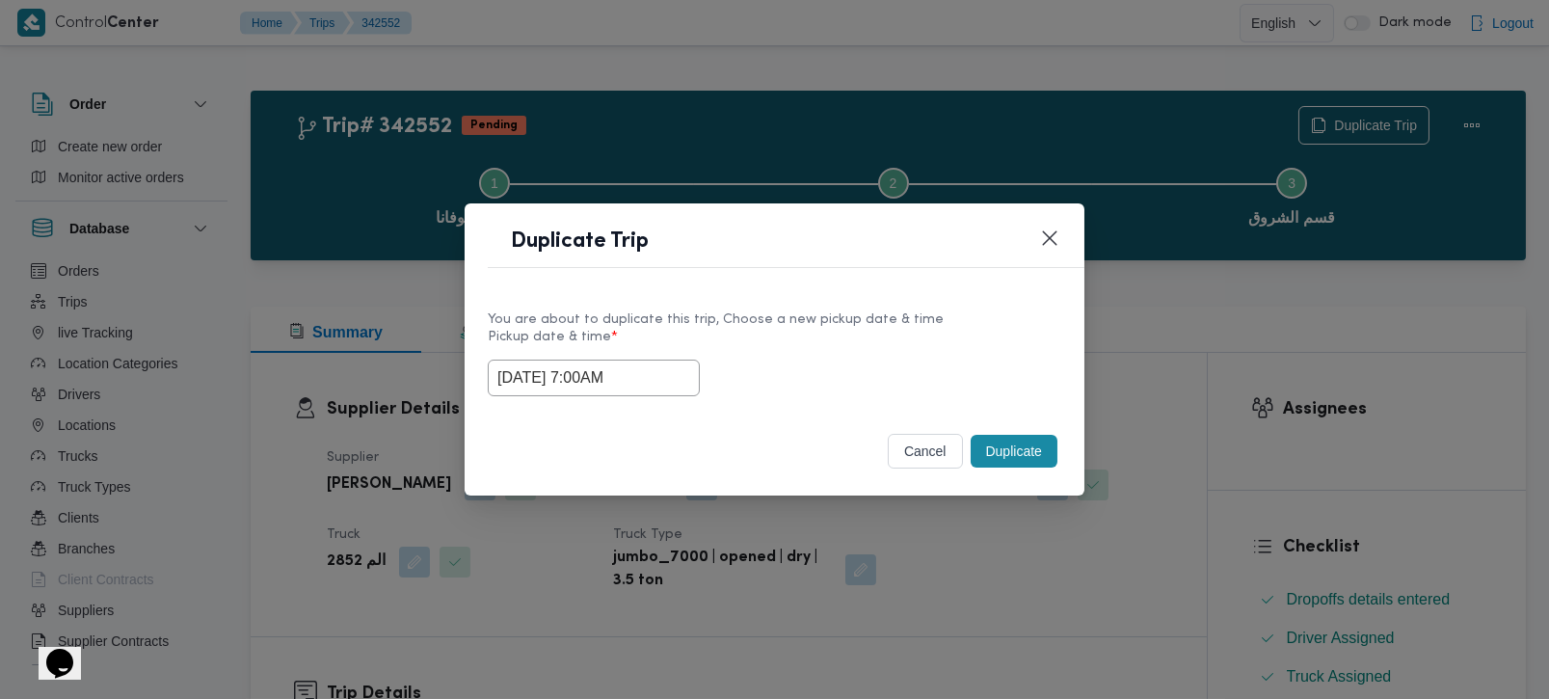
click at [998, 454] on button "Duplicate" at bounding box center [1014, 451] width 87 height 33
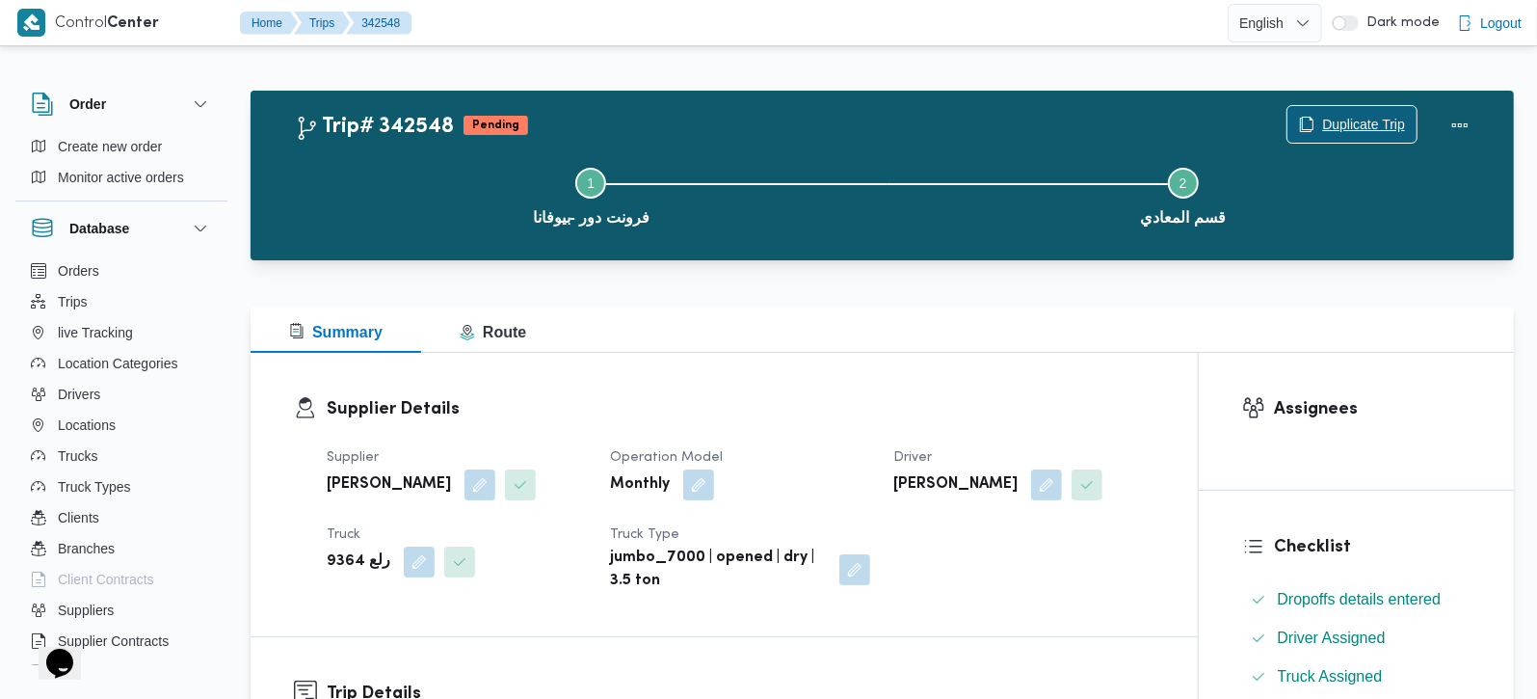
click at [1396, 118] on span "Duplicate Trip" at bounding box center [1363, 124] width 83 height 23
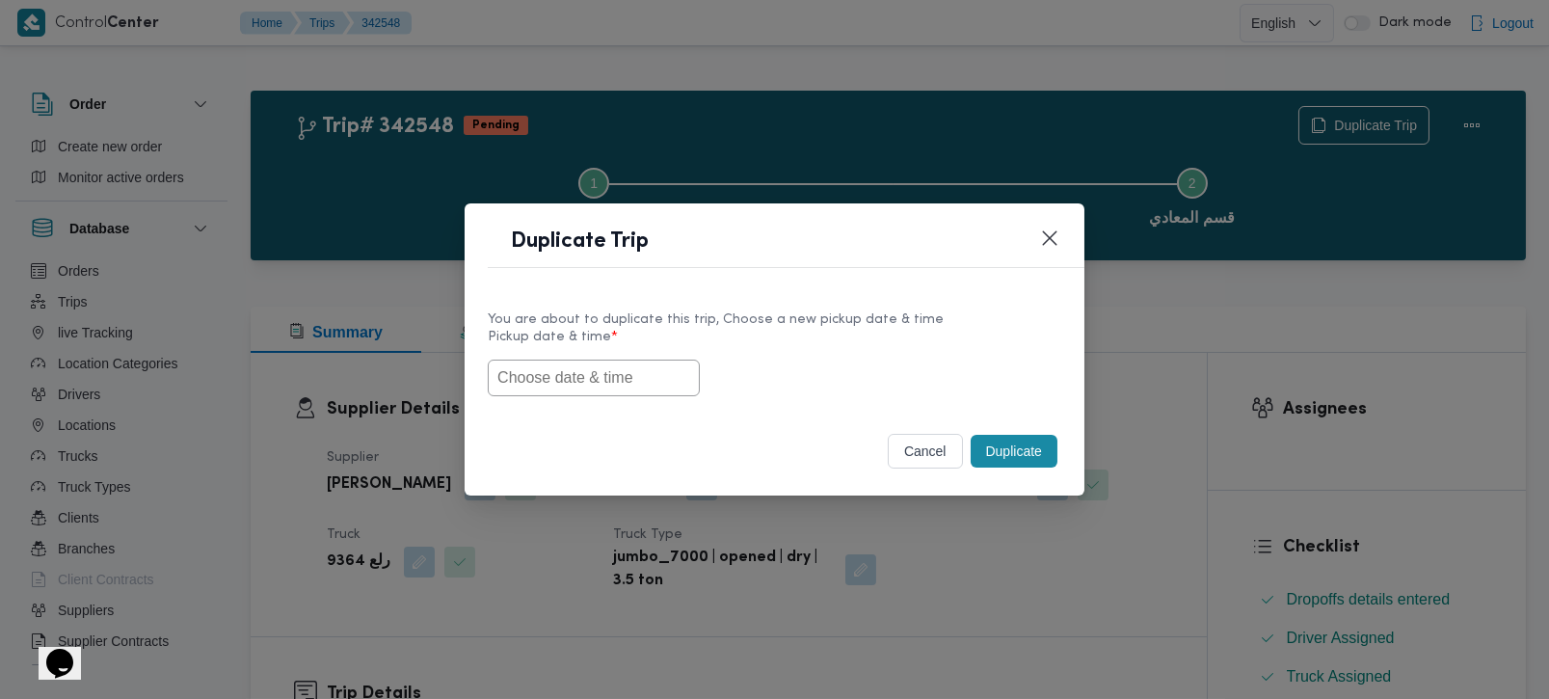
click at [600, 374] on input "text" at bounding box center [594, 378] width 212 height 37
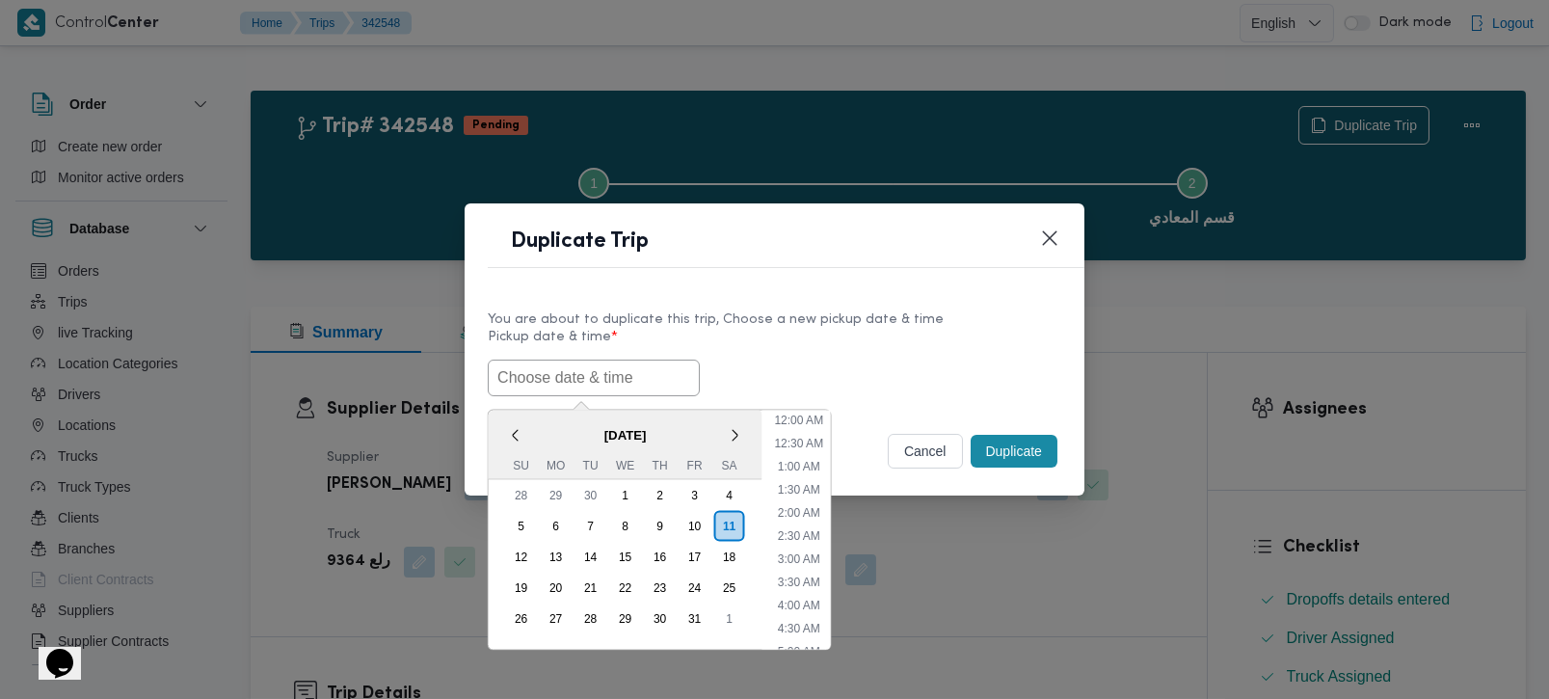
paste input "[DATE] 7:00AM"
type input "[DATE] 7:00AM"
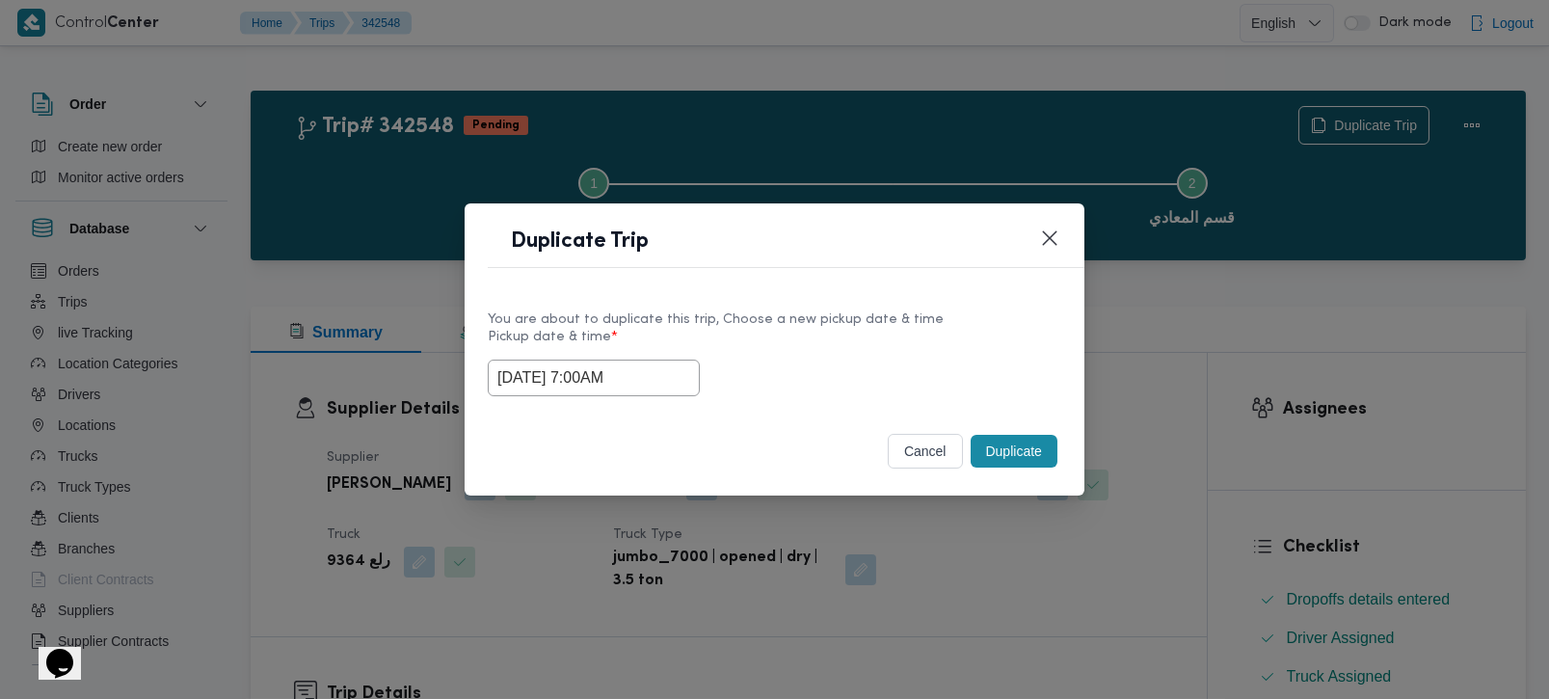
click at [809, 330] on label "Pickup date & time *" at bounding box center [775, 345] width 574 height 30
click at [1033, 460] on button "Duplicate" at bounding box center [1014, 451] width 87 height 33
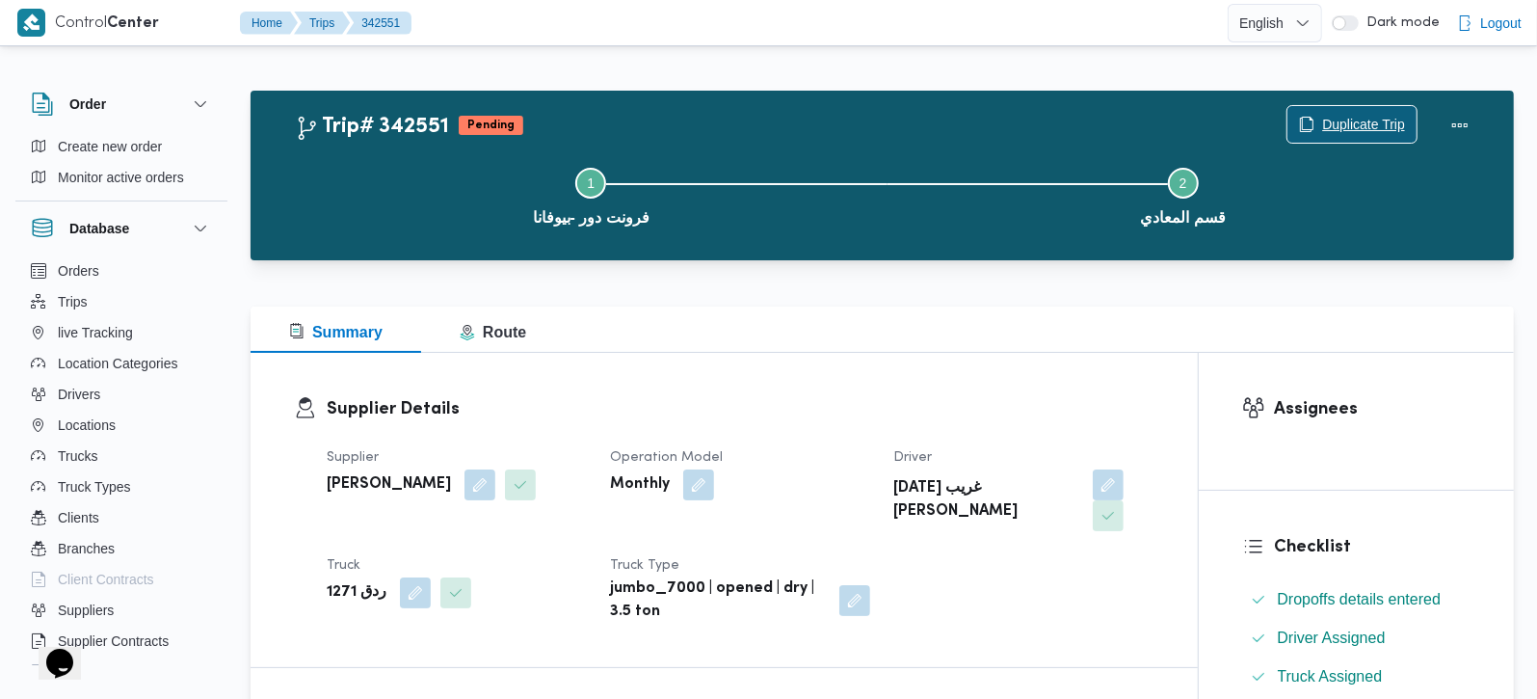
click at [1367, 122] on span "Duplicate Trip" at bounding box center [1363, 124] width 83 height 23
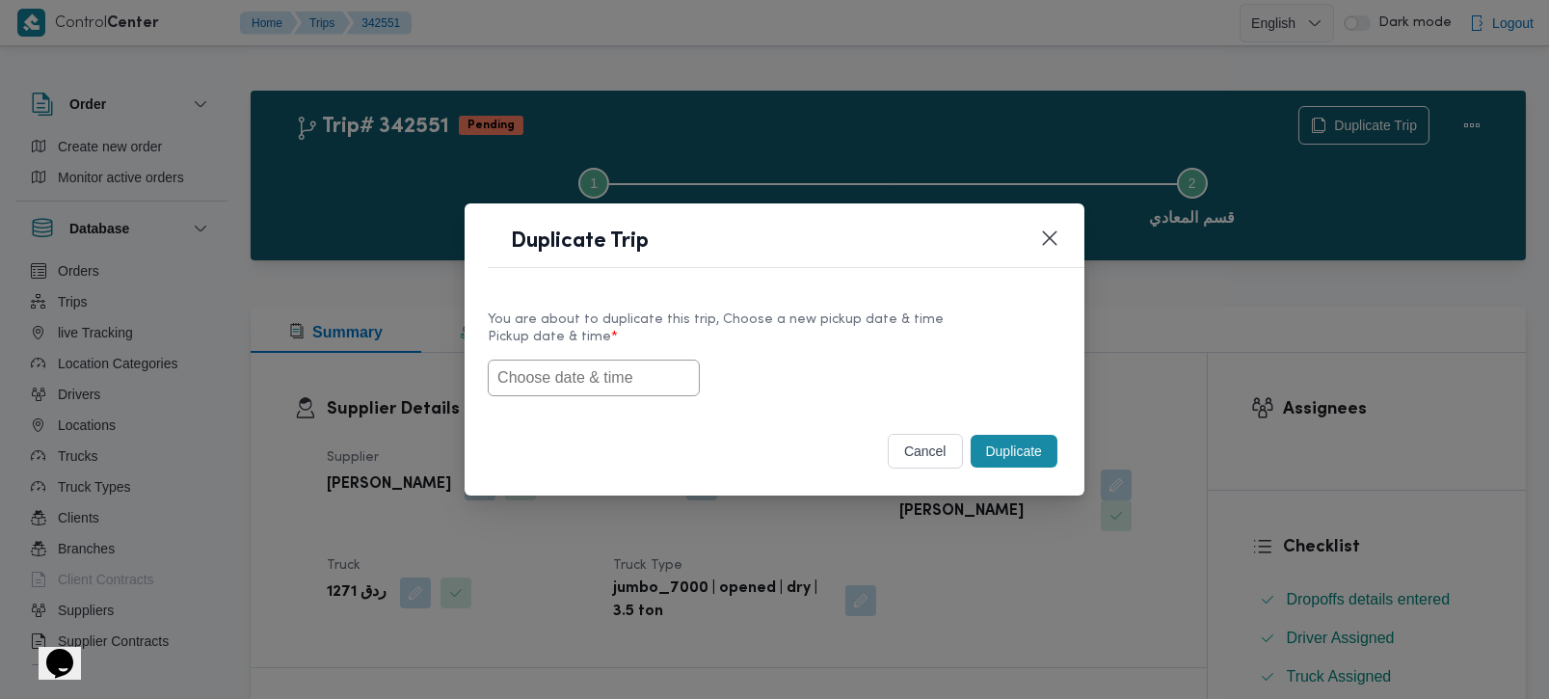
click at [605, 377] on input "text" at bounding box center [594, 378] width 212 height 37
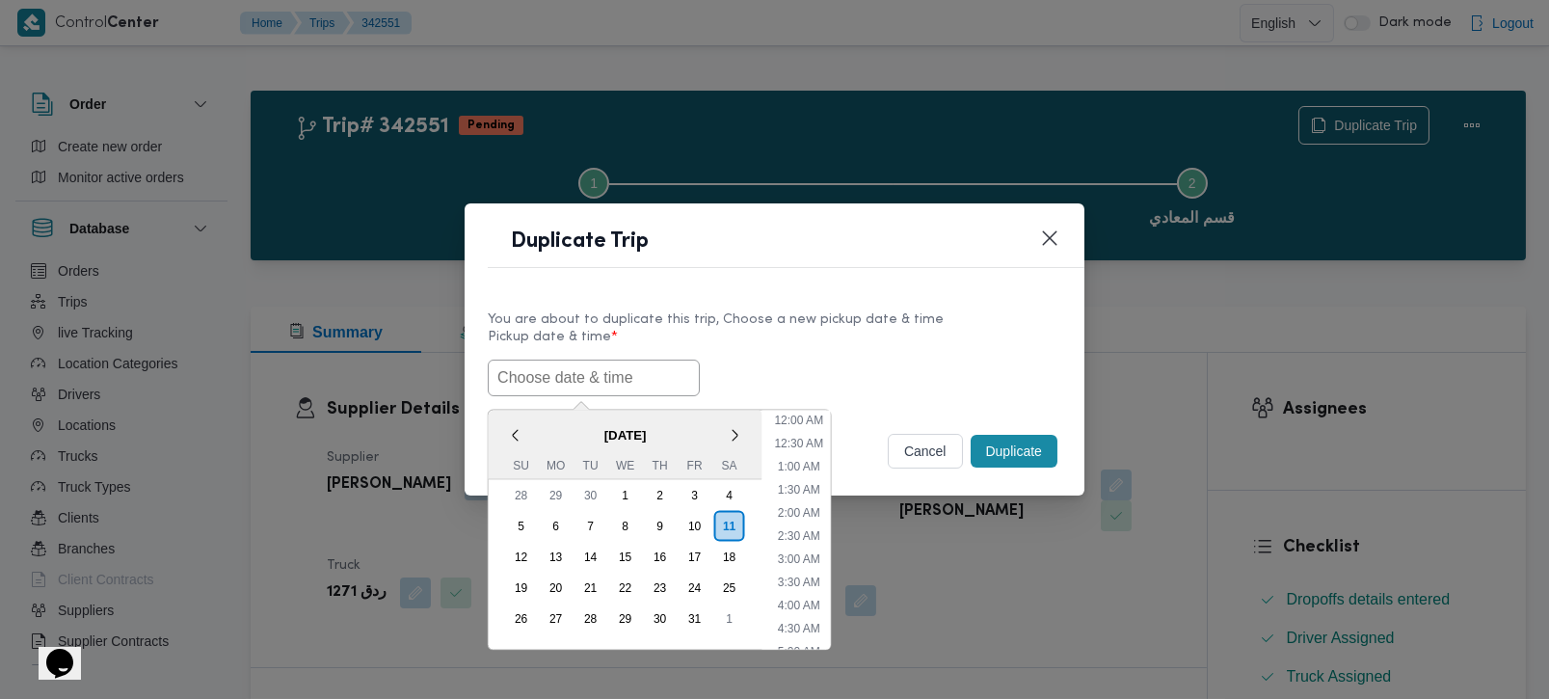
paste input "[DATE] 7:00AM"
type input "[DATE] 7:00AM"
click at [768, 360] on div "[DATE] 7:00AM < [DATE] > Su Mo Tu We Th Fr Sa 28 29 30 1 2 3 4 5 6 7 8 9 10 11 …" at bounding box center [775, 378] width 574 height 37
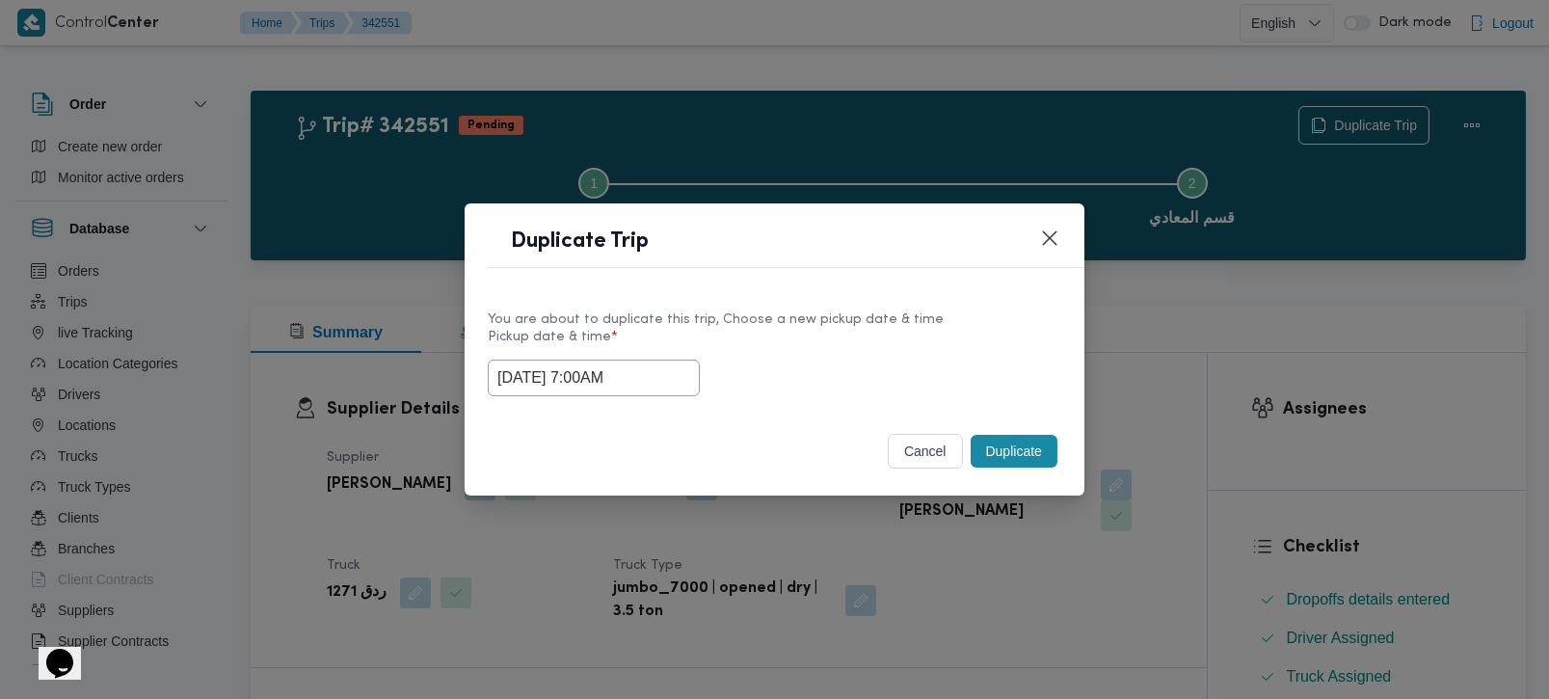
click at [1017, 444] on button "Duplicate" at bounding box center [1014, 451] width 87 height 33
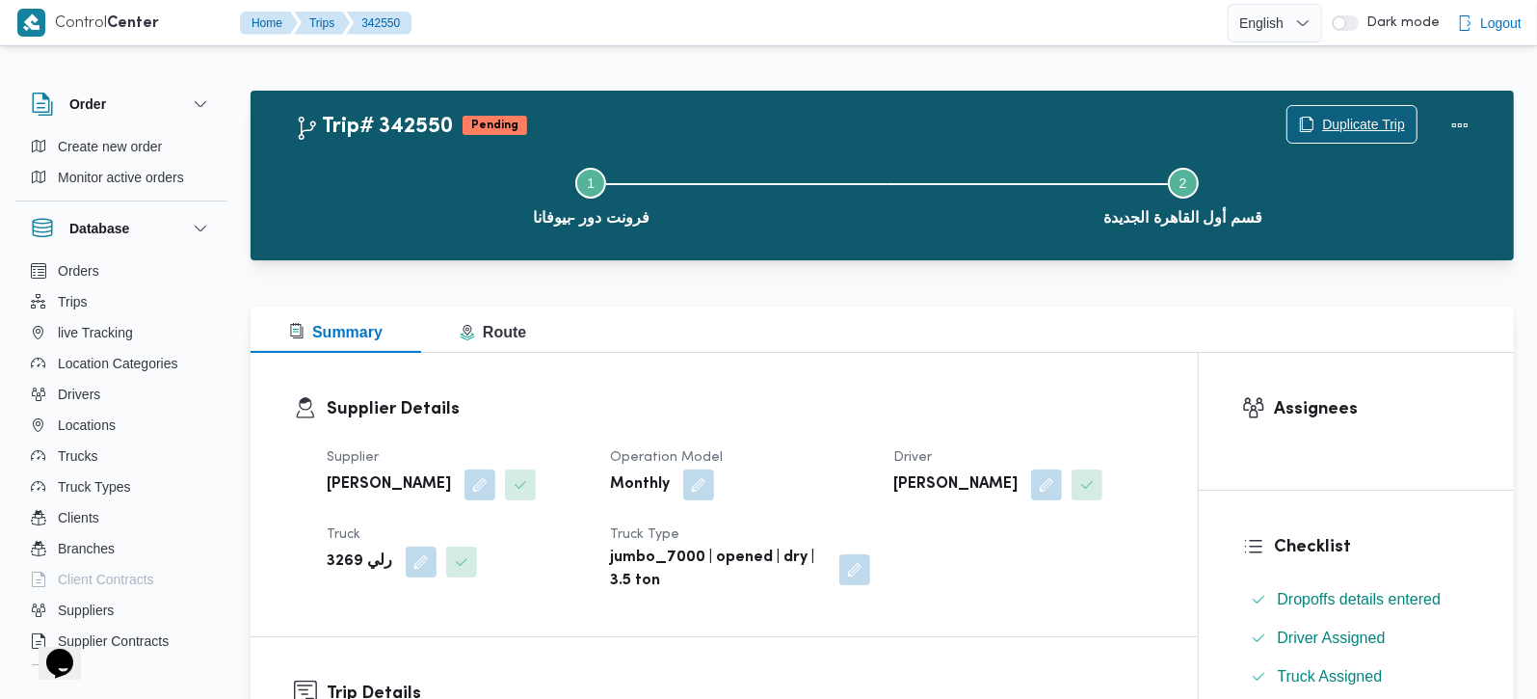
click at [1374, 110] on span "Duplicate Trip" at bounding box center [1352, 124] width 129 height 37
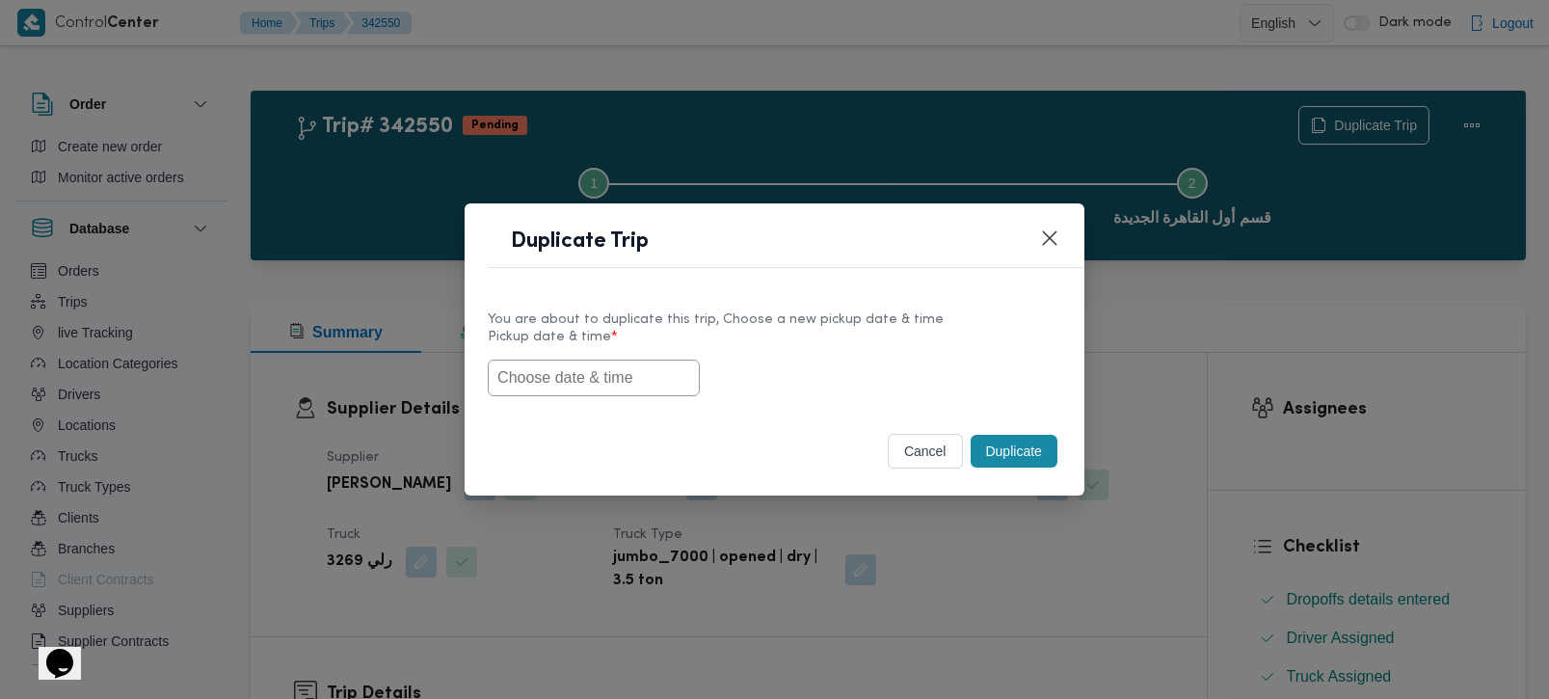
click at [605, 371] on input "text" at bounding box center [594, 378] width 212 height 37
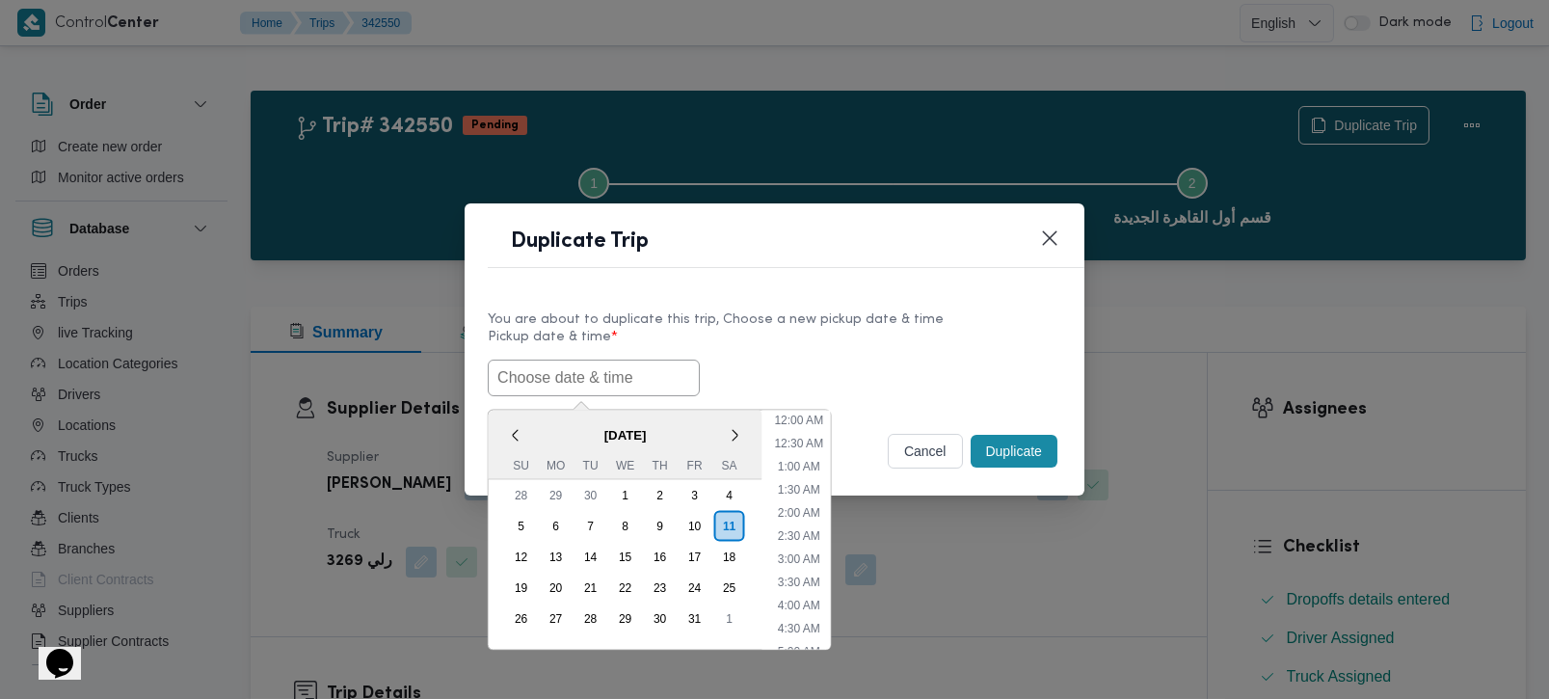
paste input "[DATE] 7:00AM"
type input "[DATE] 7:00AM"
click at [907, 320] on div "You are about to duplicate this trip, Choose a new pickup date & time" at bounding box center [775, 319] width 574 height 20
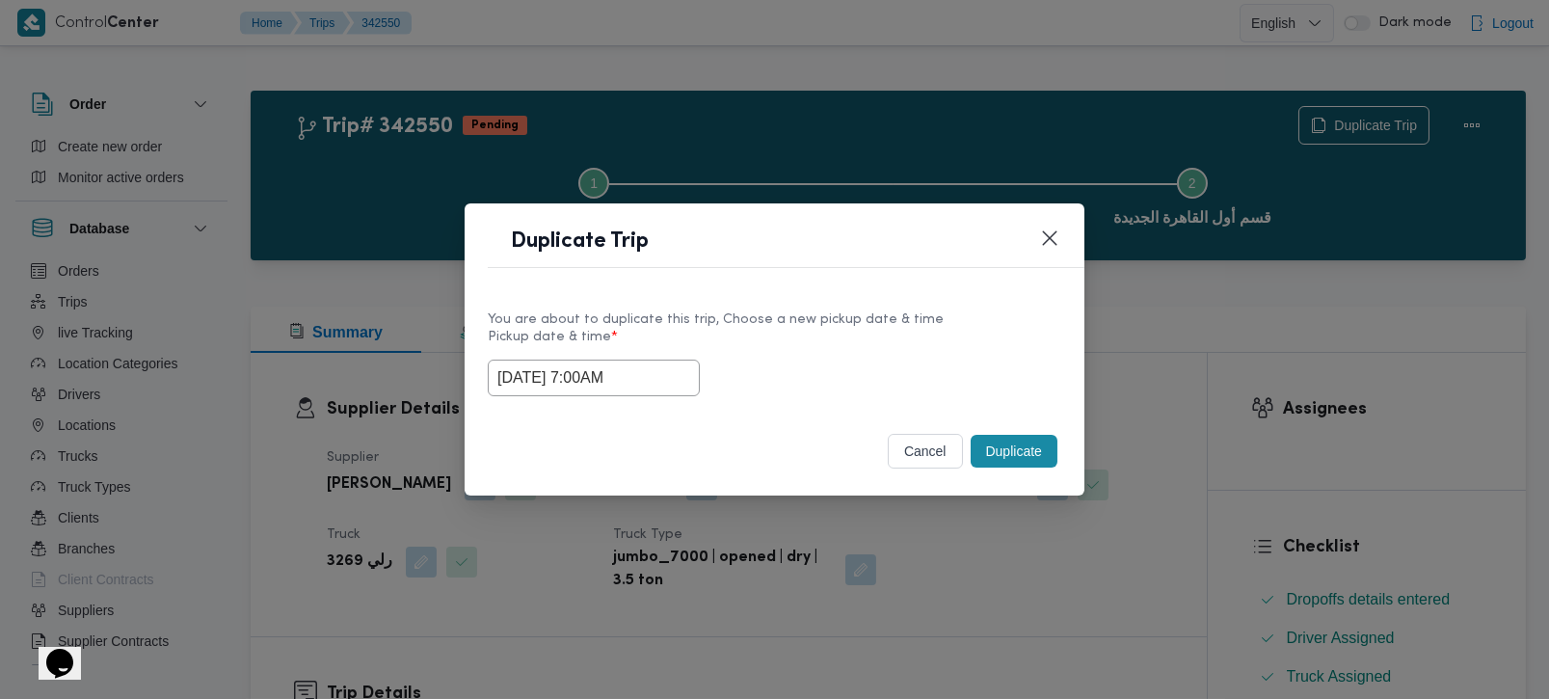
click at [992, 446] on button "Duplicate" at bounding box center [1014, 451] width 87 height 33
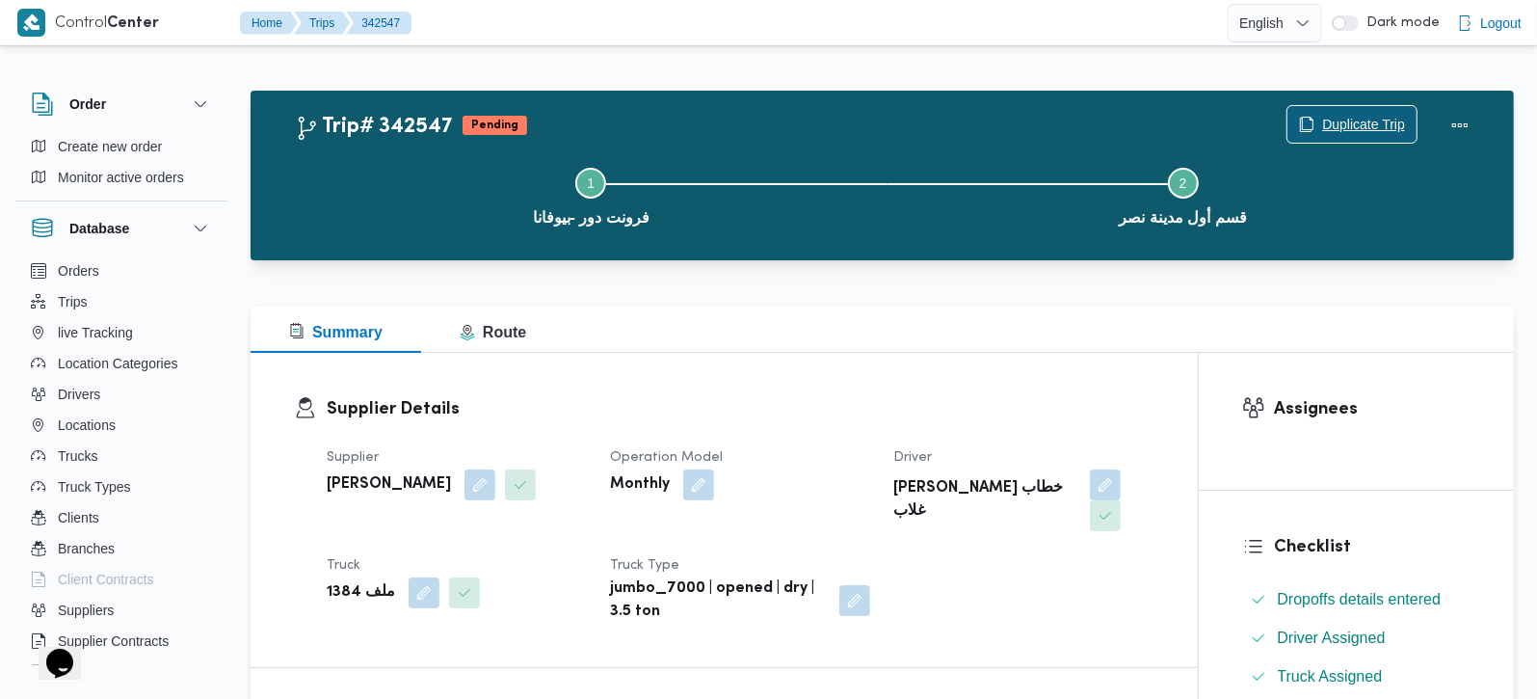
click at [1331, 112] on span "Duplicate Trip" at bounding box center [1352, 124] width 129 height 37
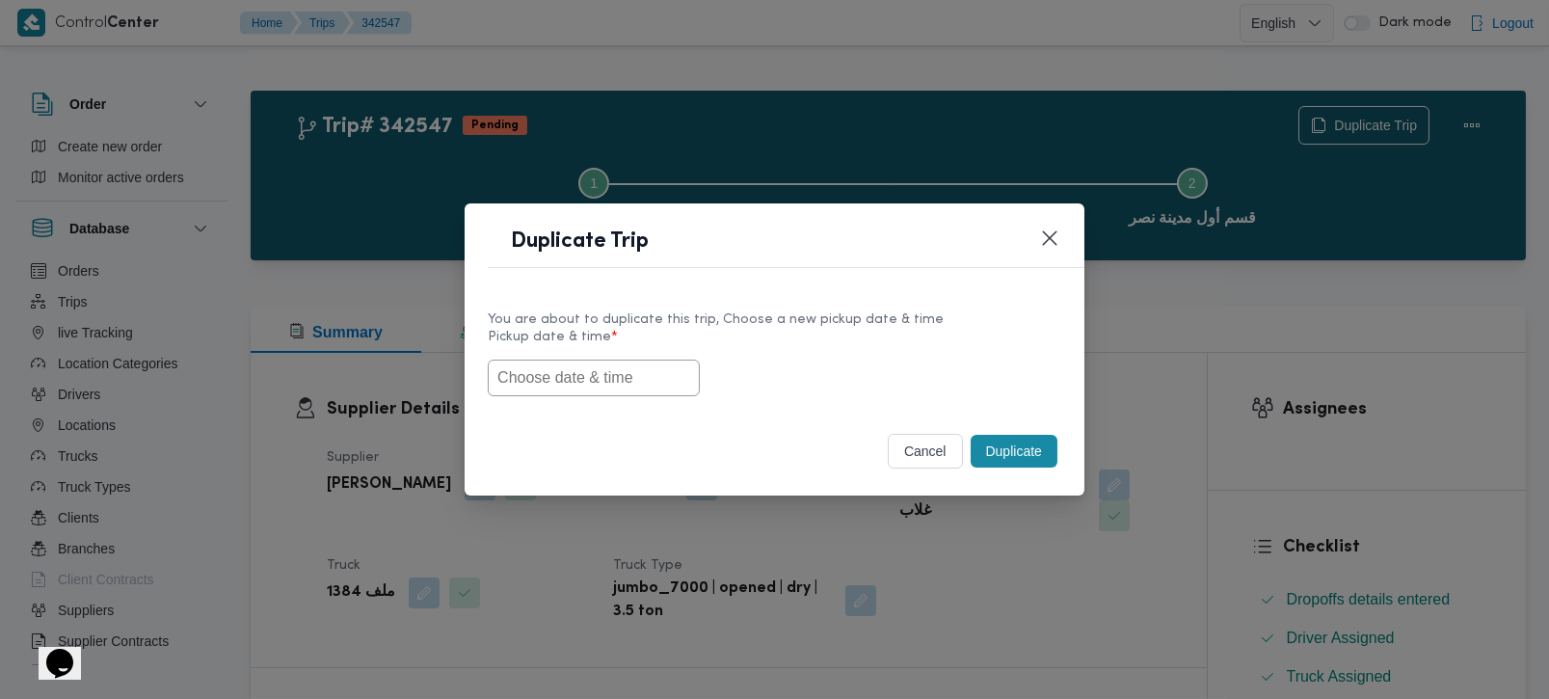
click at [523, 378] on input "text" at bounding box center [594, 378] width 212 height 37
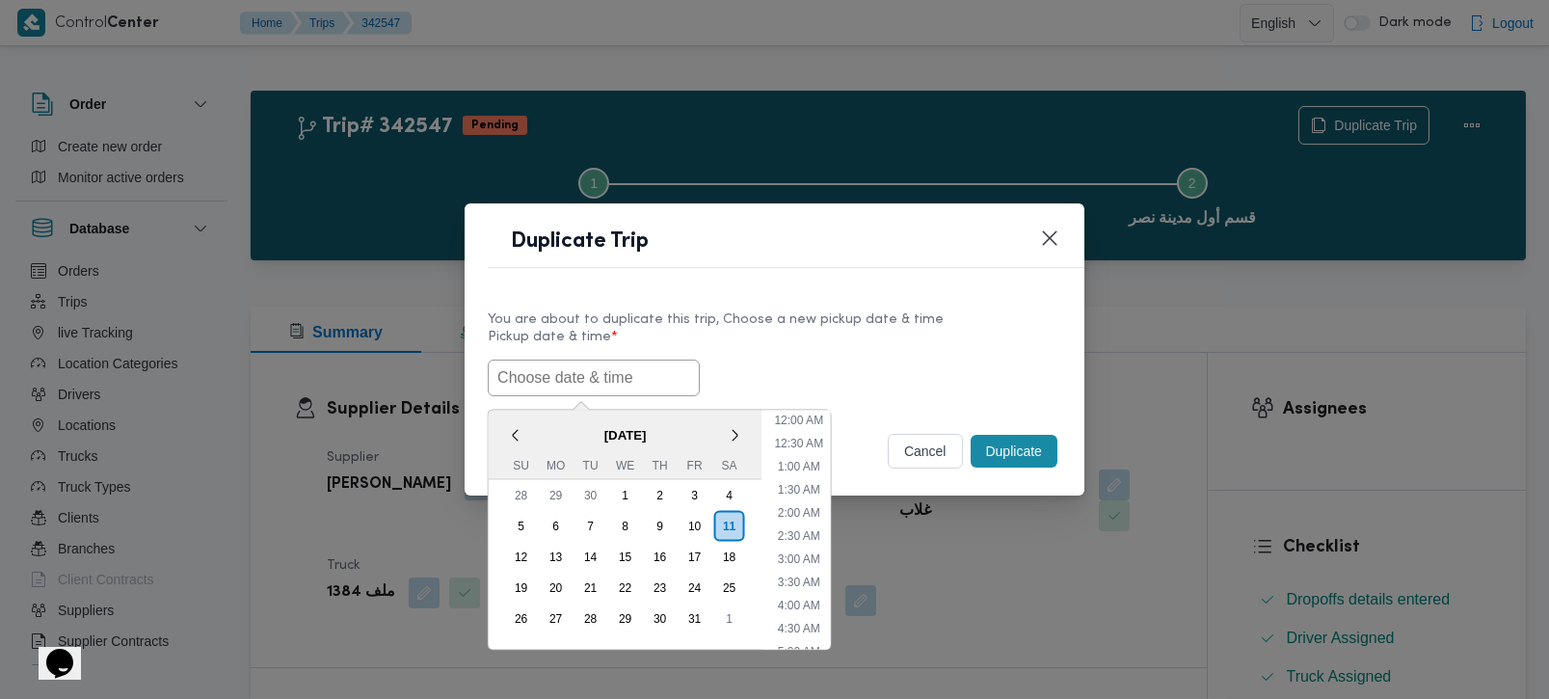
paste input "[DATE] 7:00AM"
type input "[DATE] 7:00AM"
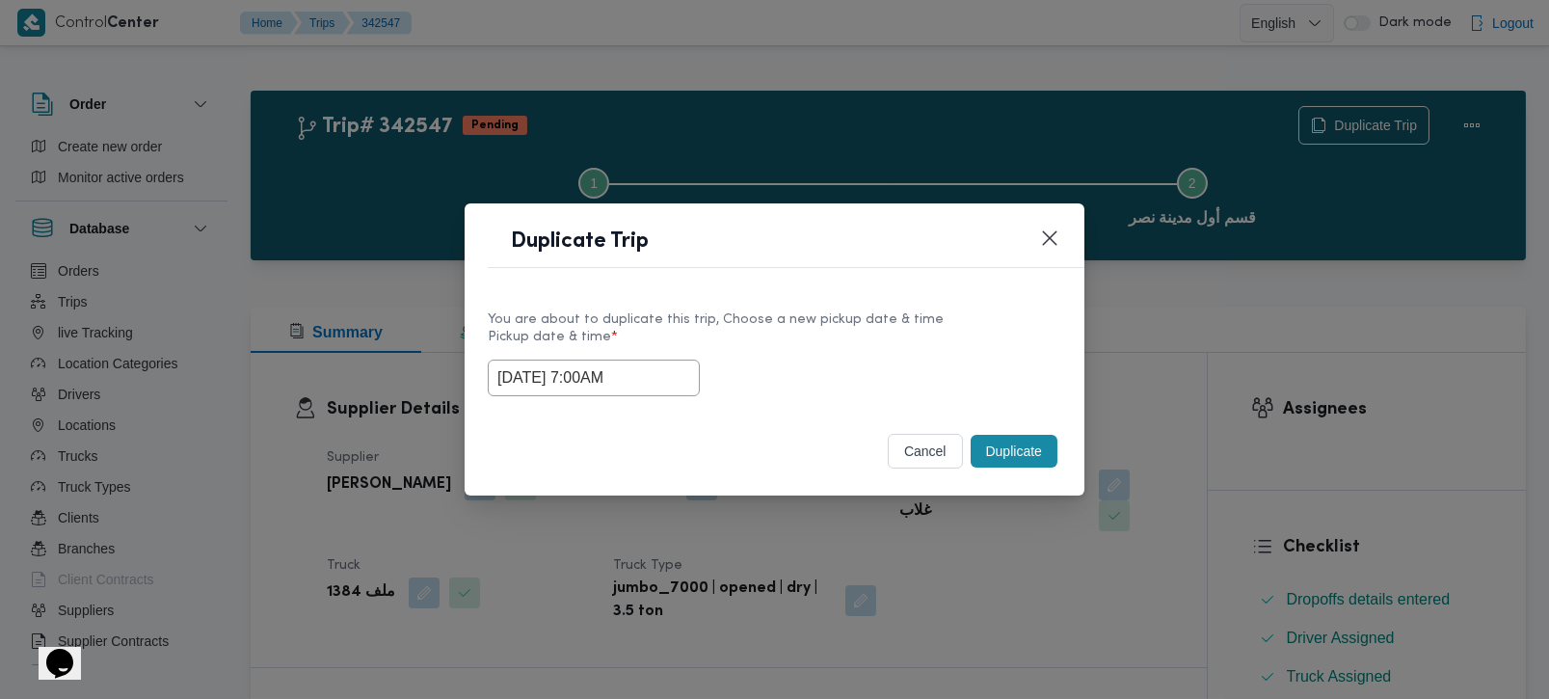
click at [847, 342] on label "Pickup date & time *" at bounding box center [775, 345] width 574 height 30
click at [1058, 442] on div "Duplicate" at bounding box center [1014, 451] width 94 height 40
click at [1049, 445] on button "Duplicate" at bounding box center [1014, 451] width 87 height 33
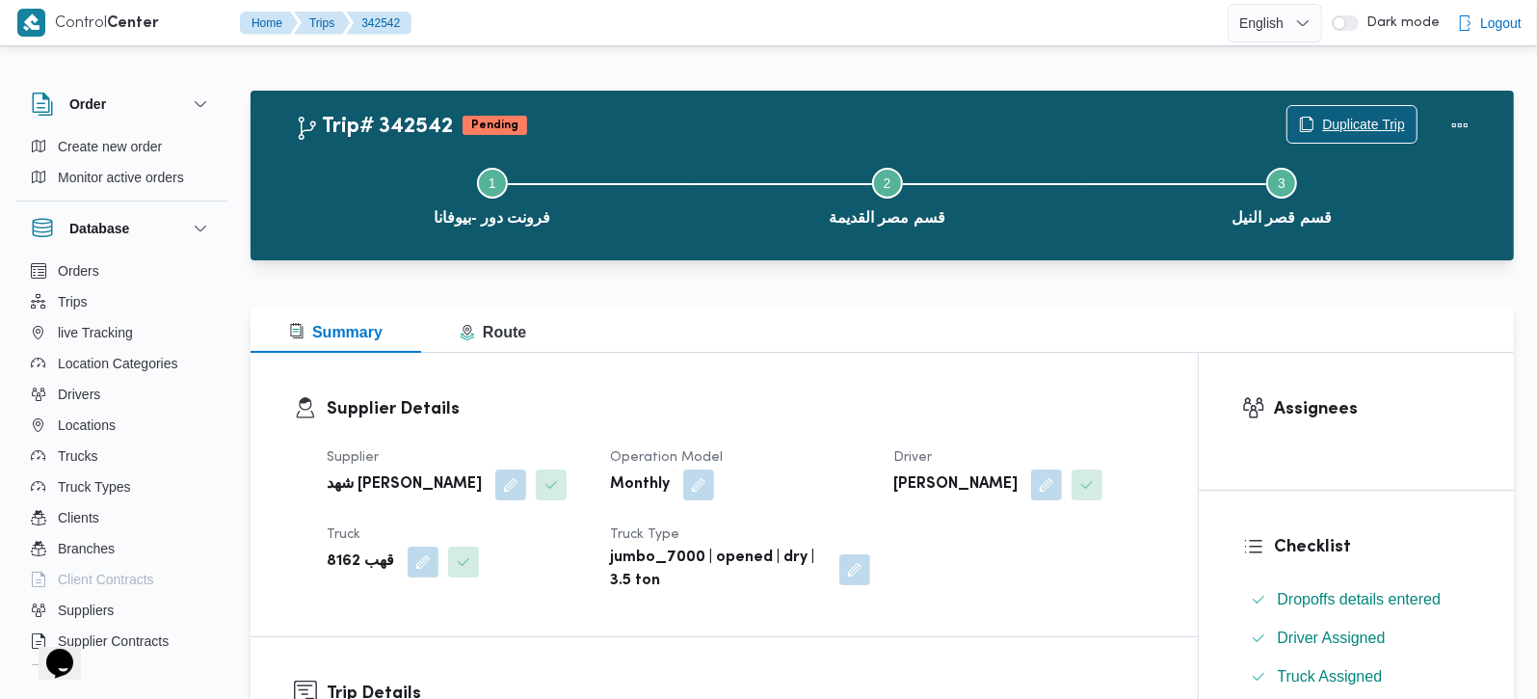
click at [1354, 106] on button "Duplicate Trip" at bounding box center [1352, 124] width 131 height 39
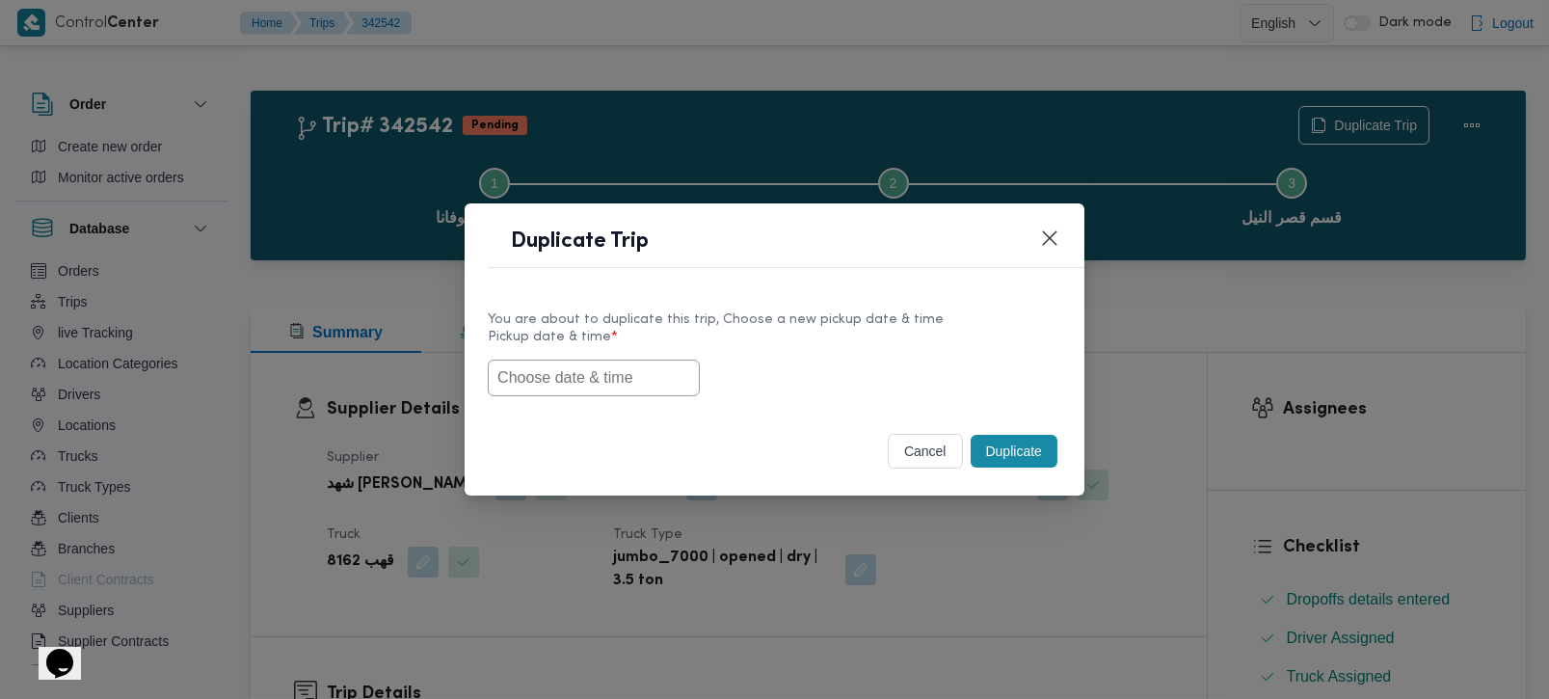
click at [551, 374] on input "text" at bounding box center [594, 378] width 212 height 37
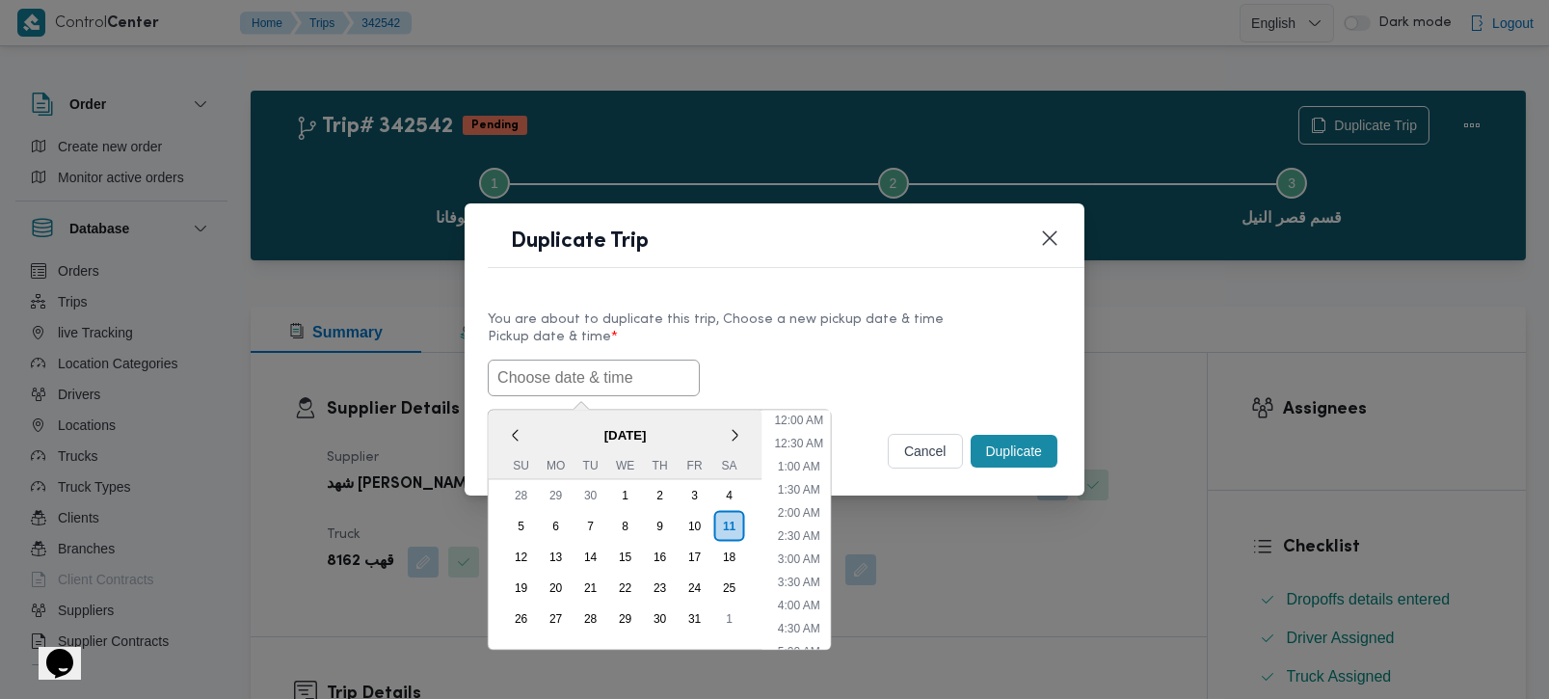
paste input "[DATE] 7:00AM"
type input "[DATE] 7:00AM"
click at [800, 343] on label "Pickup date & time *" at bounding box center [775, 345] width 574 height 30
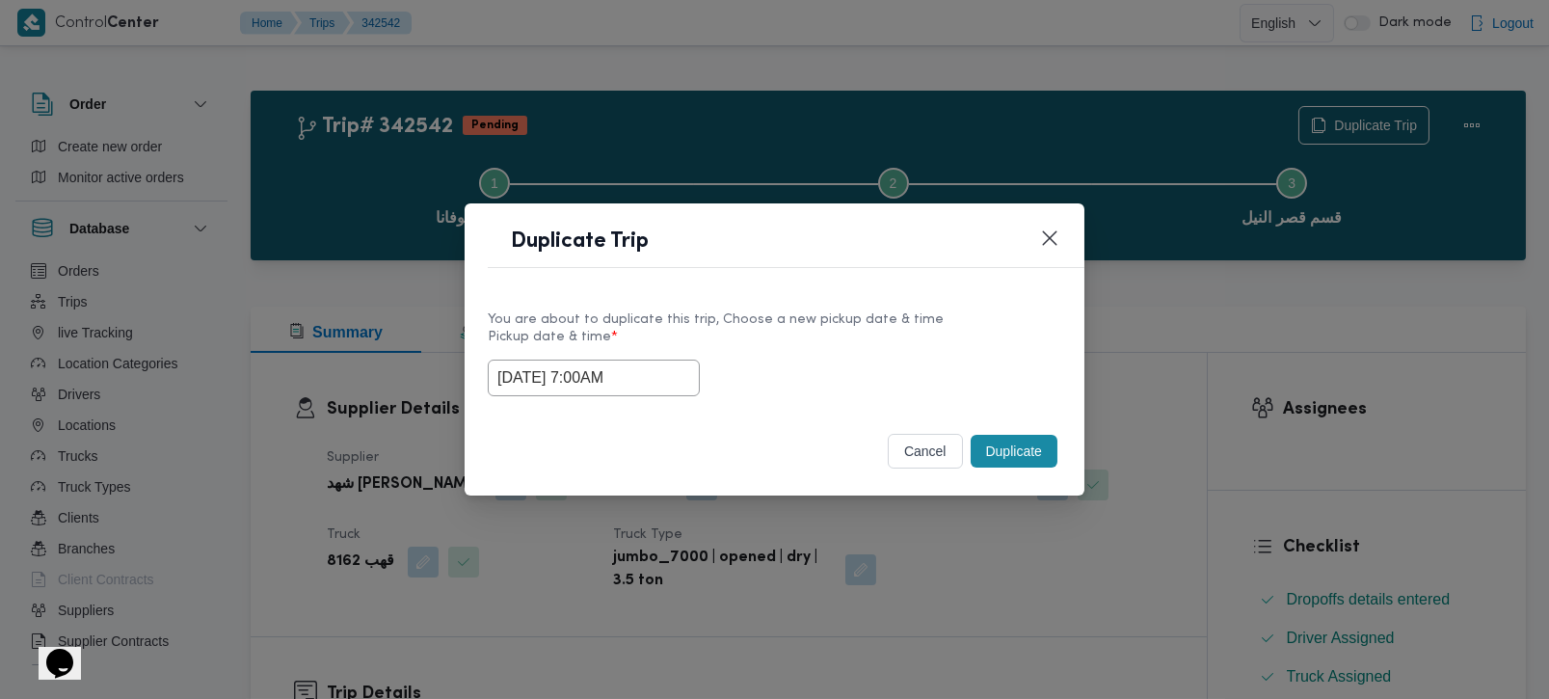
click at [1003, 448] on button "Duplicate" at bounding box center [1014, 451] width 87 height 33
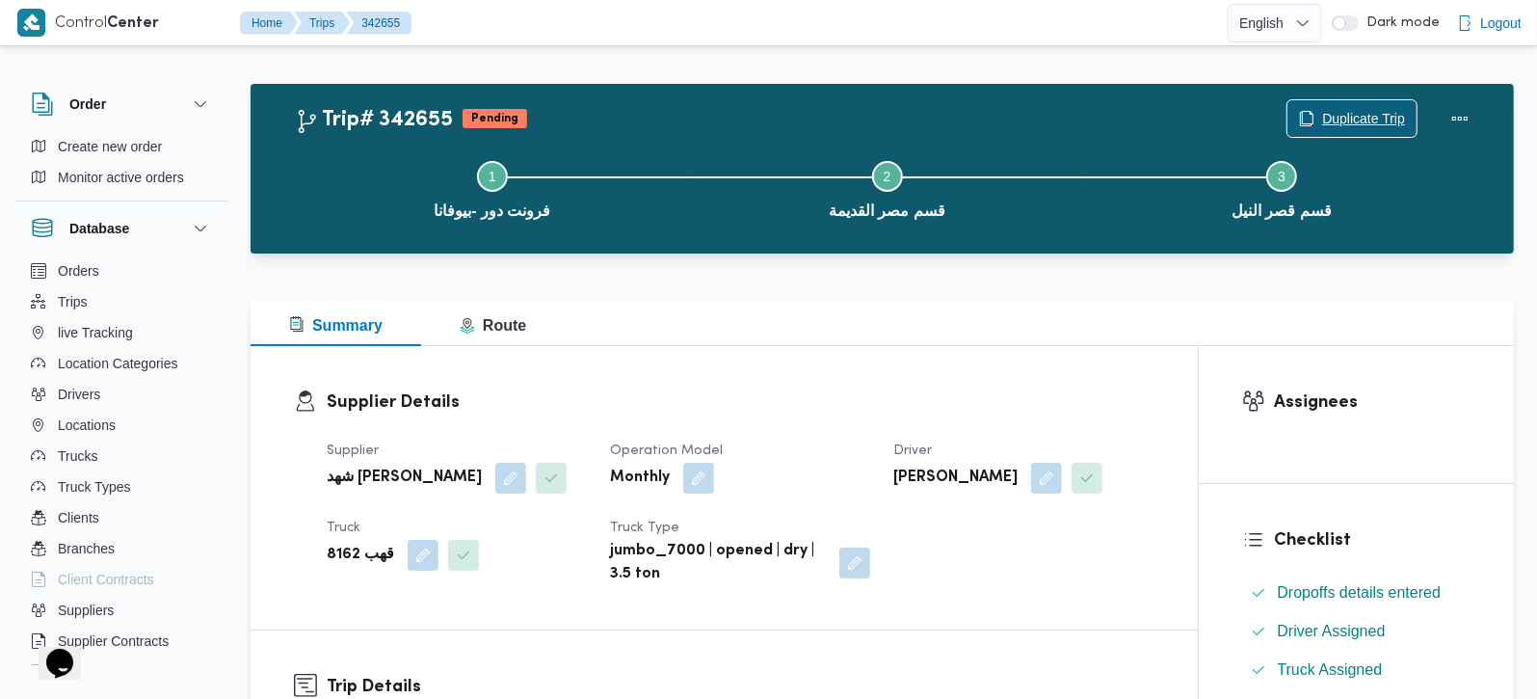
scroll to position [339, 0]
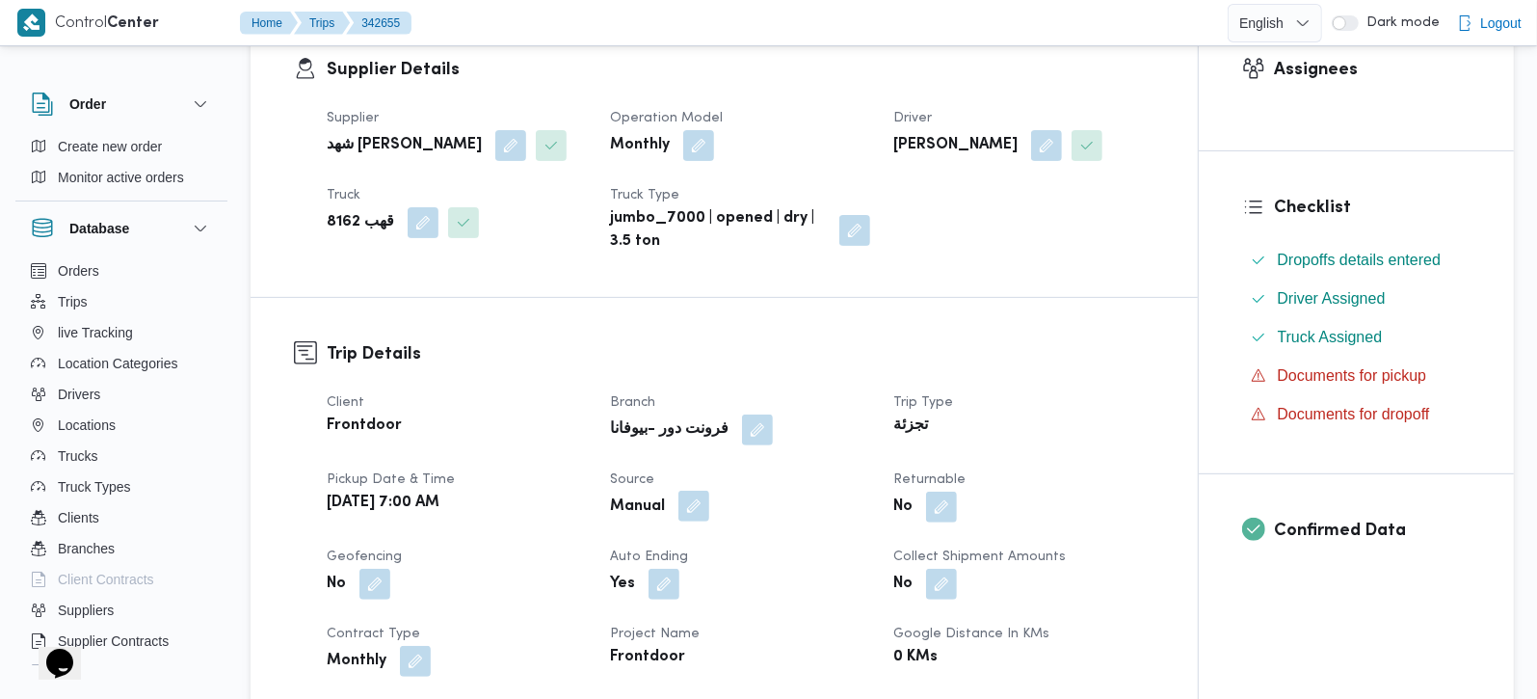
click at [706, 521] on button "button" at bounding box center [694, 506] width 31 height 31
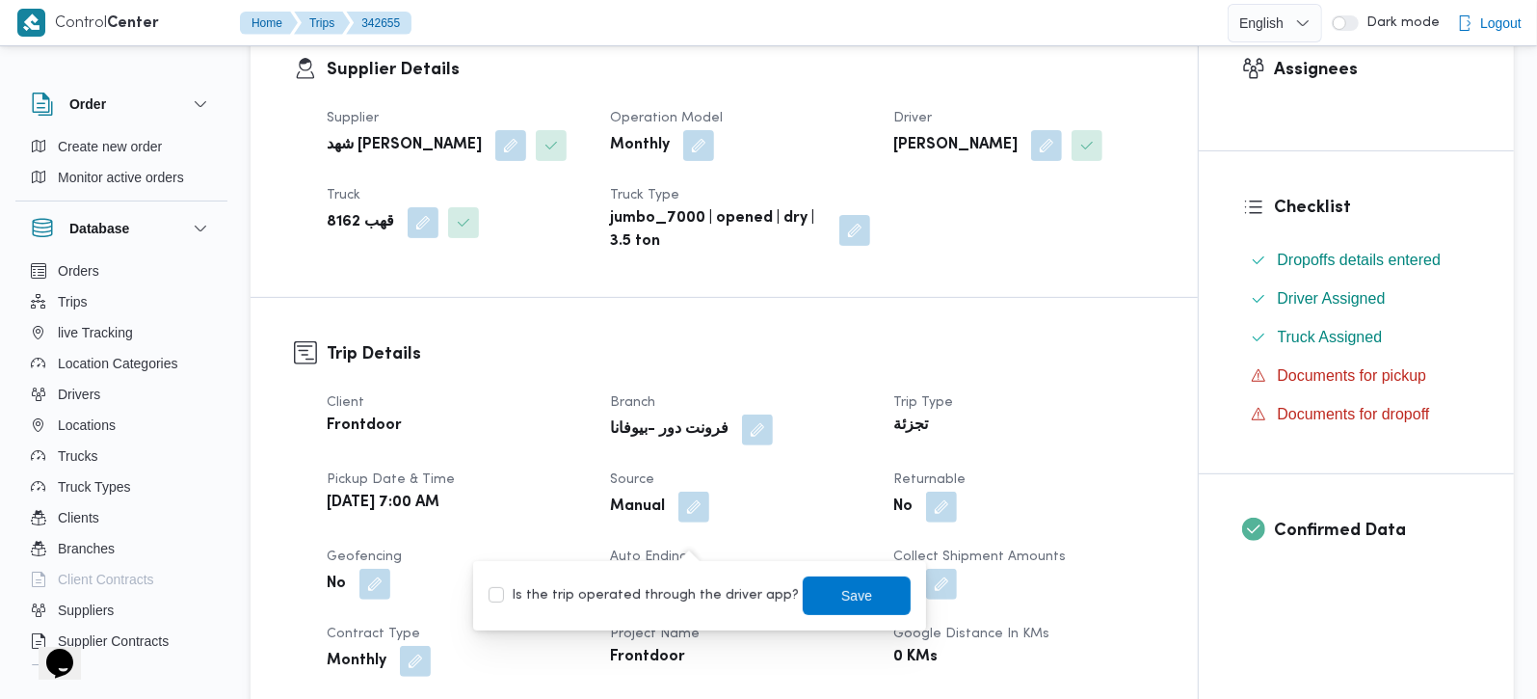
click at [696, 575] on div "Is the trip operated through the driver app? Save" at bounding box center [700, 595] width 426 height 42
click at [698, 589] on label "Is the trip operated through the driver app?" at bounding box center [644, 595] width 310 height 23
checkbox input "true"
click at [803, 580] on span "Save" at bounding box center [857, 594] width 108 height 39
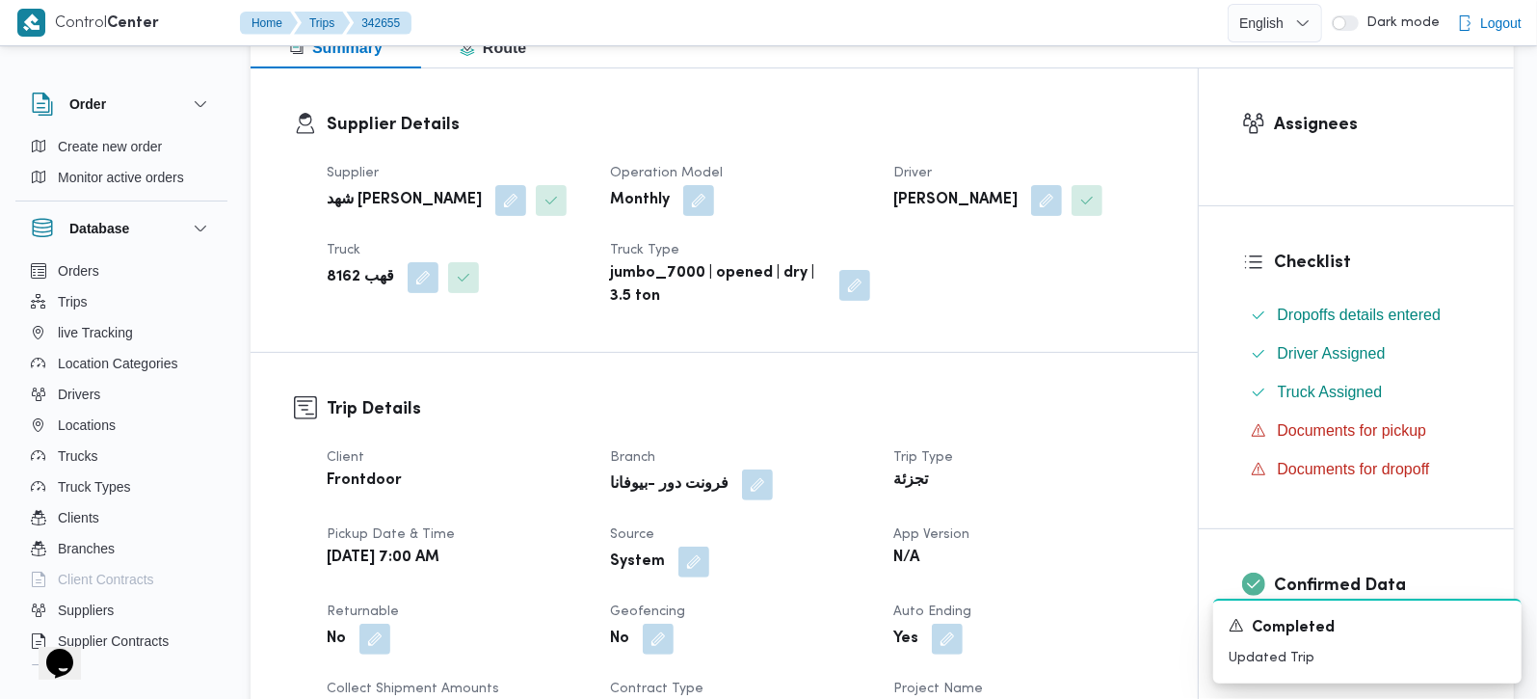
scroll to position [0, 0]
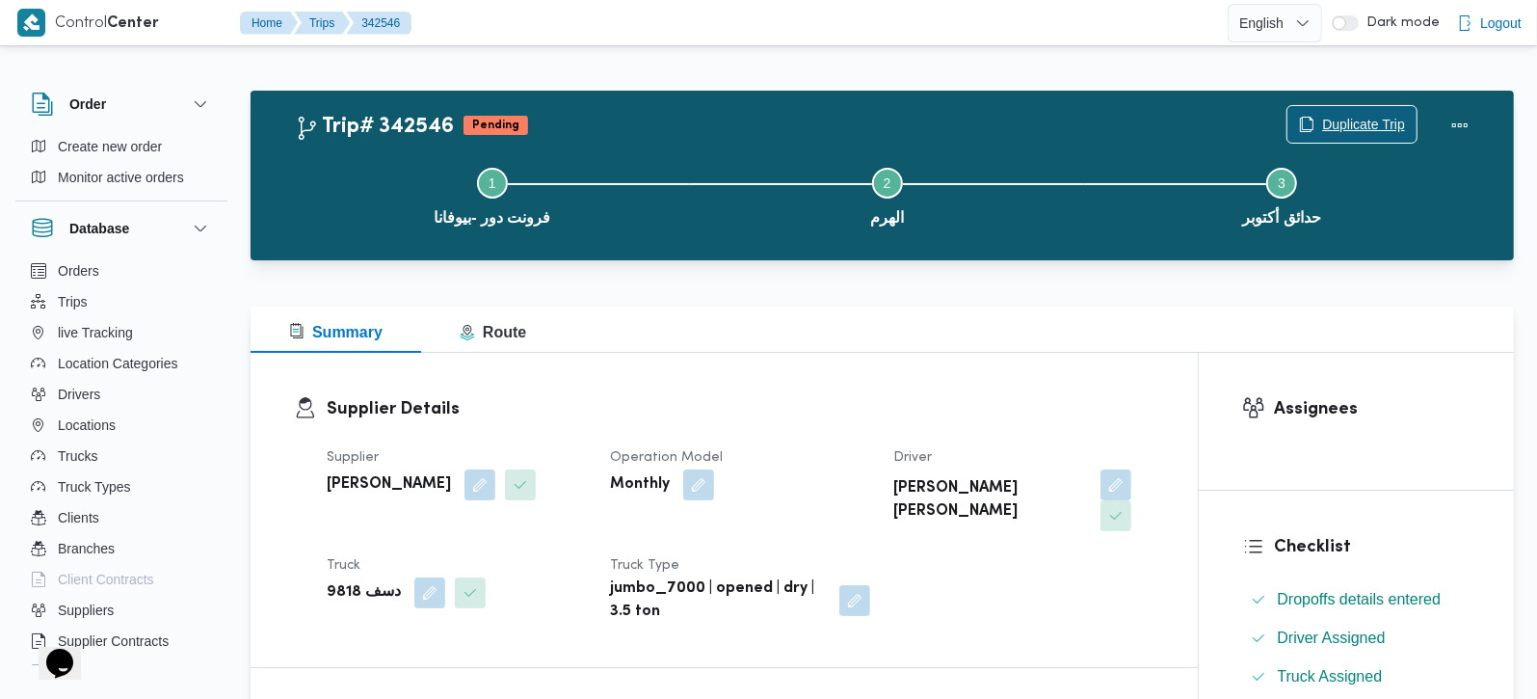
click at [1357, 113] on span "Duplicate Trip" at bounding box center [1352, 124] width 129 height 37
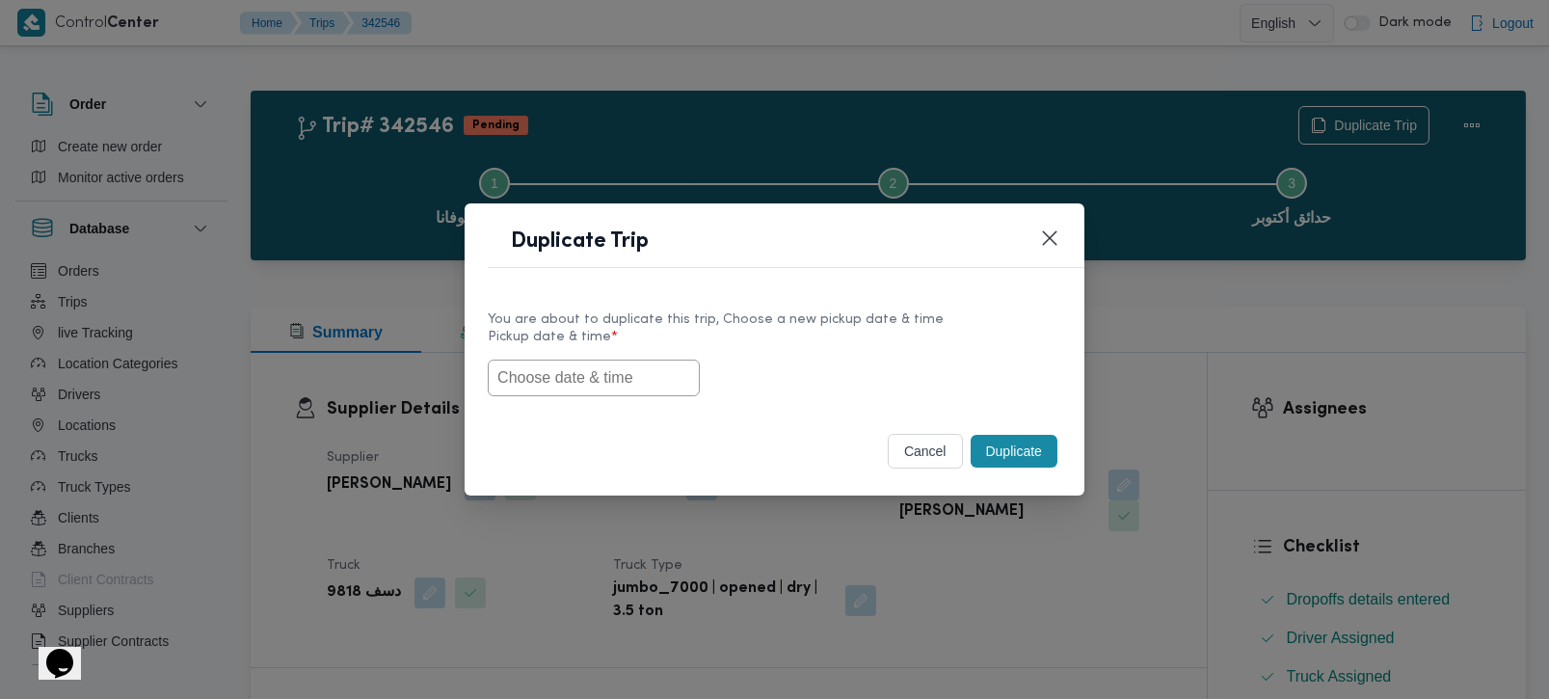
click at [561, 367] on input "text" at bounding box center [594, 378] width 212 height 37
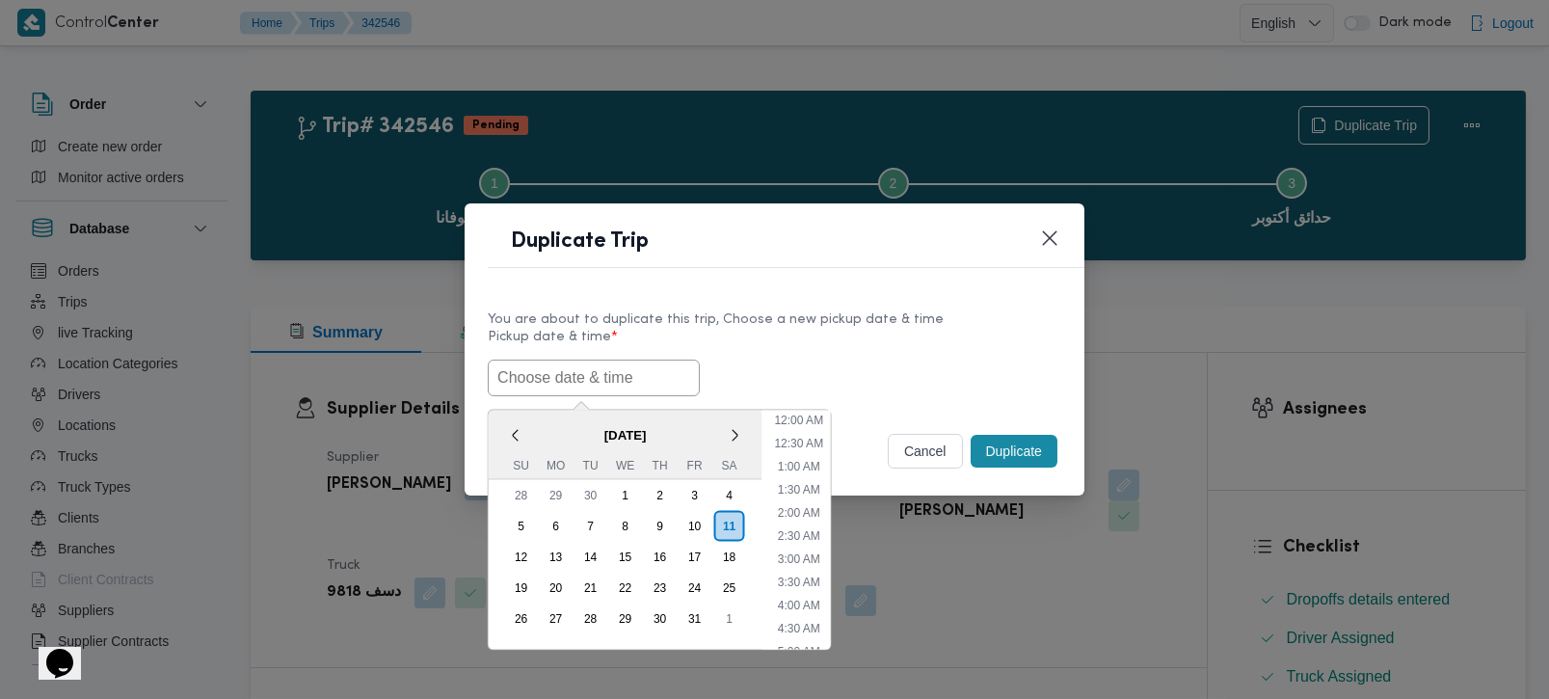
paste input "[DATE] 7:00AM"
type input "[DATE] 7:00AM"
click at [947, 355] on label "Pickup date & time *" at bounding box center [775, 345] width 574 height 30
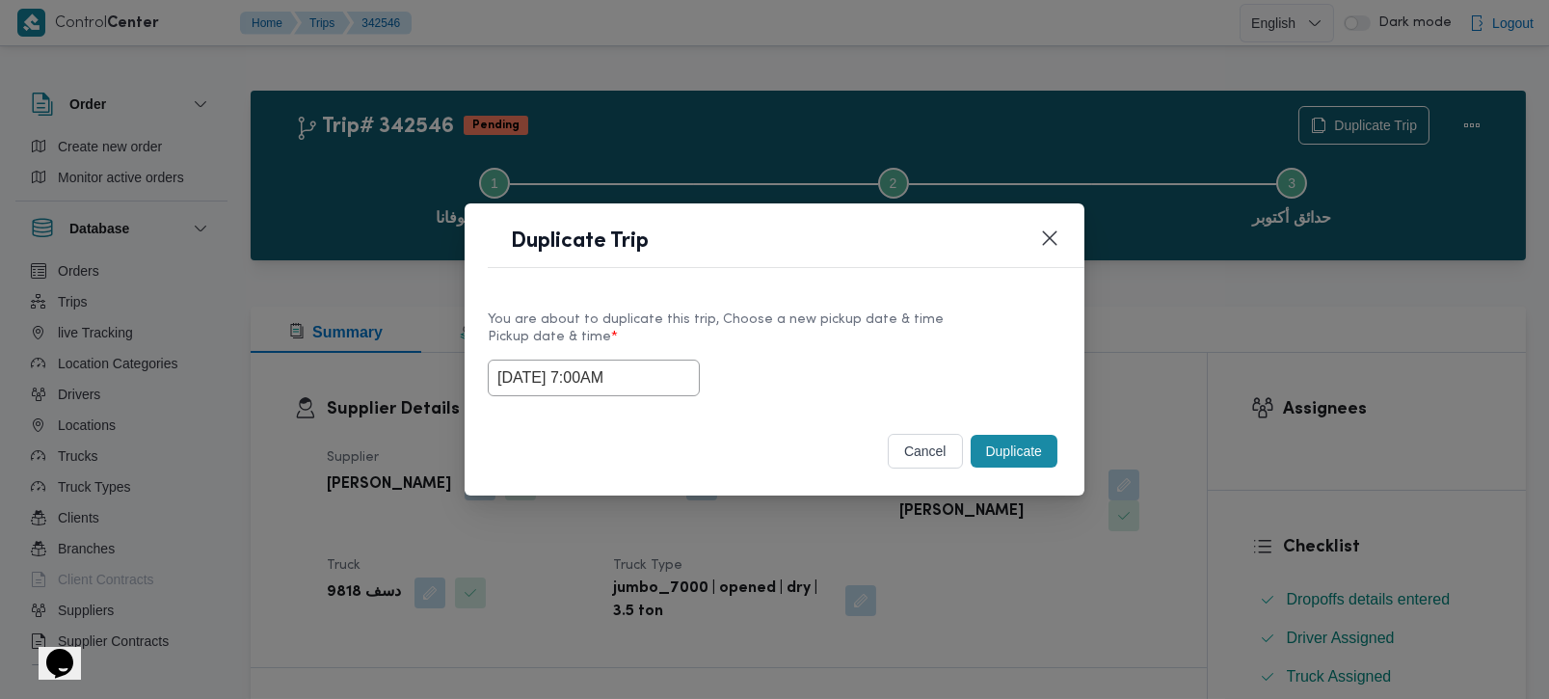
click at [1009, 440] on button "Duplicate" at bounding box center [1014, 451] width 87 height 33
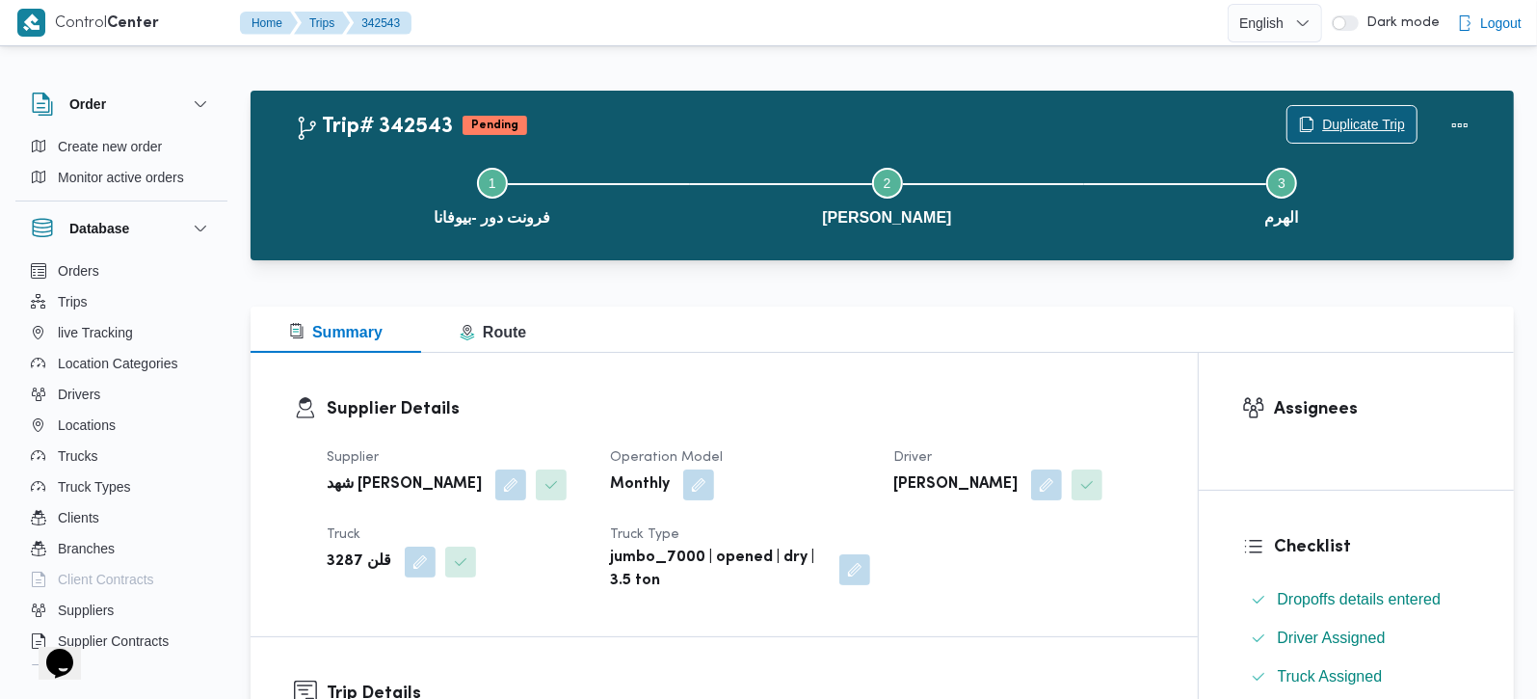
click at [1329, 119] on span "Duplicate Trip" at bounding box center [1363, 124] width 83 height 23
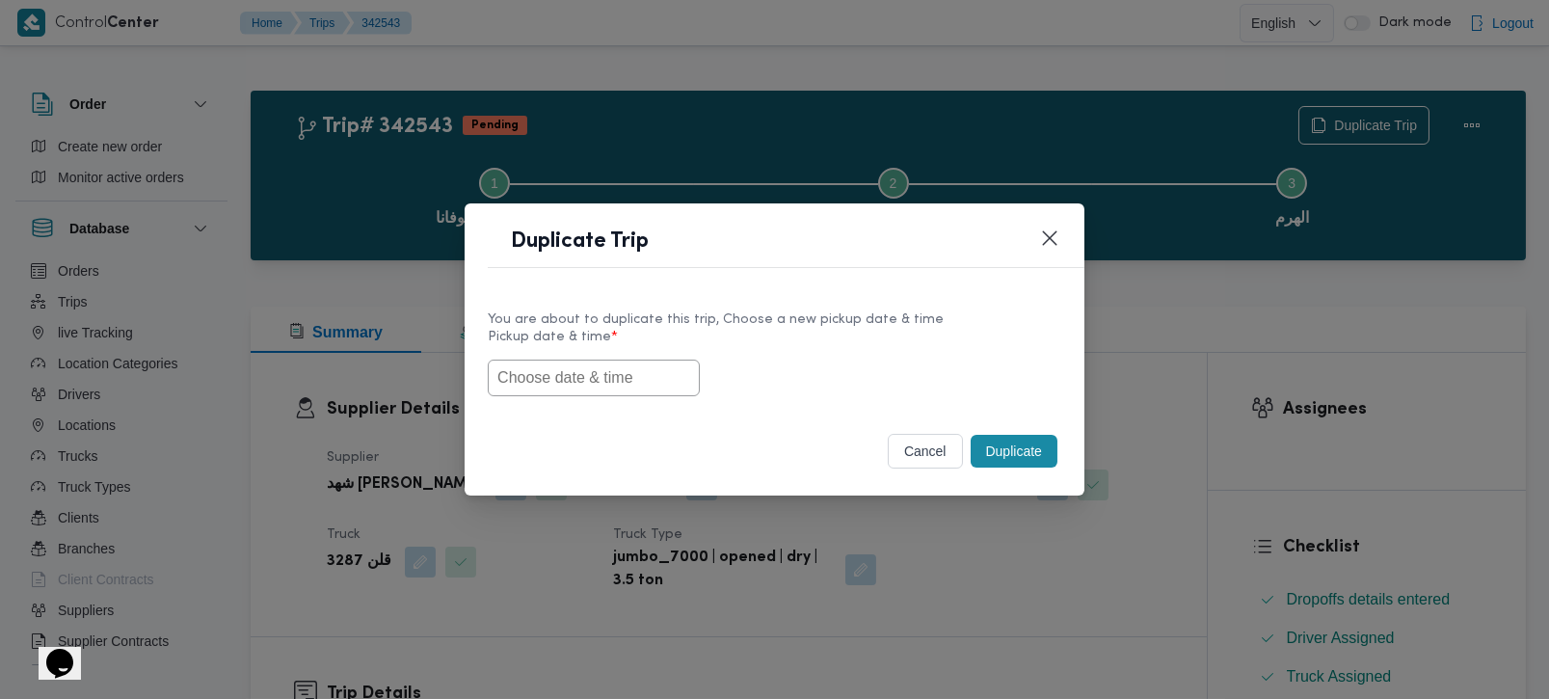
click at [549, 380] on input "text" at bounding box center [594, 378] width 212 height 37
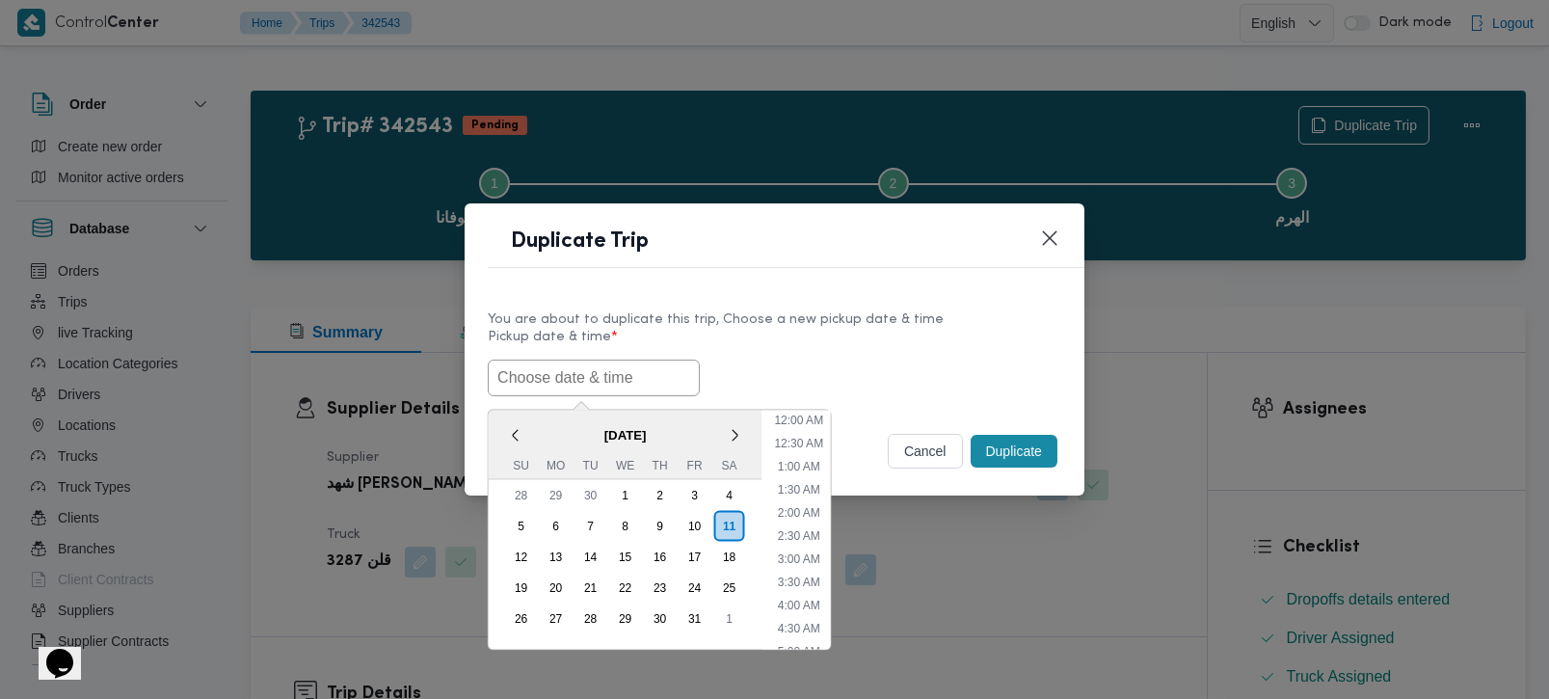
paste input "[DATE] 7:00AM"
type input "[DATE] 7:00AM"
click at [795, 375] on div "[DATE] 7:00AM < [DATE] > Su Mo Tu We Th Fr Sa 28 29 30 1 2 3 4 5 6 7 8 9 10 11 …" at bounding box center [775, 378] width 574 height 37
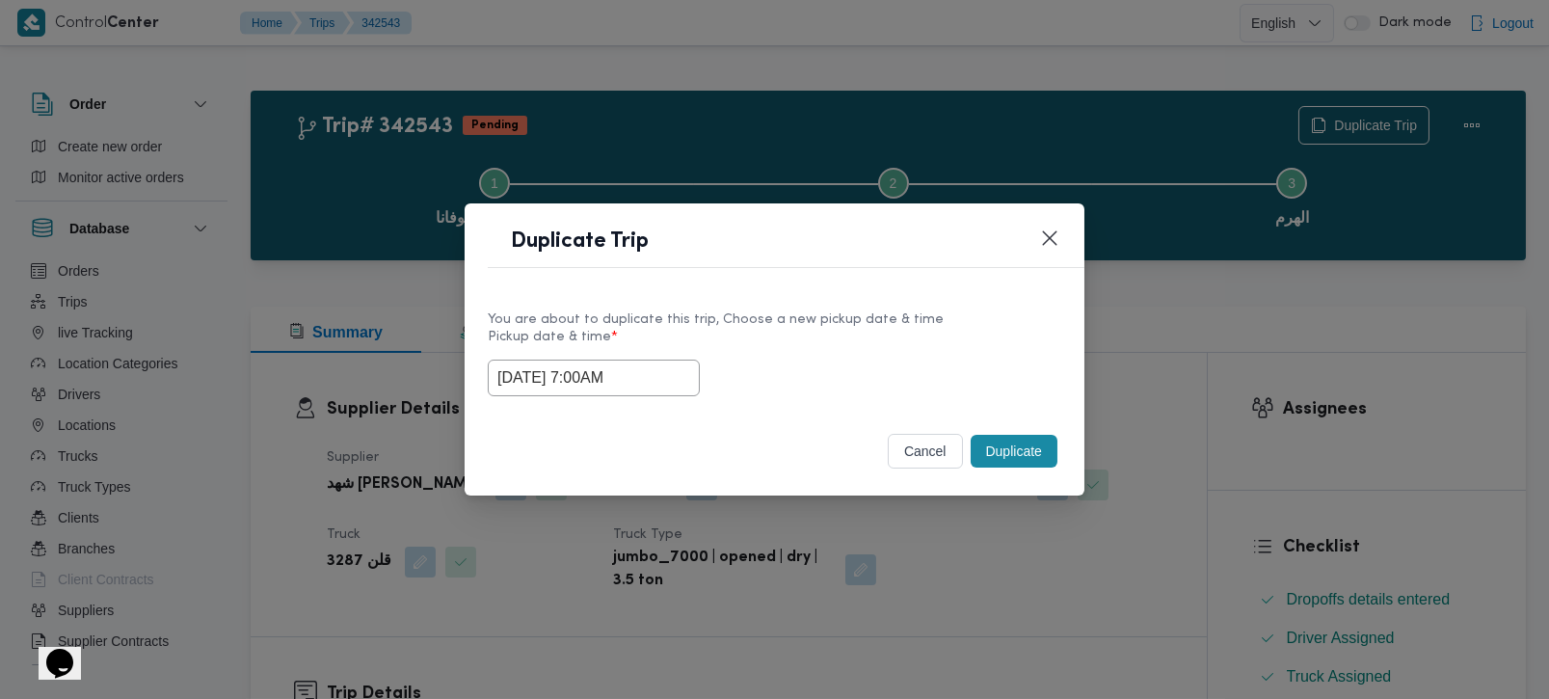
click at [1039, 448] on button "Duplicate" at bounding box center [1014, 451] width 87 height 33
